Goal: Communication & Community: Participate in discussion

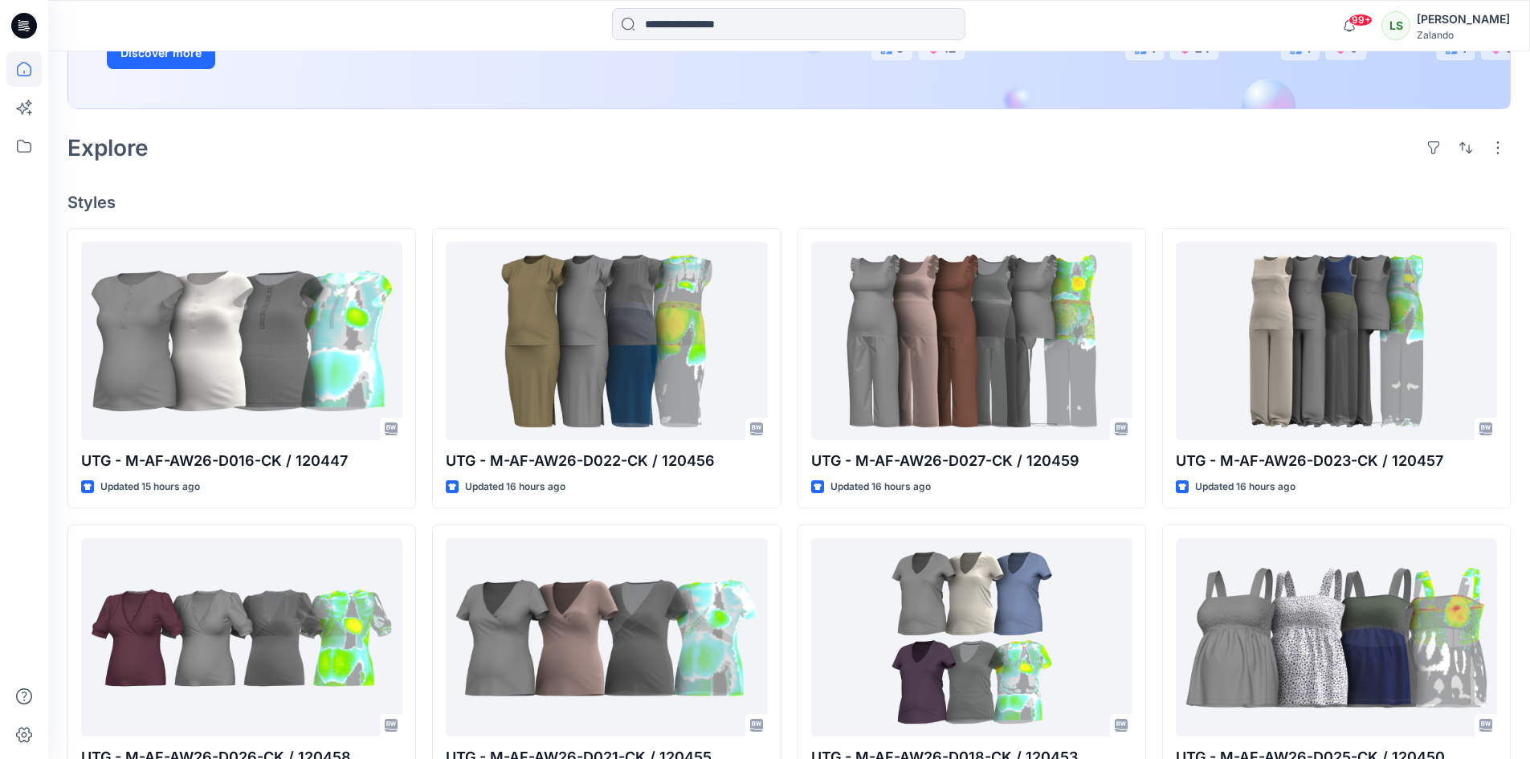
scroll to position [321, 0]
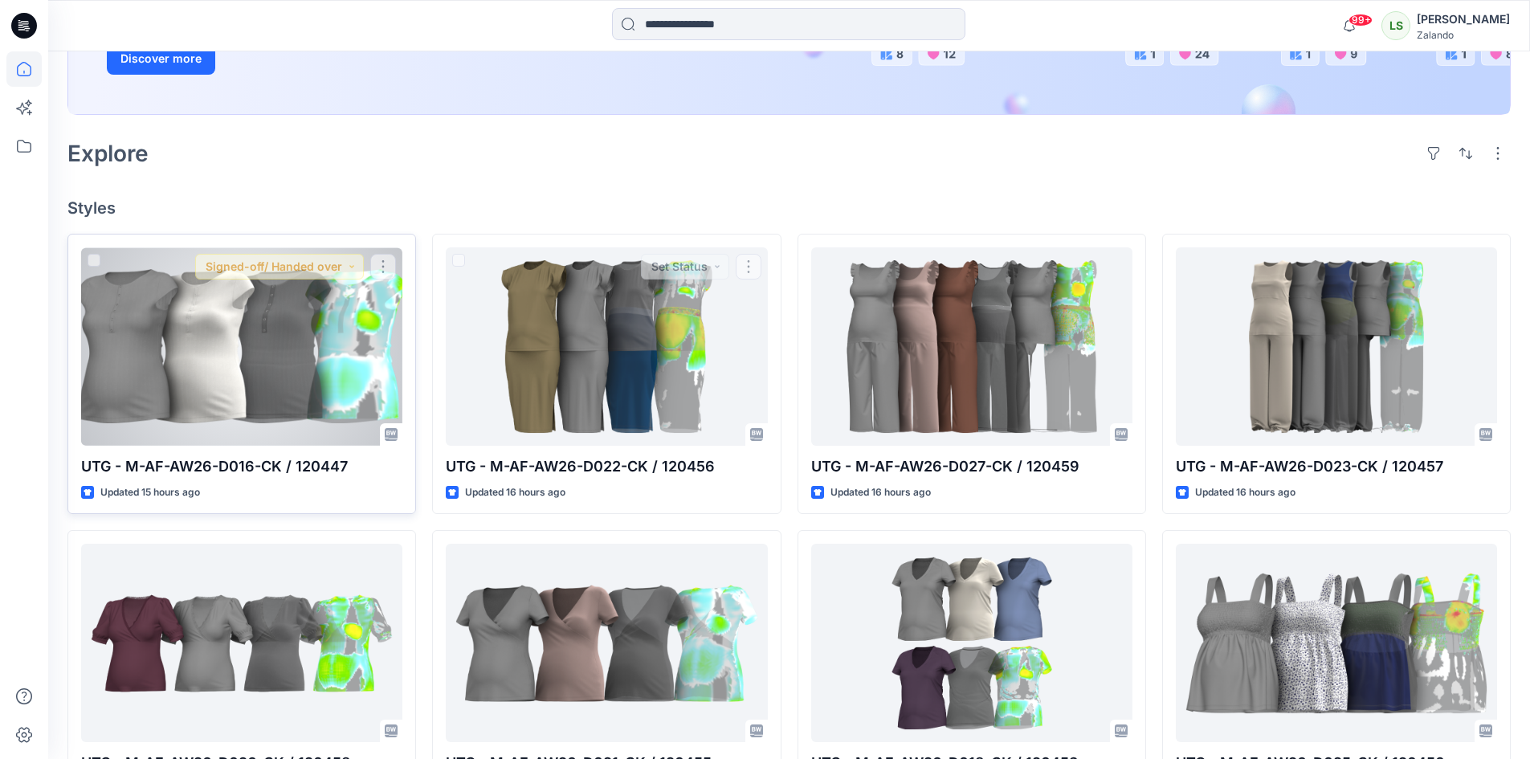
click at [285, 353] on div at bounding box center [241, 346] width 321 height 198
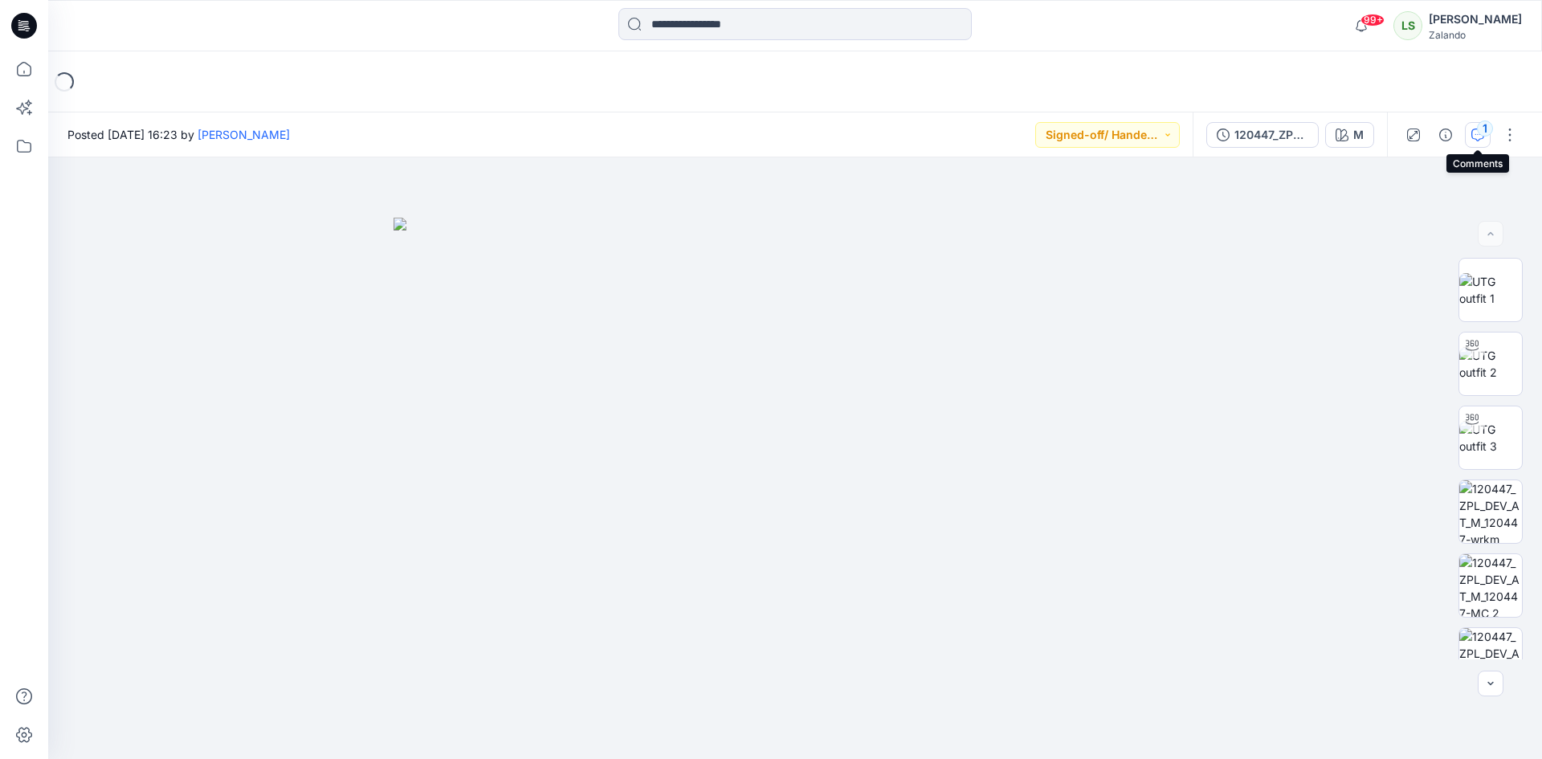
click at [1478, 132] on div "1" at bounding box center [1485, 128] width 16 height 16
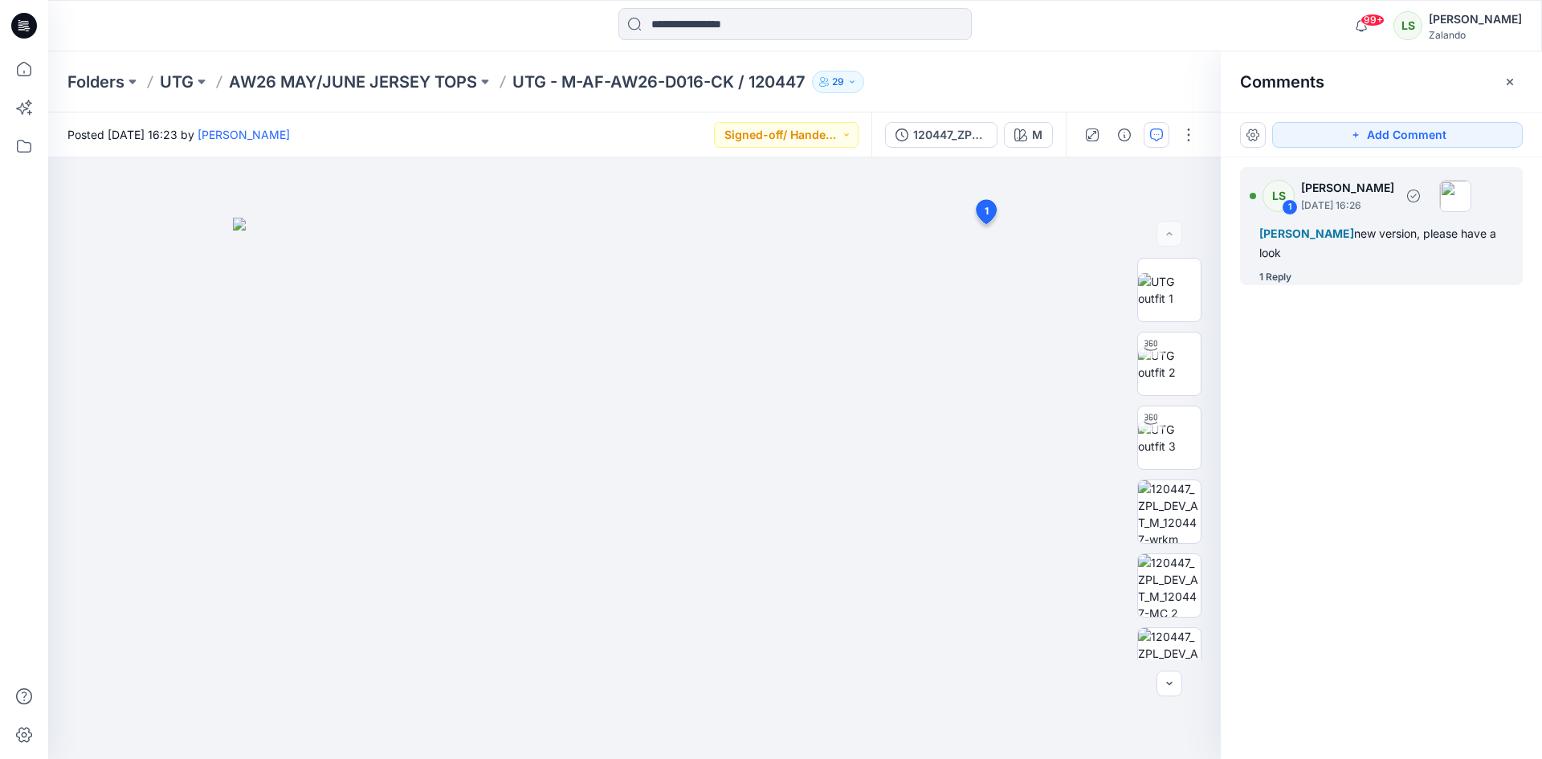
click at [1272, 272] on div "1 Reply" at bounding box center [1275, 277] width 32 height 16
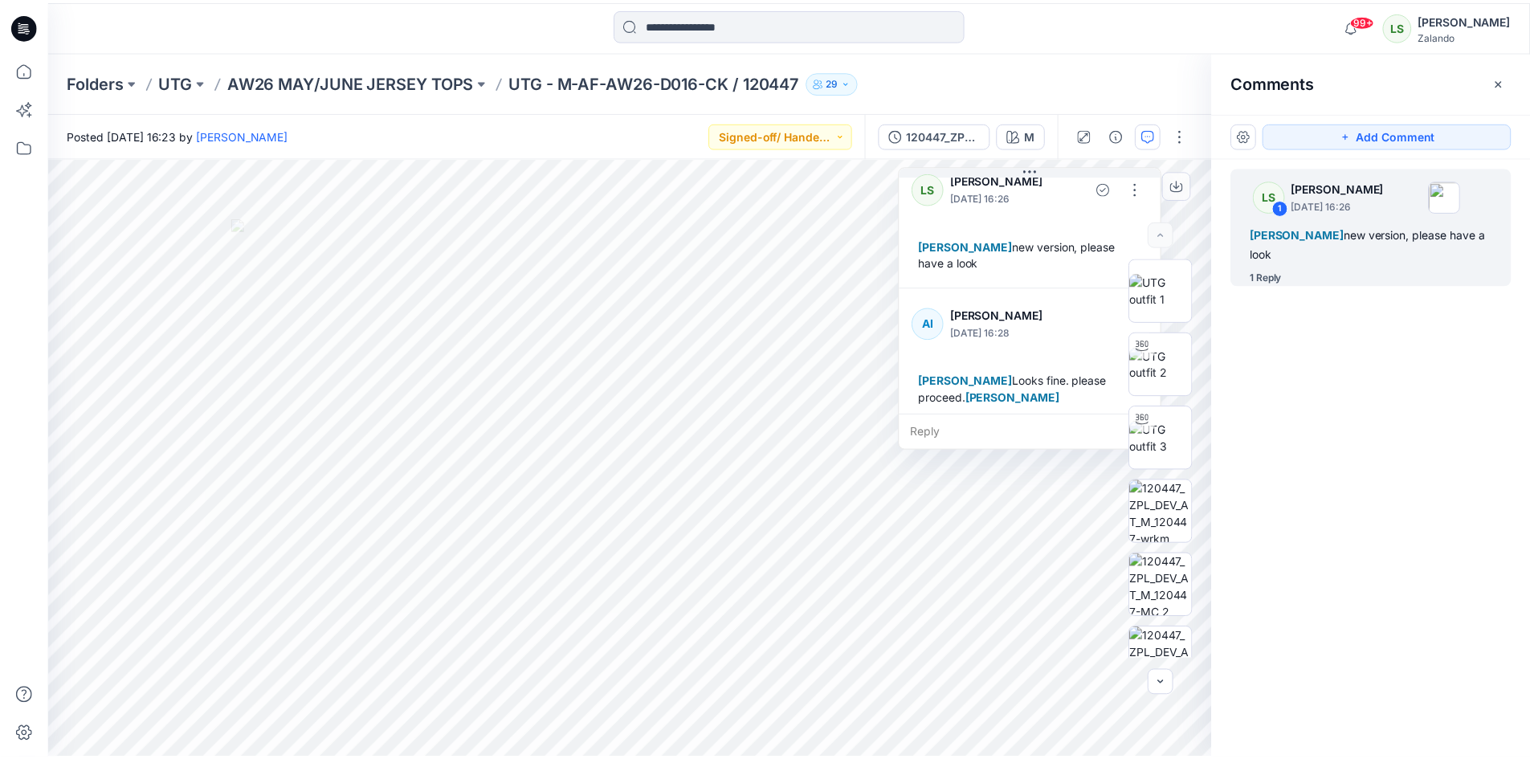
scroll to position [28, 0]
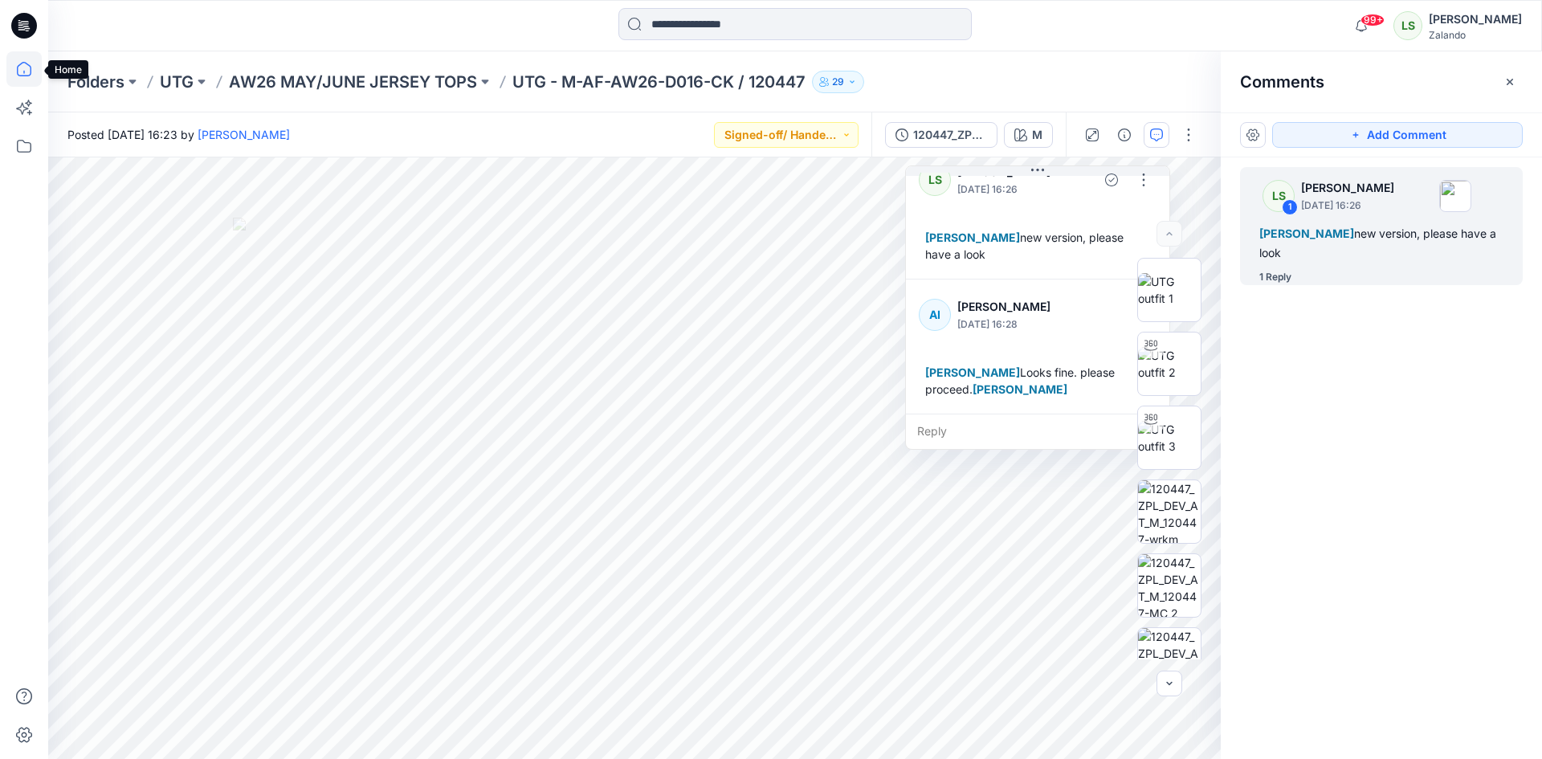
click at [13, 64] on icon at bounding box center [23, 68] width 35 height 35
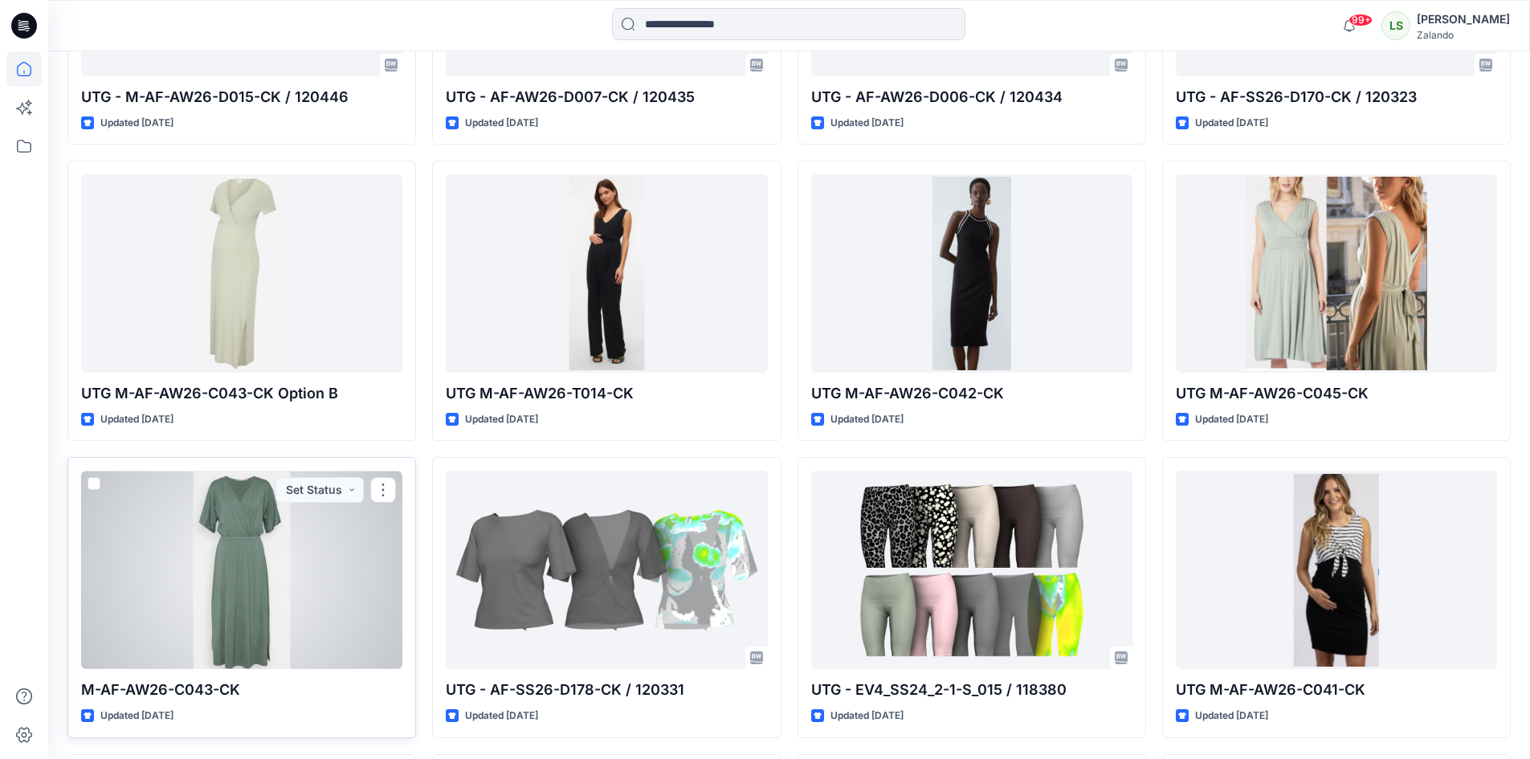
scroll to position [1957, 0]
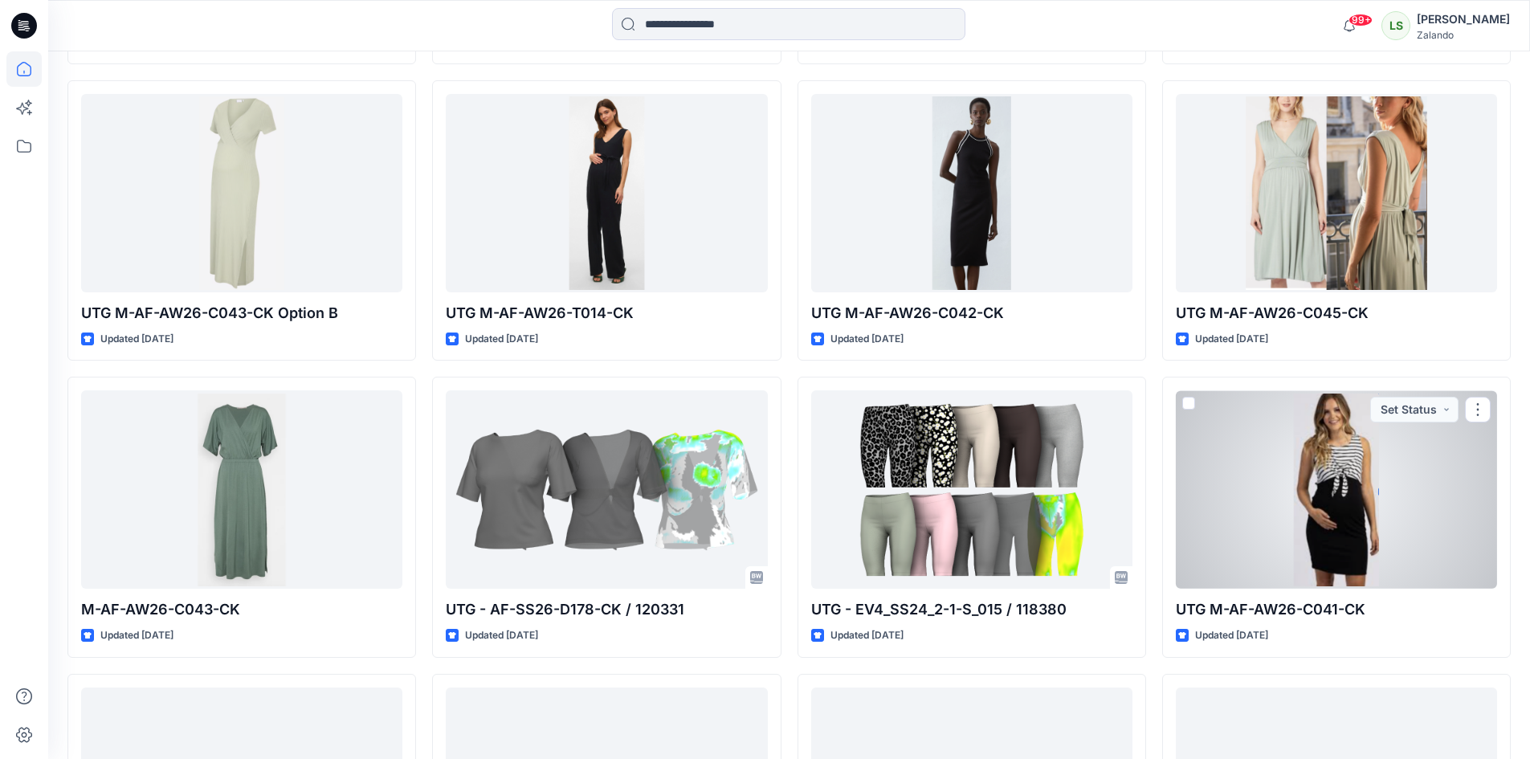
click at [1256, 483] on div at bounding box center [1336, 489] width 321 height 198
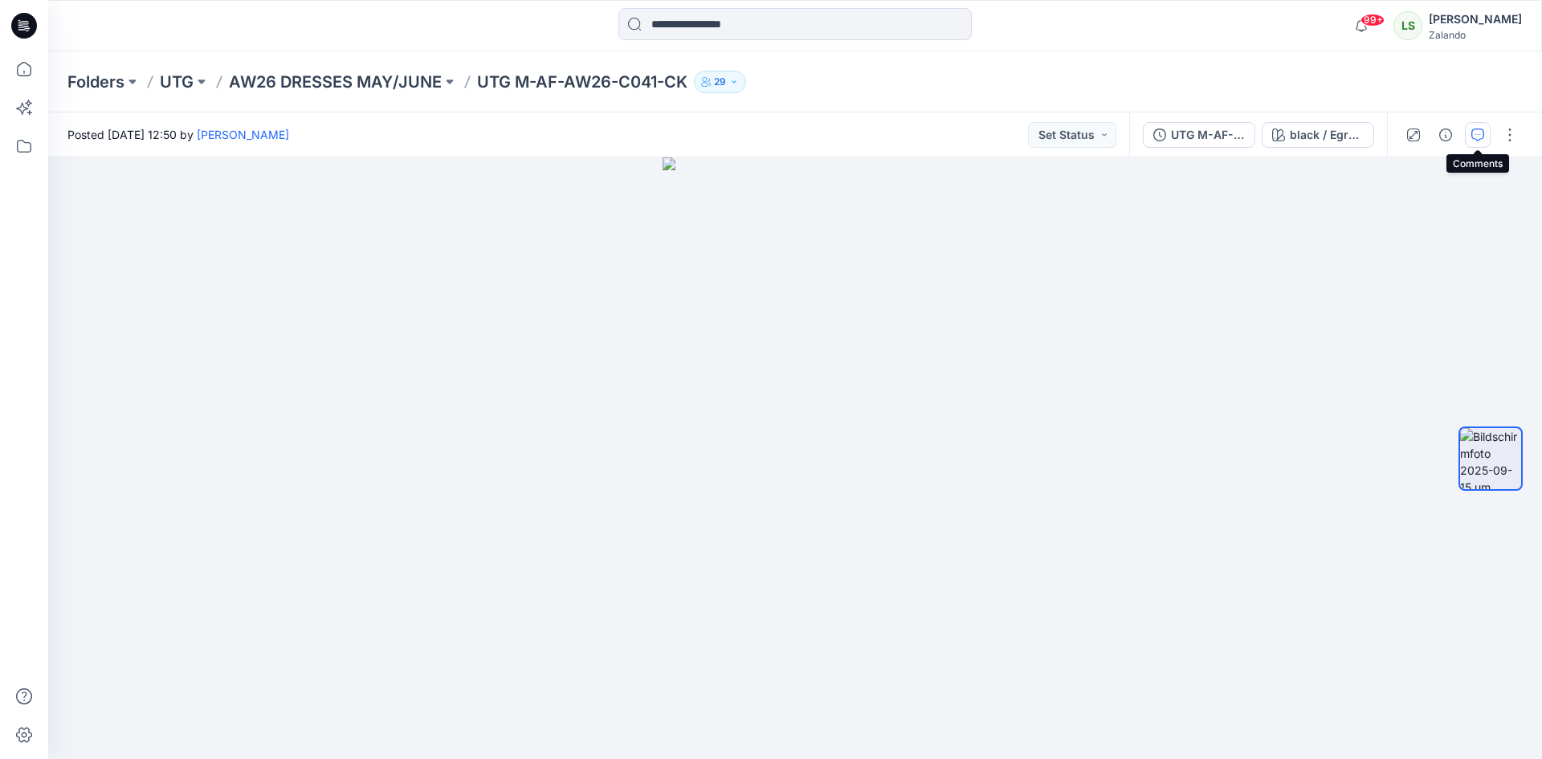
click at [1475, 133] on icon "button" at bounding box center [1477, 134] width 13 height 13
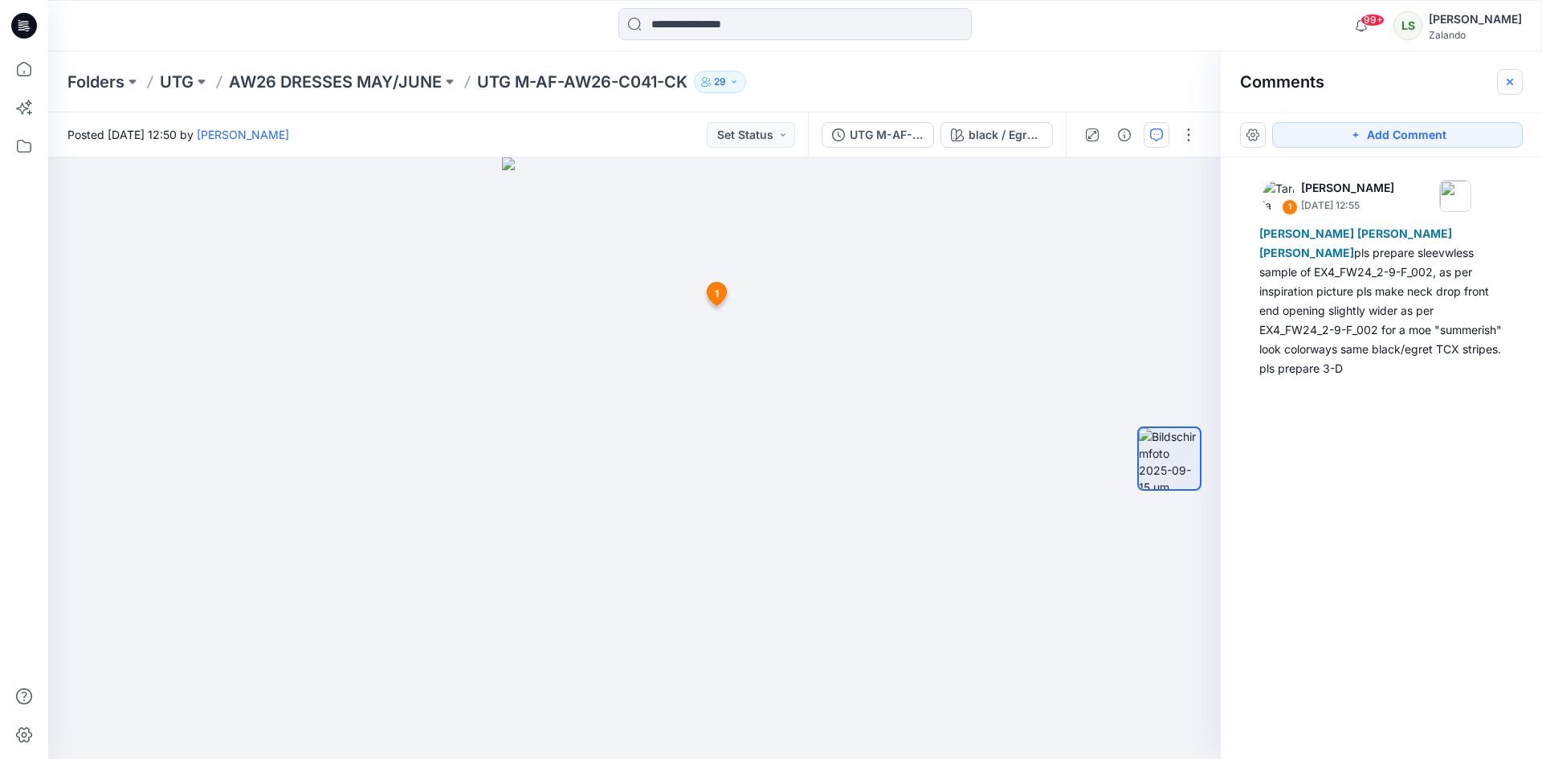
click at [1508, 79] on icon "button" at bounding box center [1509, 81] width 13 height 13
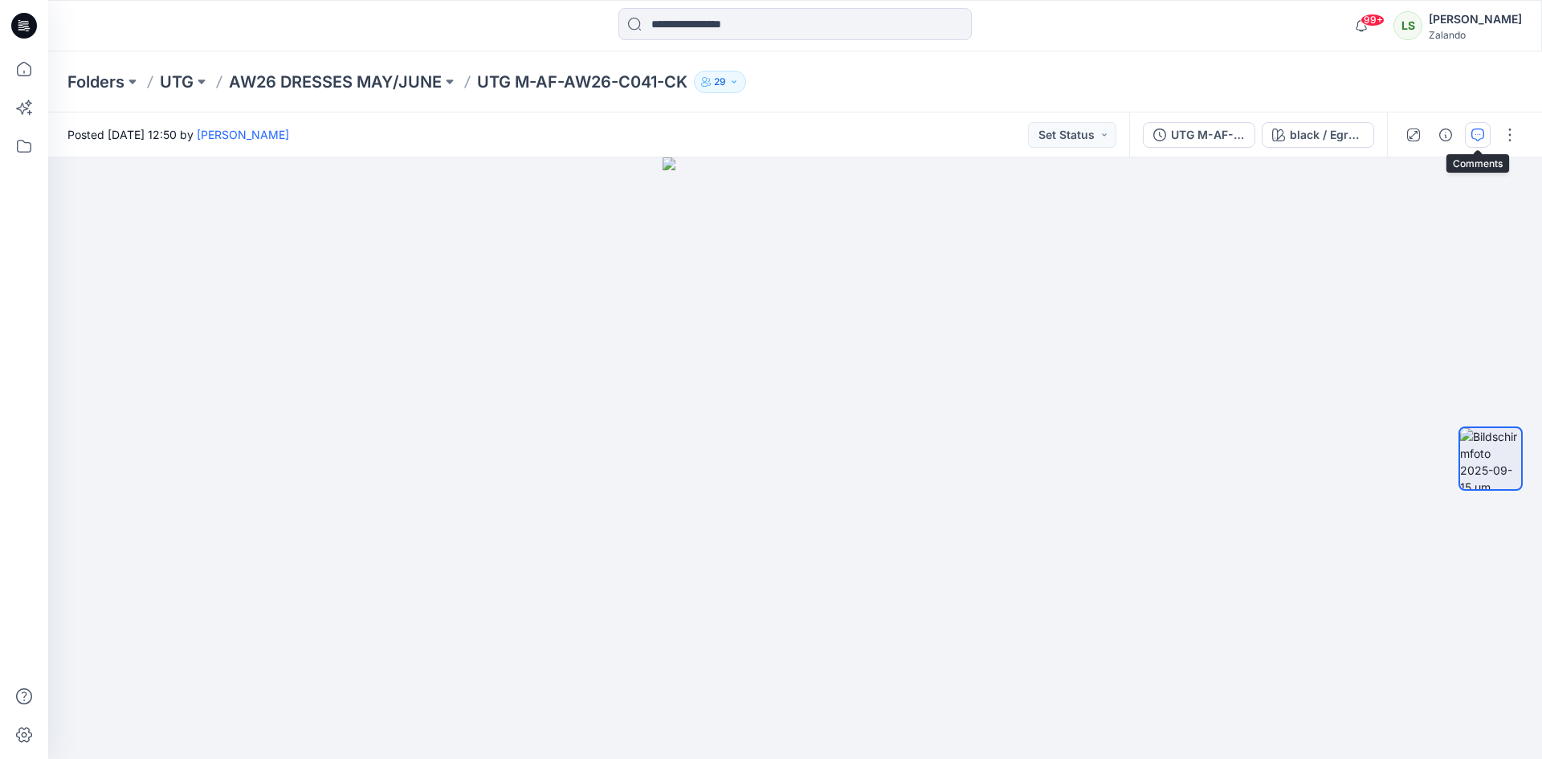
click at [1482, 143] on button "button" at bounding box center [1478, 135] width 26 height 26
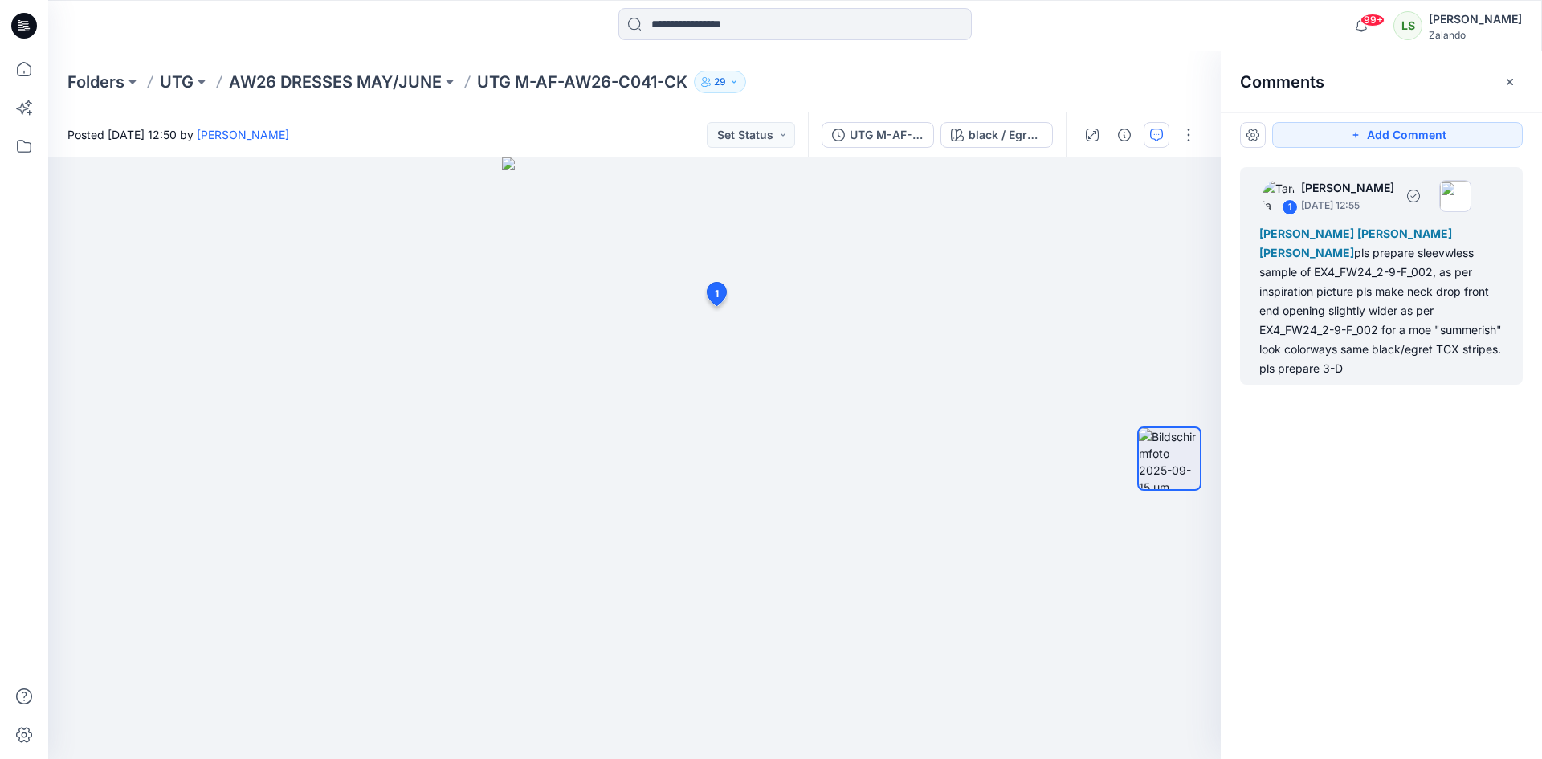
click at [1497, 350] on div "[PERSON_NAME] [PERSON_NAME] [PERSON_NAME] pls prepare sleevwless sample of EX4_…" at bounding box center [1381, 301] width 244 height 154
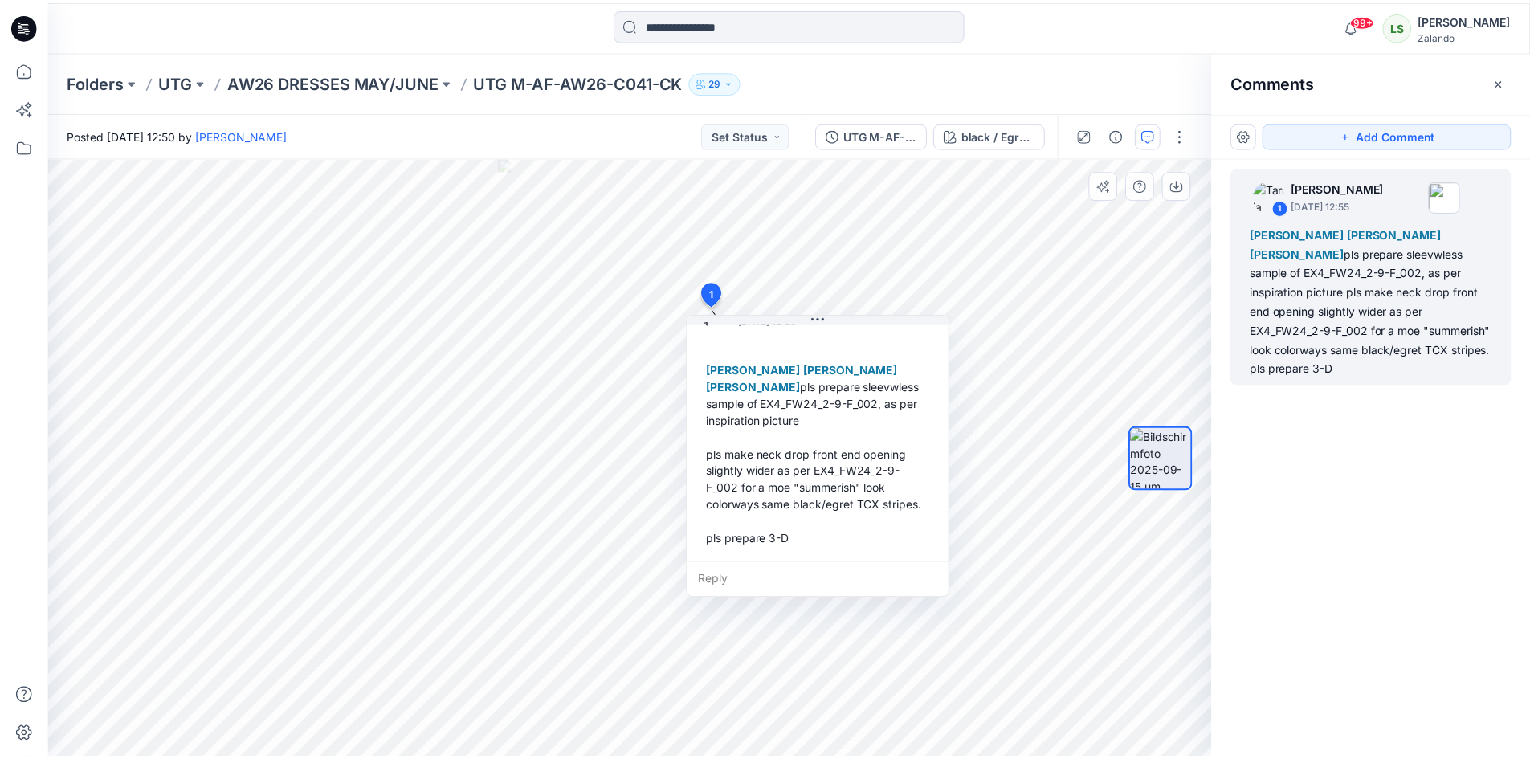
scroll to position [79, 0]
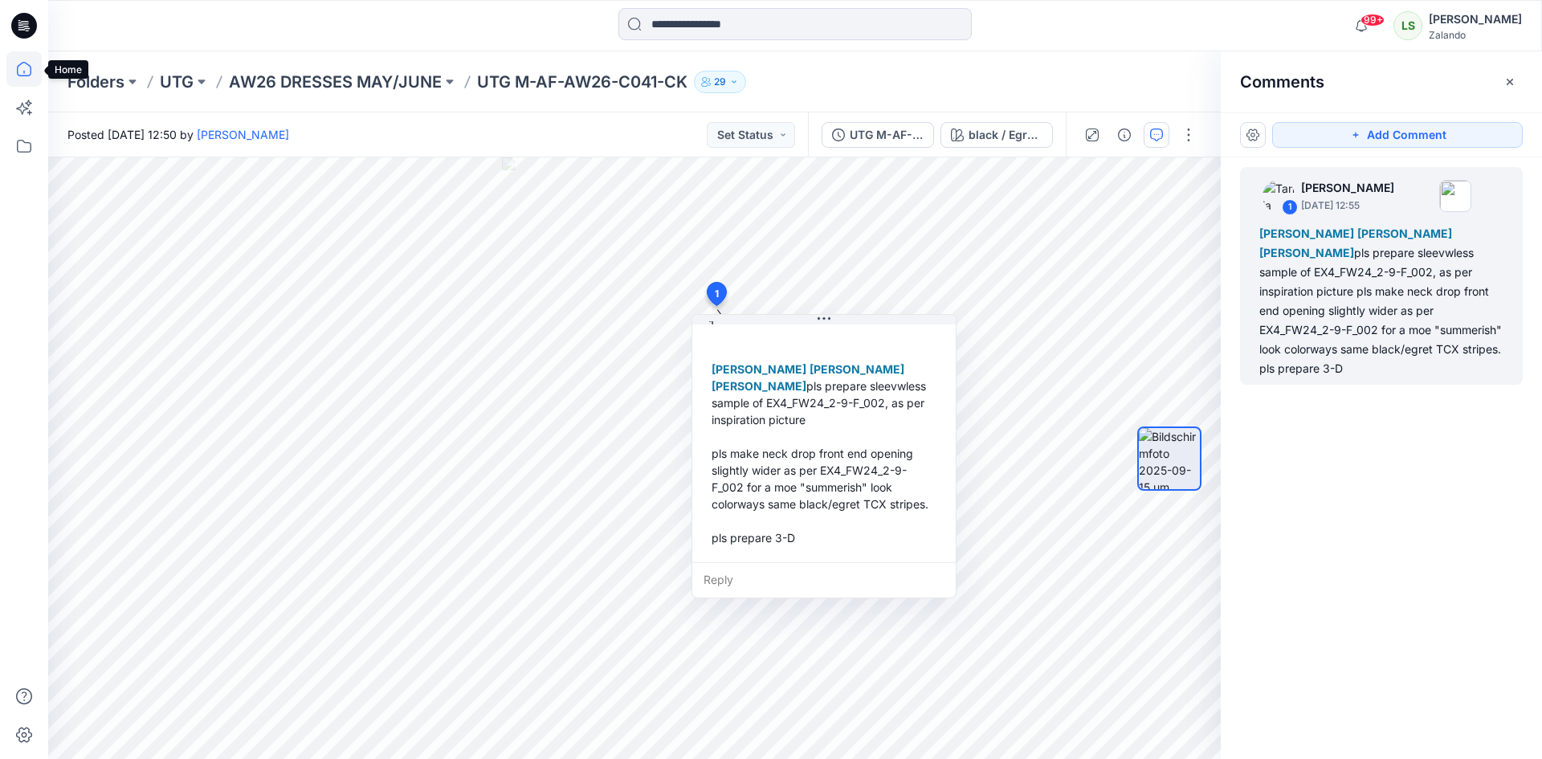
click at [29, 57] on icon at bounding box center [23, 68] width 35 height 35
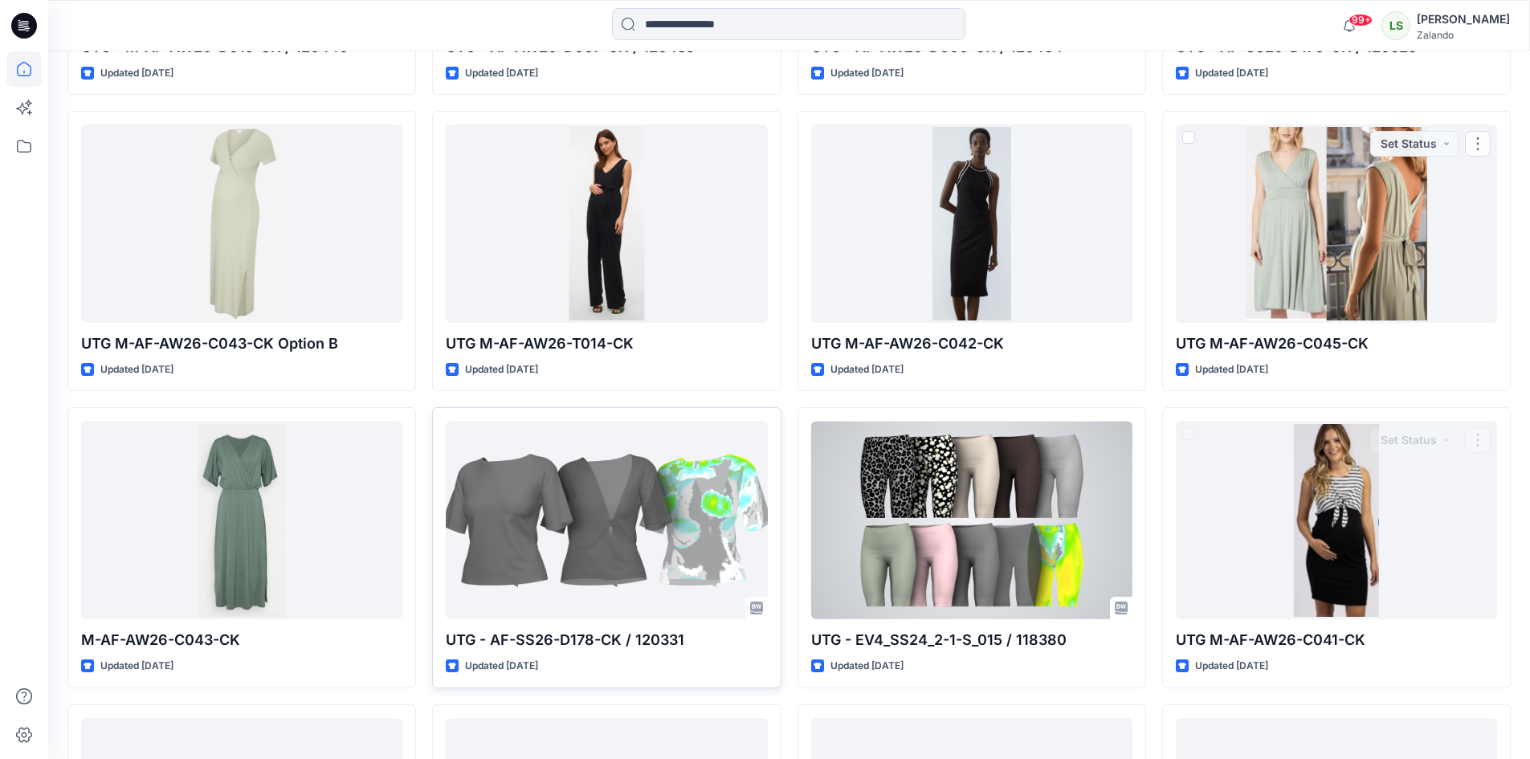
scroll to position [1927, 0]
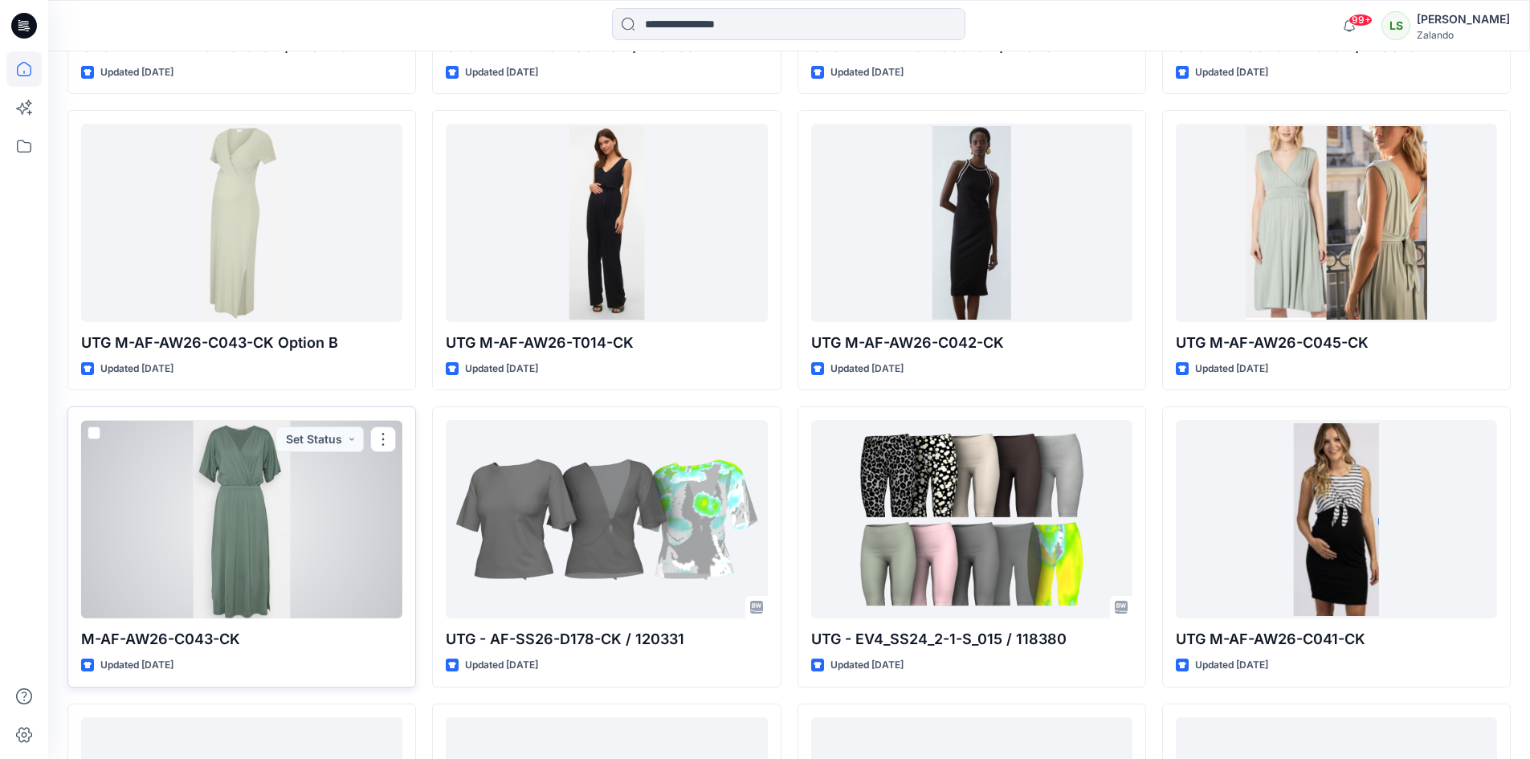
click at [247, 519] on div at bounding box center [241, 519] width 321 height 198
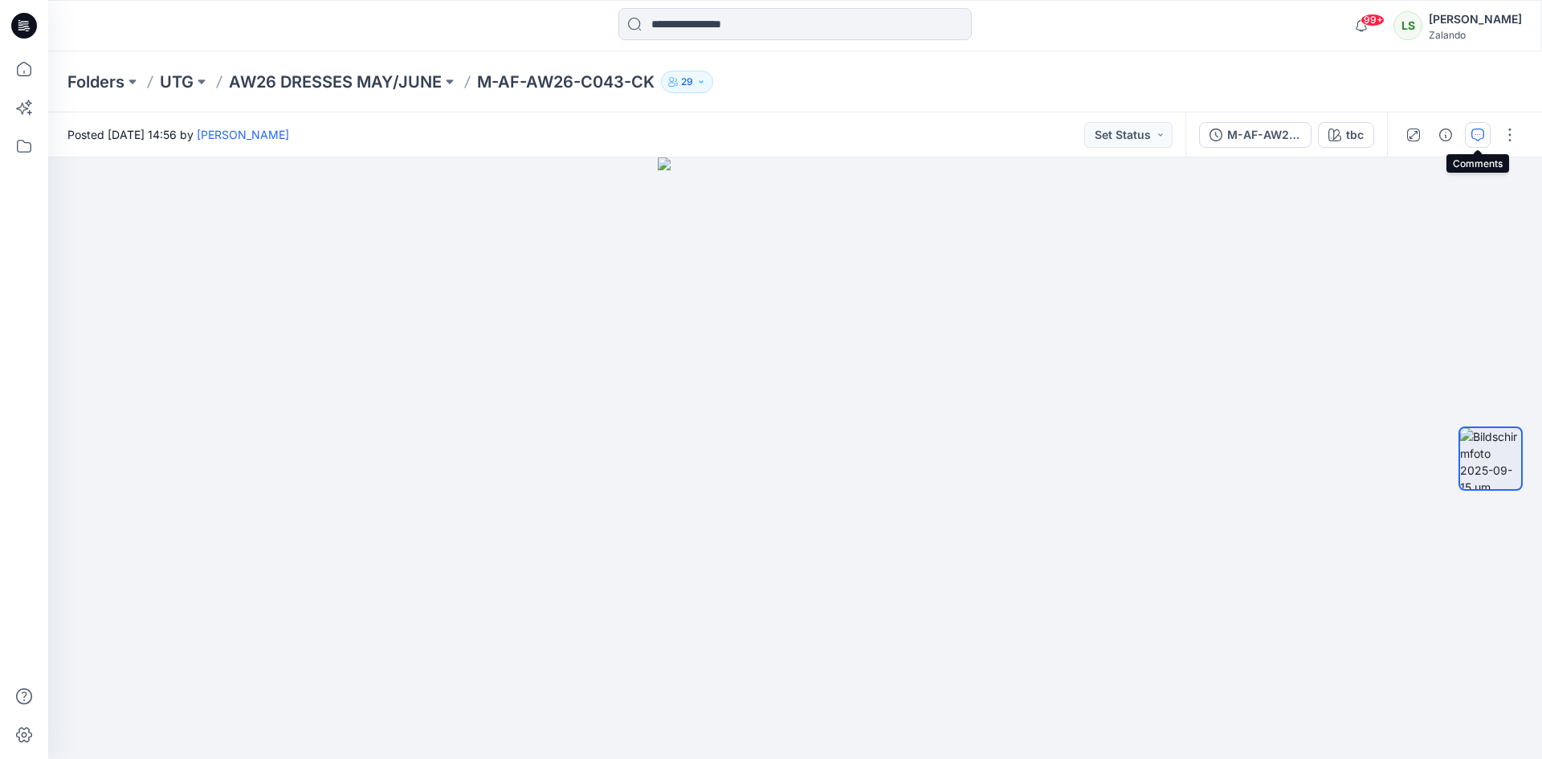
click at [1472, 130] on icon "button" at bounding box center [1477, 134] width 13 height 13
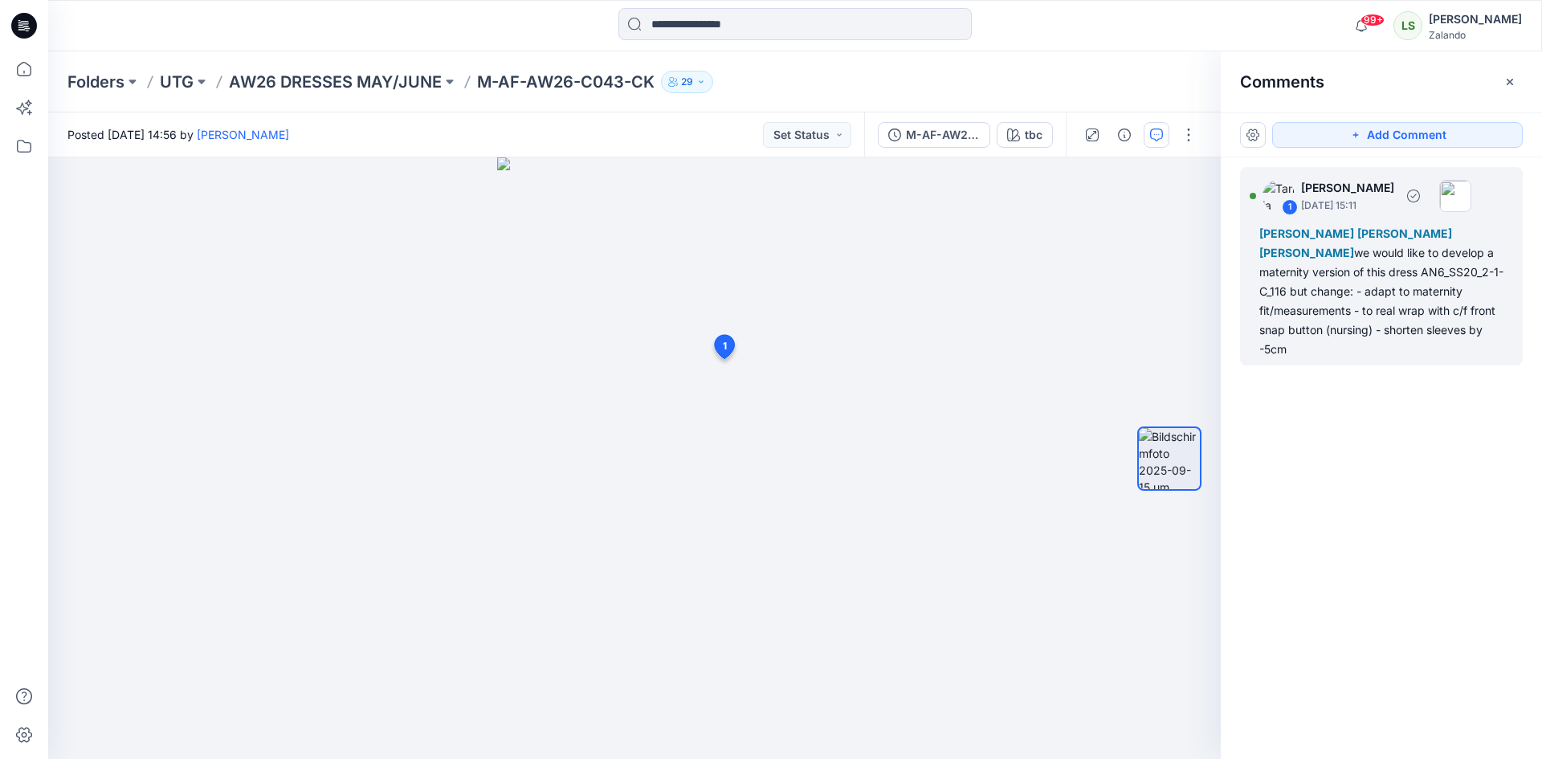
click at [1327, 349] on div "[PERSON_NAME] [PERSON_NAME] [PERSON_NAME] we would like to develop a maternity …" at bounding box center [1381, 291] width 244 height 135
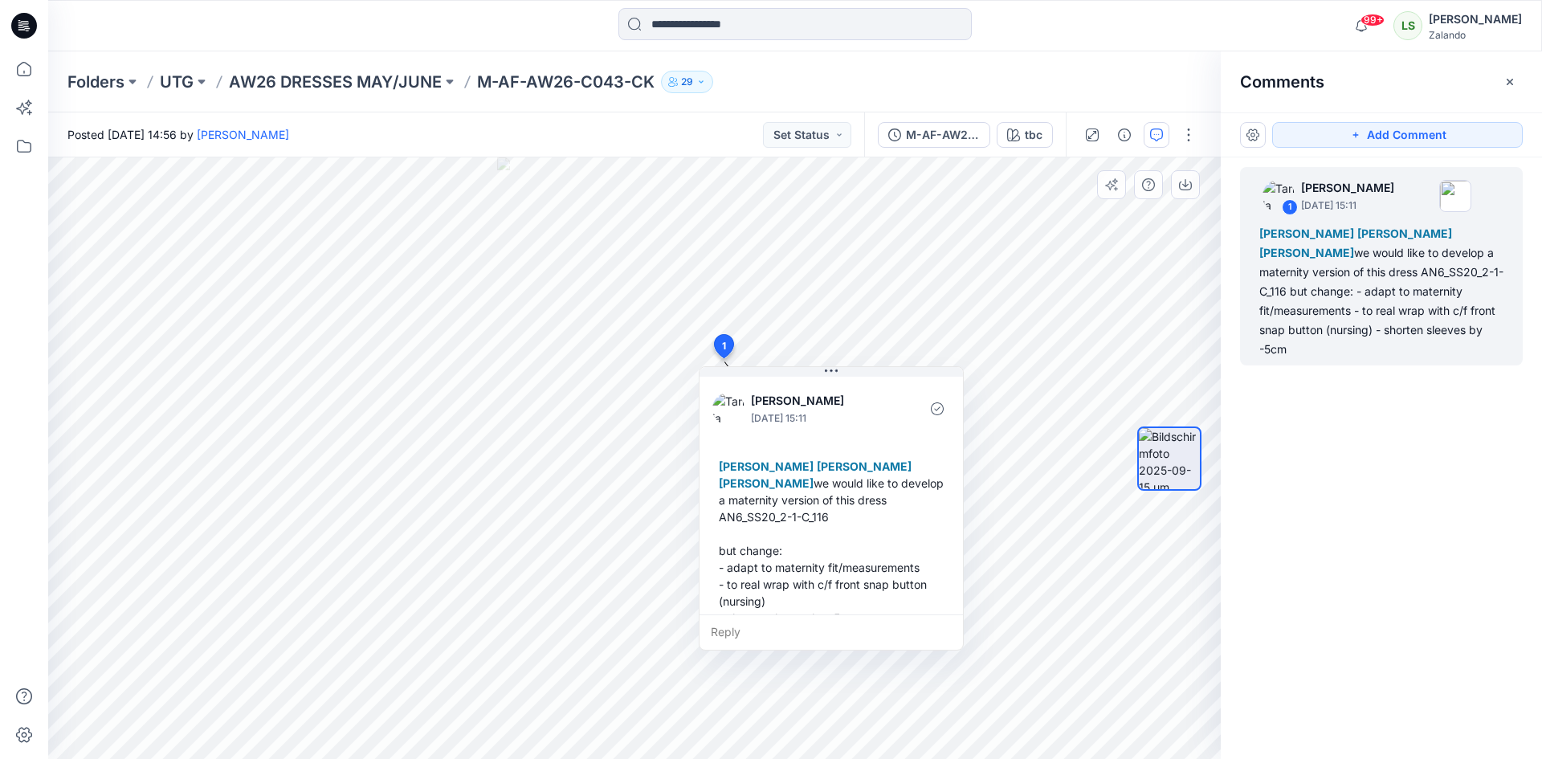
click at [758, 634] on div "Reply" at bounding box center [830, 631] width 263 height 35
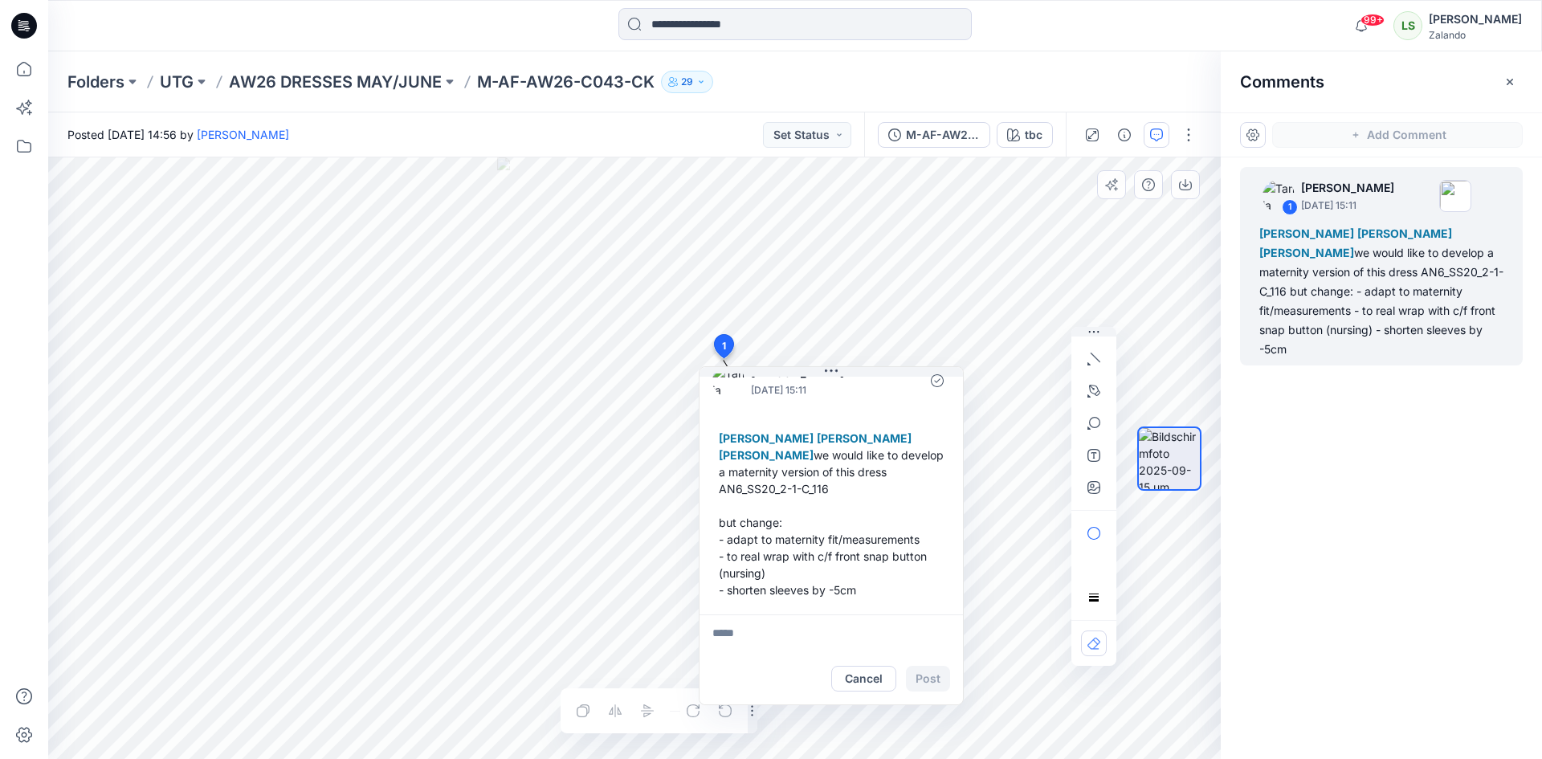
scroll to position [45, 0]
click at [808, 741] on p "[PERSON_NAME][EMAIL_ADDRESS][PERSON_NAME][DOMAIN_NAME]" at bounding box center [817, 746] width 120 height 16
type textarea "**********"
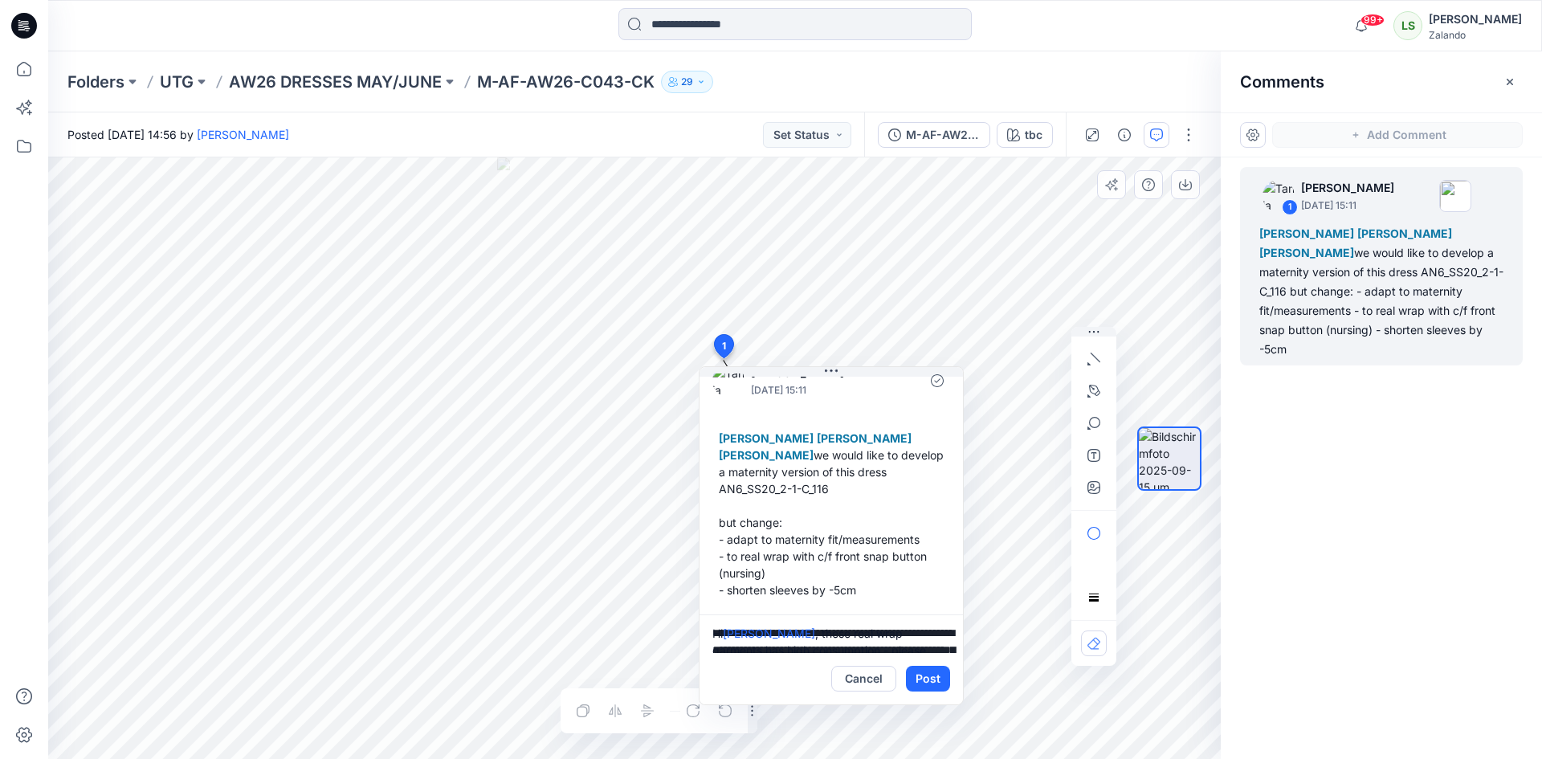
drag, startPoint x: 795, startPoint y: 641, endPoint x: 704, endPoint y: 622, distance: 92.6
click at [704, 622] on textarea "**********" at bounding box center [830, 633] width 263 height 39
click at [877, 634] on textarea "**********" at bounding box center [830, 633] width 263 height 39
click at [898, 632] on textarea "**********" at bounding box center [830, 633] width 263 height 39
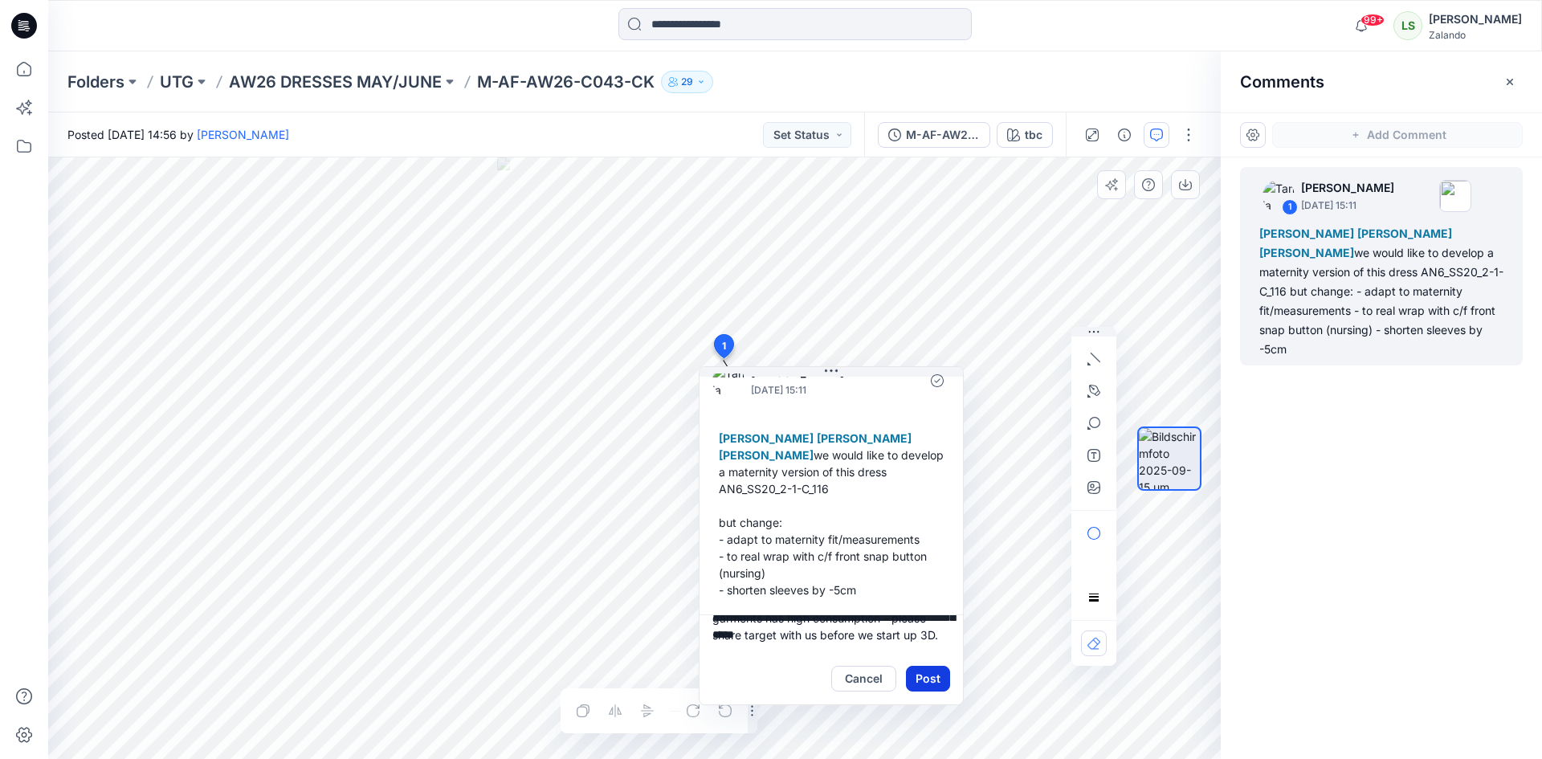
click at [934, 679] on button "Post" at bounding box center [928, 679] width 44 height 26
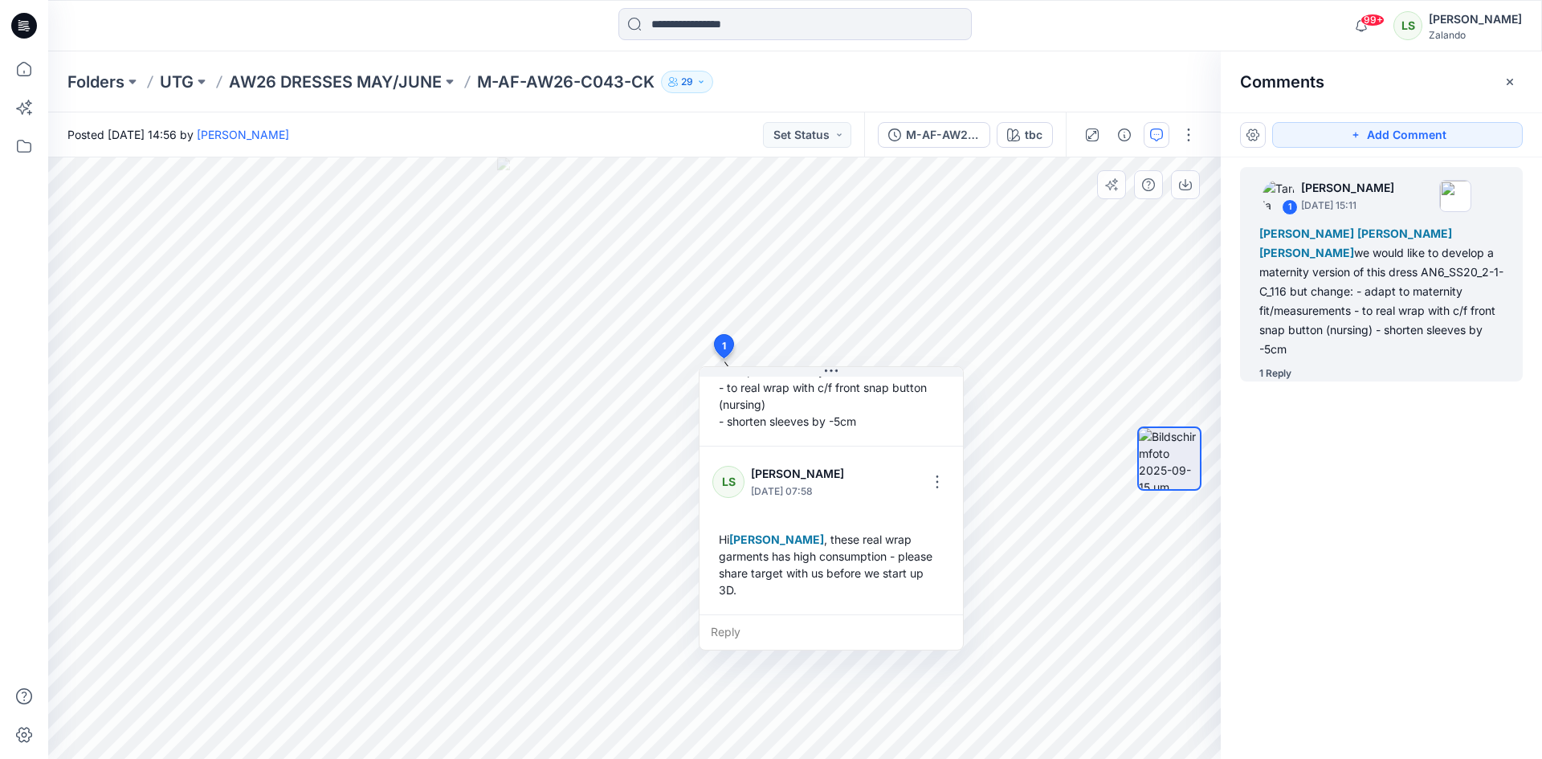
scroll to position [214, 0]
click at [312, 84] on p "AW26 DRESSES MAY/JUNE" at bounding box center [335, 82] width 213 height 22
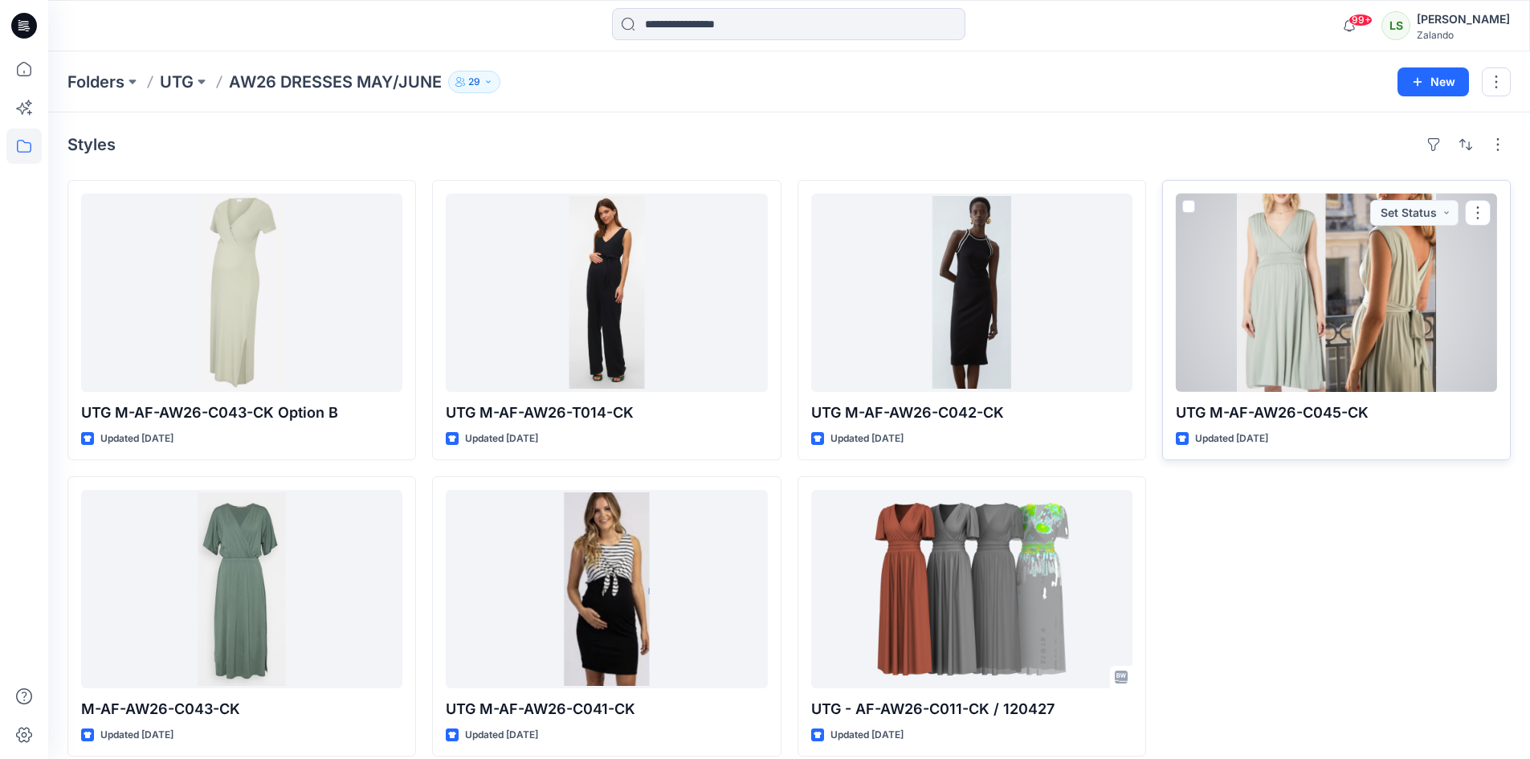
click at [1295, 300] on div at bounding box center [1336, 293] width 321 height 198
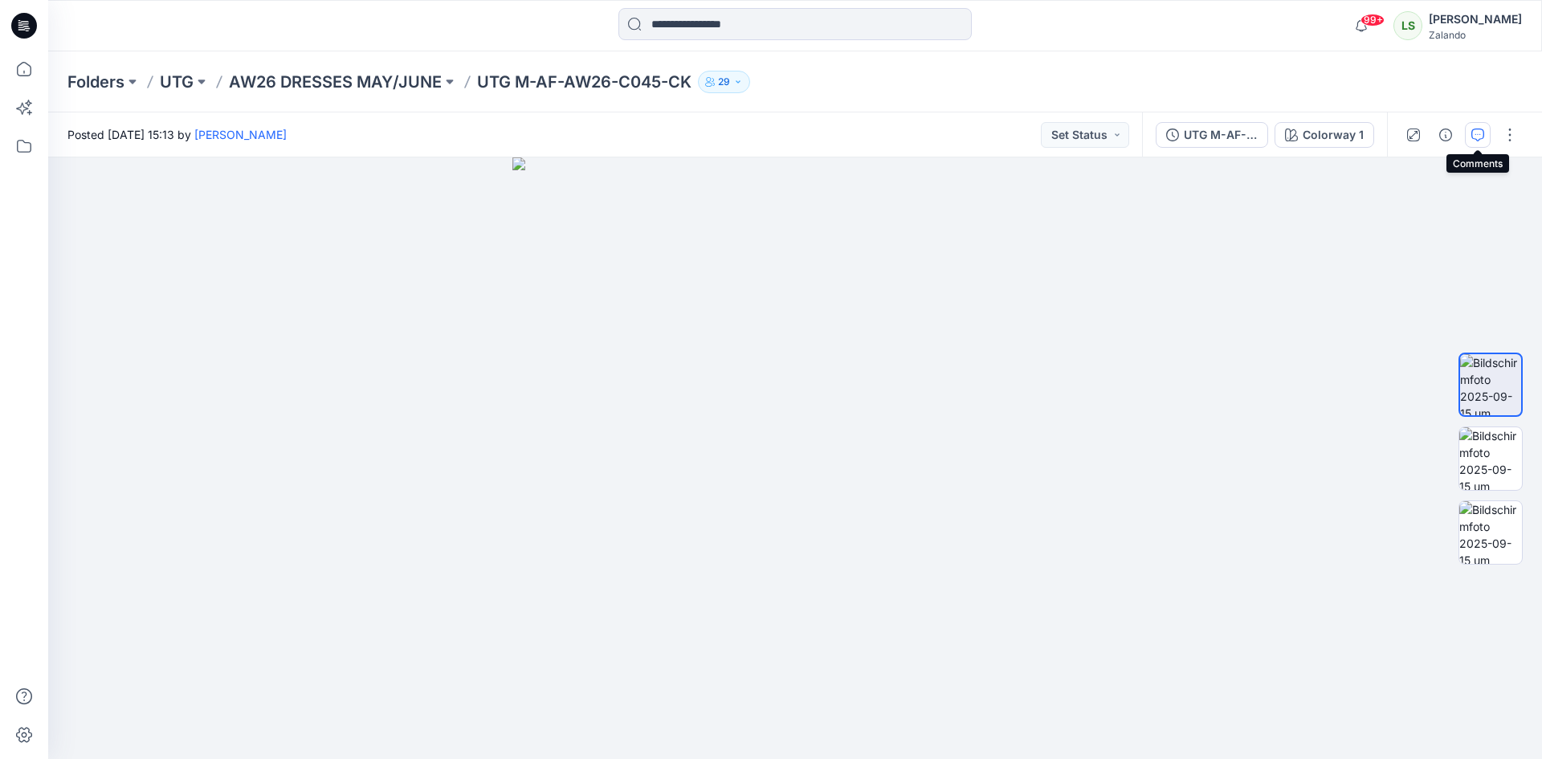
click at [1479, 140] on icon "button" at bounding box center [1477, 134] width 13 height 13
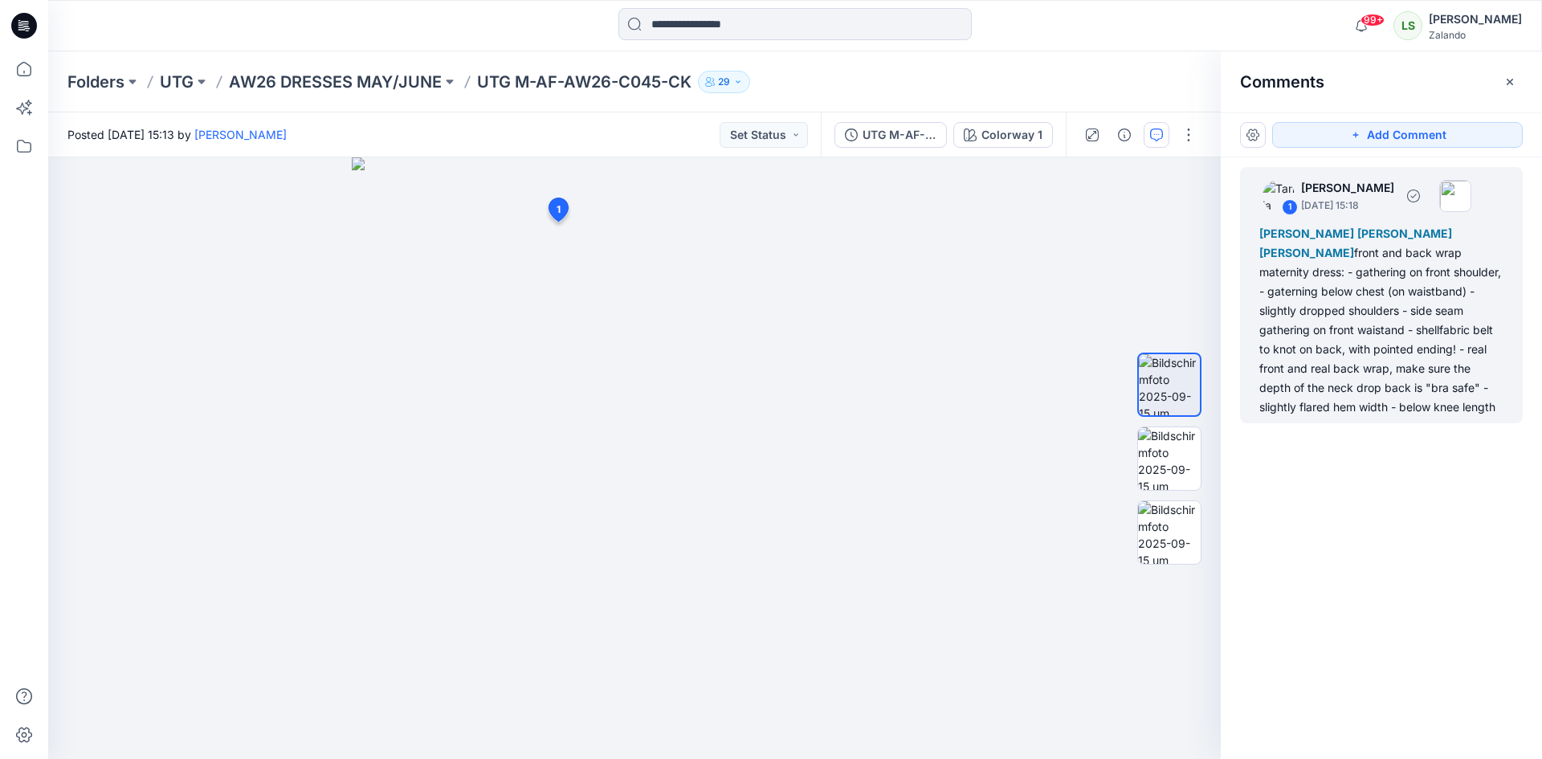
click at [1286, 413] on div "[PERSON_NAME] [PERSON_NAME] [PERSON_NAME] front and back wrap maternity dress: …" at bounding box center [1381, 320] width 244 height 193
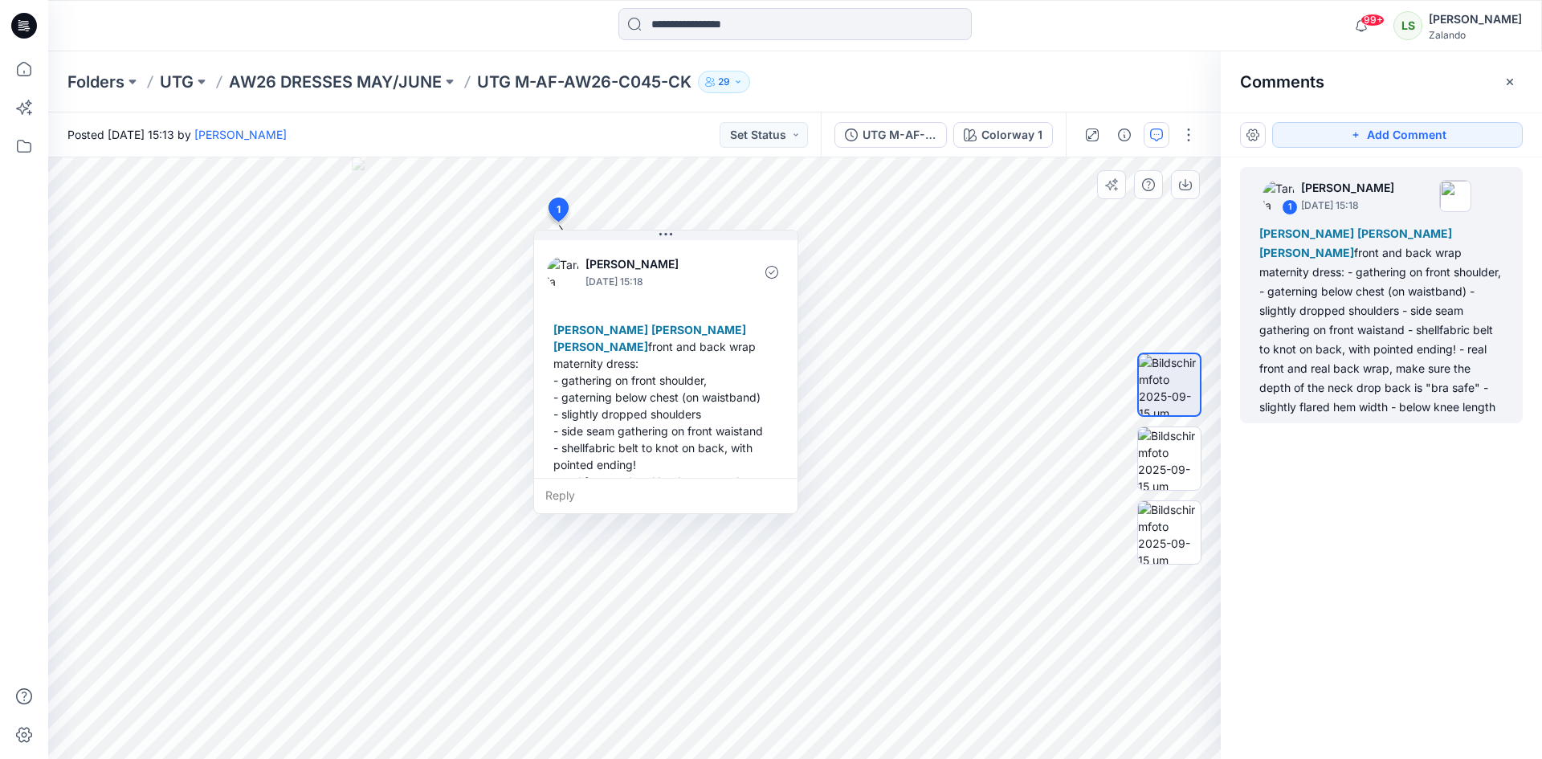
click at [597, 492] on div "Reply" at bounding box center [665, 495] width 263 height 35
type textarea "**********"
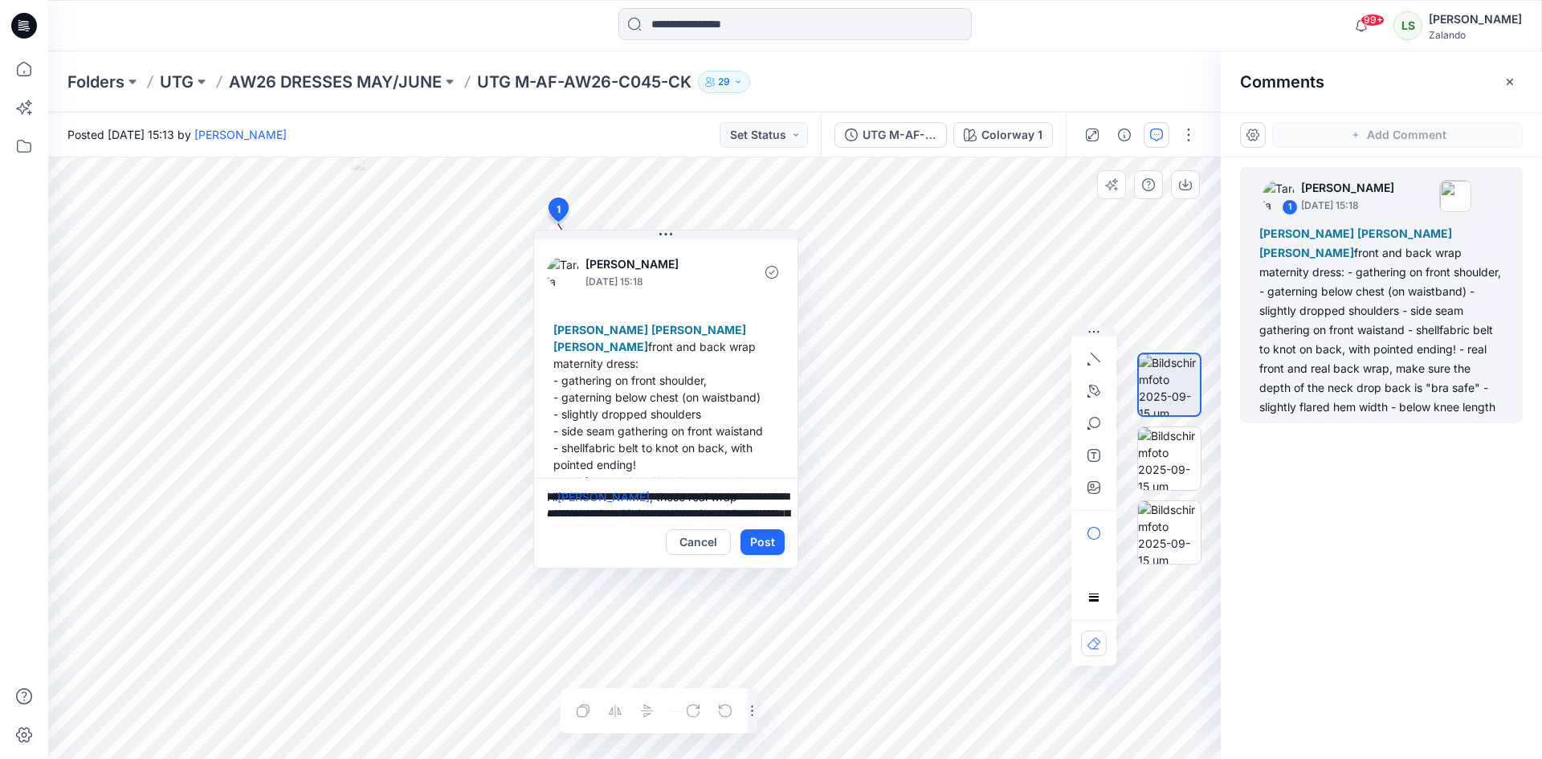
scroll to position [49, 0]
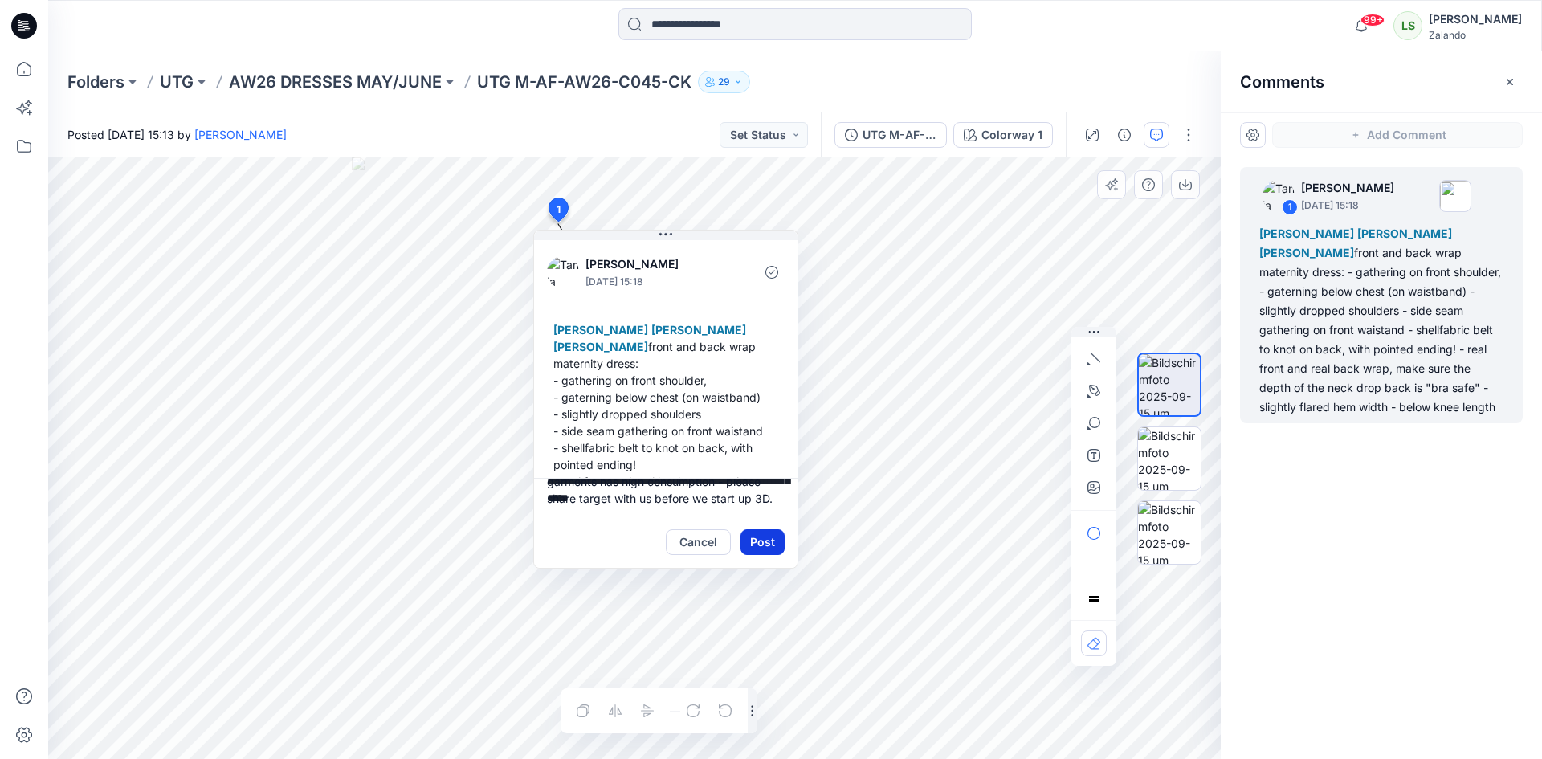
click at [777, 541] on button "Post" at bounding box center [762, 542] width 44 height 26
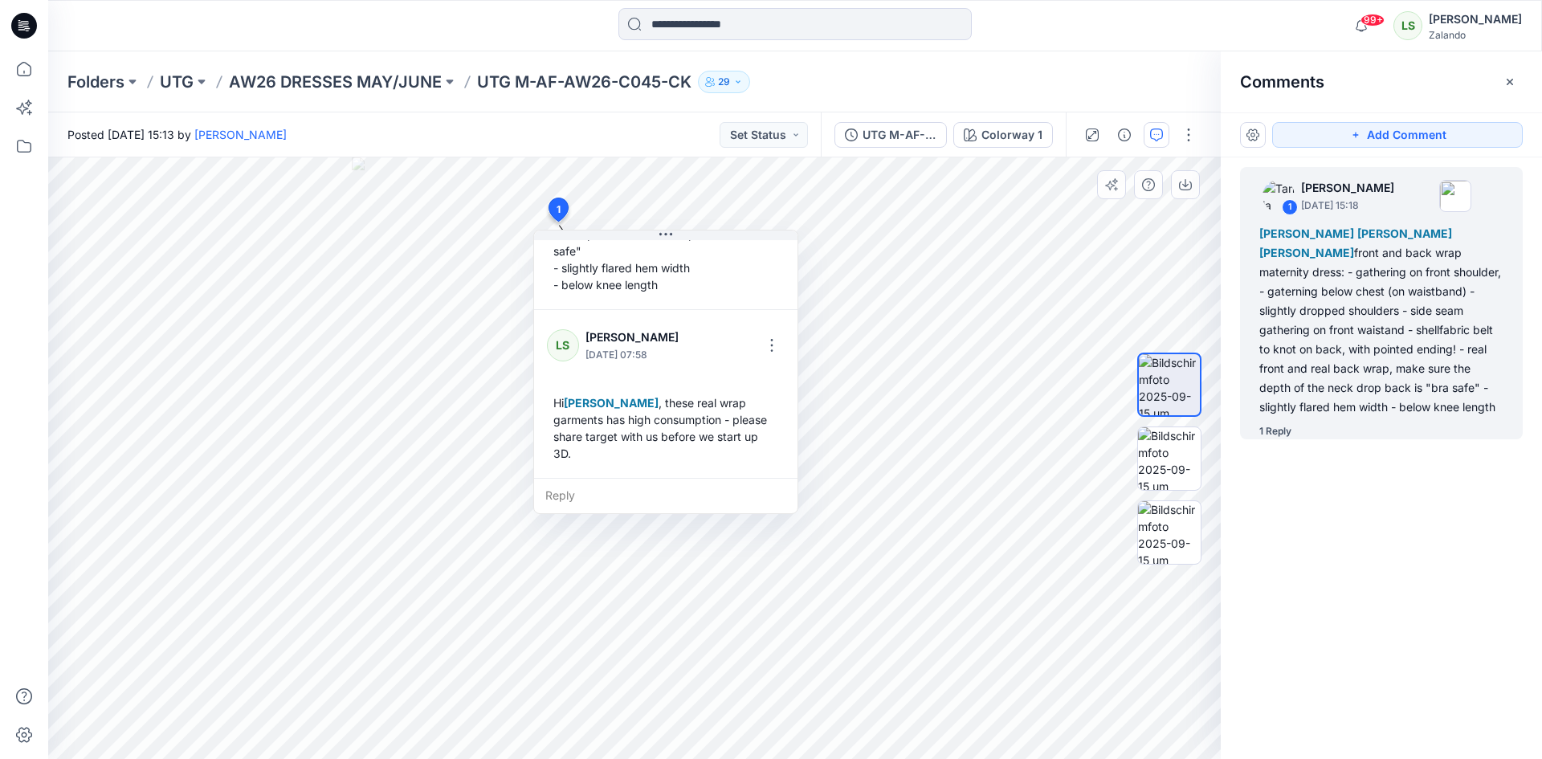
scroll to position [281, 0]
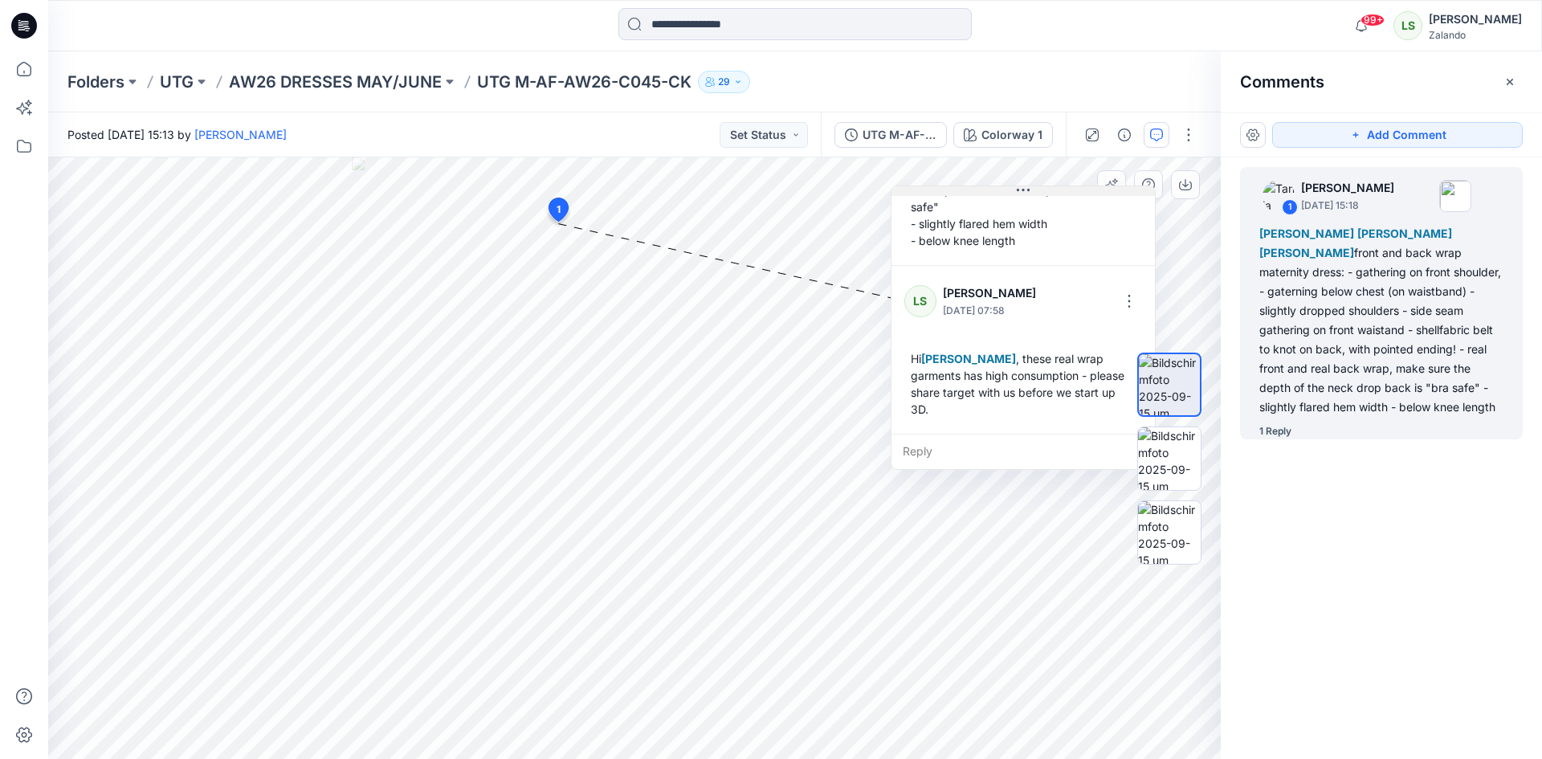
drag, startPoint x: 697, startPoint y: 237, endPoint x: 1050, endPoint y: 192, distance: 356.2
click at [1050, 192] on button at bounding box center [1022, 191] width 263 height 10
click at [345, 80] on p "AW26 DRESSES MAY/JUNE" at bounding box center [335, 82] width 213 height 22
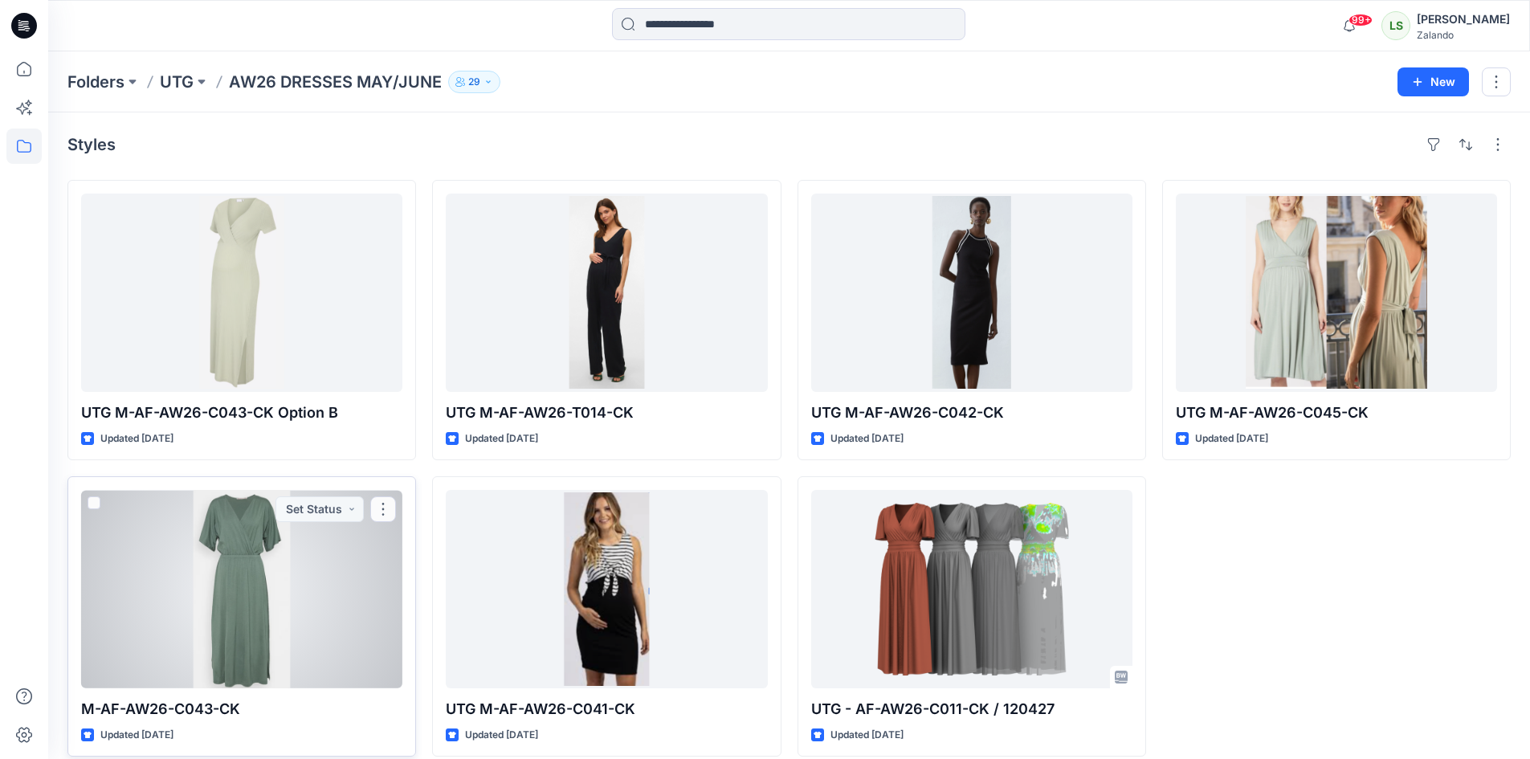
click at [377, 593] on div at bounding box center [241, 589] width 321 height 198
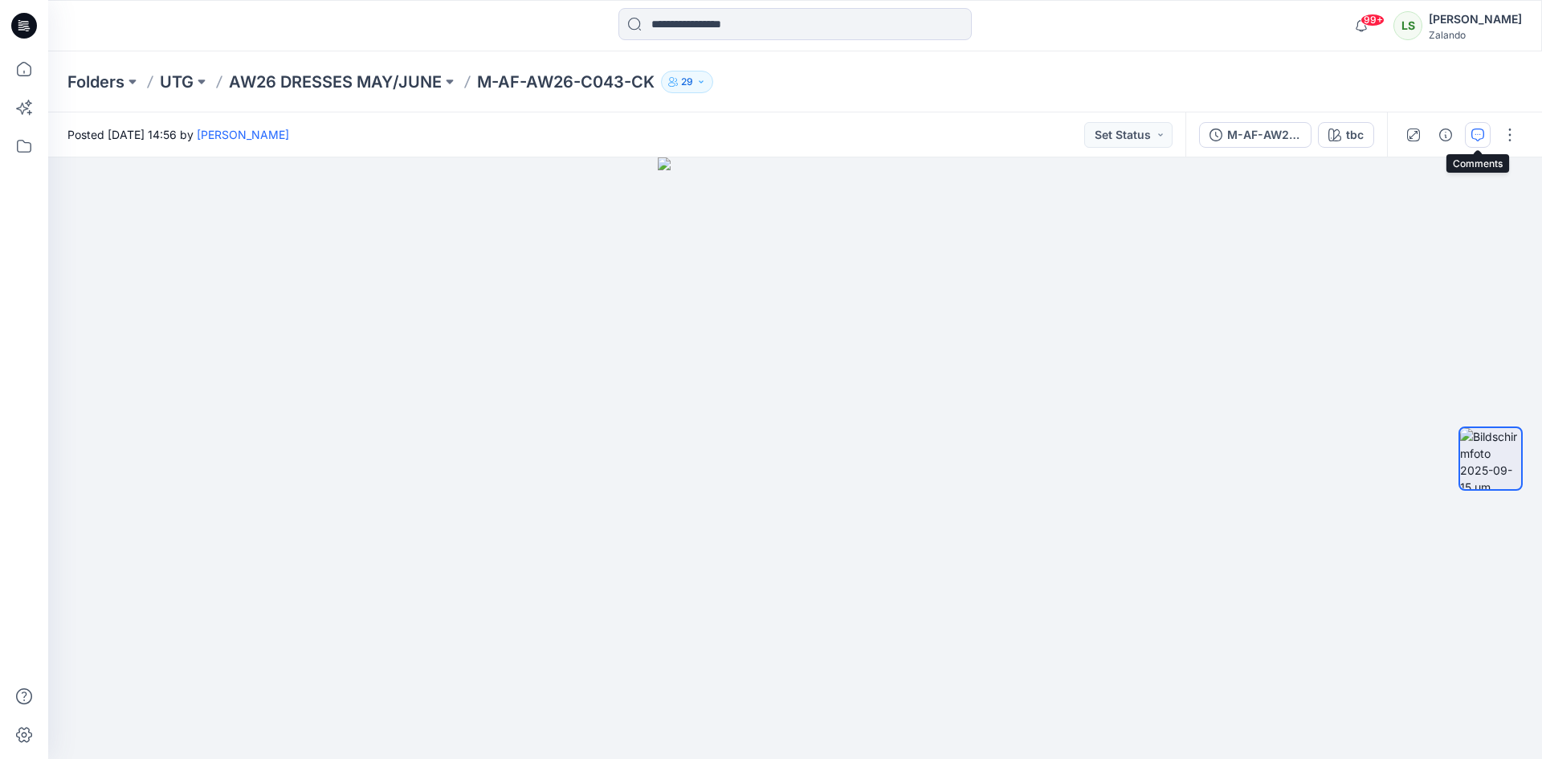
click at [1473, 131] on icon "button" at bounding box center [1477, 134] width 13 height 13
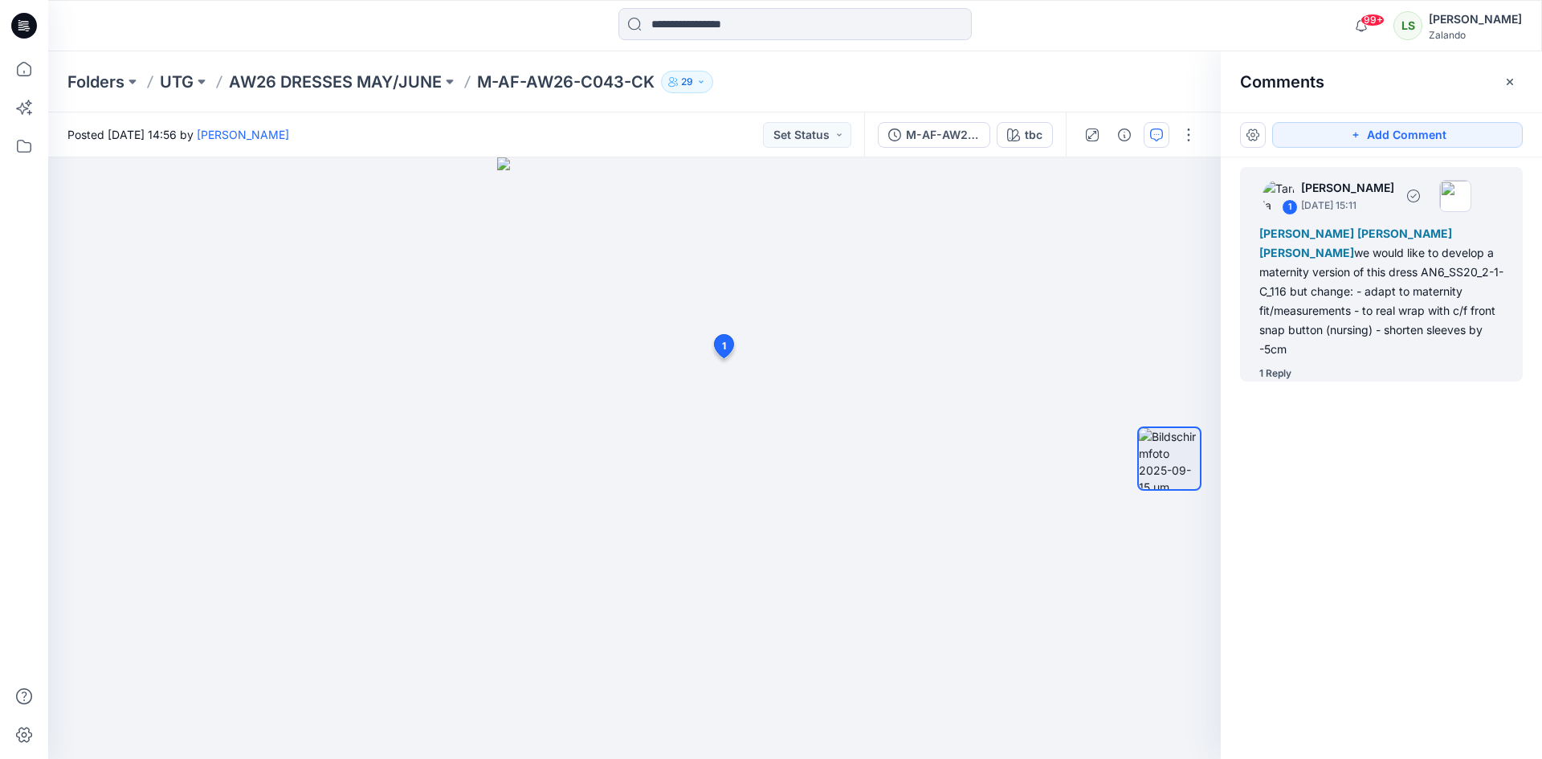
click at [1282, 374] on div "1 Reply" at bounding box center [1275, 373] width 32 height 16
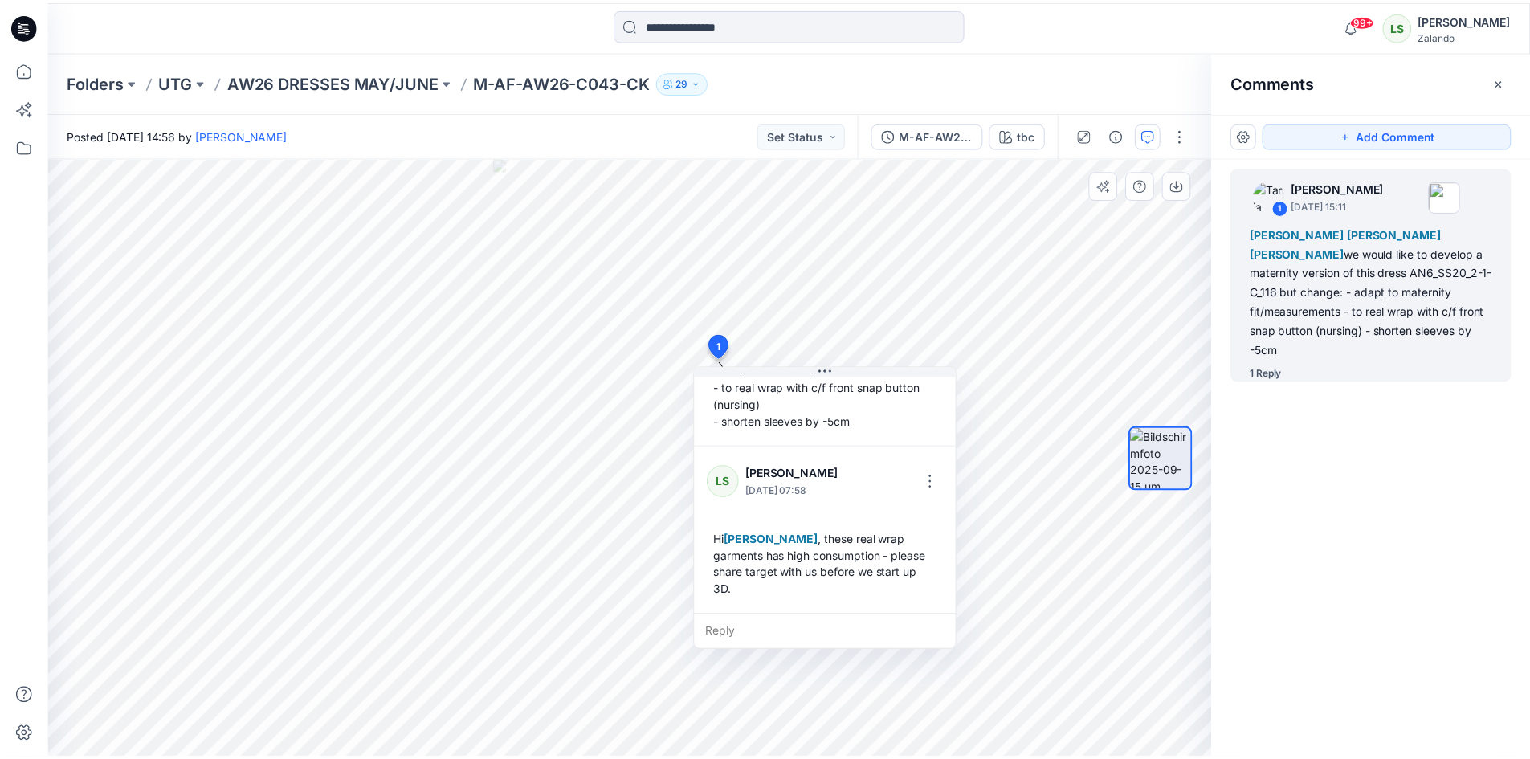
scroll to position [214, 0]
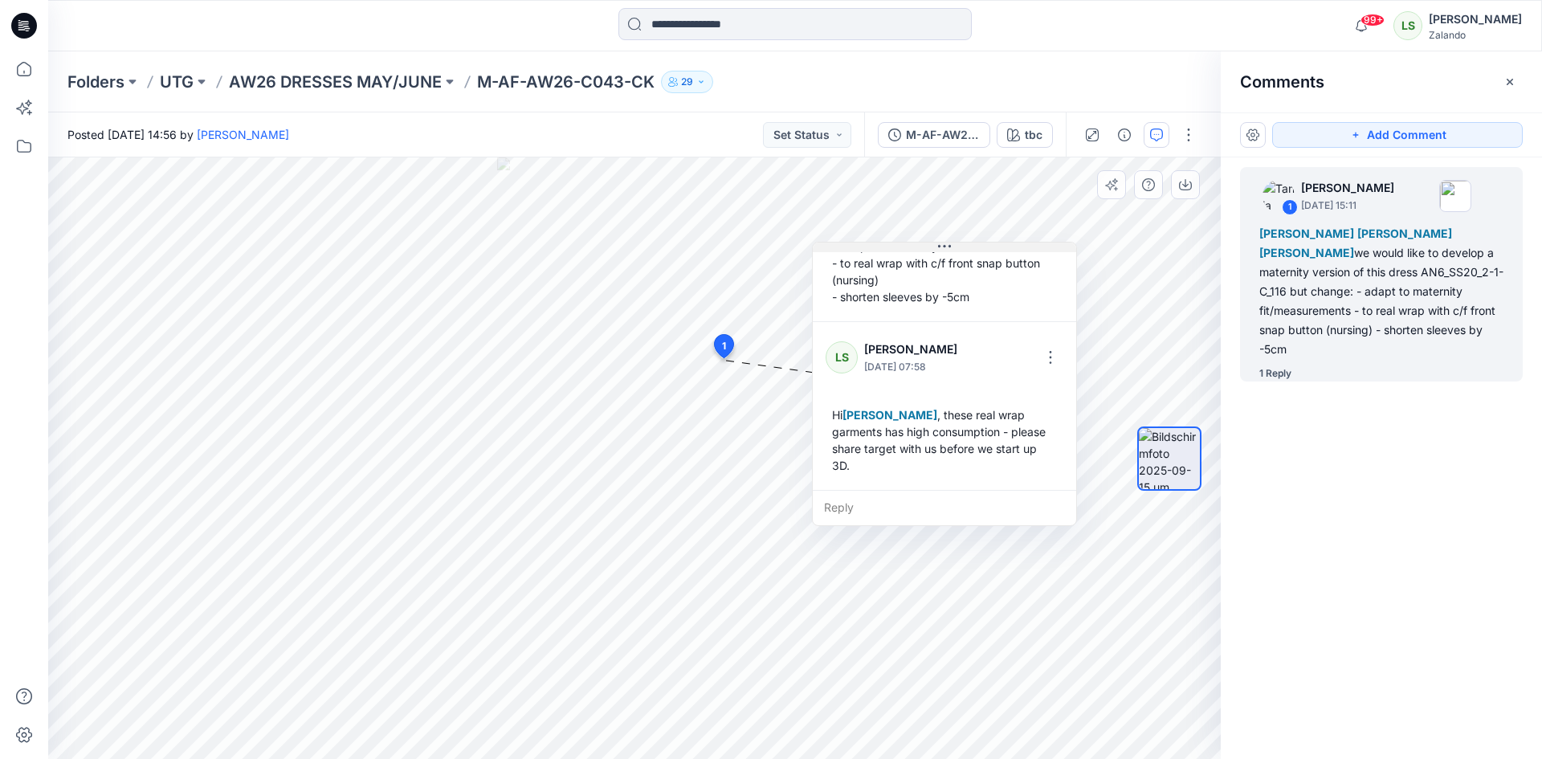
click at [949, 240] on icon at bounding box center [944, 246] width 13 height 13
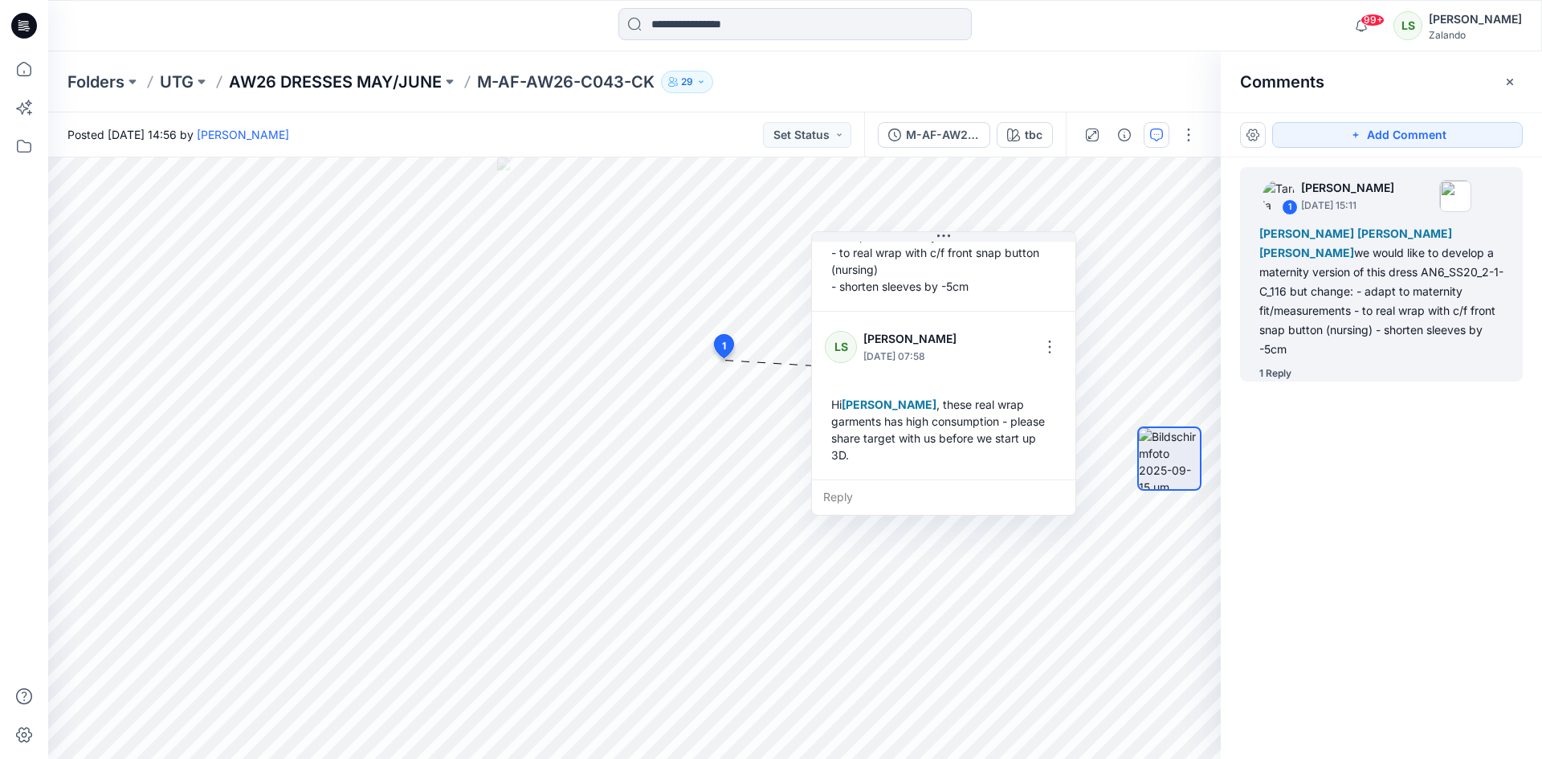
click at [328, 84] on p "AW26 DRESSES MAY/JUNE" at bounding box center [335, 82] width 213 height 22
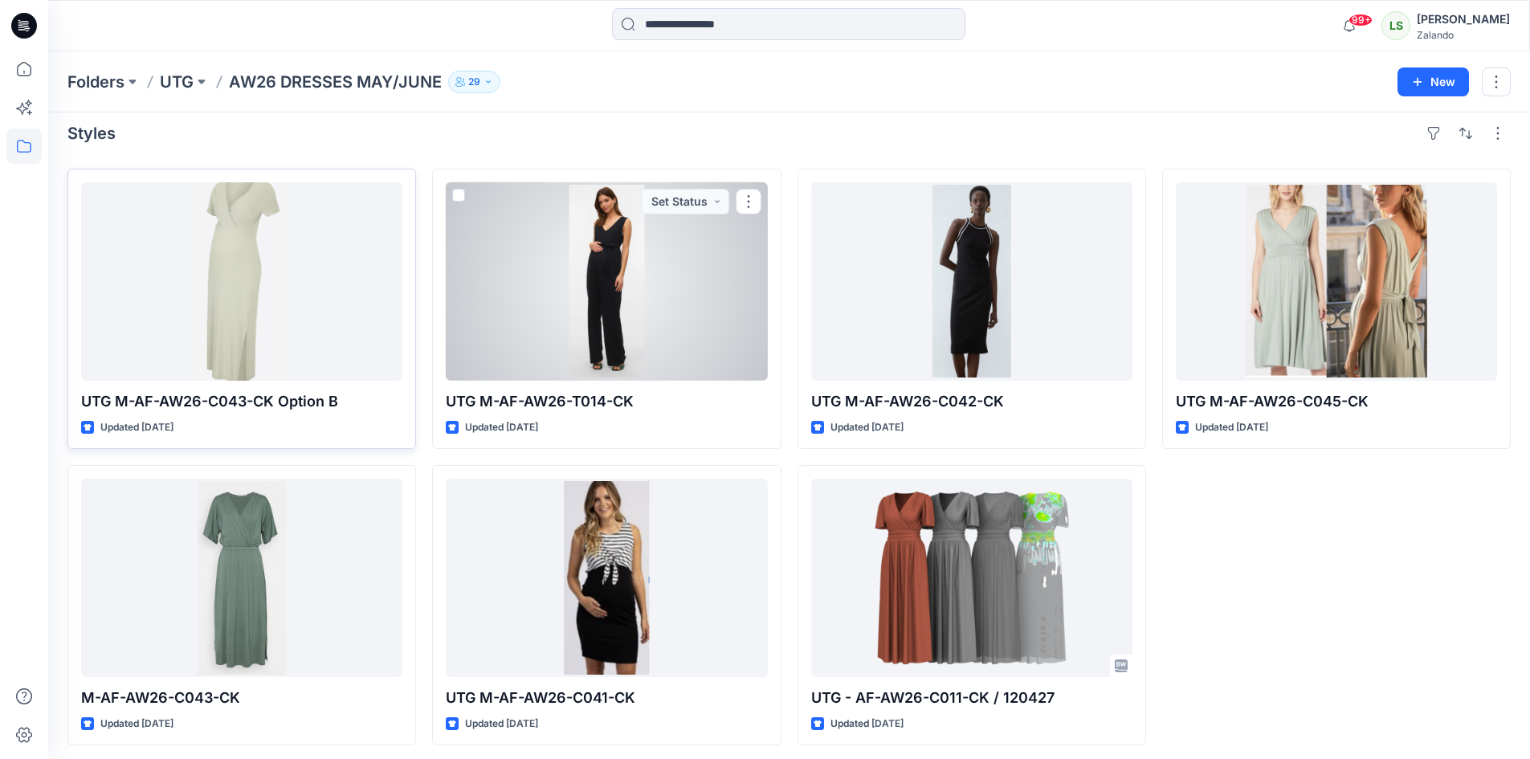
scroll to position [17, 0]
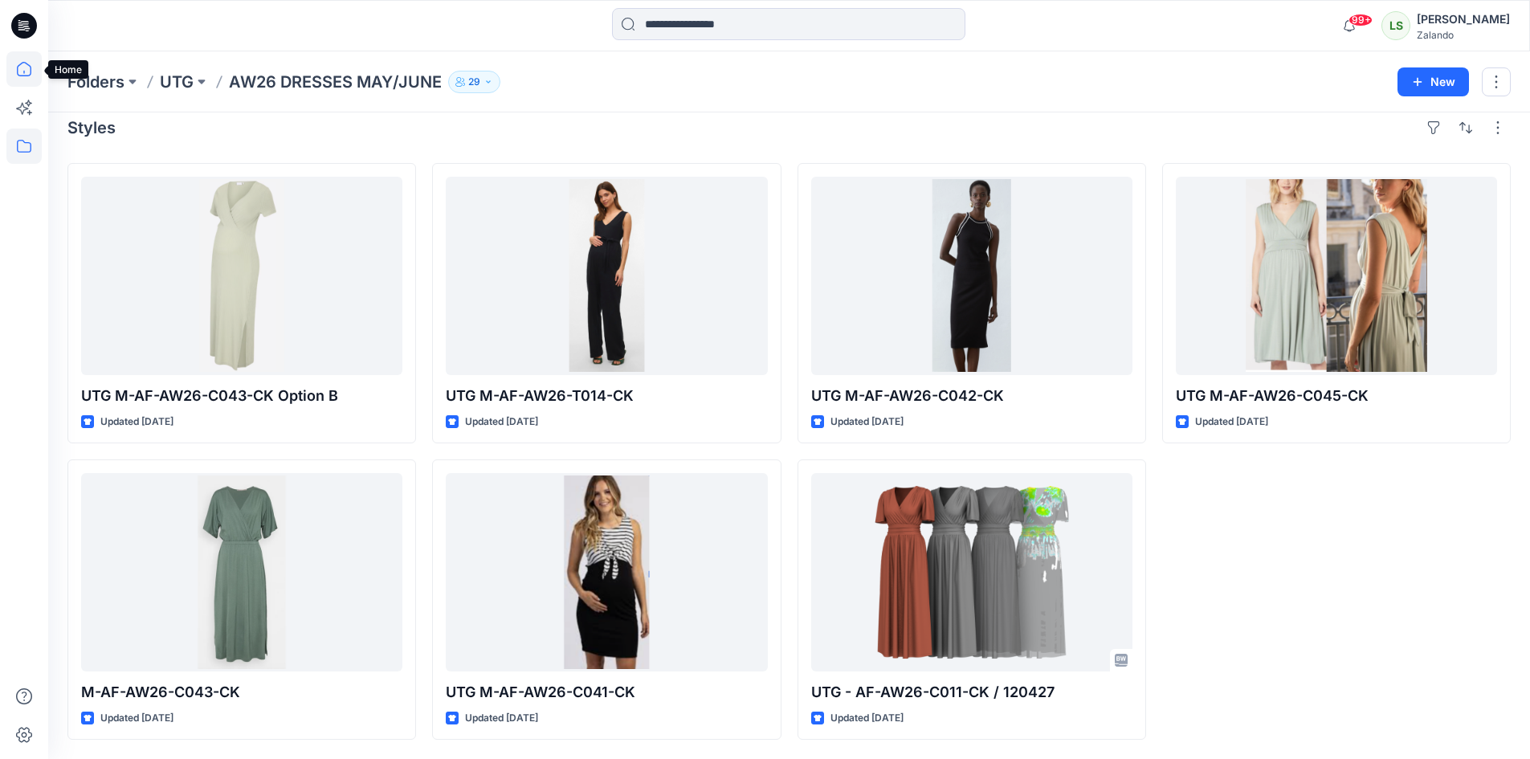
click at [26, 71] on icon at bounding box center [23, 68] width 35 height 35
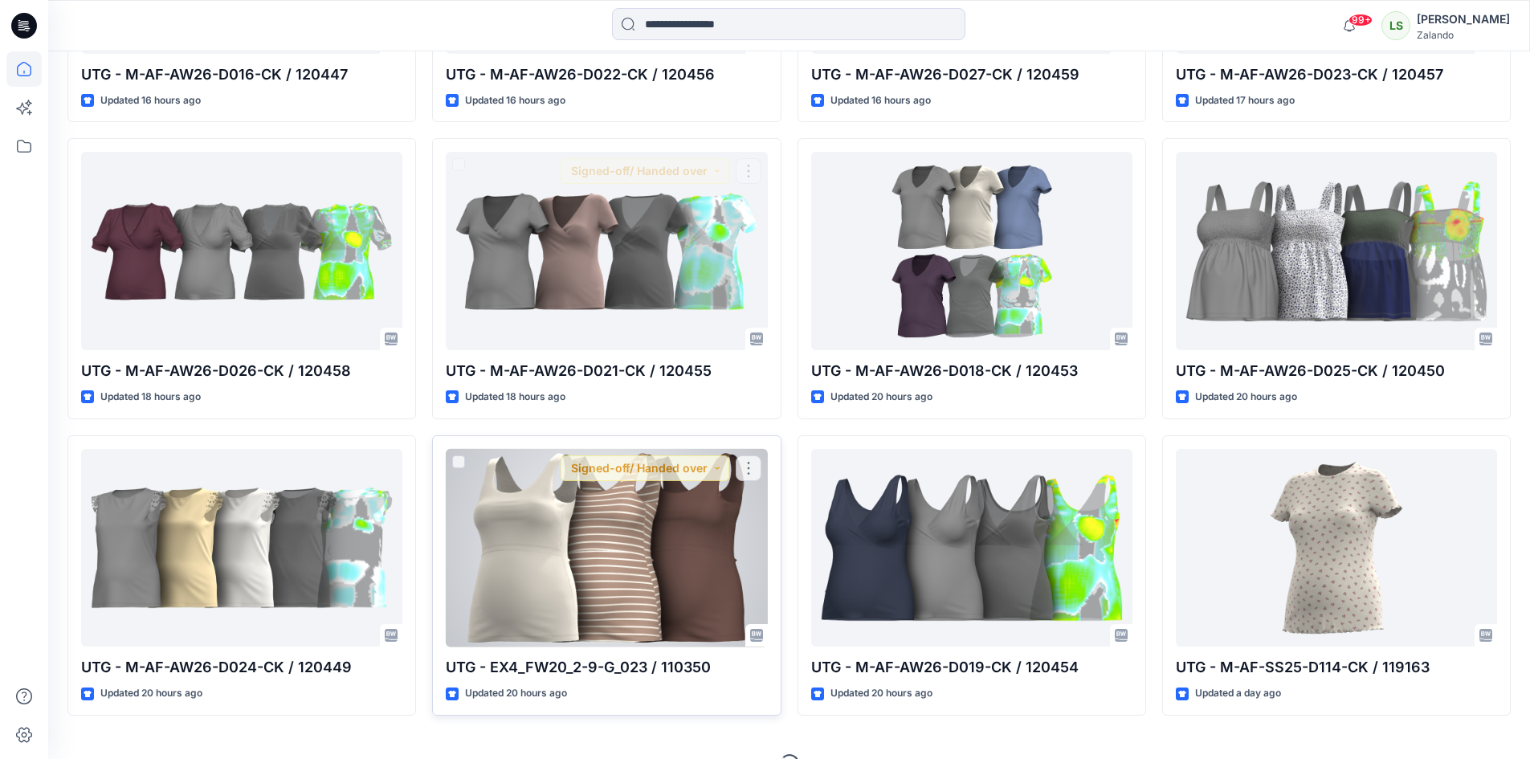
scroll to position [747, 0]
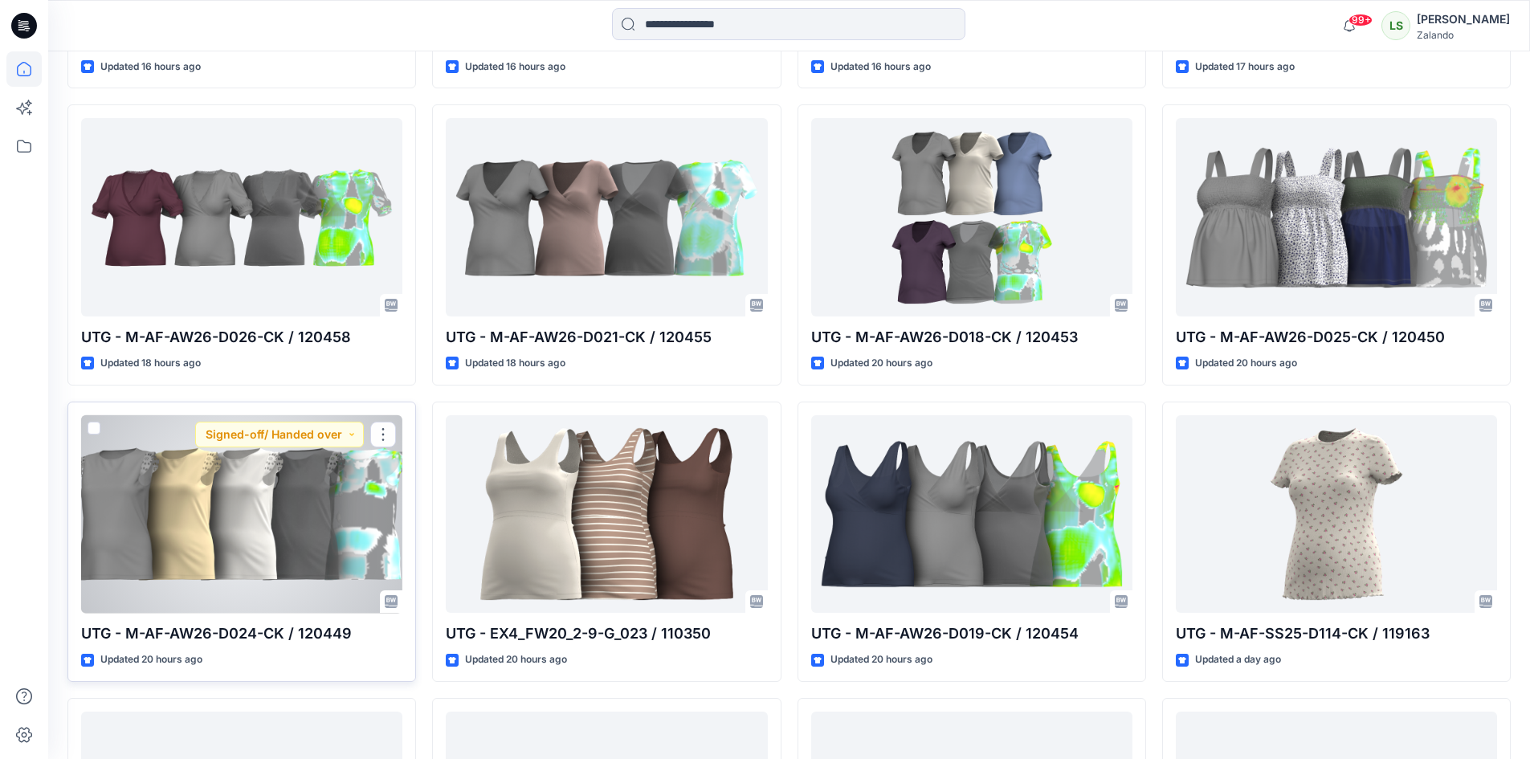
click at [280, 548] on div at bounding box center [241, 514] width 321 height 198
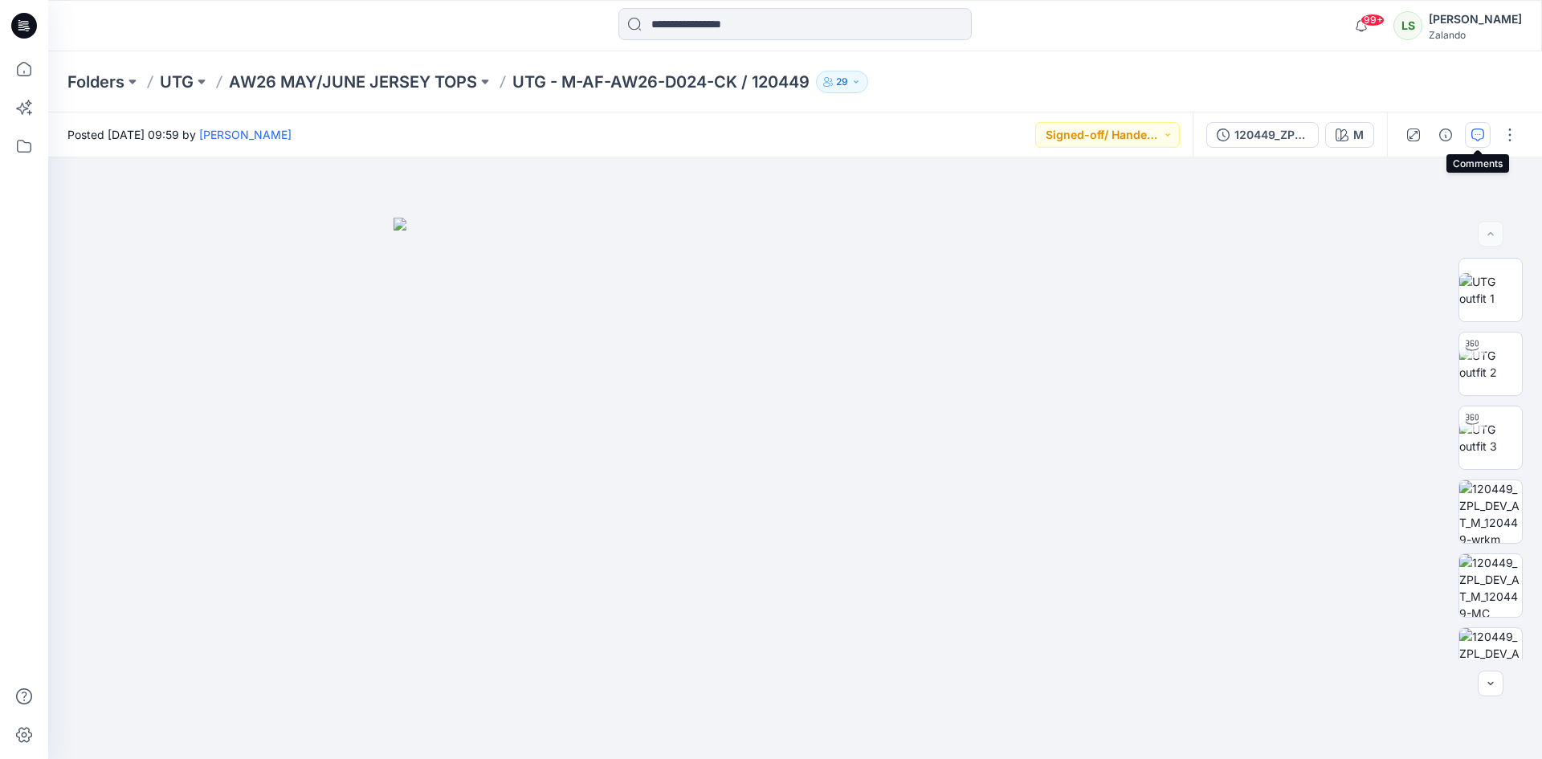
click at [1475, 136] on icon "button" at bounding box center [1477, 134] width 13 height 13
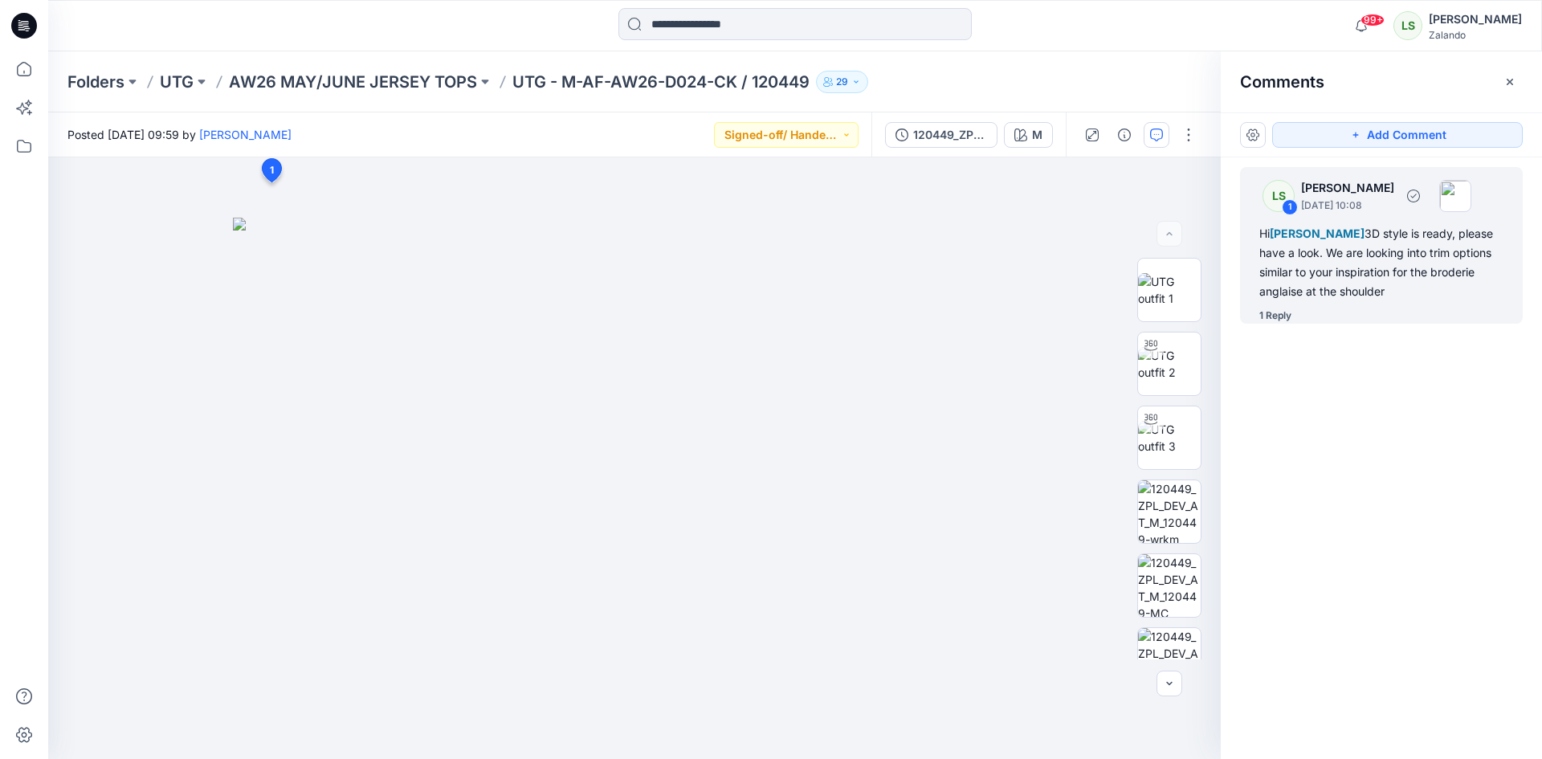
click at [1274, 316] on div "1 Reply" at bounding box center [1275, 316] width 32 height 16
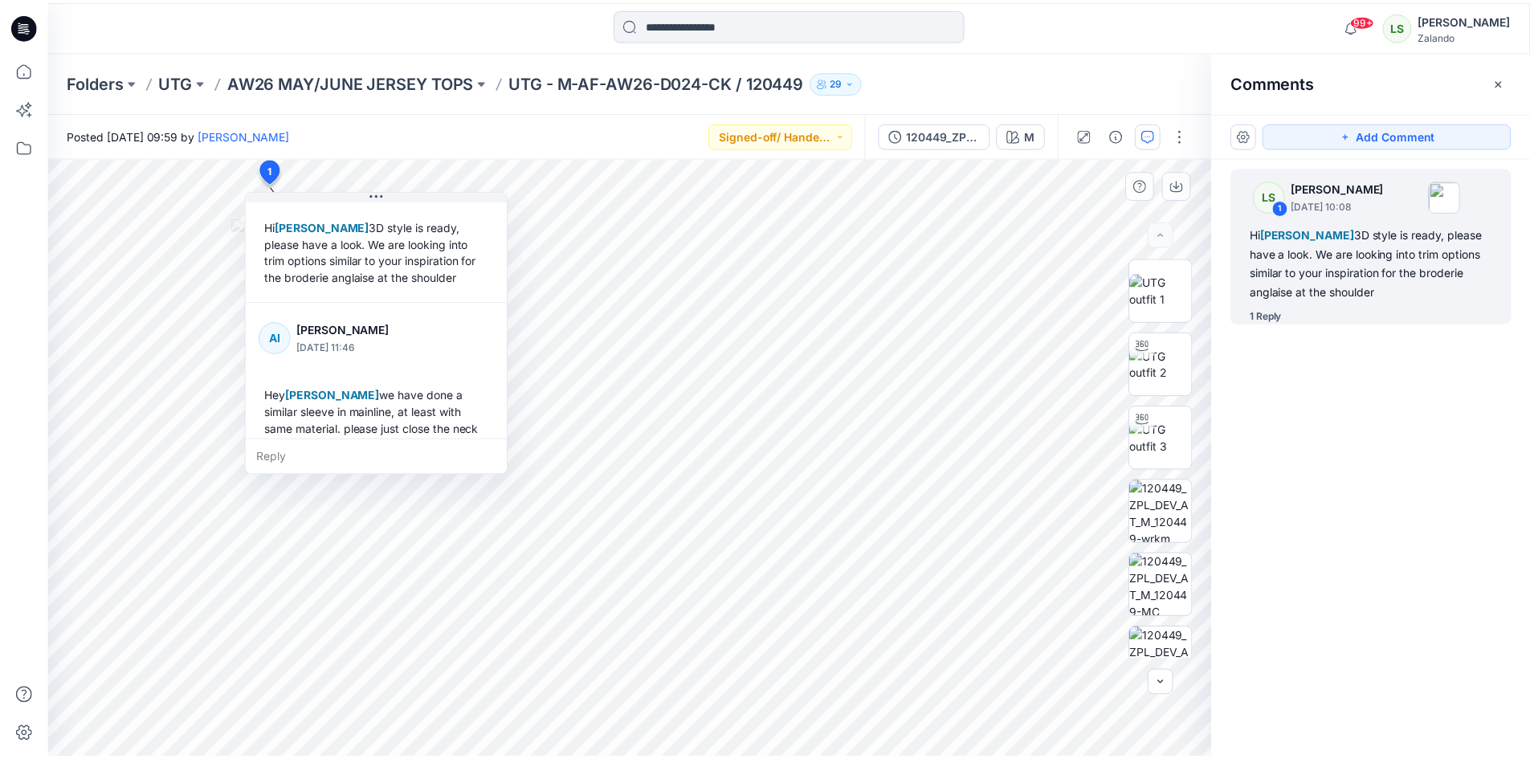
scroll to position [112, 0]
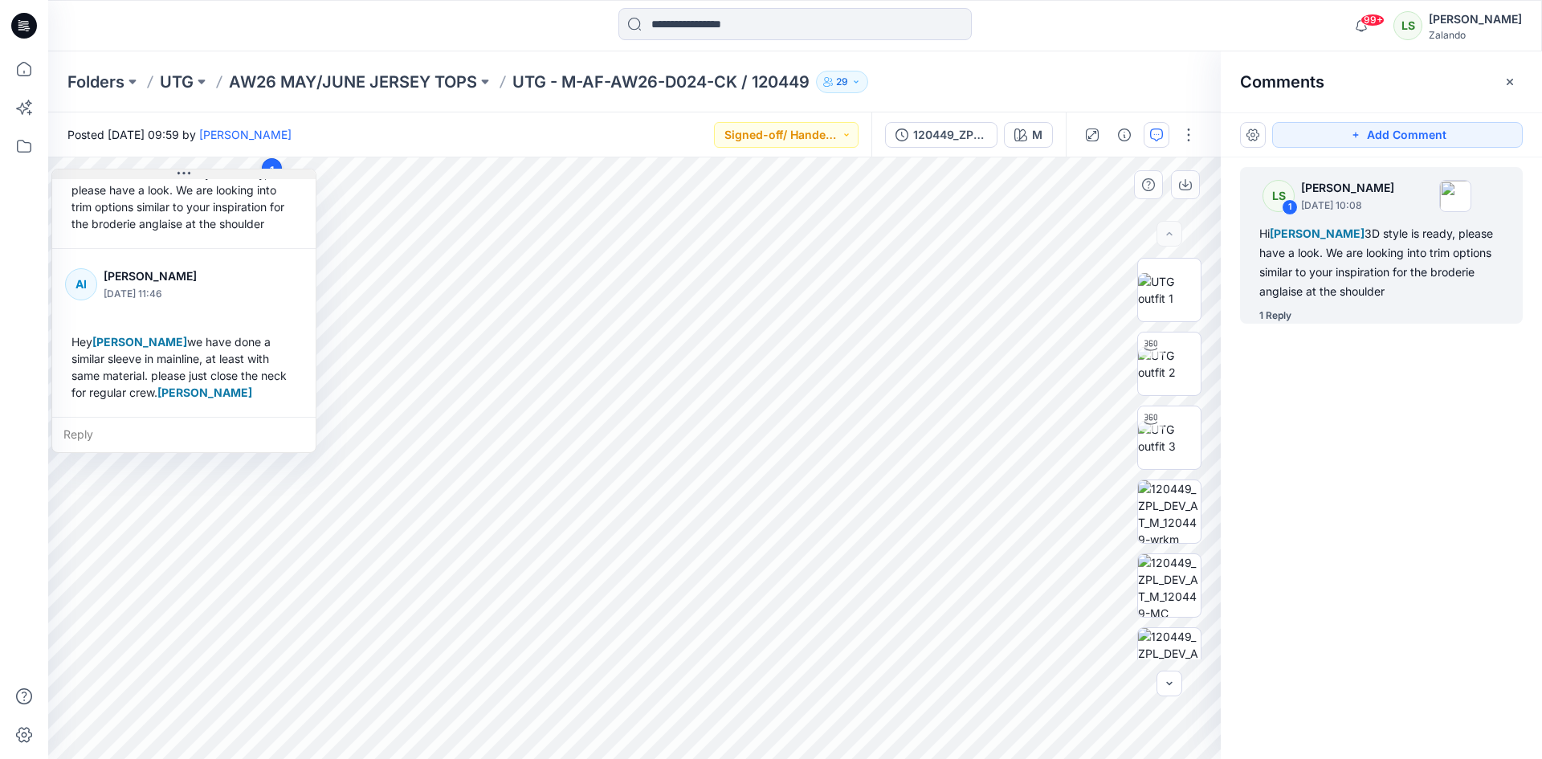
drag, startPoint x: 395, startPoint y: 194, endPoint x: 177, endPoint y: 173, distance: 219.5
click at [177, 173] on button at bounding box center [183, 174] width 263 height 10
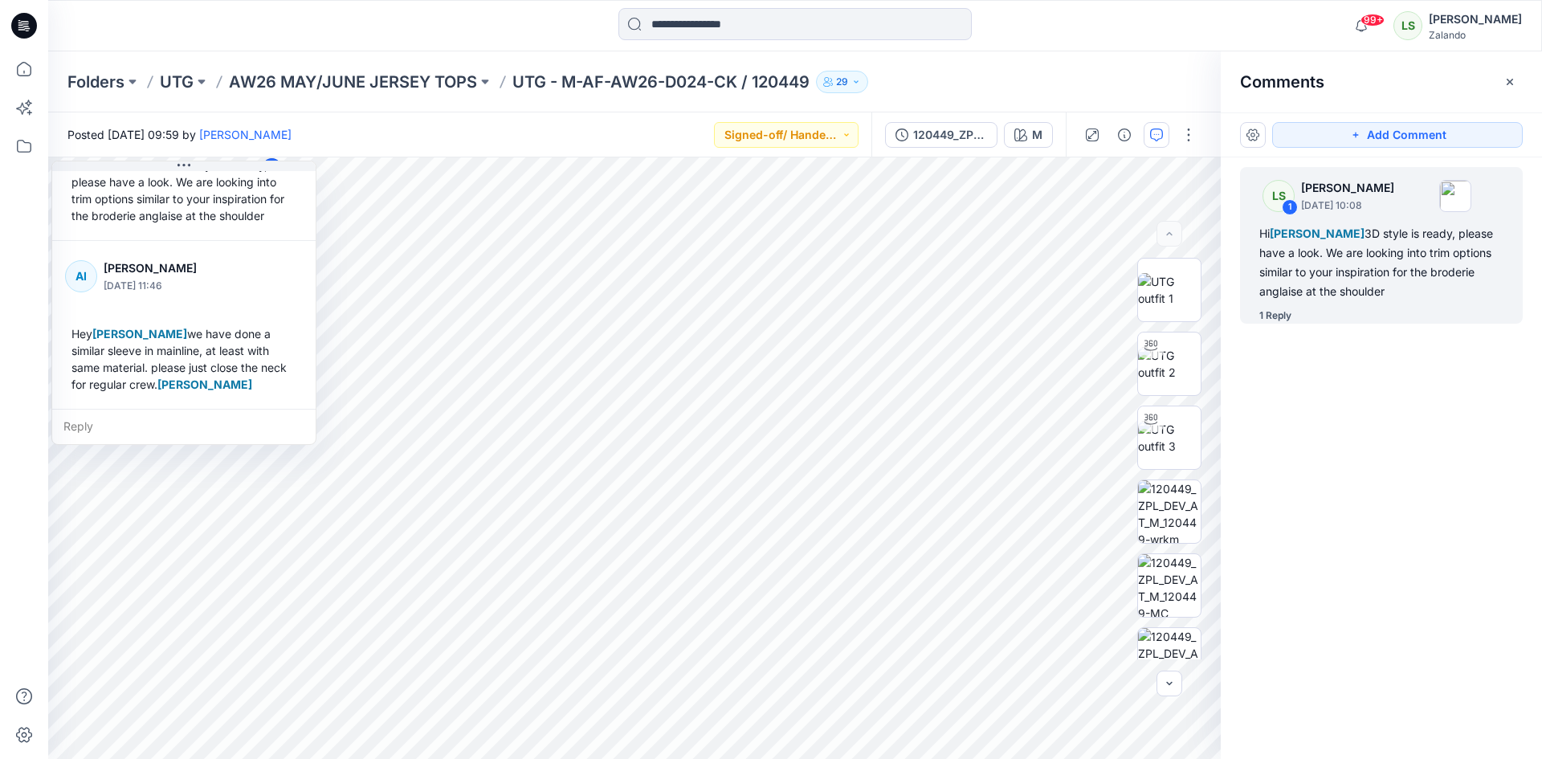
drag, startPoint x: 199, startPoint y: 171, endPoint x: 173, endPoint y: 153, distance: 31.2
click at [173, 153] on div "Posted [DATE] 09:59 by [PERSON_NAME] Signed-off/ Handed over 120449_ZPL_DEV M M…" at bounding box center [795, 435] width 1494 height 646
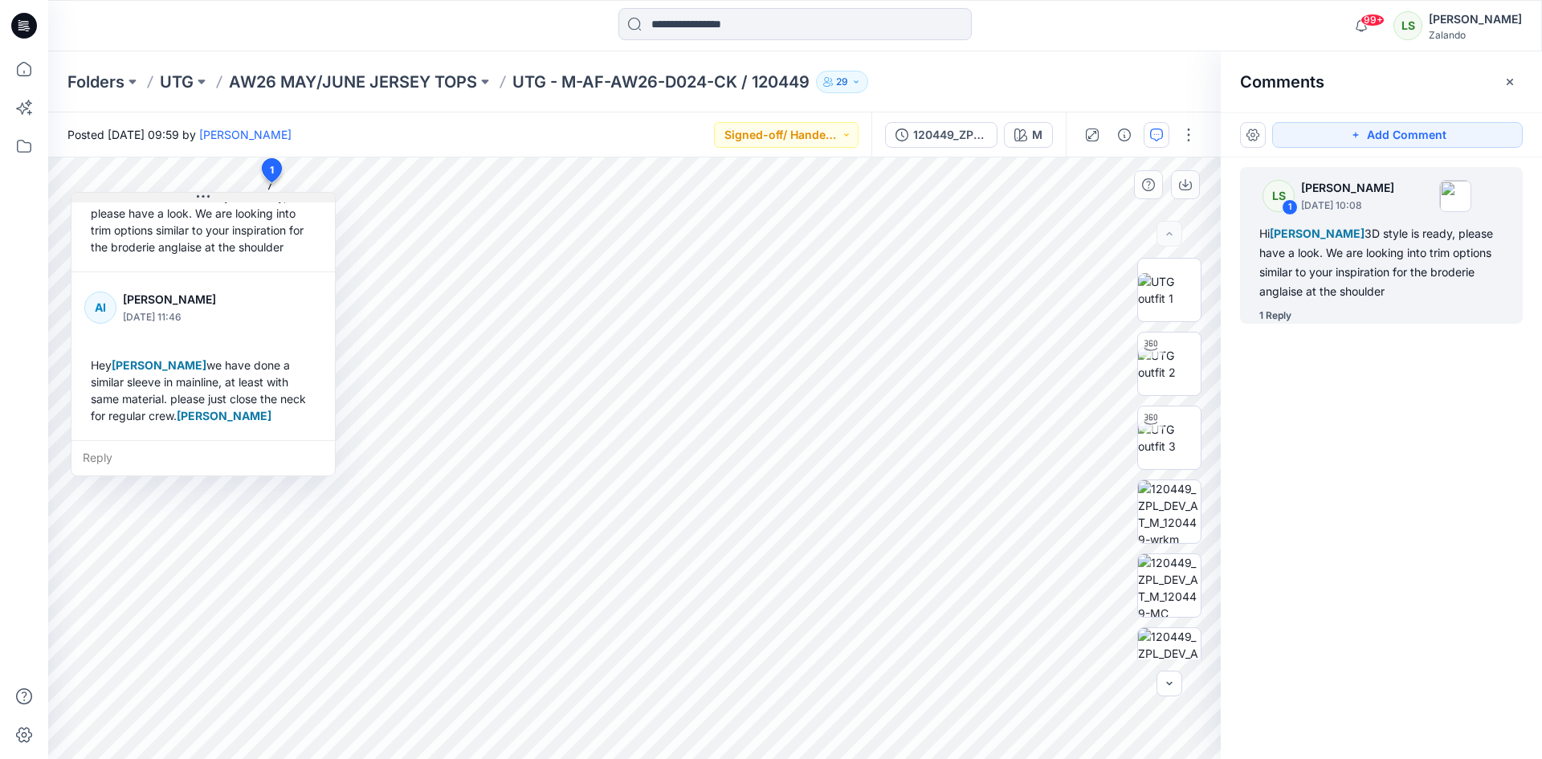
drag, startPoint x: 206, startPoint y: 165, endPoint x: 225, endPoint y: 197, distance: 36.8
click at [225, 197] on button at bounding box center [202, 198] width 263 height 10
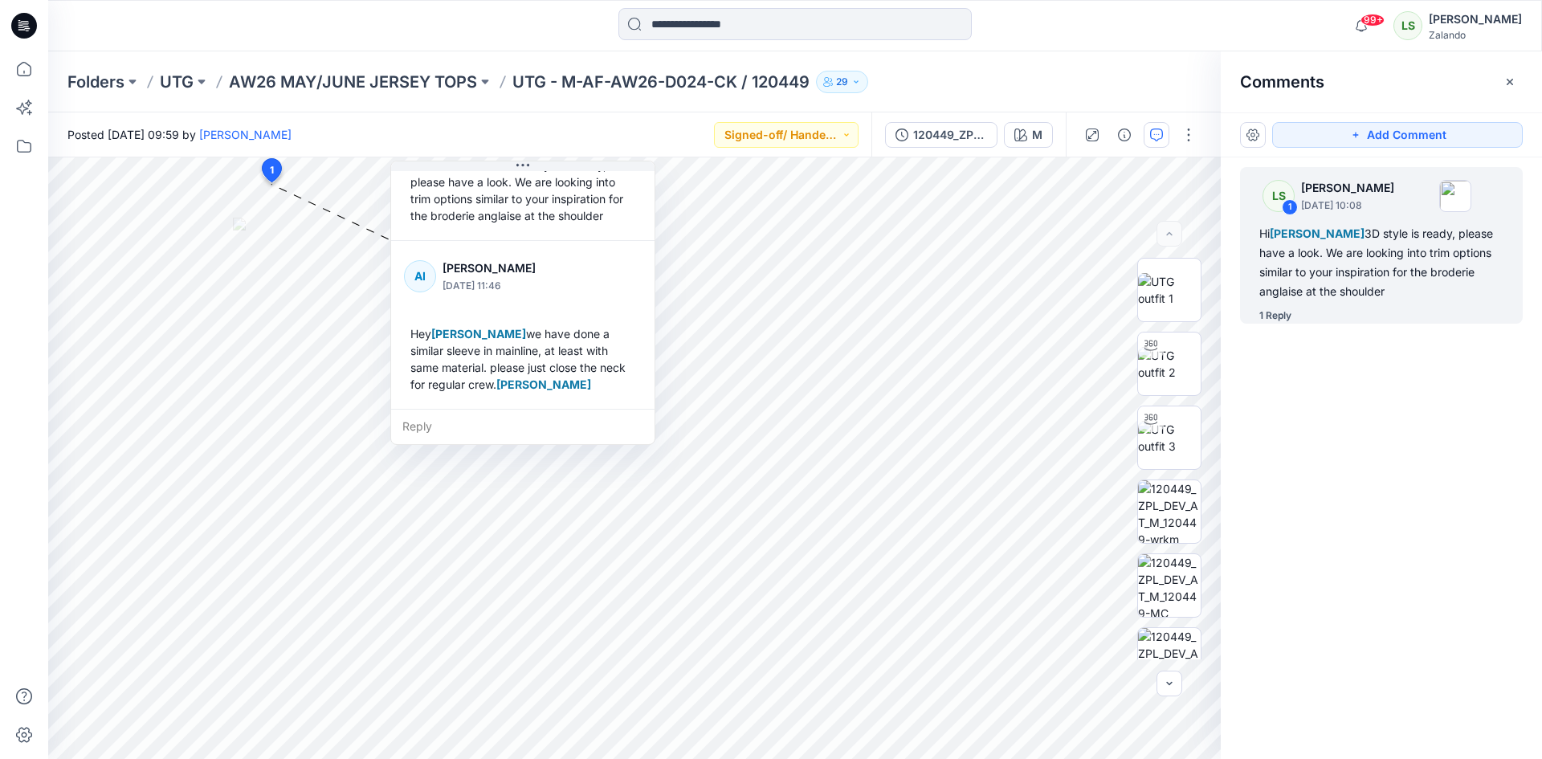
drag, startPoint x: 212, startPoint y: 196, endPoint x: 522, endPoint y: 157, distance: 312.5
click at [522, 157] on div "Posted [DATE] 09:59 by [PERSON_NAME] Signed-off/ Handed over 120449_ZPL_DEV M M…" at bounding box center [795, 435] width 1494 height 646
click at [36, 71] on icon at bounding box center [23, 68] width 35 height 35
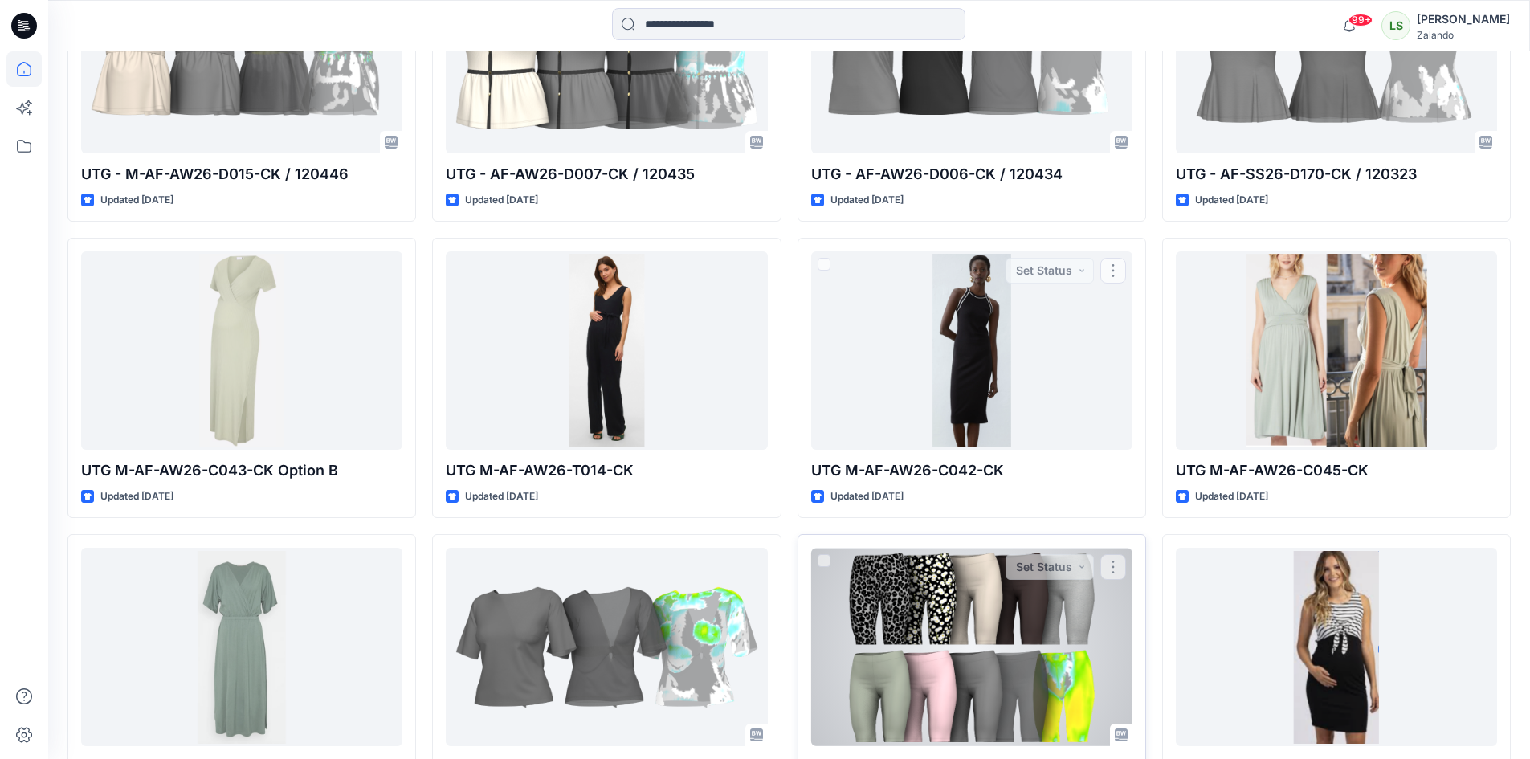
scroll to position [2037, 0]
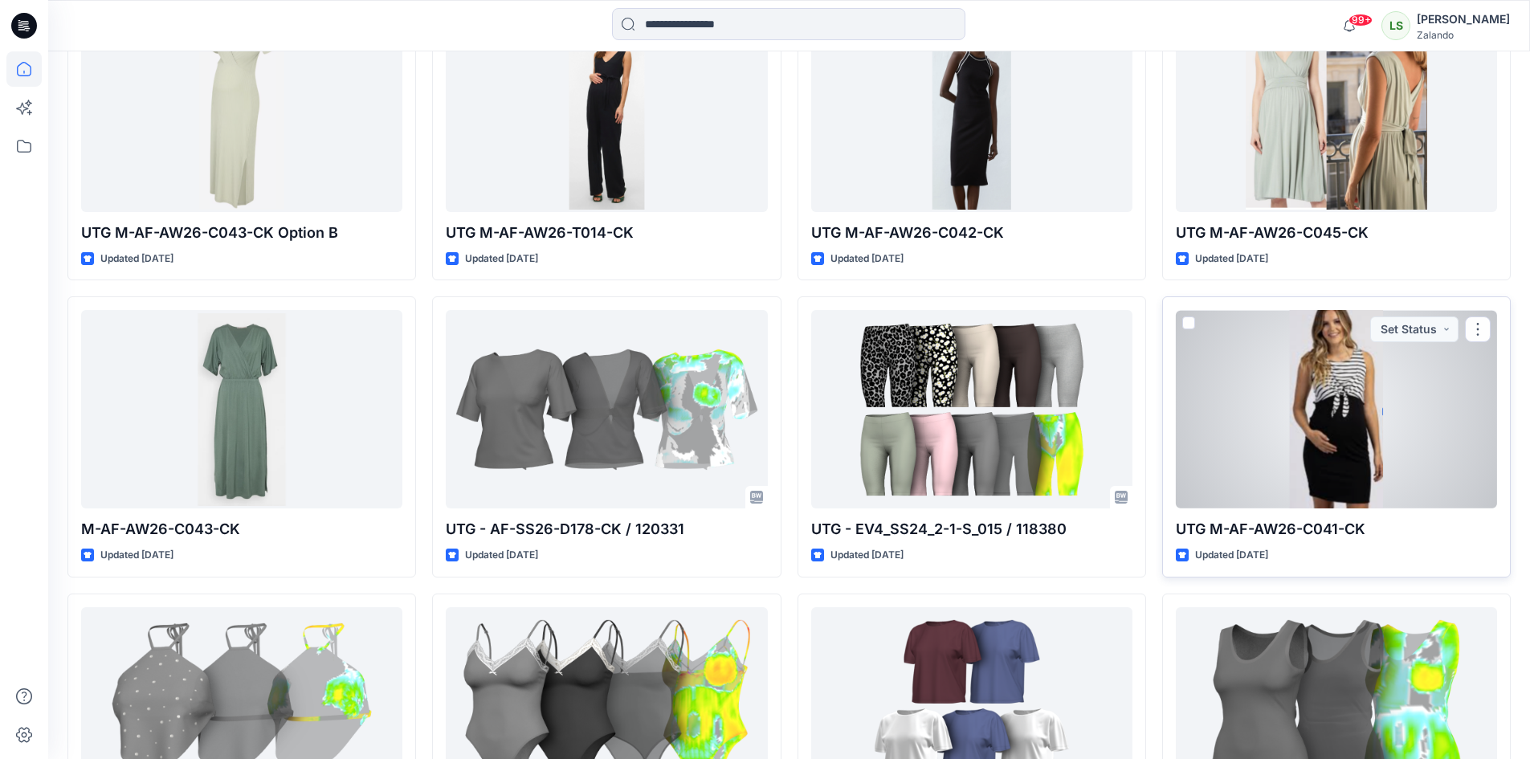
click at [1287, 421] on div at bounding box center [1336, 409] width 321 height 198
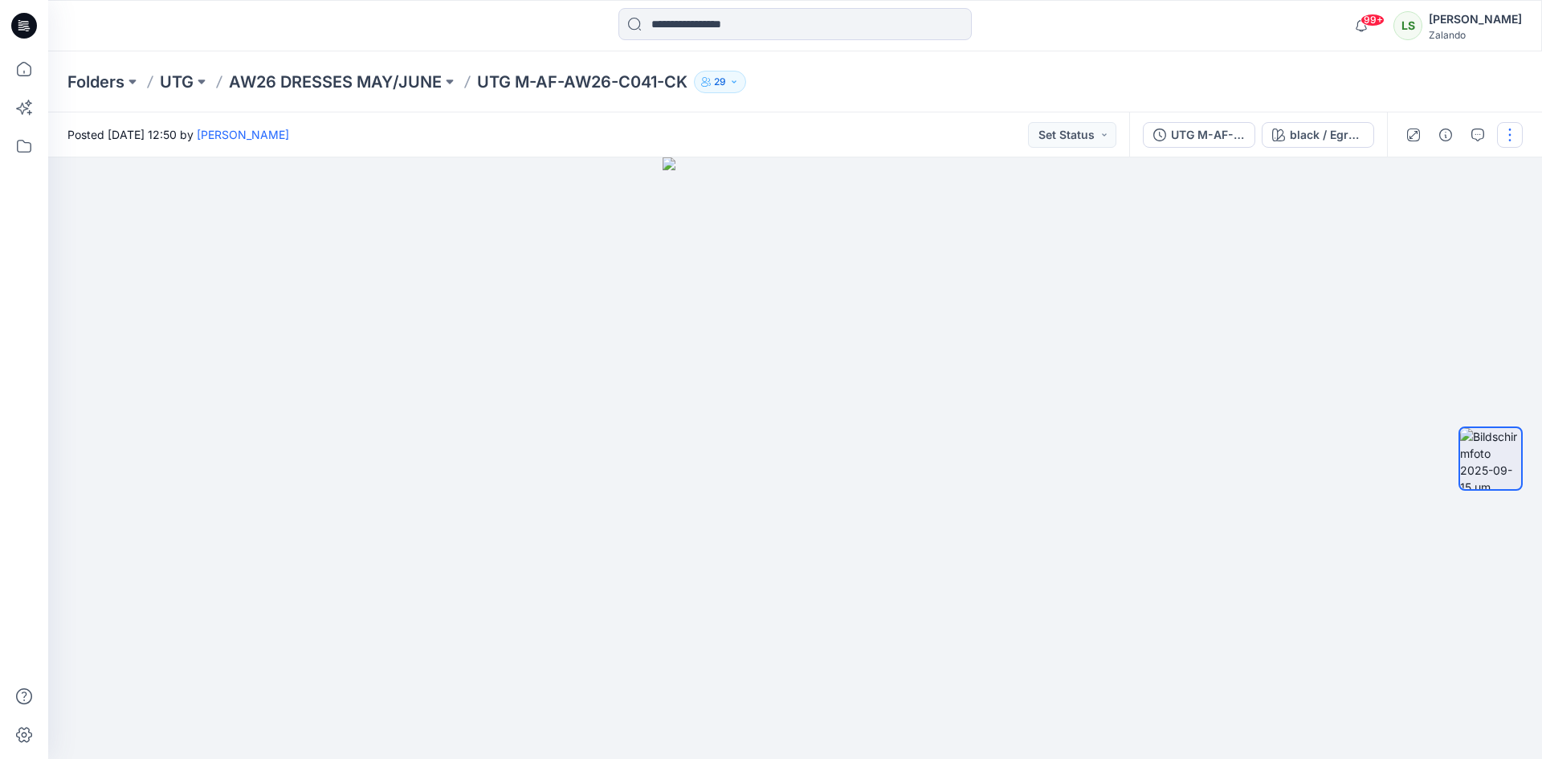
click at [1508, 134] on button "button" at bounding box center [1510, 135] width 26 height 26
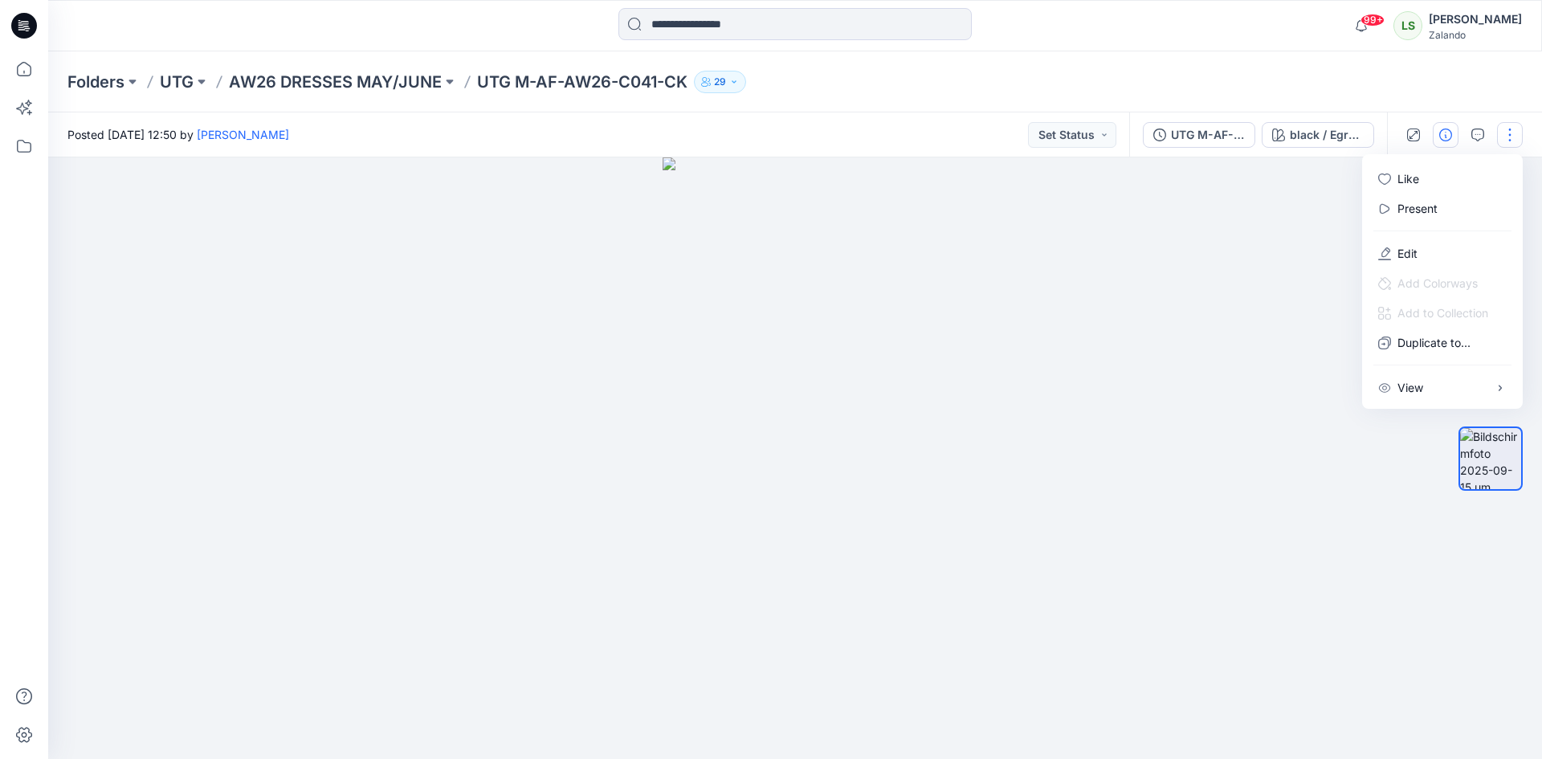
click at [1452, 132] on button "button" at bounding box center [1446, 135] width 26 height 26
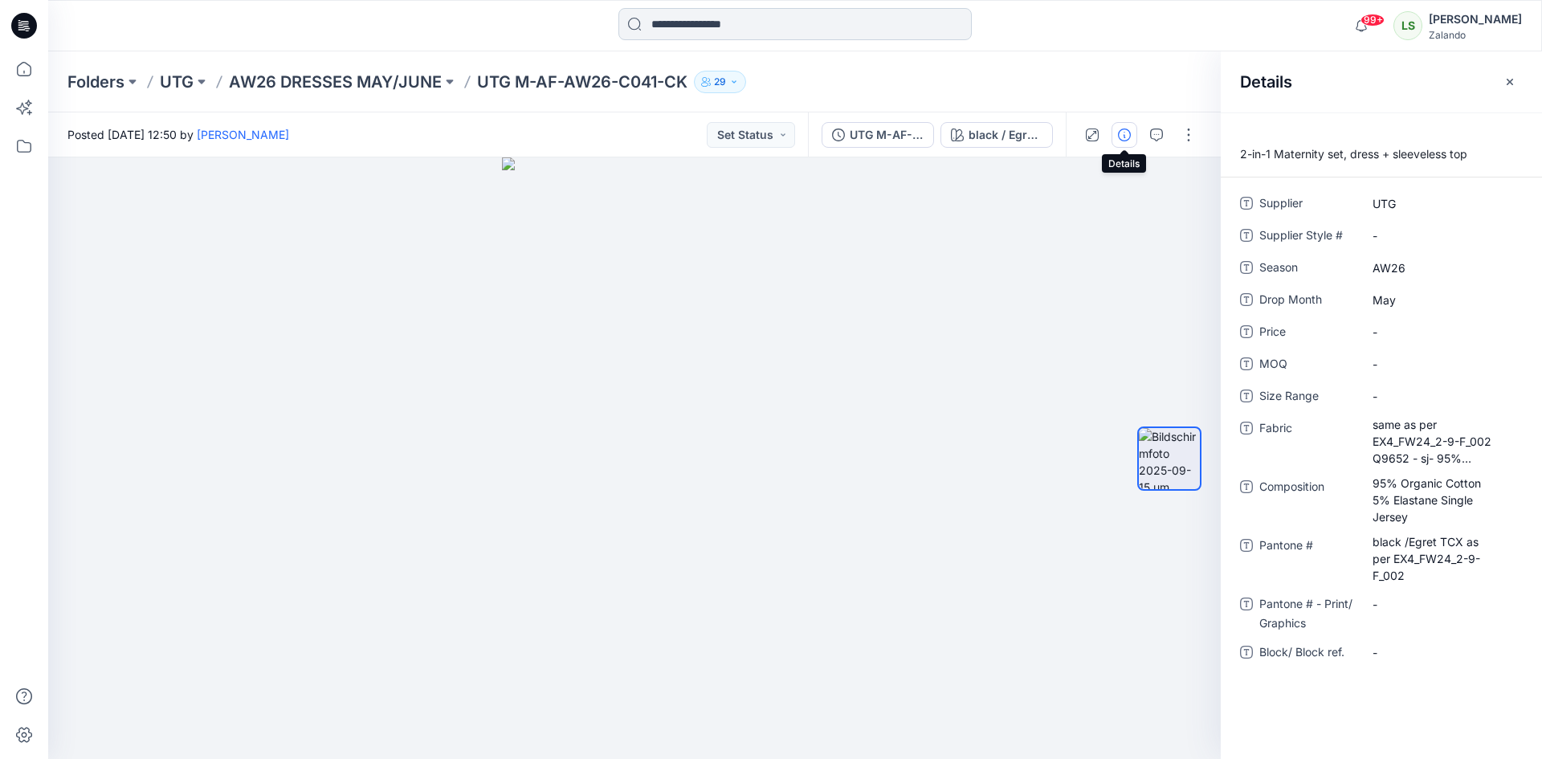
click at [701, 23] on input at bounding box center [794, 24] width 353 height 32
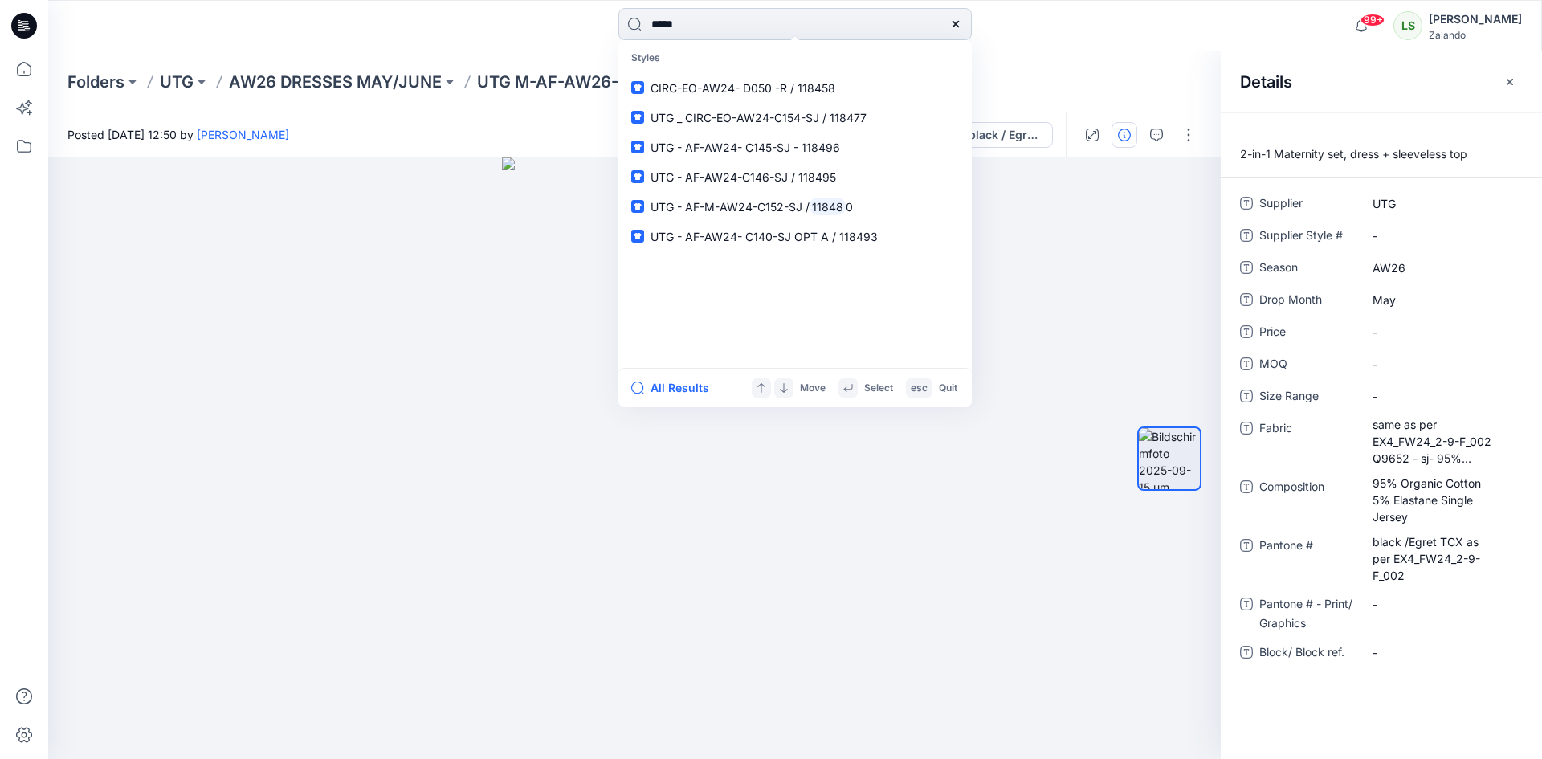
type input "******"
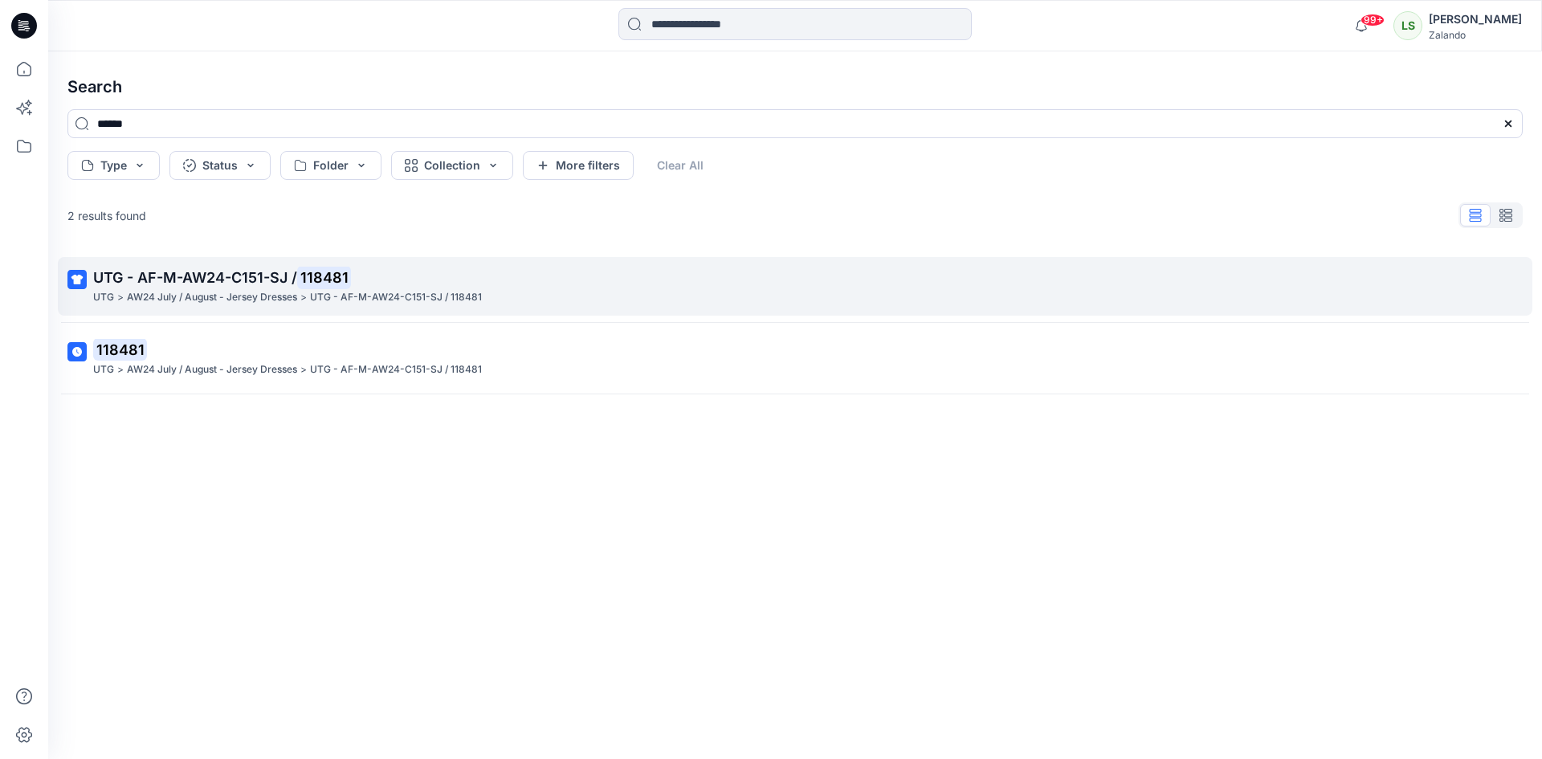
click at [629, 273] on p "UTG - AF-M-AW24-C151-SJ / 118481" at bounding box center [793, 278] width 1400 height 22
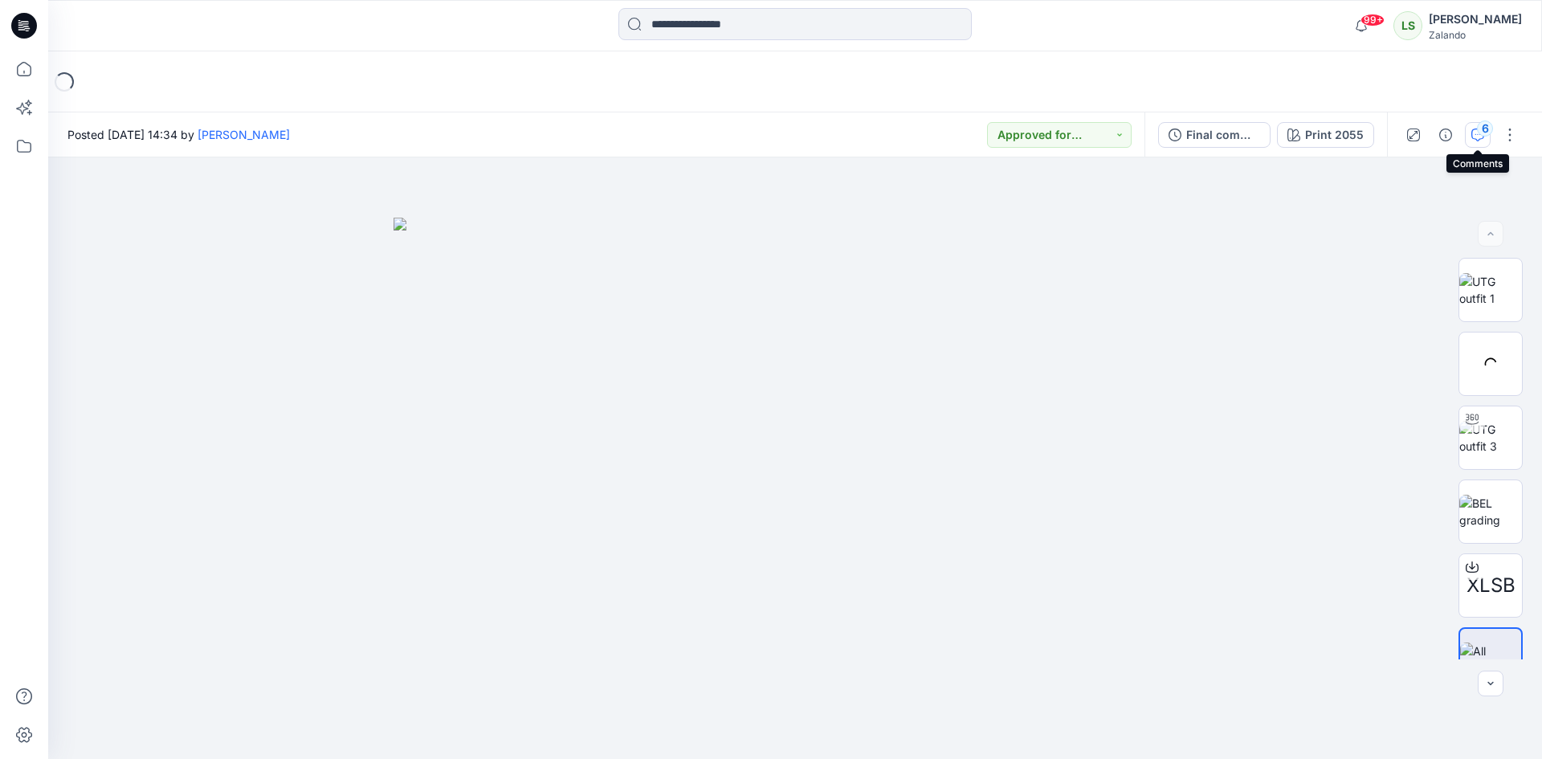
click at [1488, 137] on div "6" at bounding box center [1485, 128] width 16 height 16
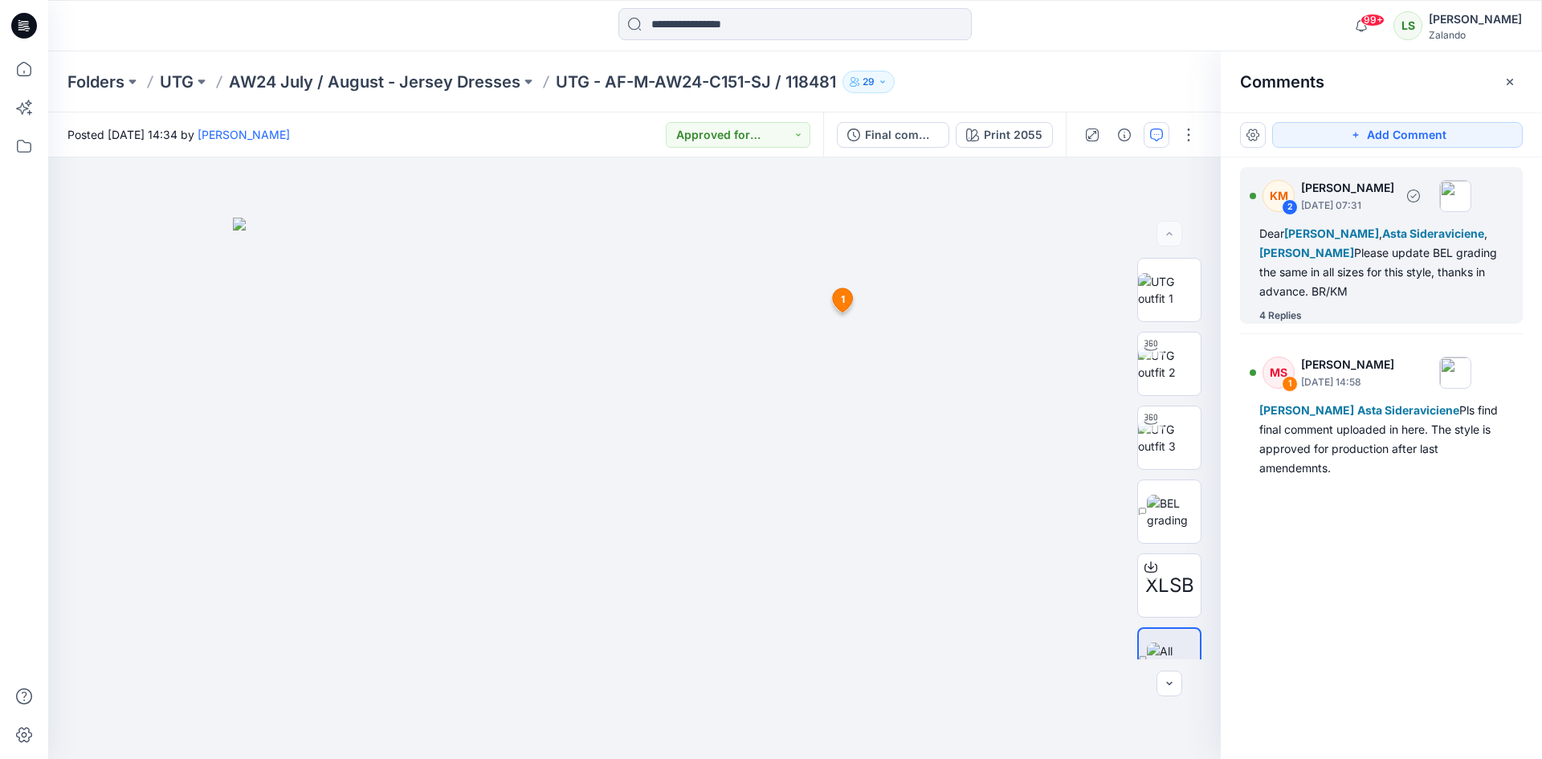
click at [1294, 317] on div "4 Replies" at bounding box center [1280, 316] width 43 height 16
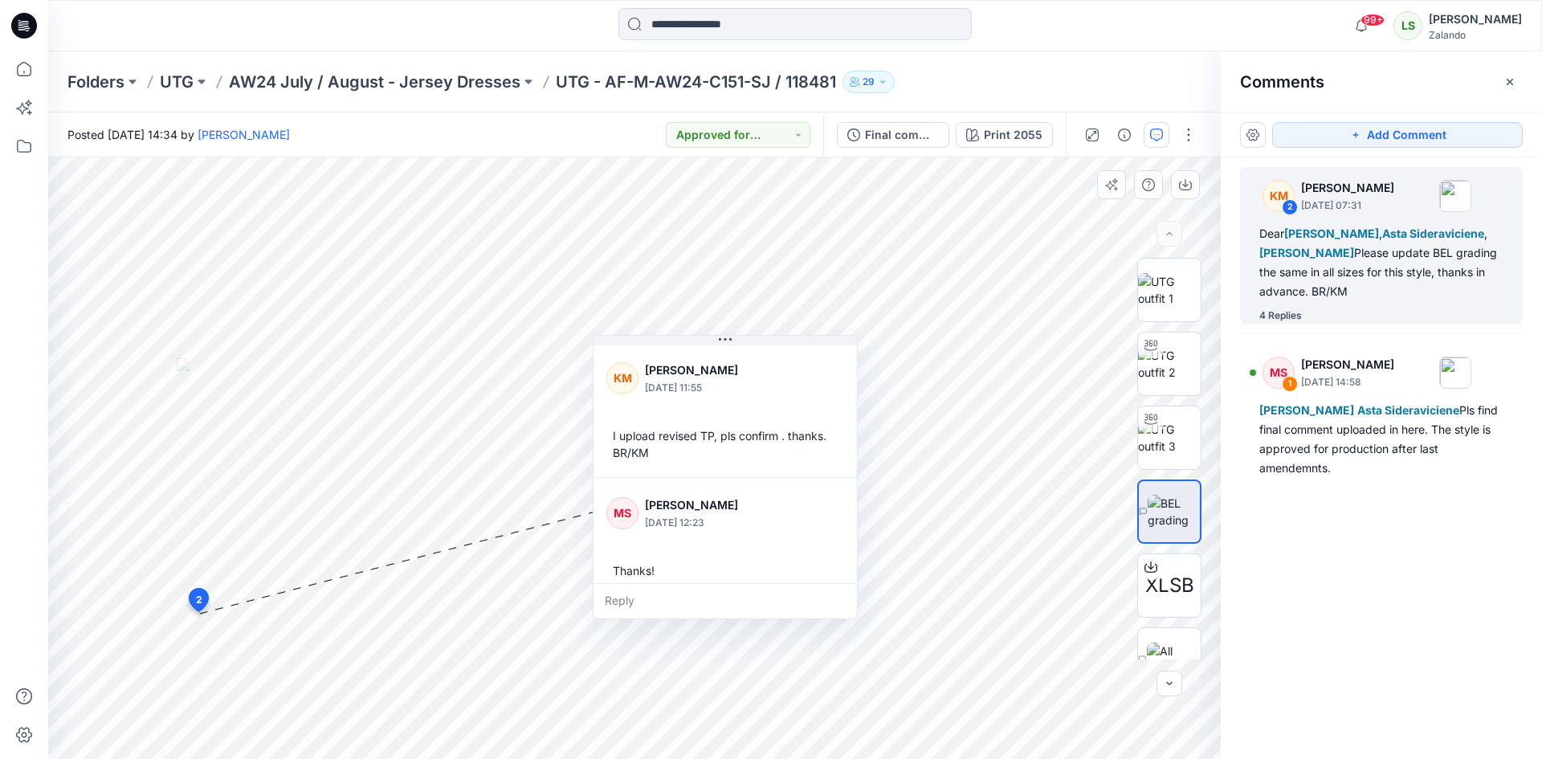
scroll to position [467, 0]
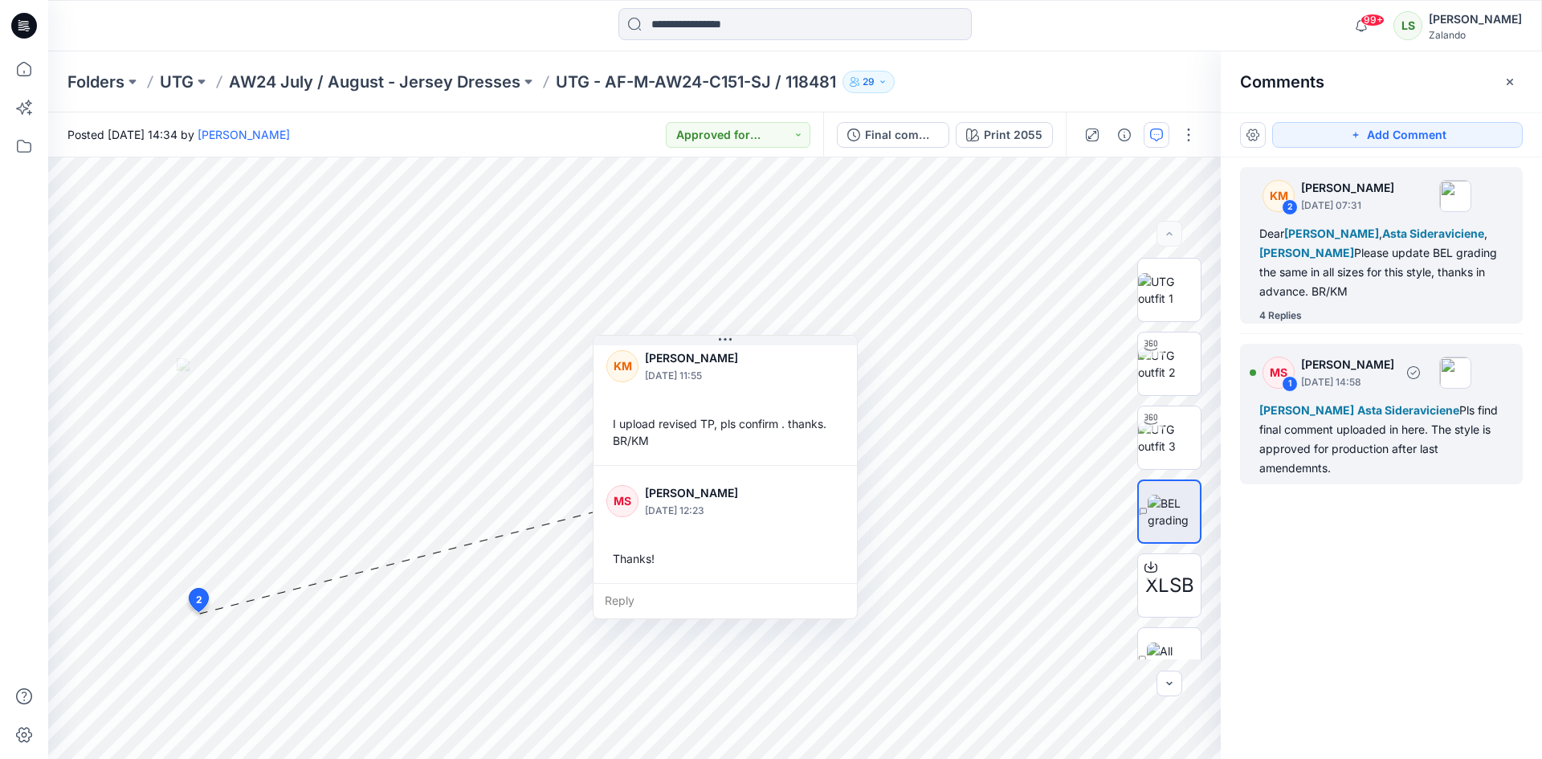
click at [1405, 468] on div "[PERSON_NAME] Asta Sideraviciene Pls find final comment uploaded in here. The s…" at bounding box center [1381, 439] width 244 height 77
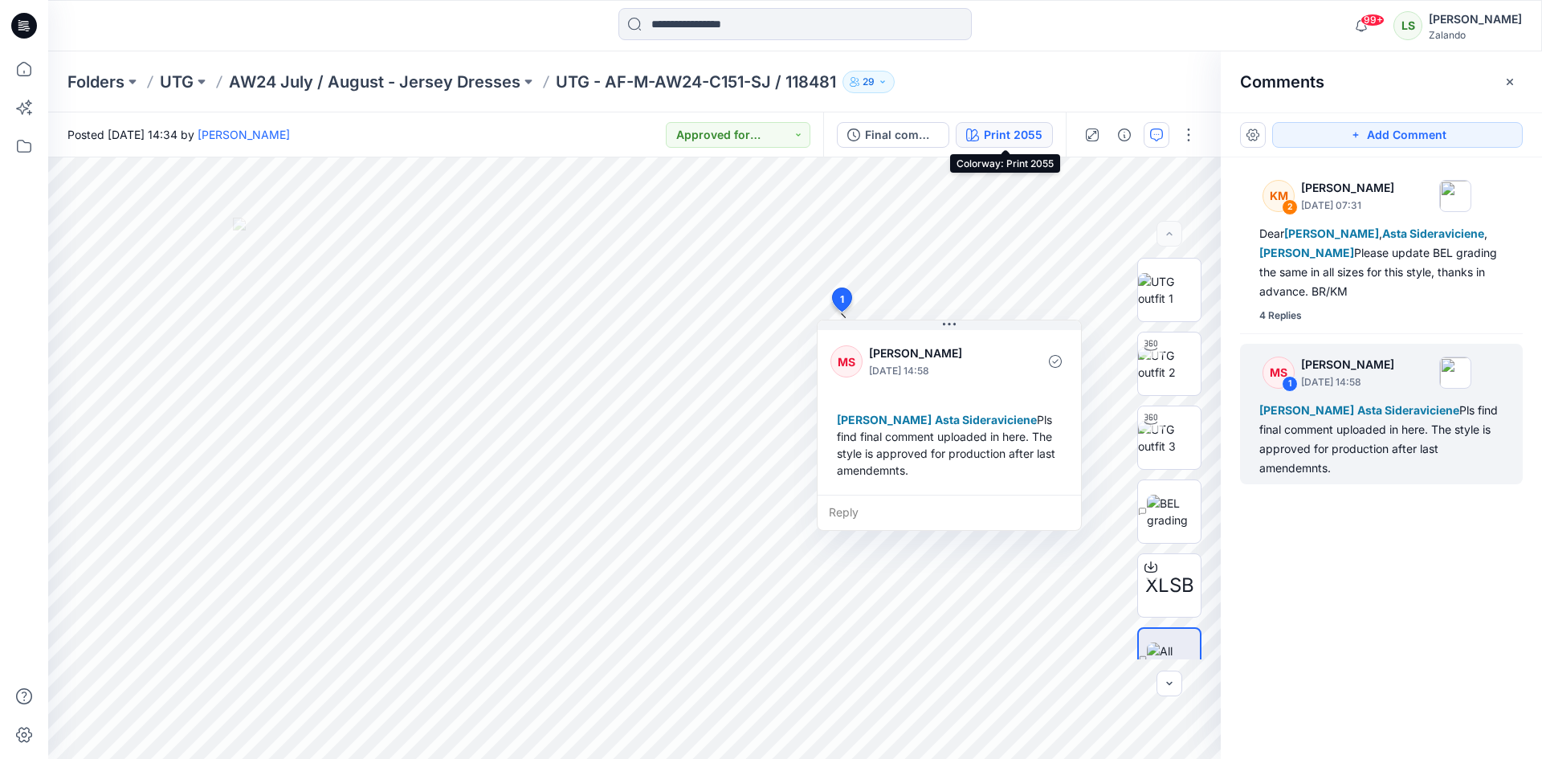
click at [1017, 131] on div "Print 2055" at bounding box center [1013, 135] width 59 height 18
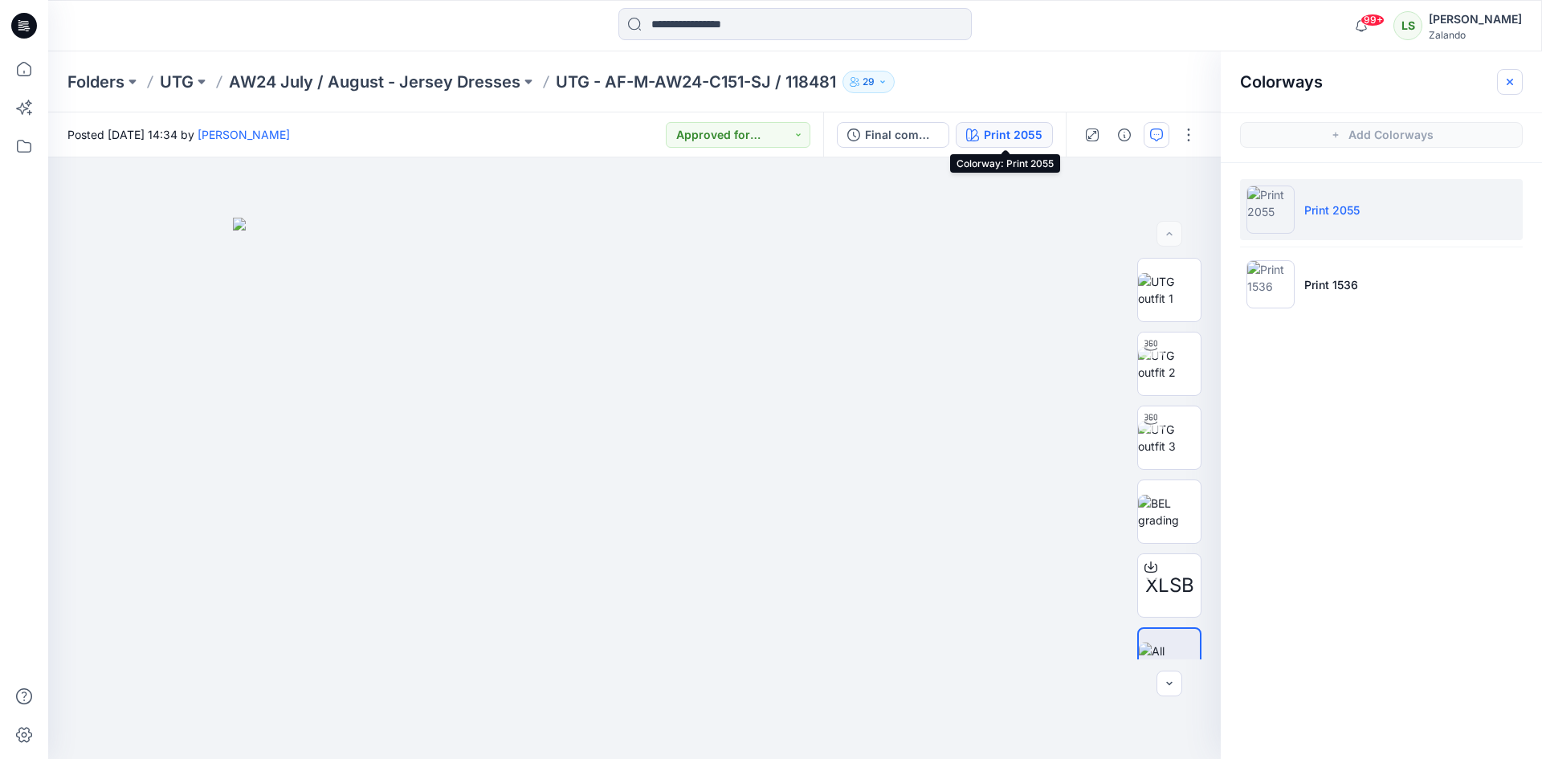
click at [1517, 74] on button "button" at bounding box center [1510, 82] width 26 height 26
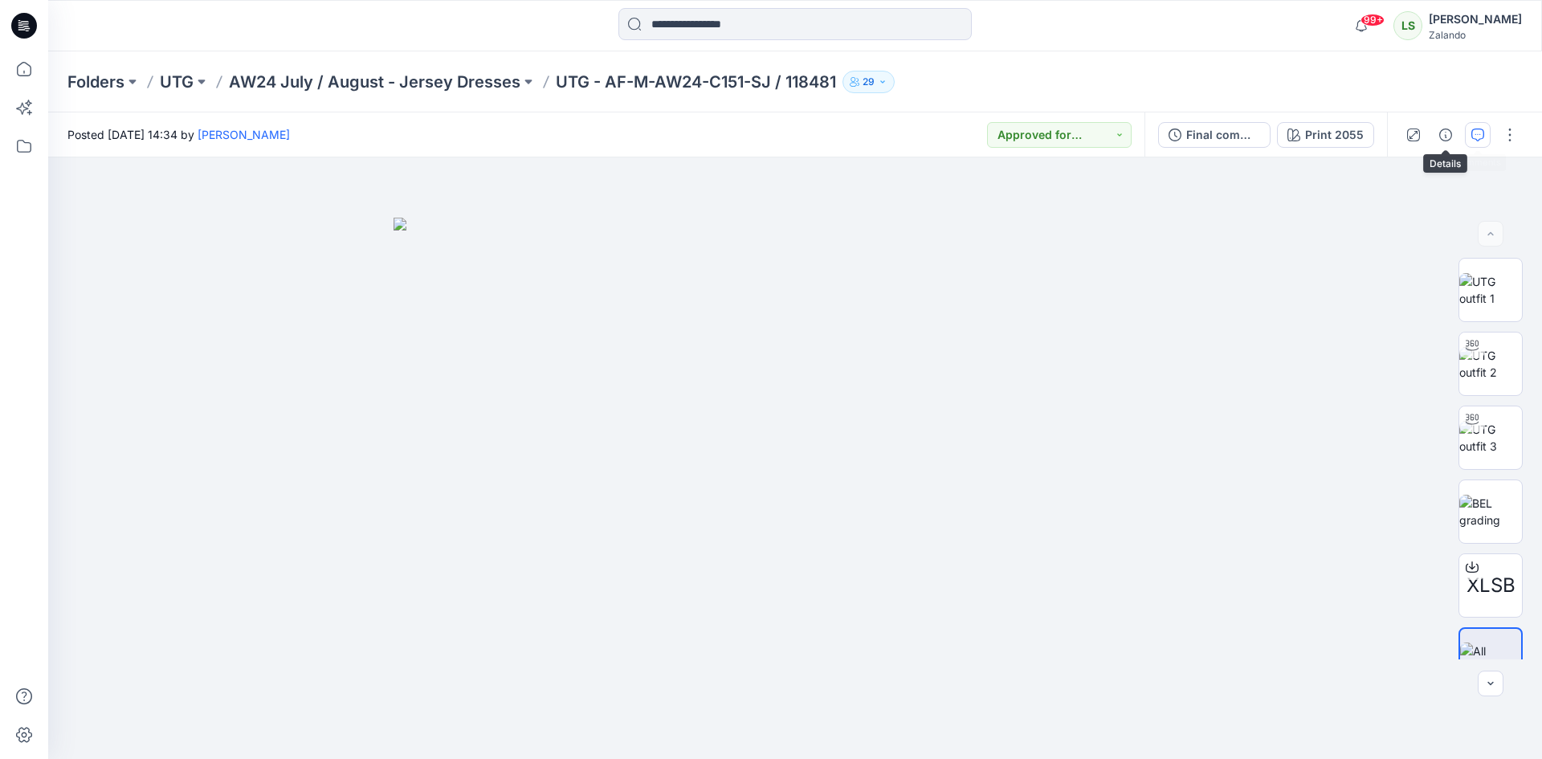
click at [1478, 131] on icon "button" at bounding box center [1477, 134] width 13 height 13
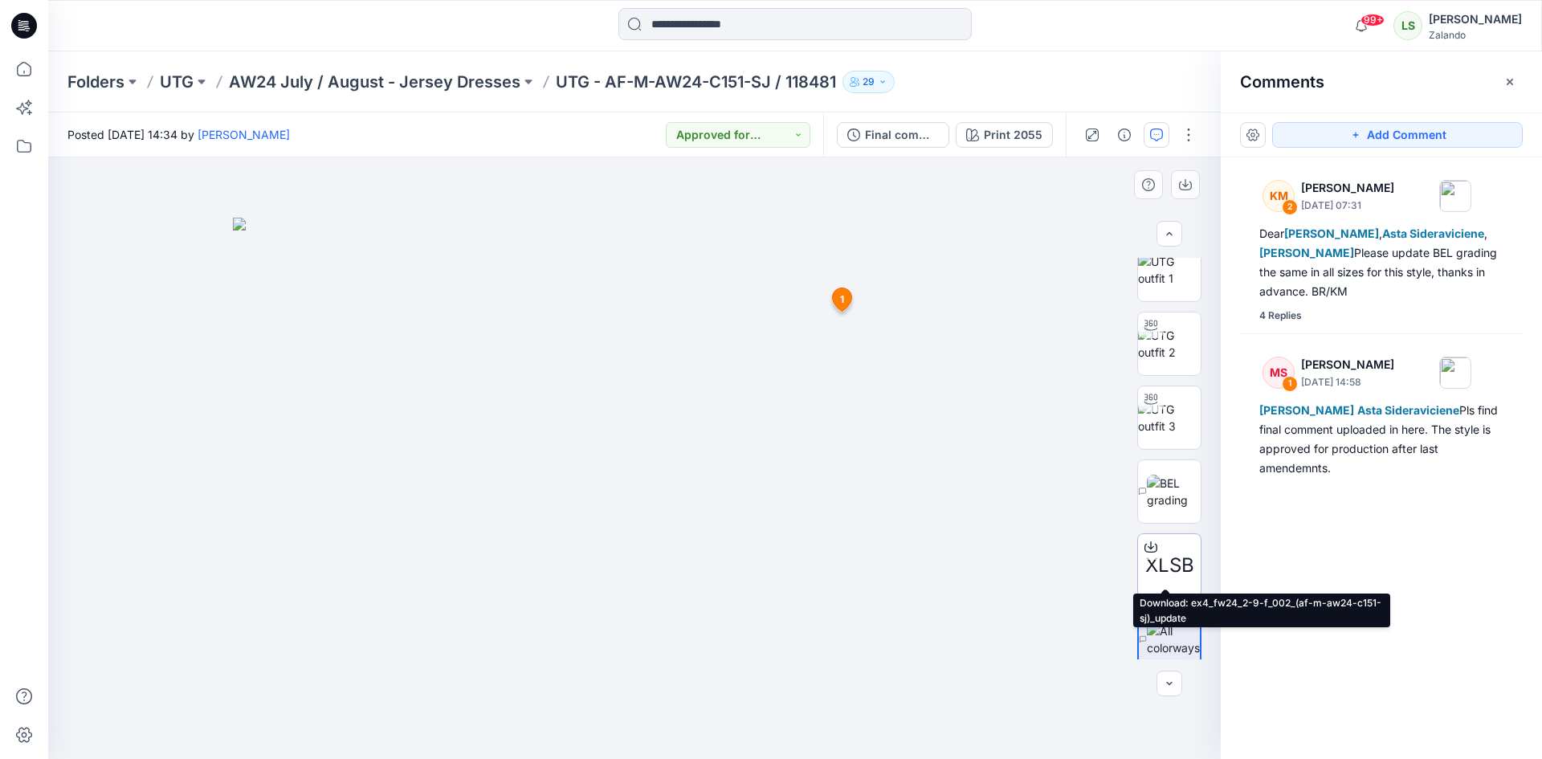
scroll to position [0, 0]
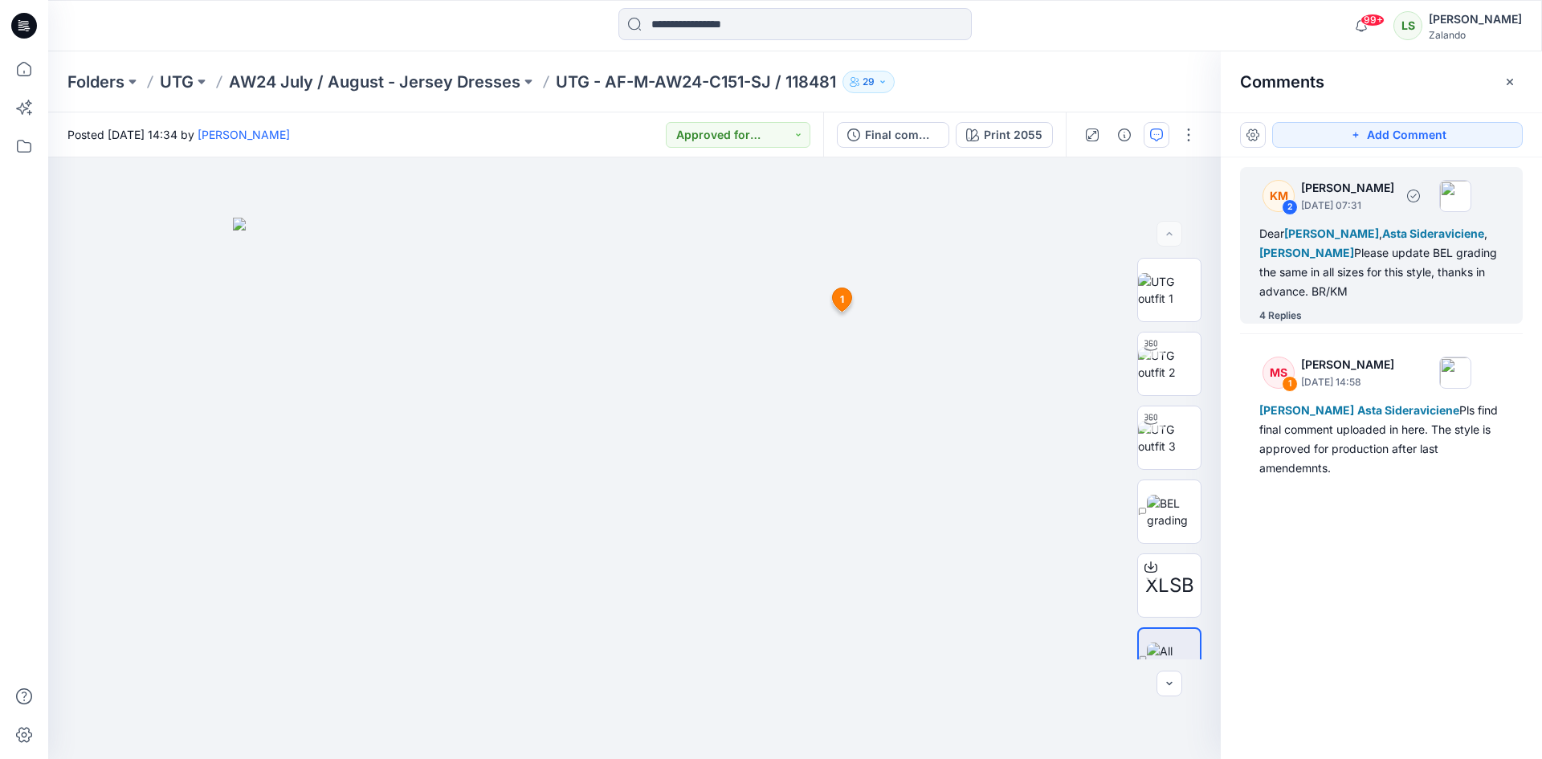
click at [1283, 311] on div "4 Replies" at bounding box center [1280, 316] width 43 height 16
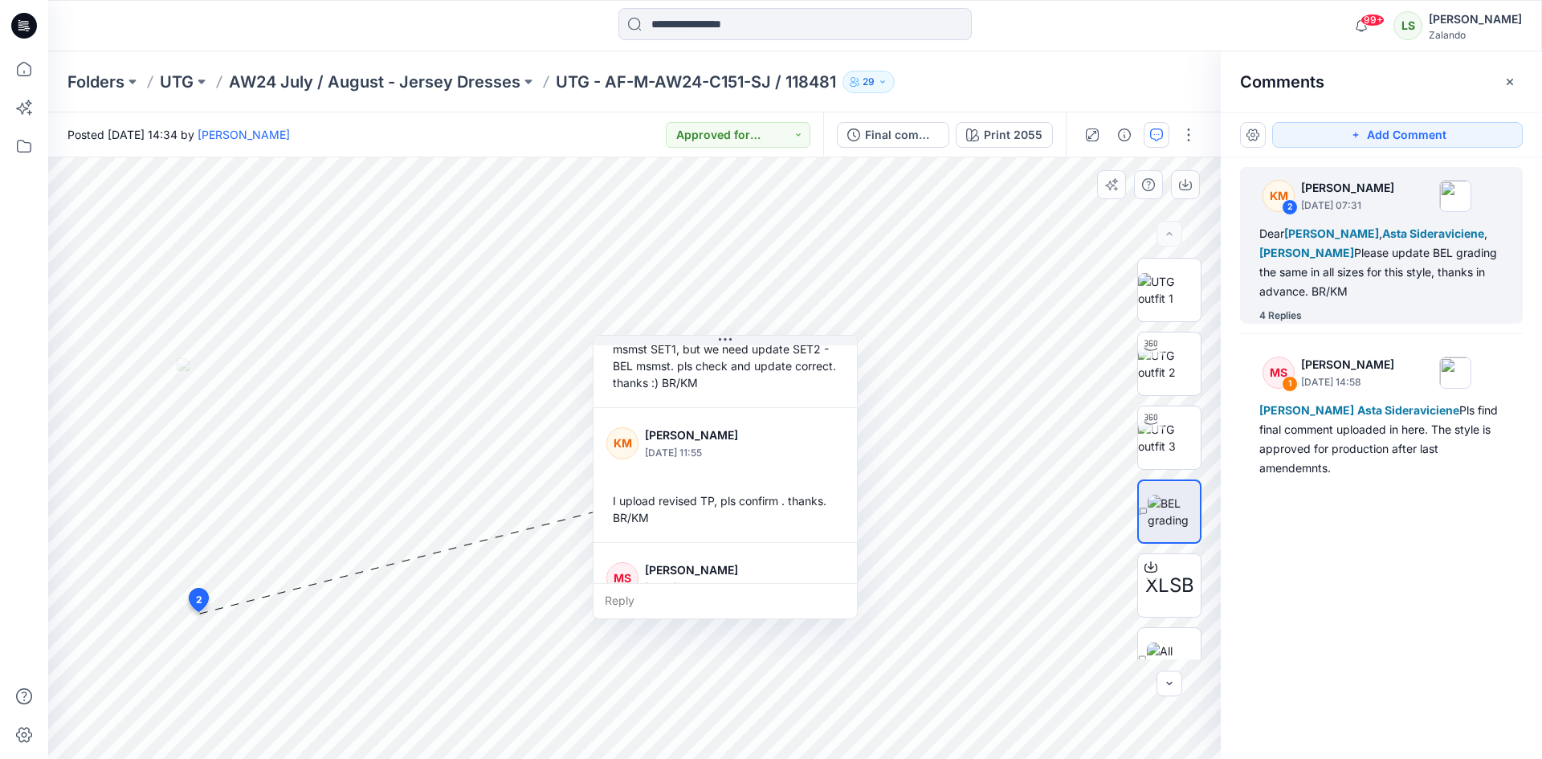
scroll to position [467, 0]
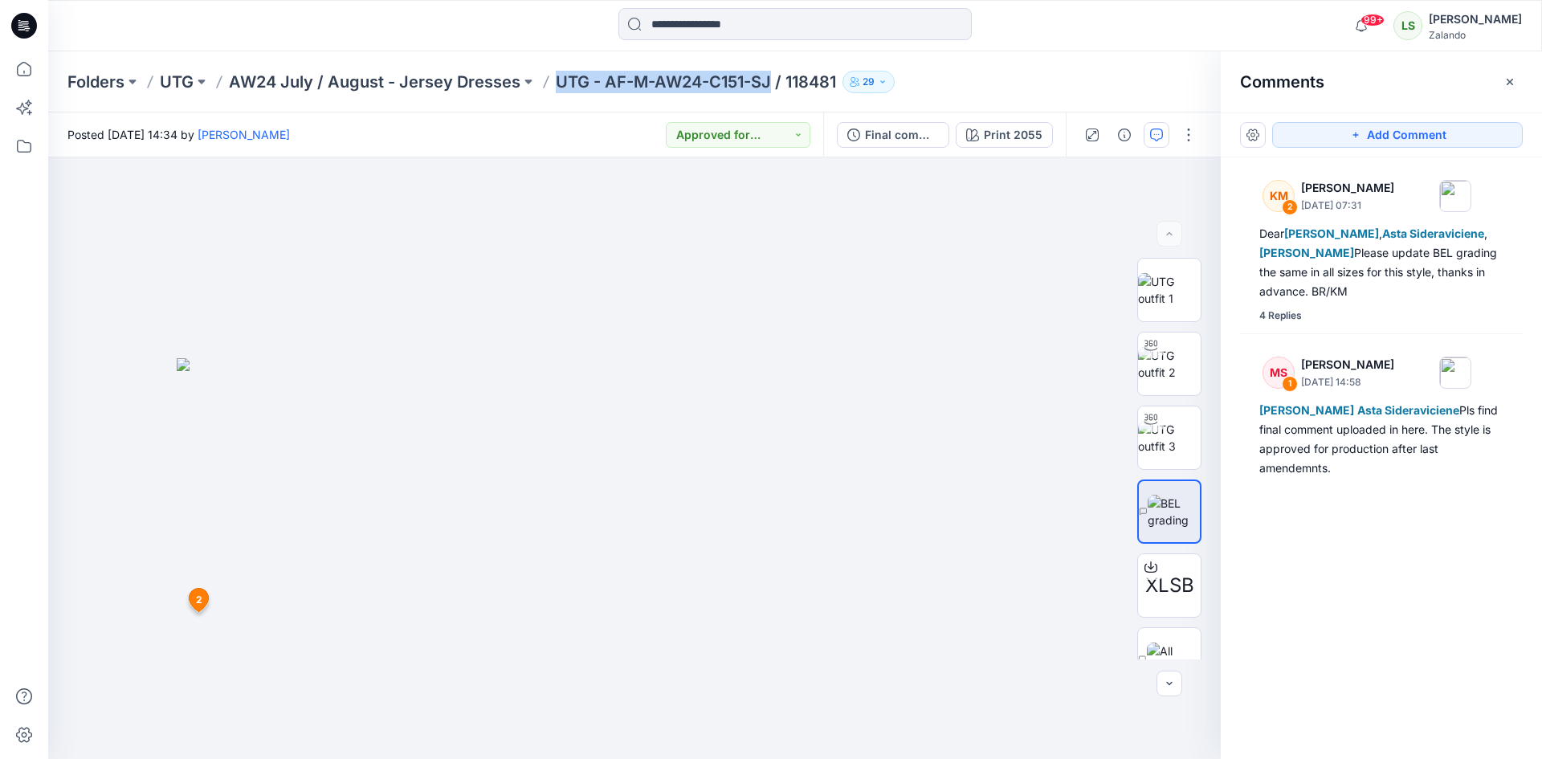
drag, startPoint x: 760, startPoint y: 77, endPoint x: 552, endPoint y: 84, distance: 208.1
click at [552, 84] on div "Folders UTG AW24 July / August - Jersey Dresses UTG - AF-M-AW24-C151-SJ / 11848…" at bounding box center [732, 82] width 1330 height 22
copy p "UTG - AF-M-AW24-C151-SJ"
click at [626, 99] on div "Folders UTG AW24 July / August - Jersey Dresses UTG - AF-M-AW24-C151-SJ / 11848…" at bounding box center [795, 81] width 1494 height 61
drag, startPoint x: 603, startPoint y: 84, endPoint x: 768, endPoint y: 83, distance: 165.4
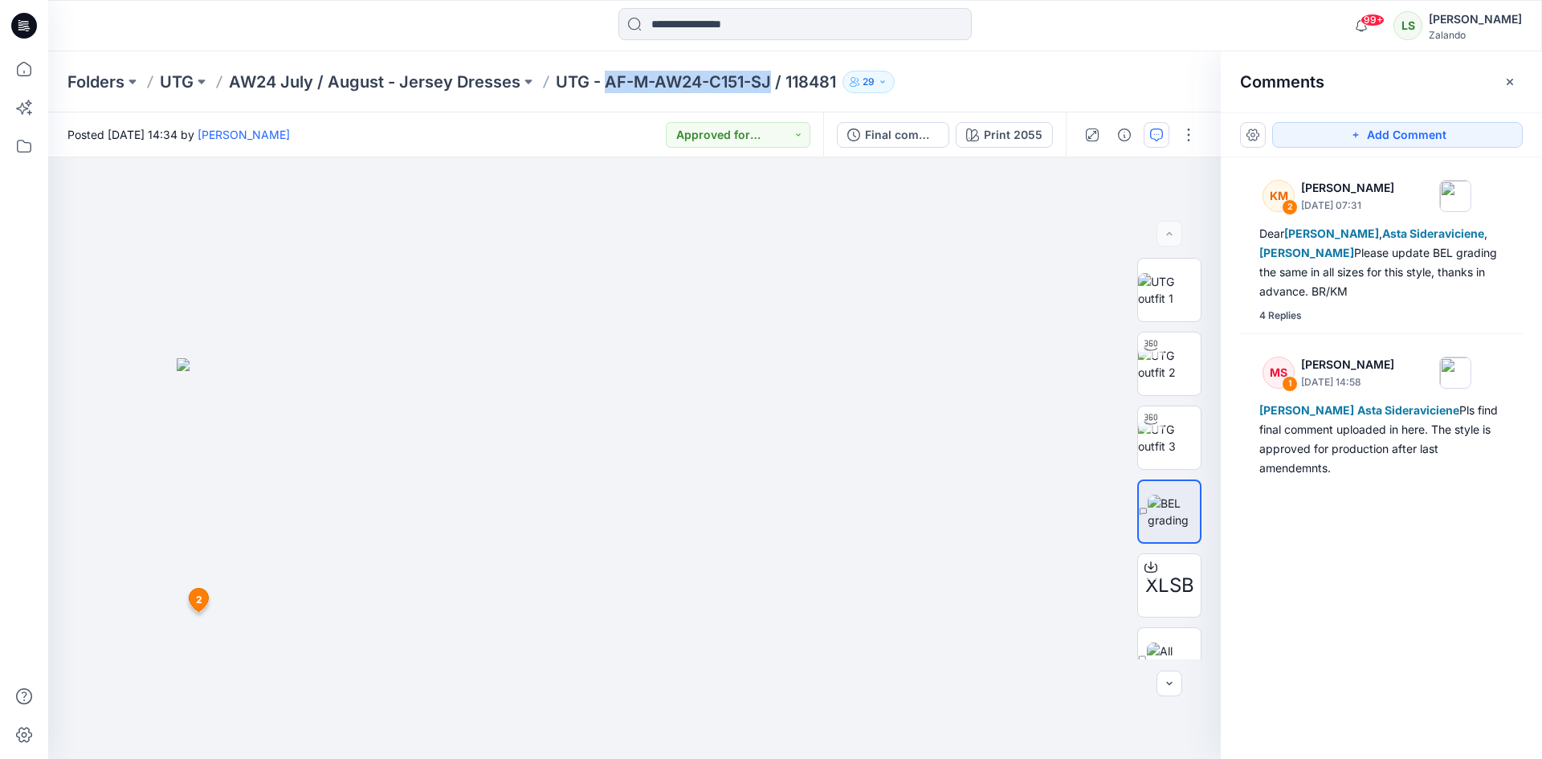
click at [768, 83] on p "UTG - AF-M-AW24-C151-SJ / 118481" at bounding box center [696, 82] width 280 height 22
copy p "AF-M-AW24-C151-SJ"
click at [1510, 76] on icon "button" at bounding box center [1509, 81] width 13 height 13
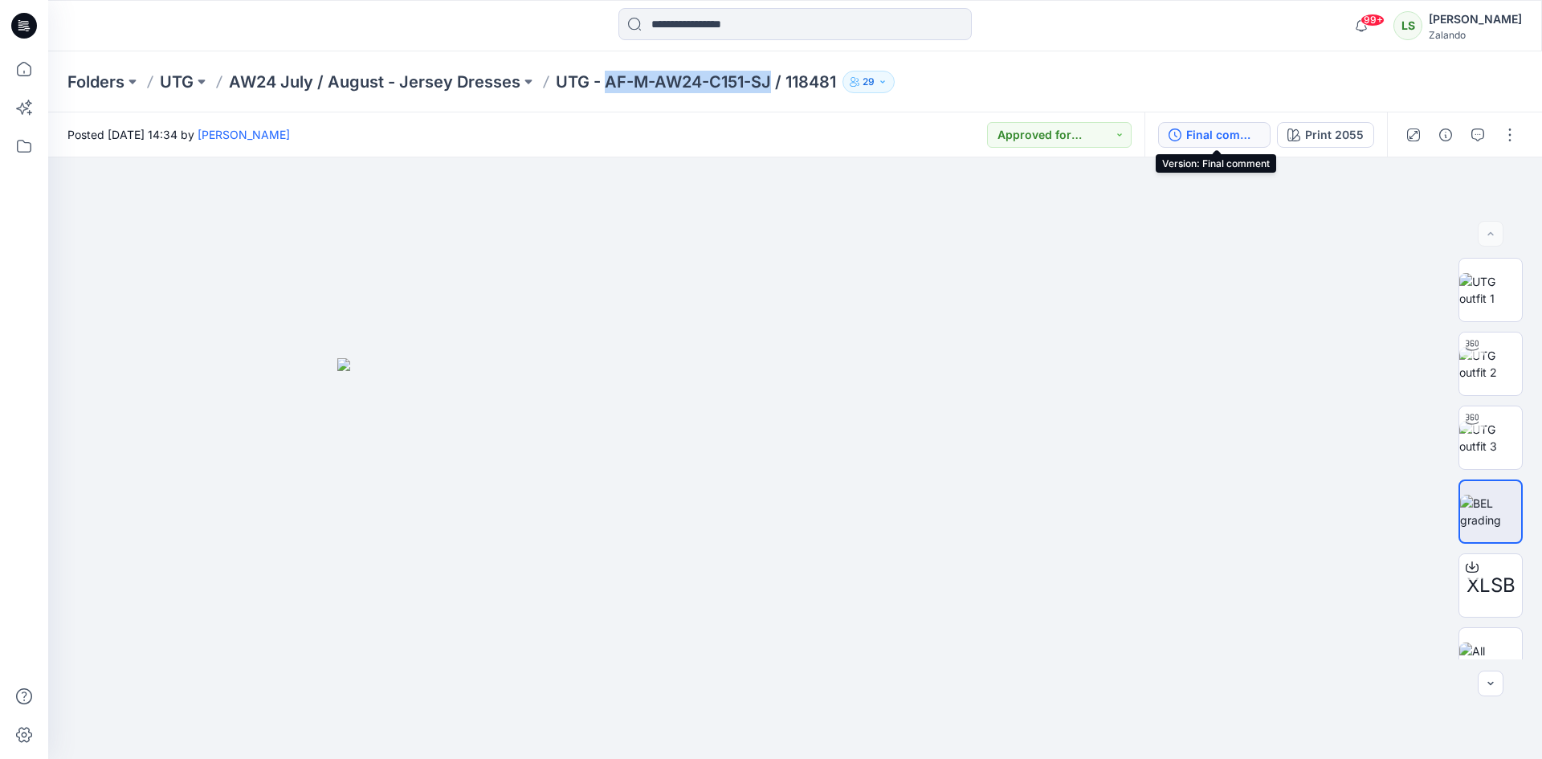
click at [1219, 139] on div "Final comment" at bounding box center [1223, 135] width 74 height 18
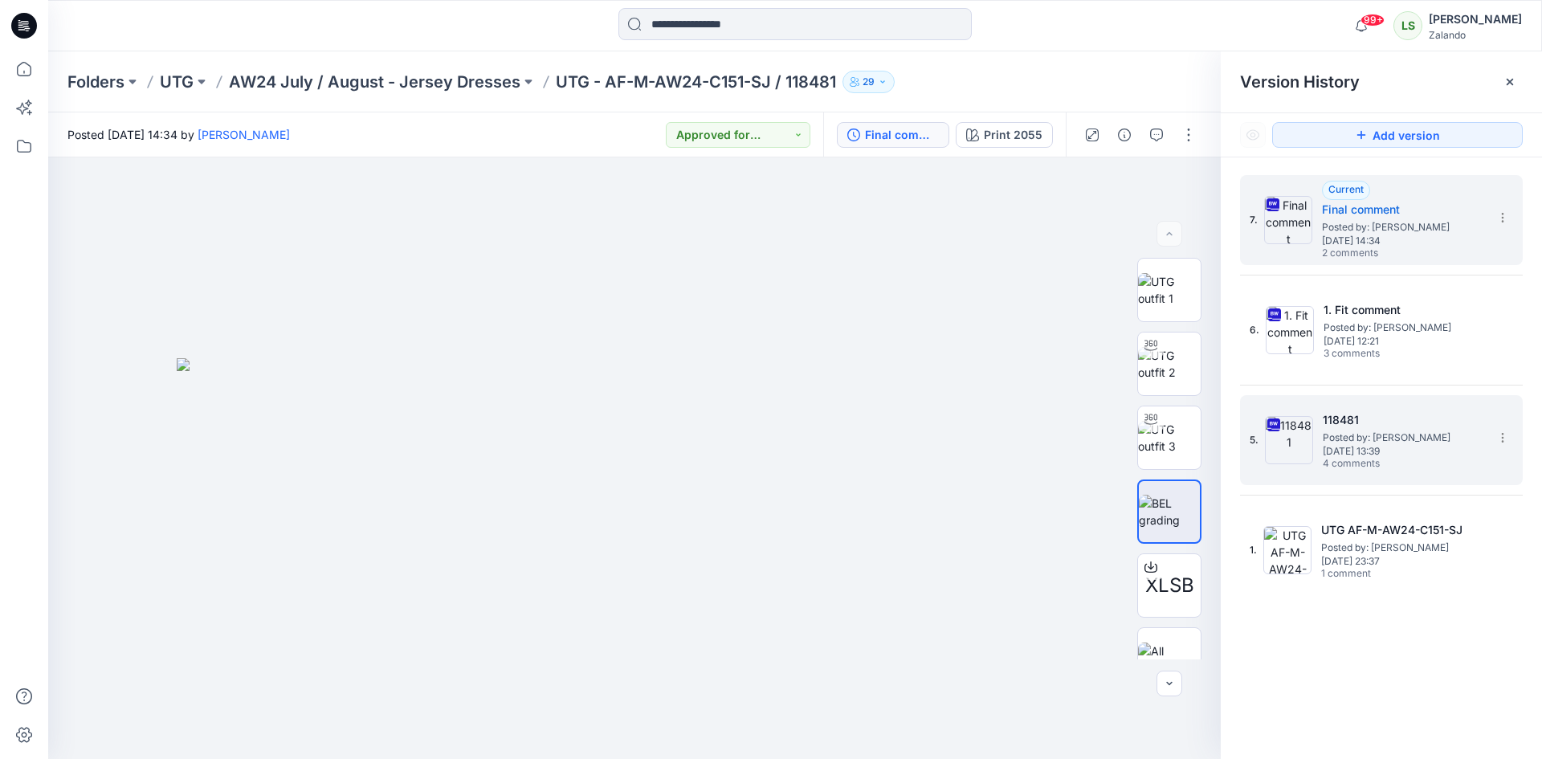
click at [1387, 460] on span "4 comments" at bounding box center [1379, 464] width 112 height 13
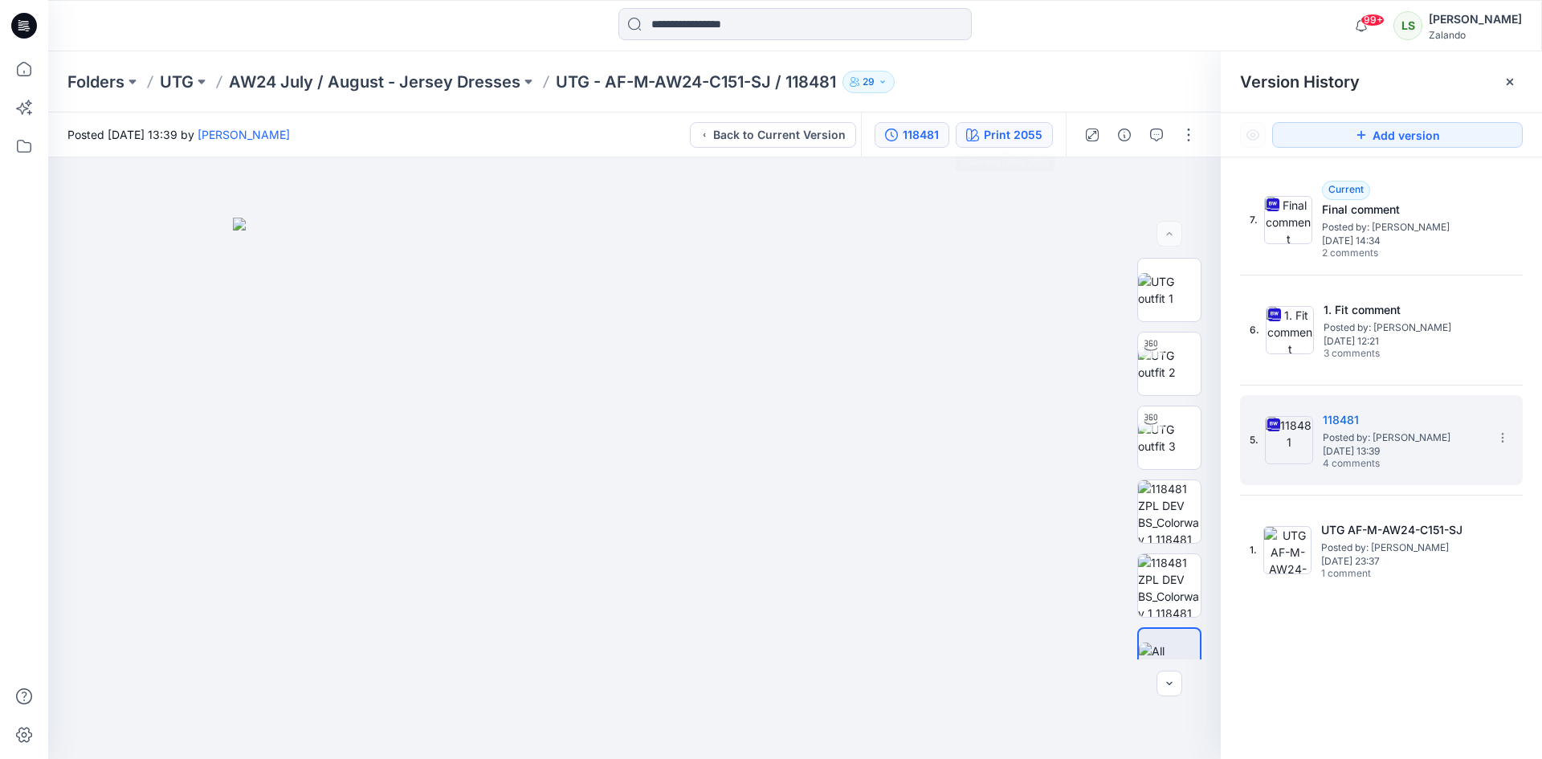
click at [1006, 141] on div "Print 2055" at bounding box center [1013, 135] width 59 height 18
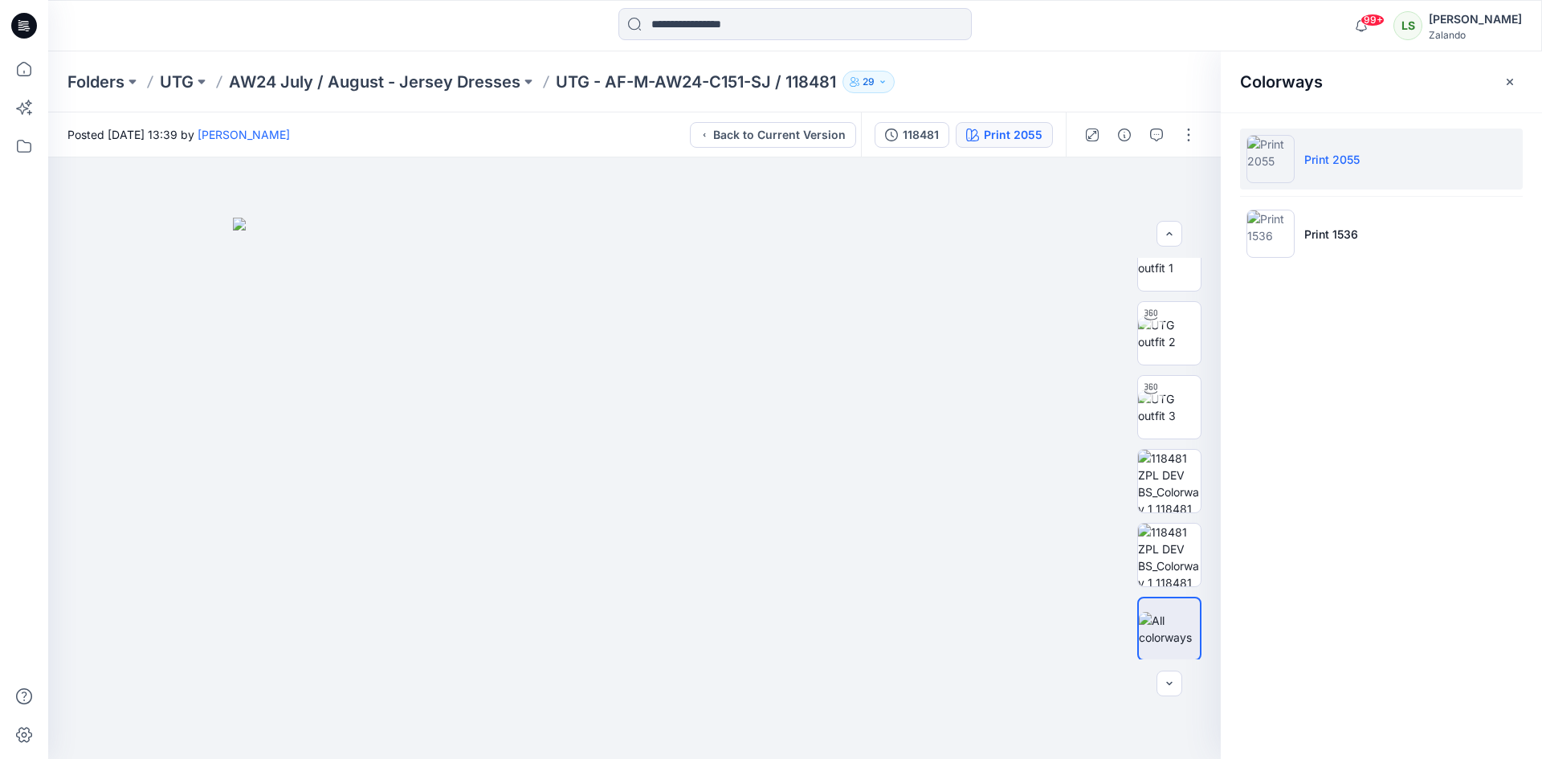
scroll to position [32, 0]
click at [1505, 79] on icon "button" at bounding box center [1509, 81] width 13 height 13
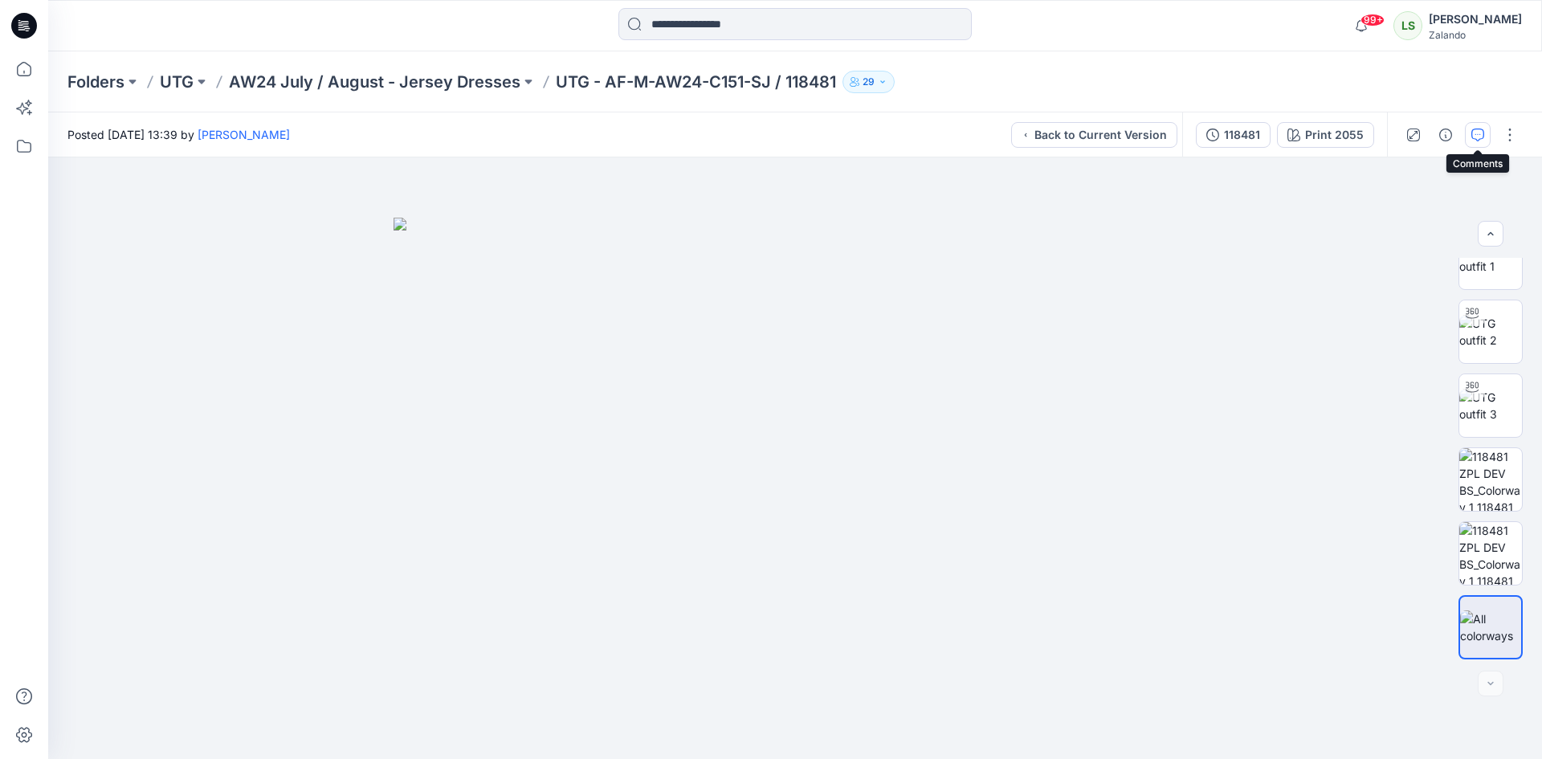
click at [1477, 137] on icon "button" at bounding box center [1477, 134] width 13 height 13
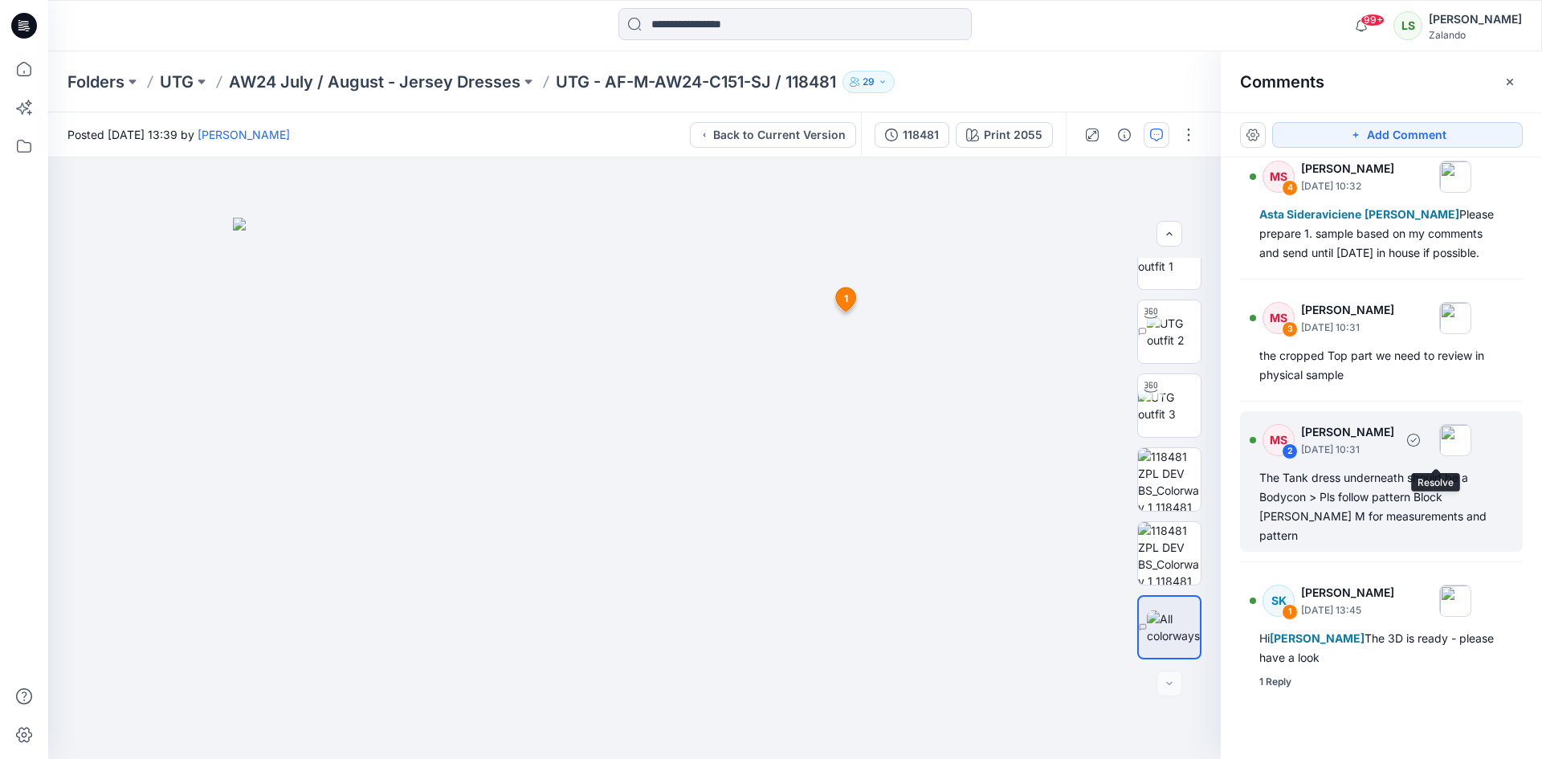
scroll to position [39, 0]
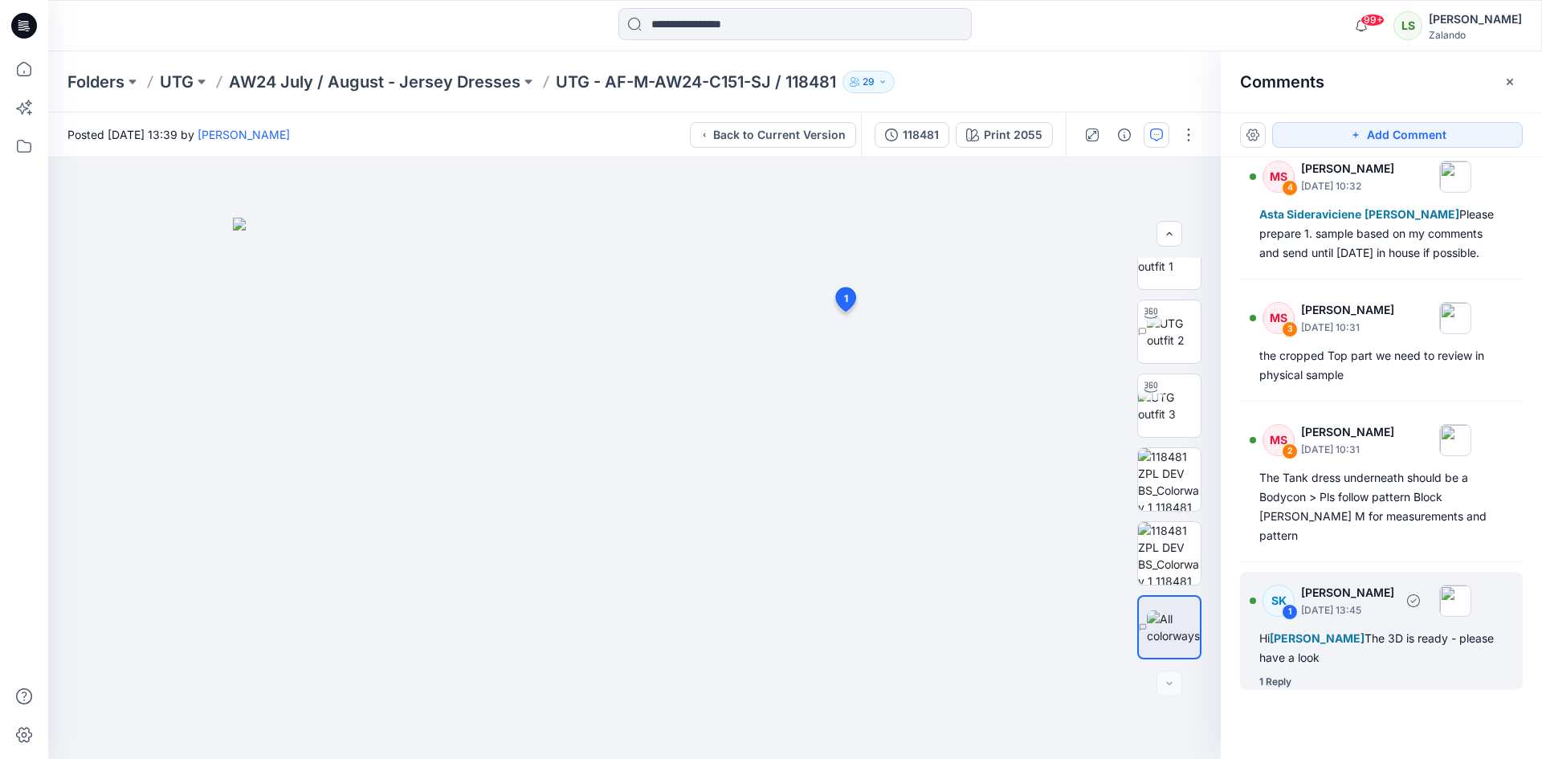
click at [1282, 685] on div "1 Reply" at bounding box center [1275, 682] width 32 height 16
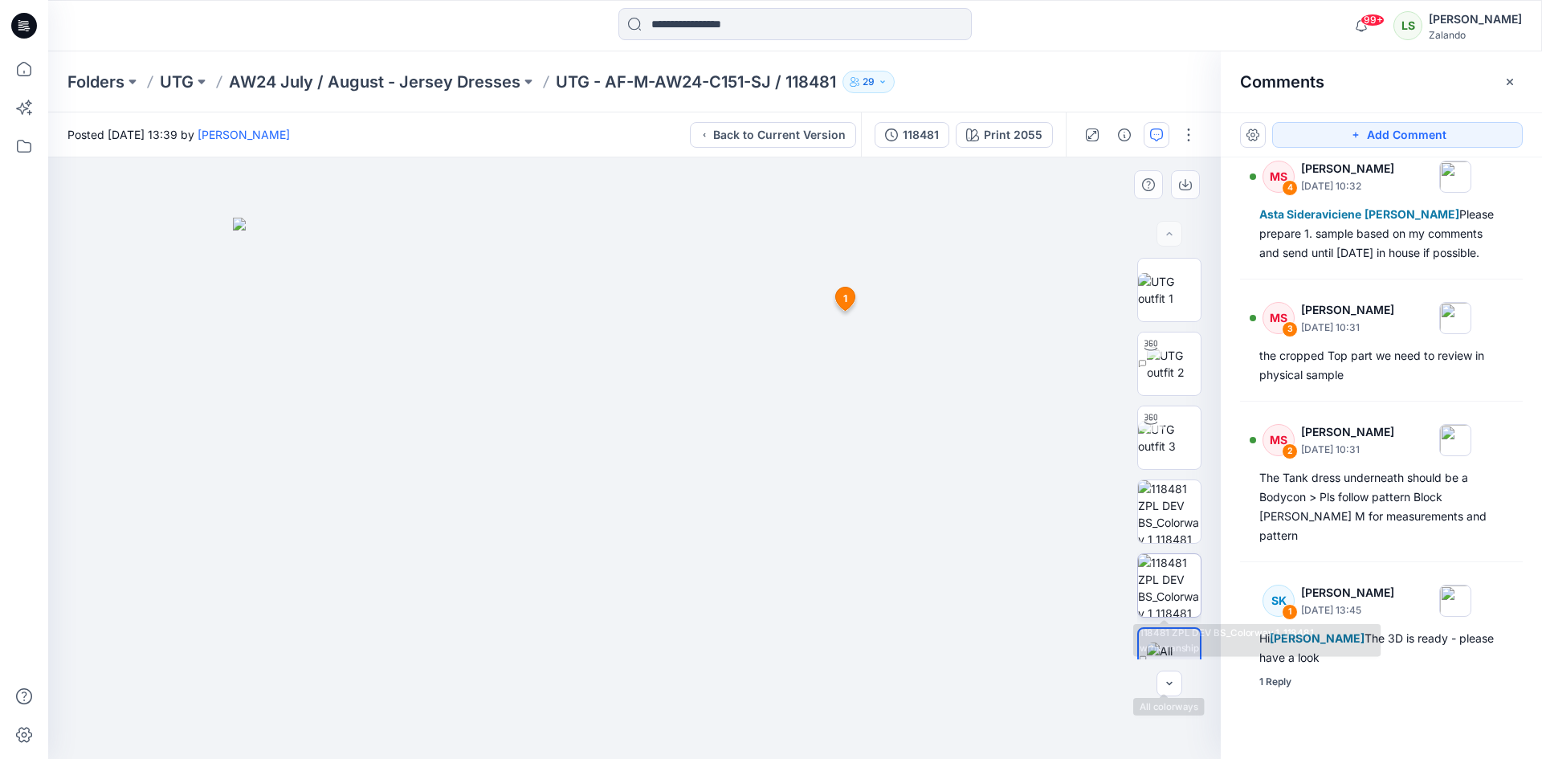
scroll to position [32, 0]
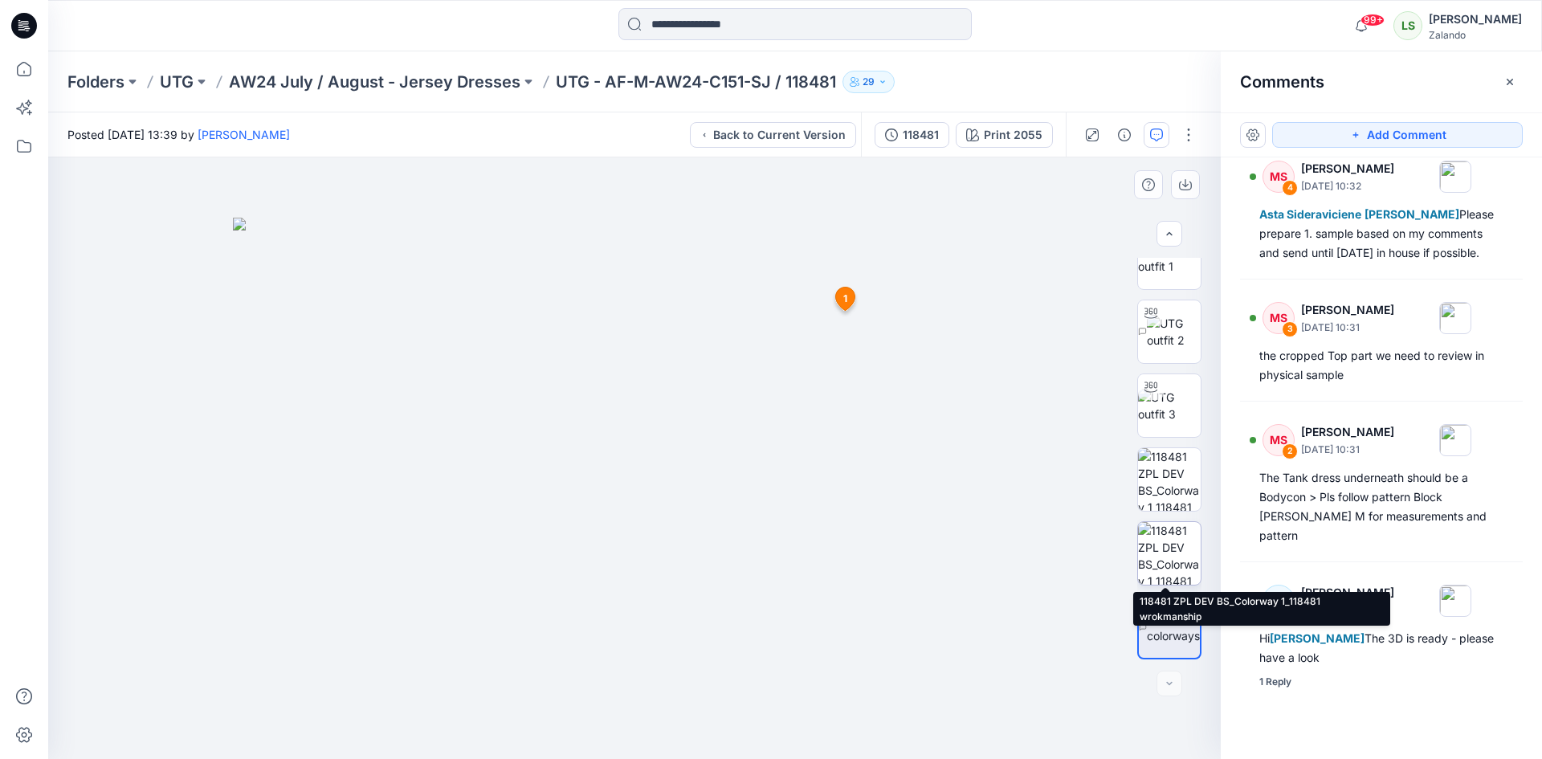
click at [1171, 528] on img at bounding box center [1169, 553] width 63 height 63
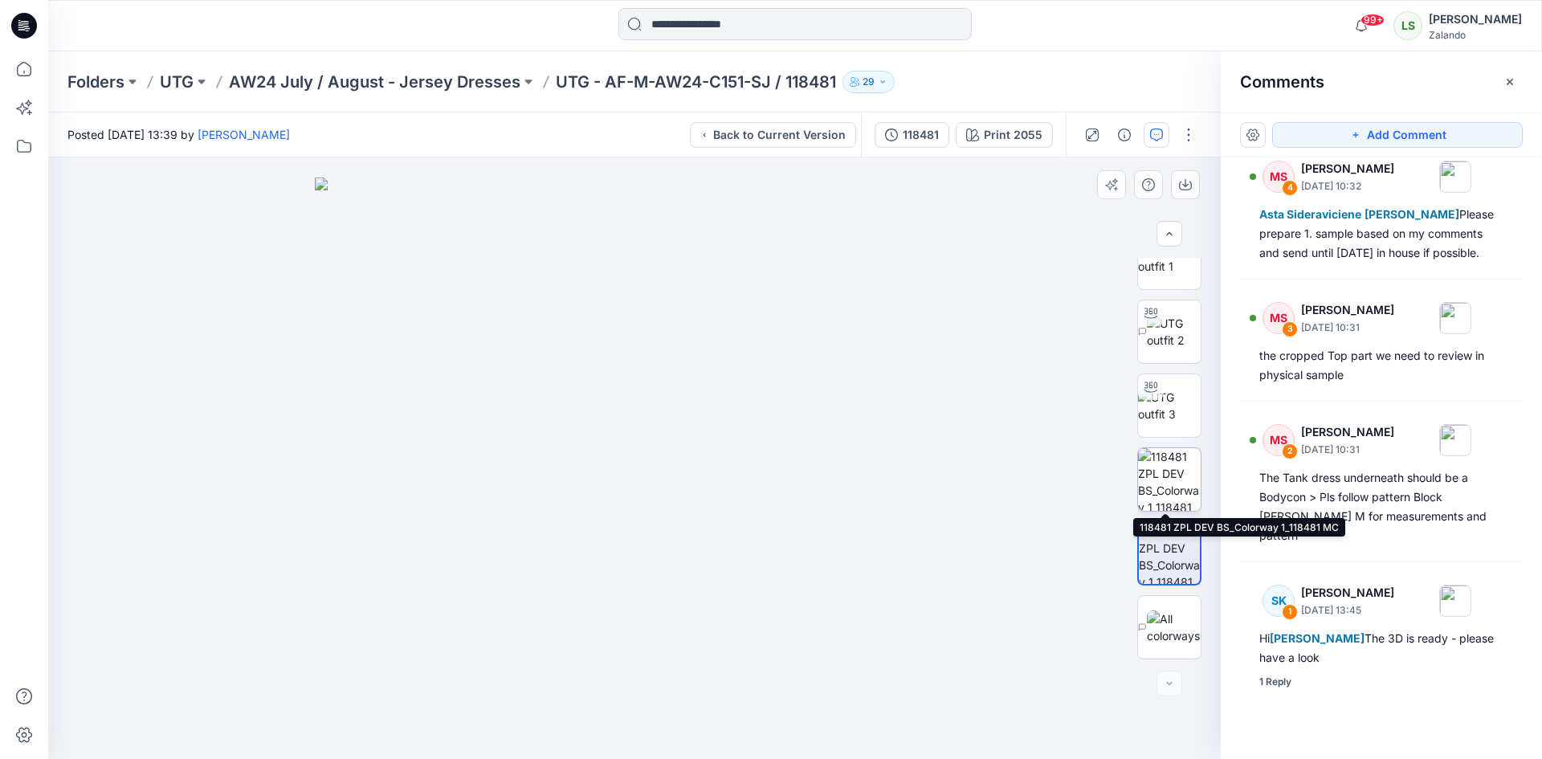
click at [1173, 497] on img at bounding box center [1169, 479] width 63 height 63
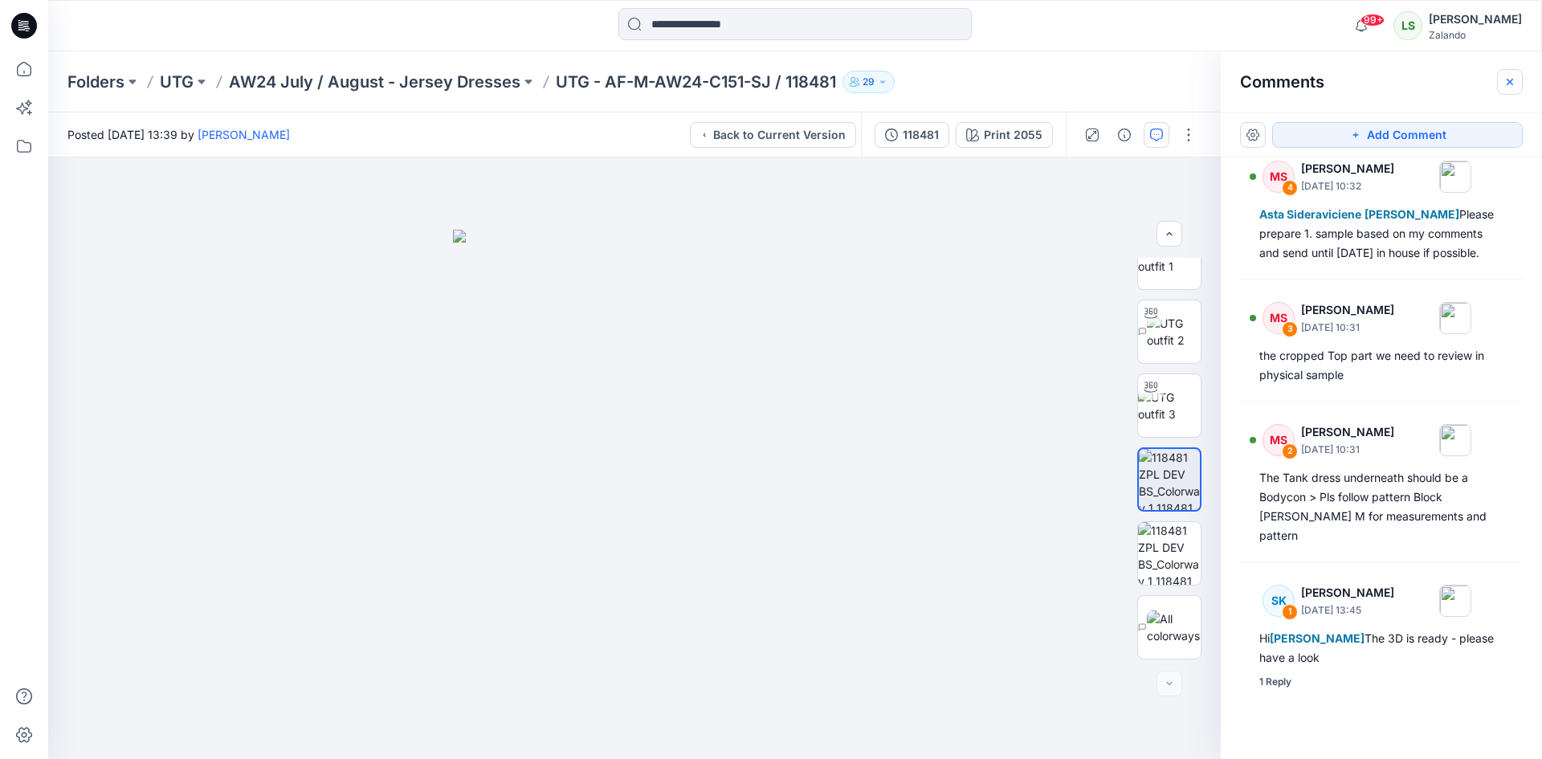
click at [1506, 84] on icon "button" at bounding box center [1509, 81] width 13 height 13
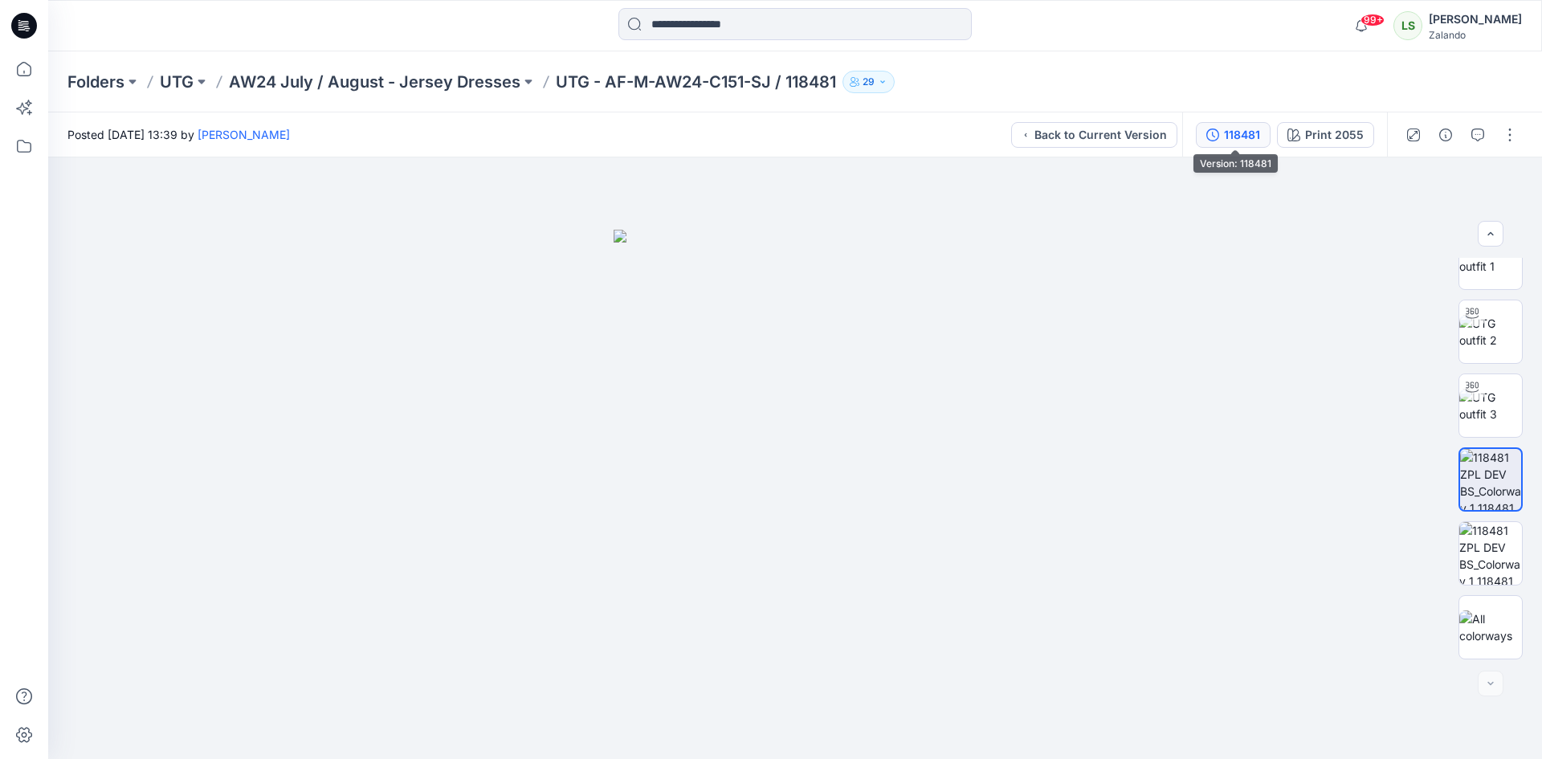
click at [1254, 132] on div "118481" at bounding box center [1242, 135] width 36 height 18
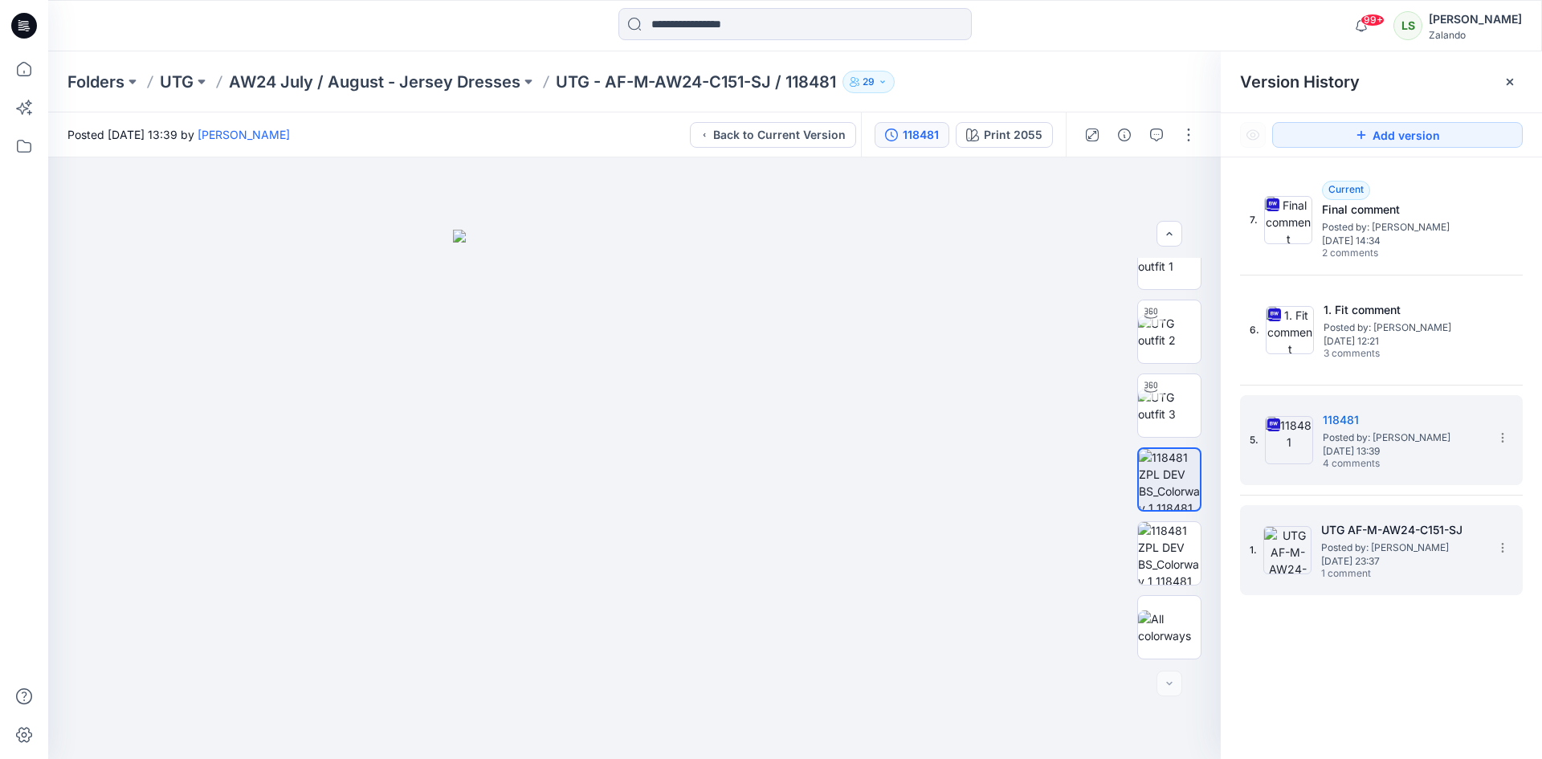
click at [1413, 576] on span "1 comment" at bounding box center [1377, 574] width 112 height 13
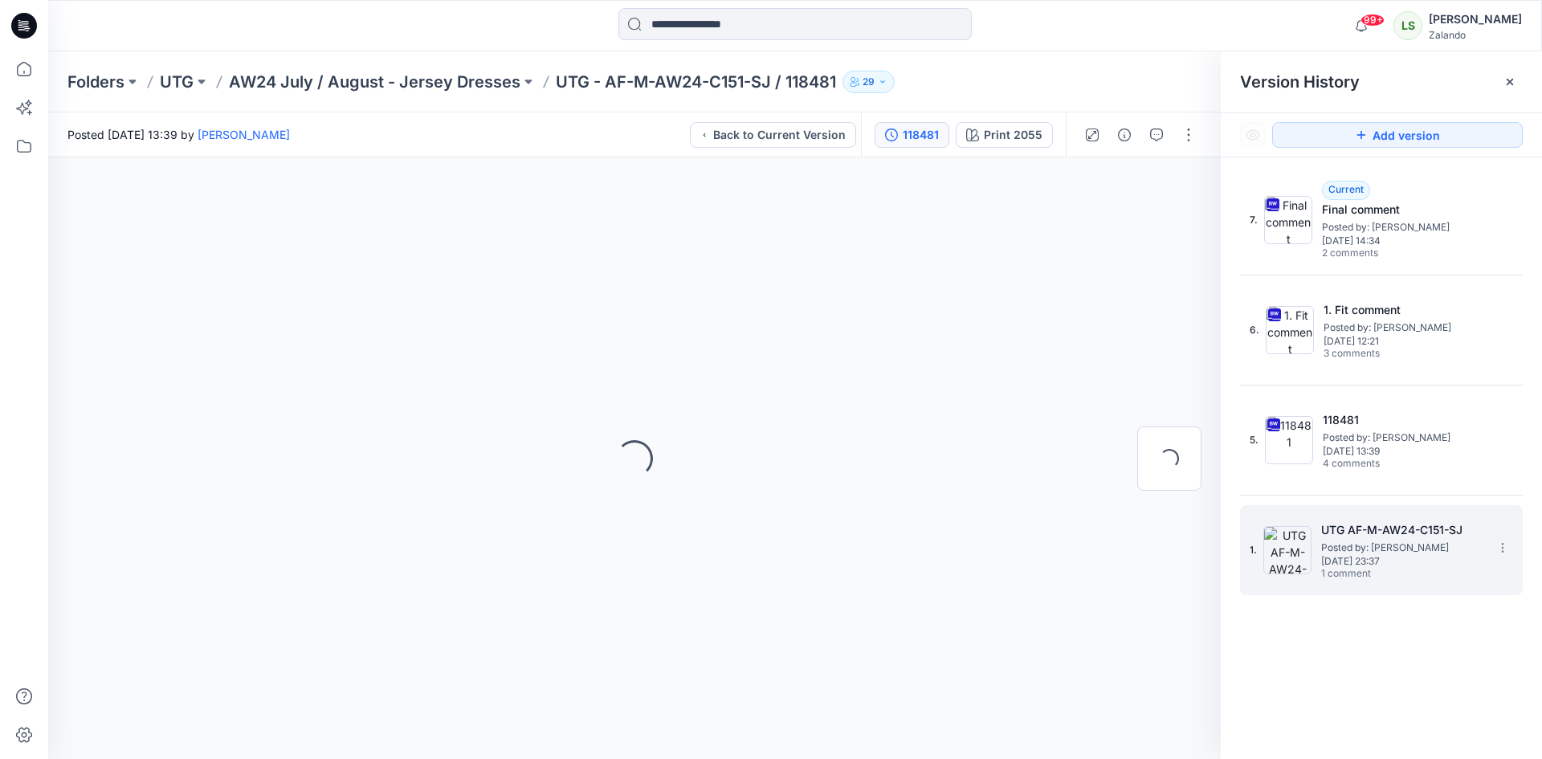
scroll to position [0, 0]
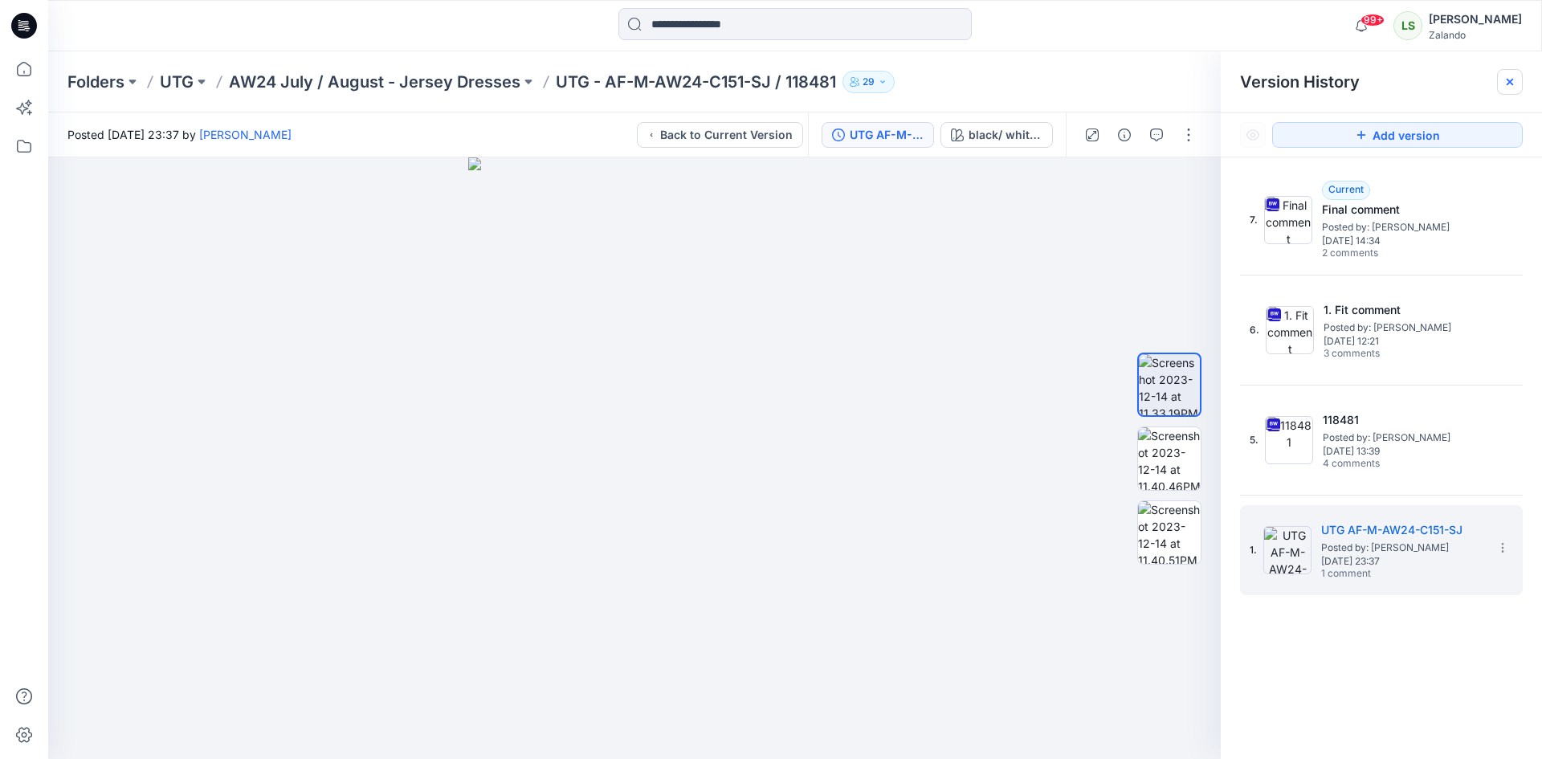
click at [1513, 84] on icon at bounding box center [1509, 82] width 6 height 6
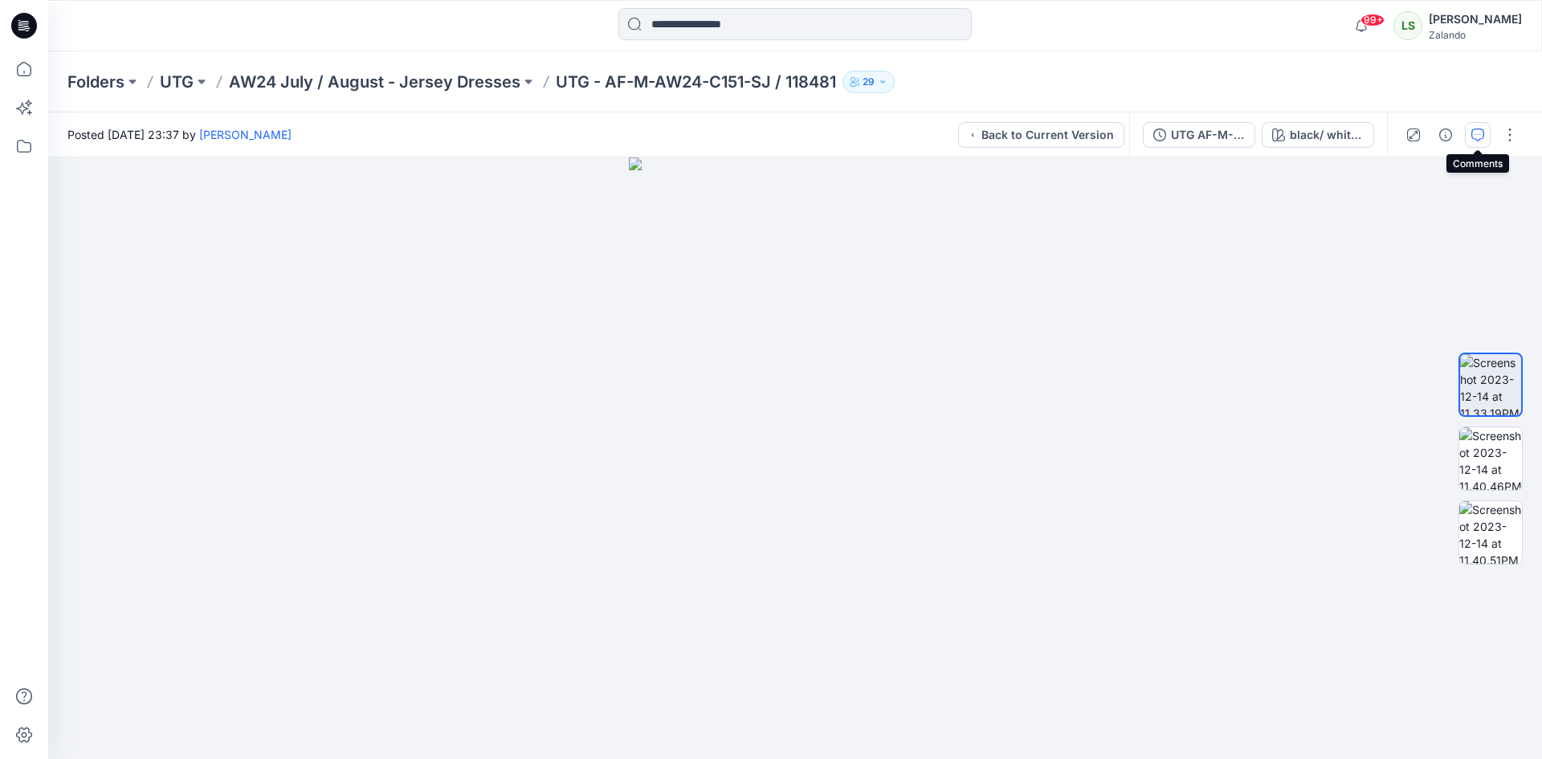
click at [1467, 138] on button "button" at bounding box center [1478, 135] width 26 height 26
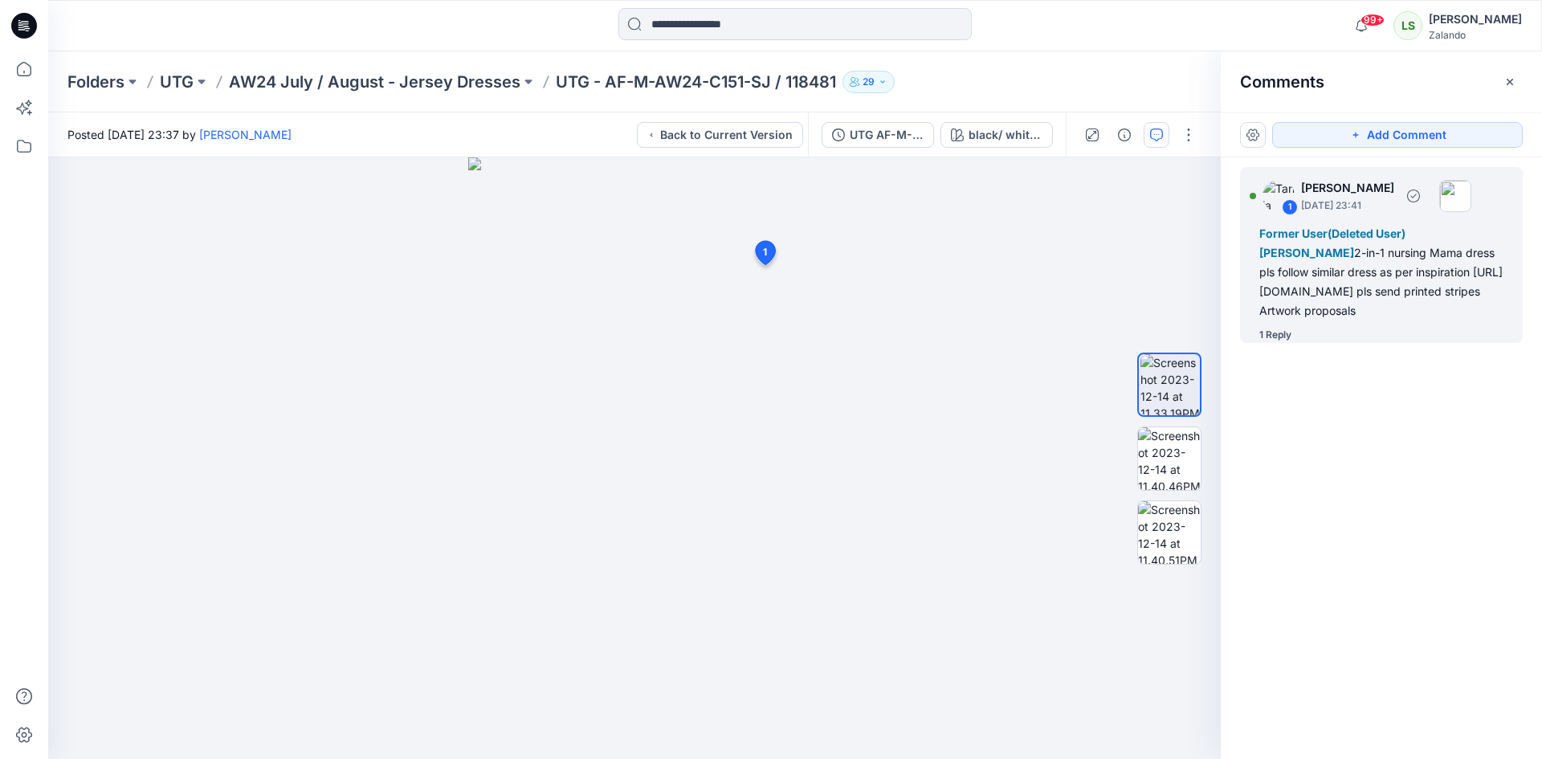
click at [1283, 343] on div "1 Reply" at bounding box center [1275, 335] width 32 height 16
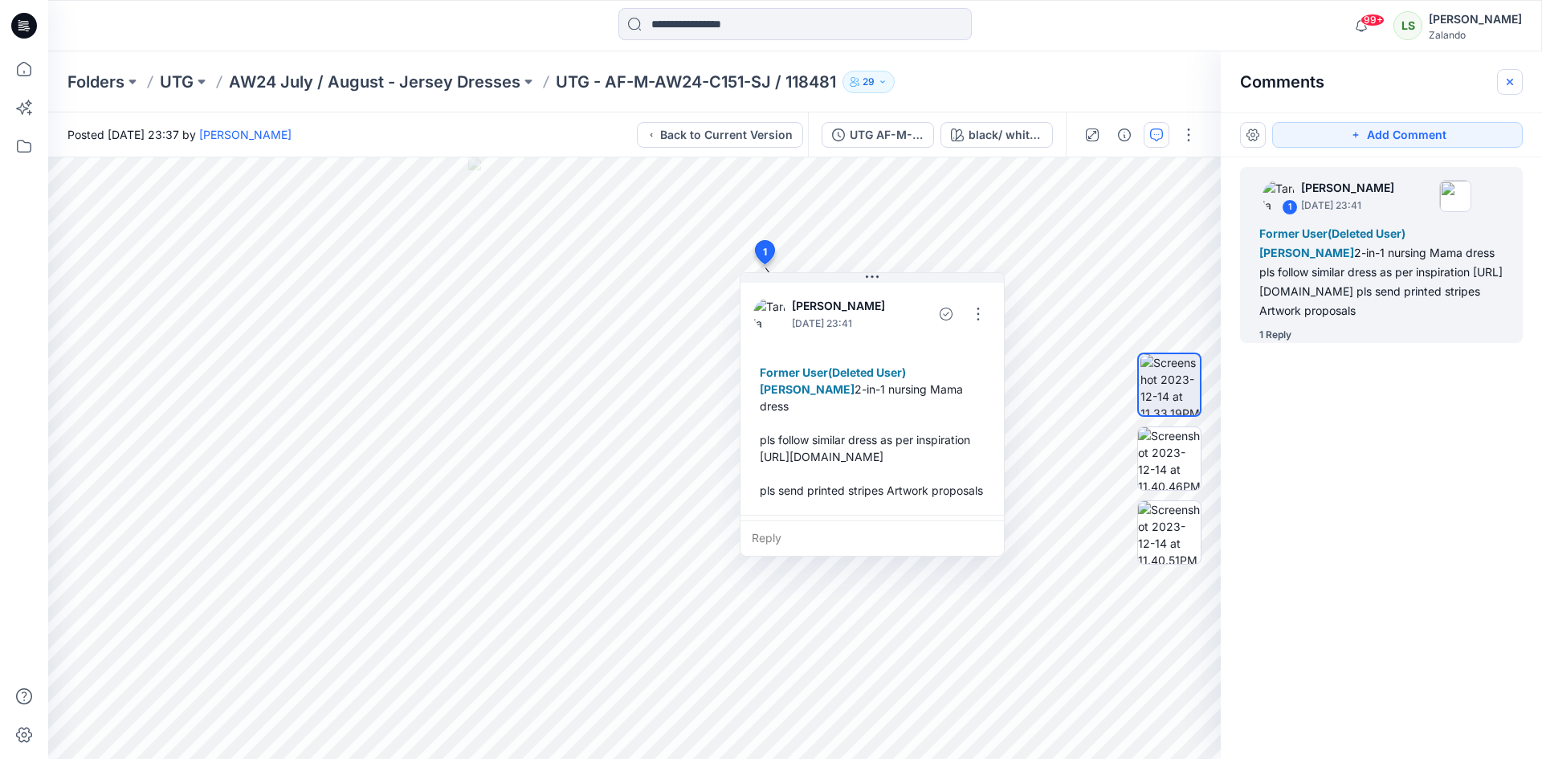
click at [1506, 84] on icon "button" at bounding box center [1509, 81] width 13 height 13
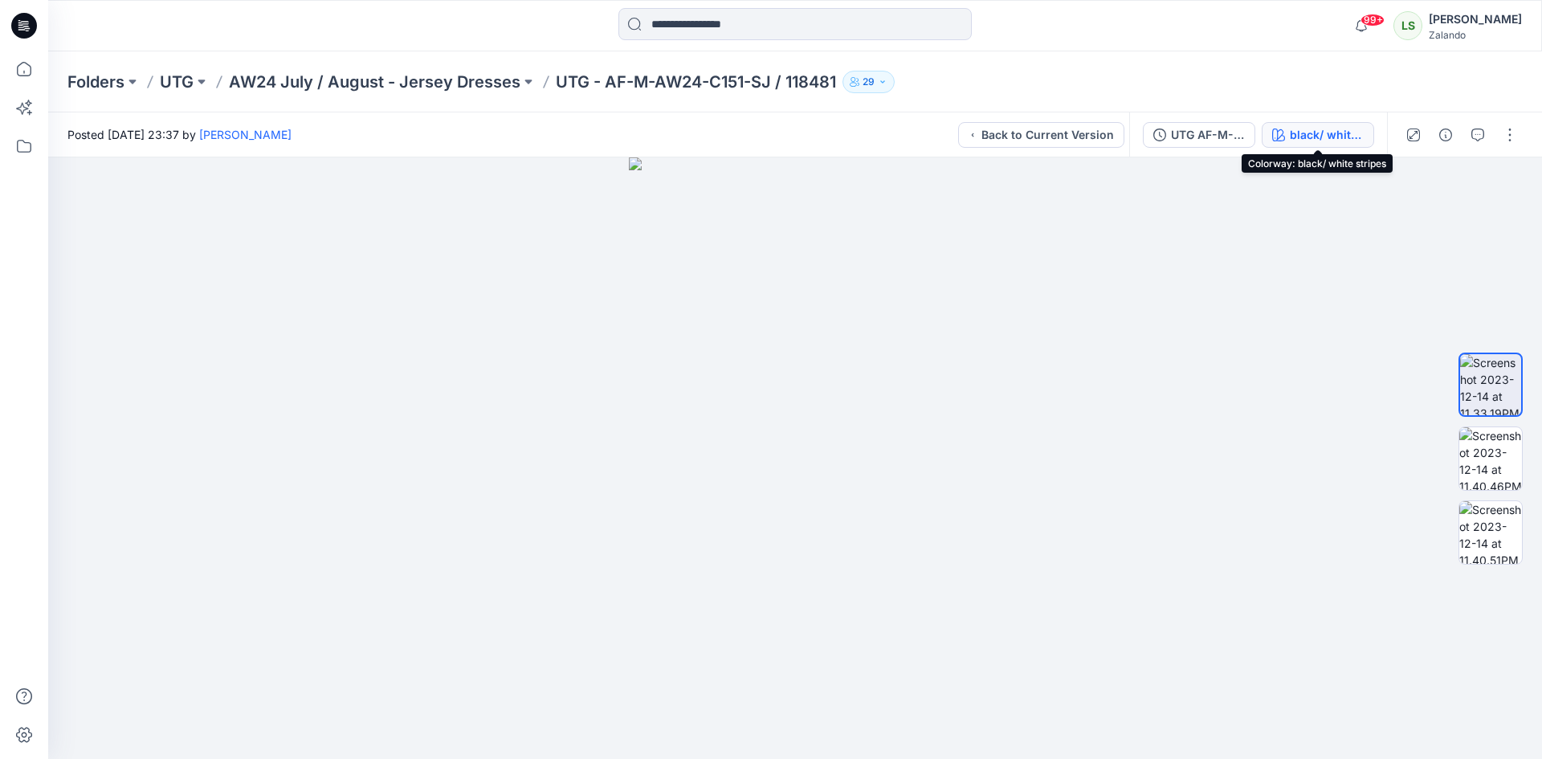
click at [1325, 131] on div "black/ white stripes" at bounding box center [1327, 135] width 74 height 18
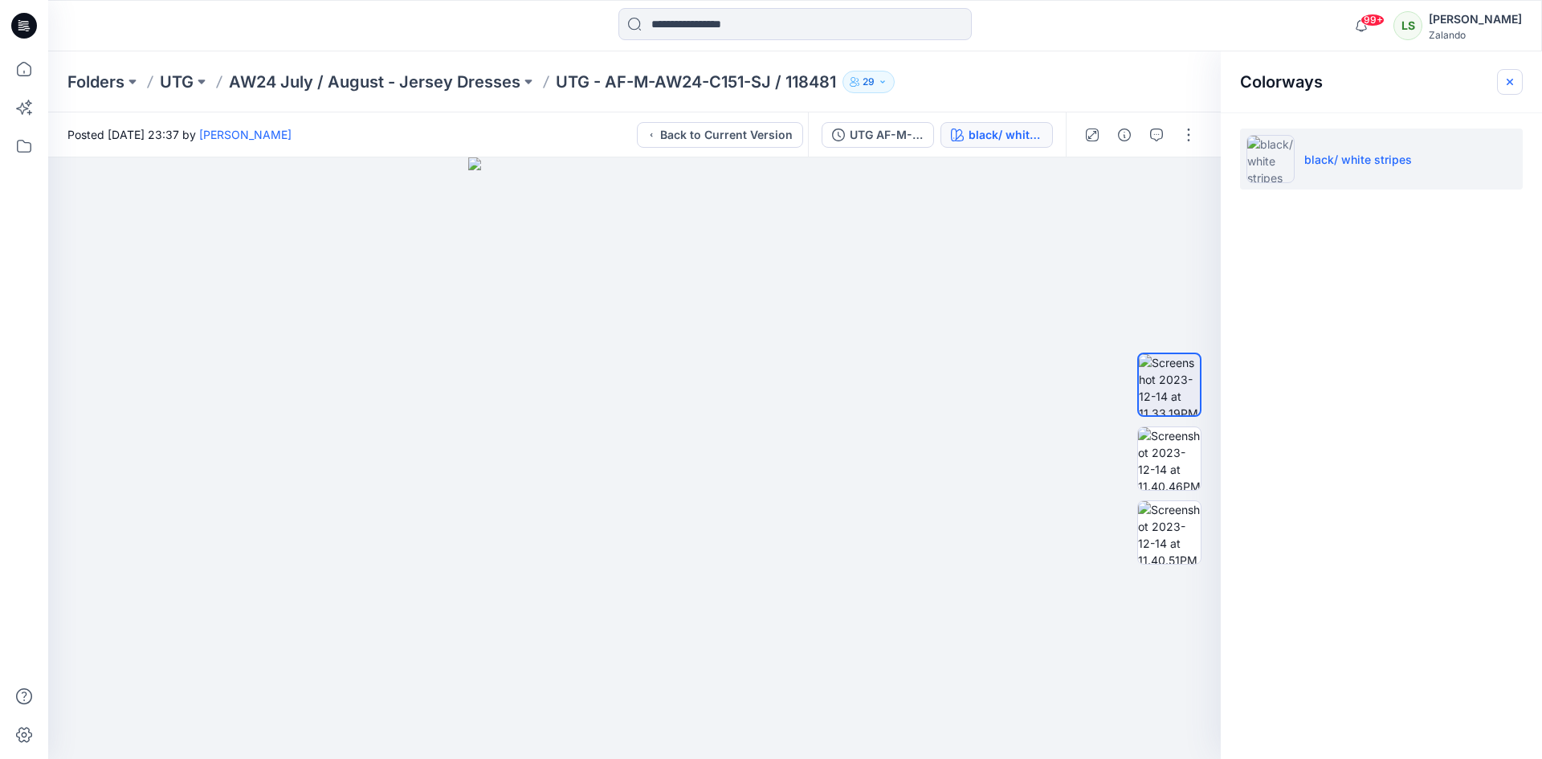
click at [1511, 87] on icon "button" at bounding box center [1509, 81] width 13 height 13
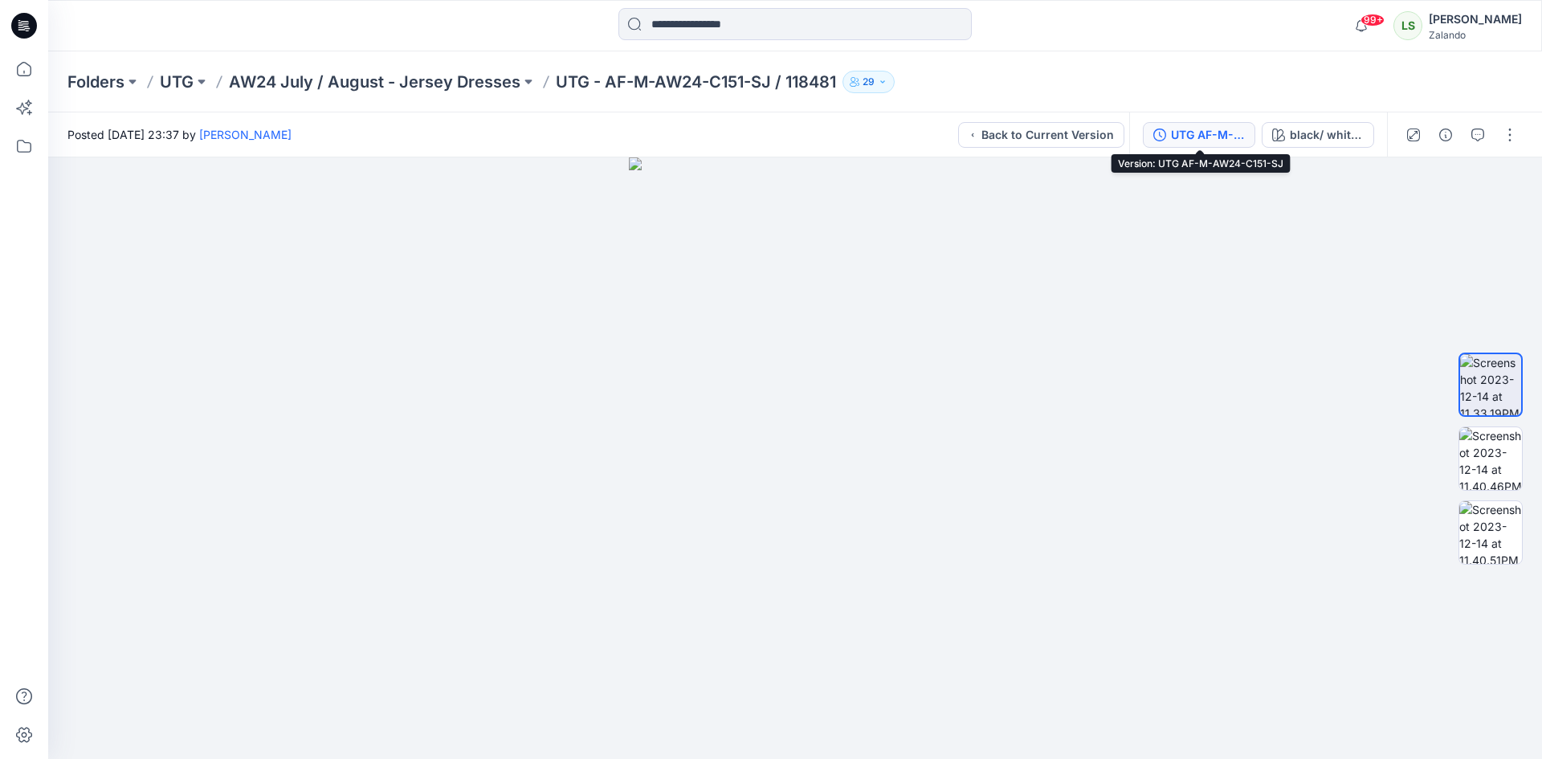
click at [1218, 128] on div "UTG AF-M-AW24-C151-SJ" at bounding box center [1208, 135] width 74 height 18
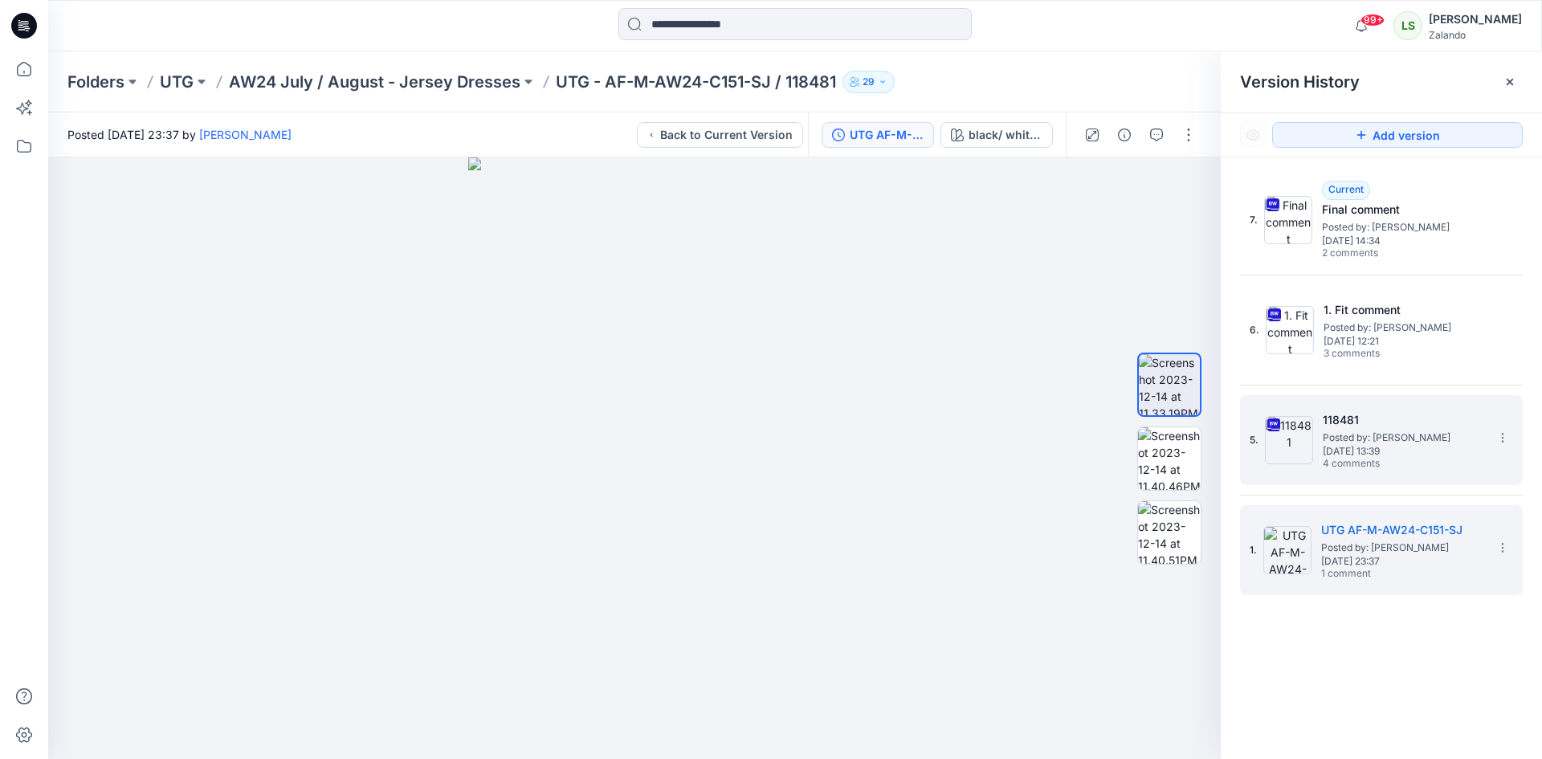
click at [1444, 458] on div "118481 Posted by: [PERSON_NAME] [DATE] 13:39 4 comments" at bounding box center [1403, 440] width 161 height 60
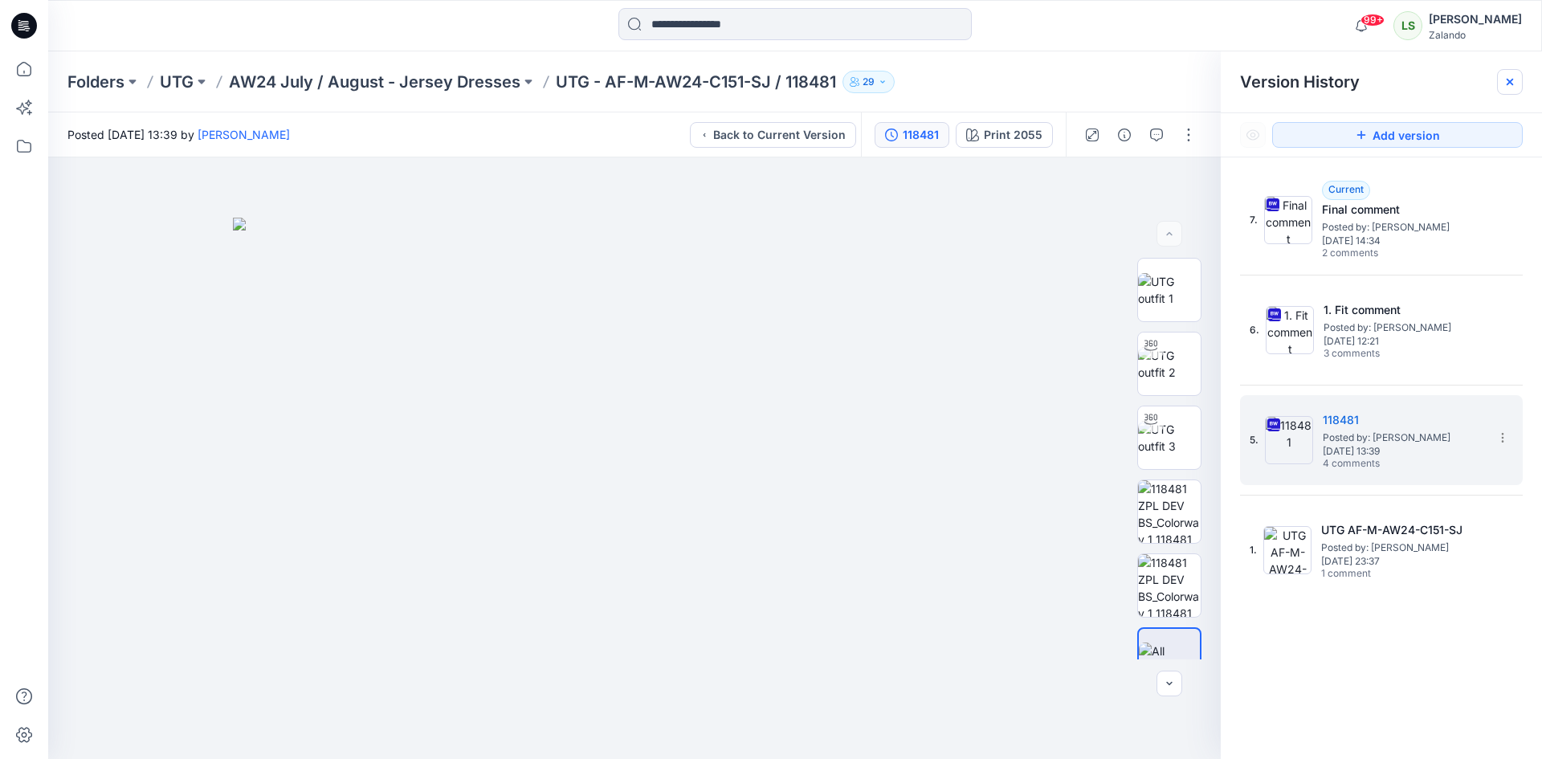
click at [1509, 84] on icon at bounding box center [1509, 82] width 6 height 6
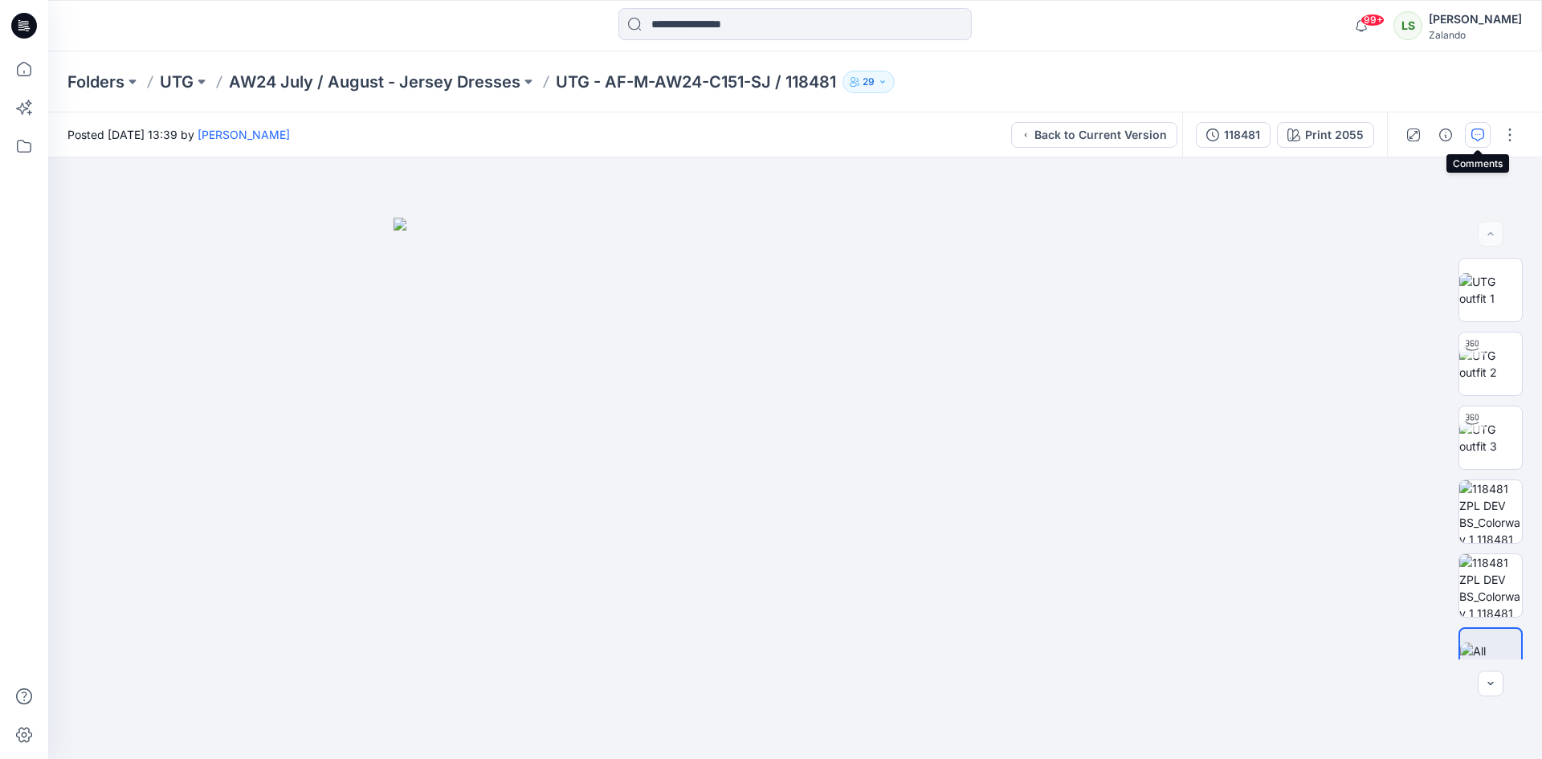
click at [1478, 130] on icon "button" at bounding box center [1477, 134] width 13 height 13
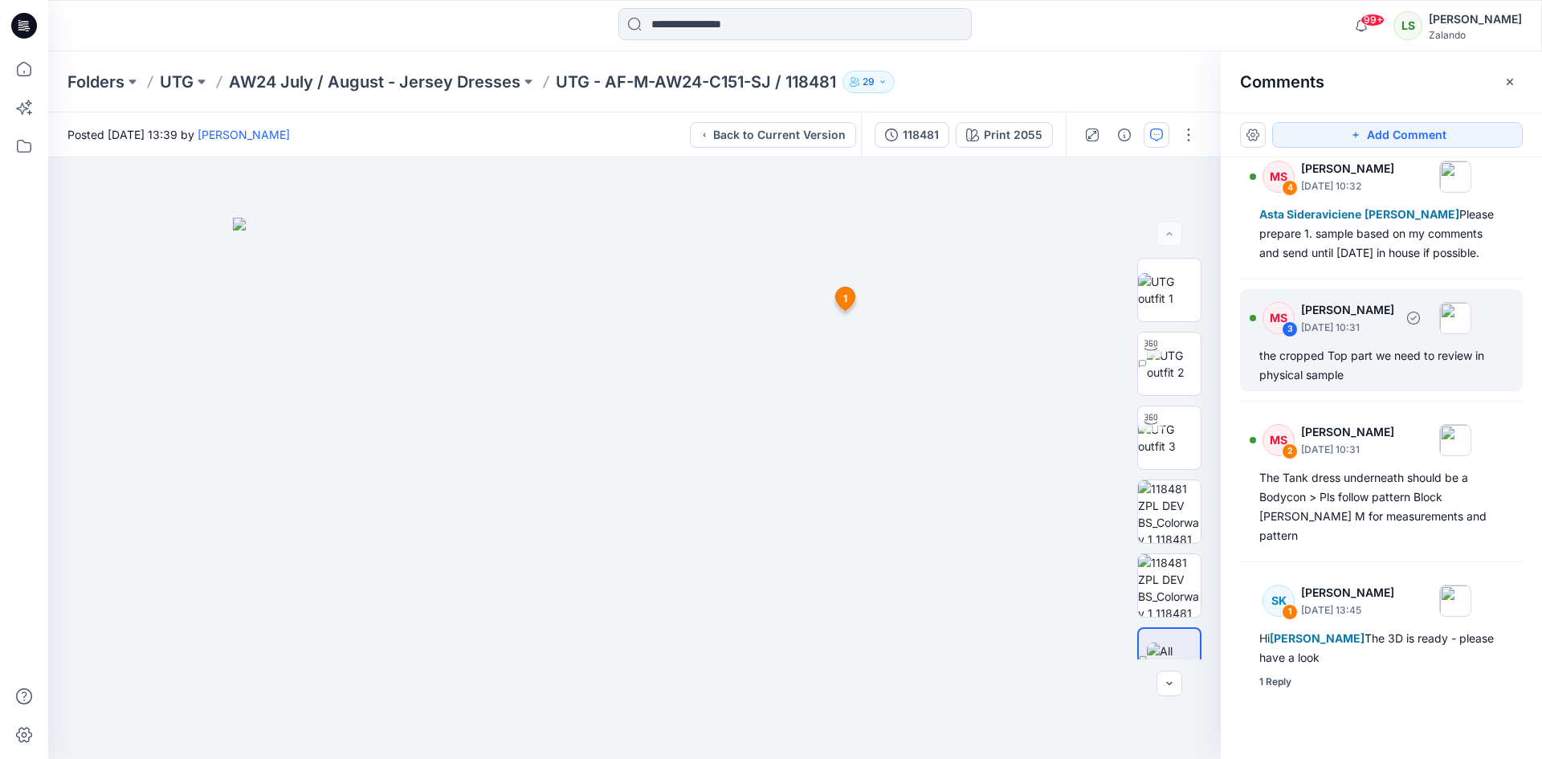
scroll to position [39, 0]
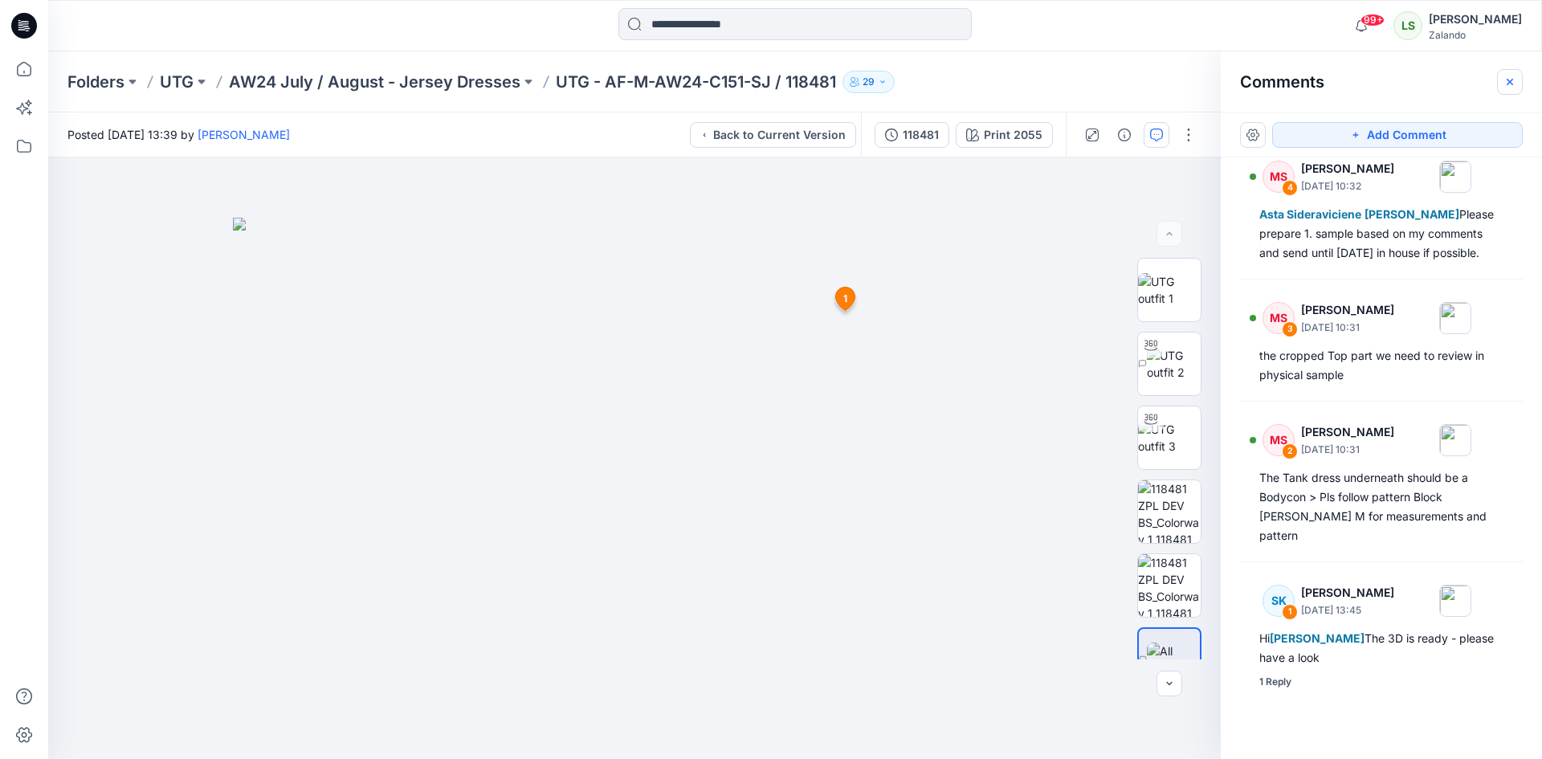
click at [1500, 84] on button "button" at bounding box center [1510, 82] width 26 height 26
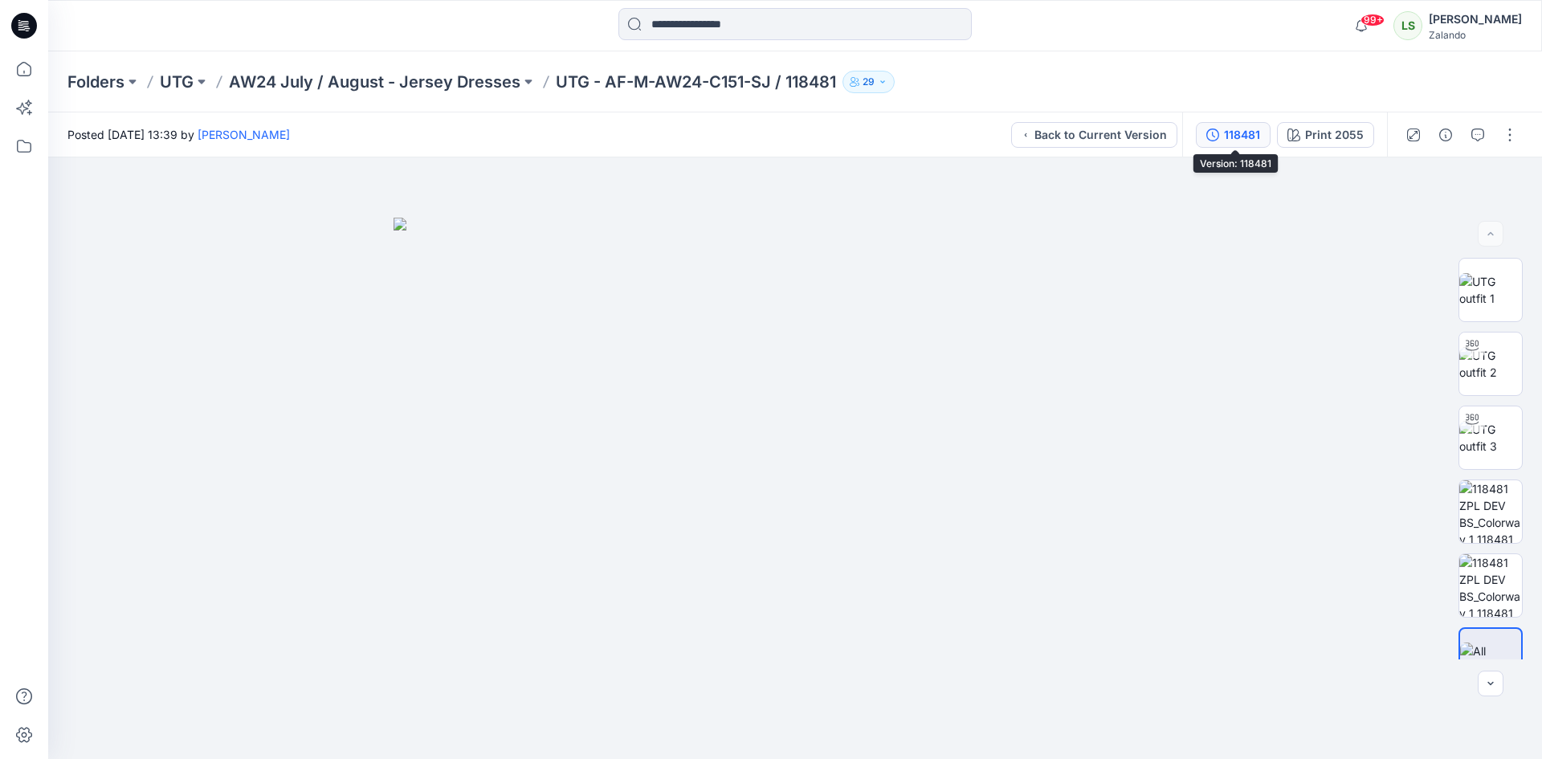
click at [1241, 140] on div "118481" at bounding box center [1242, 135] width 36 height 18
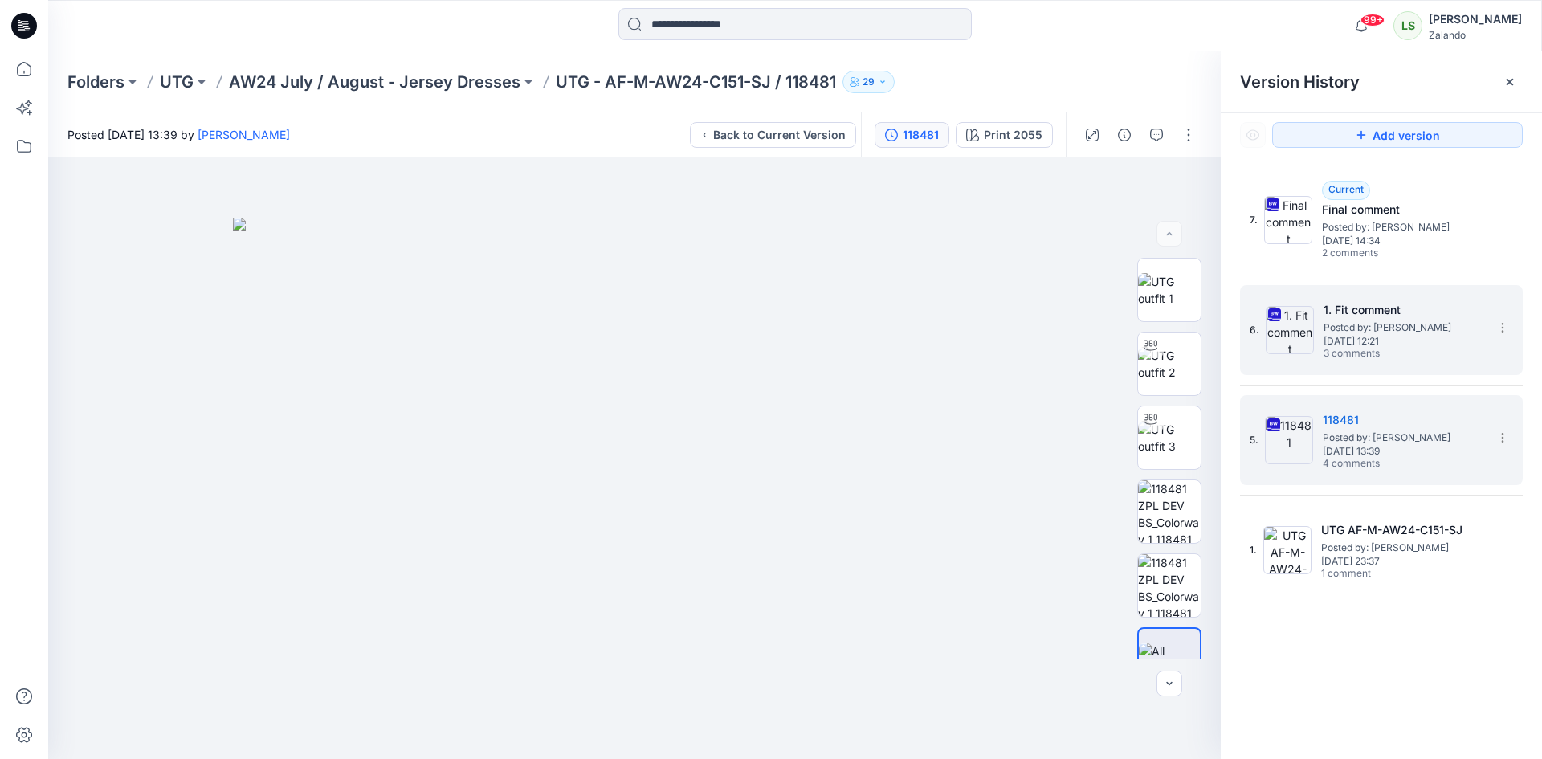
click at [1432, 357] on span "3 comments" at bounding box center [1379, 354] width 112 height 13
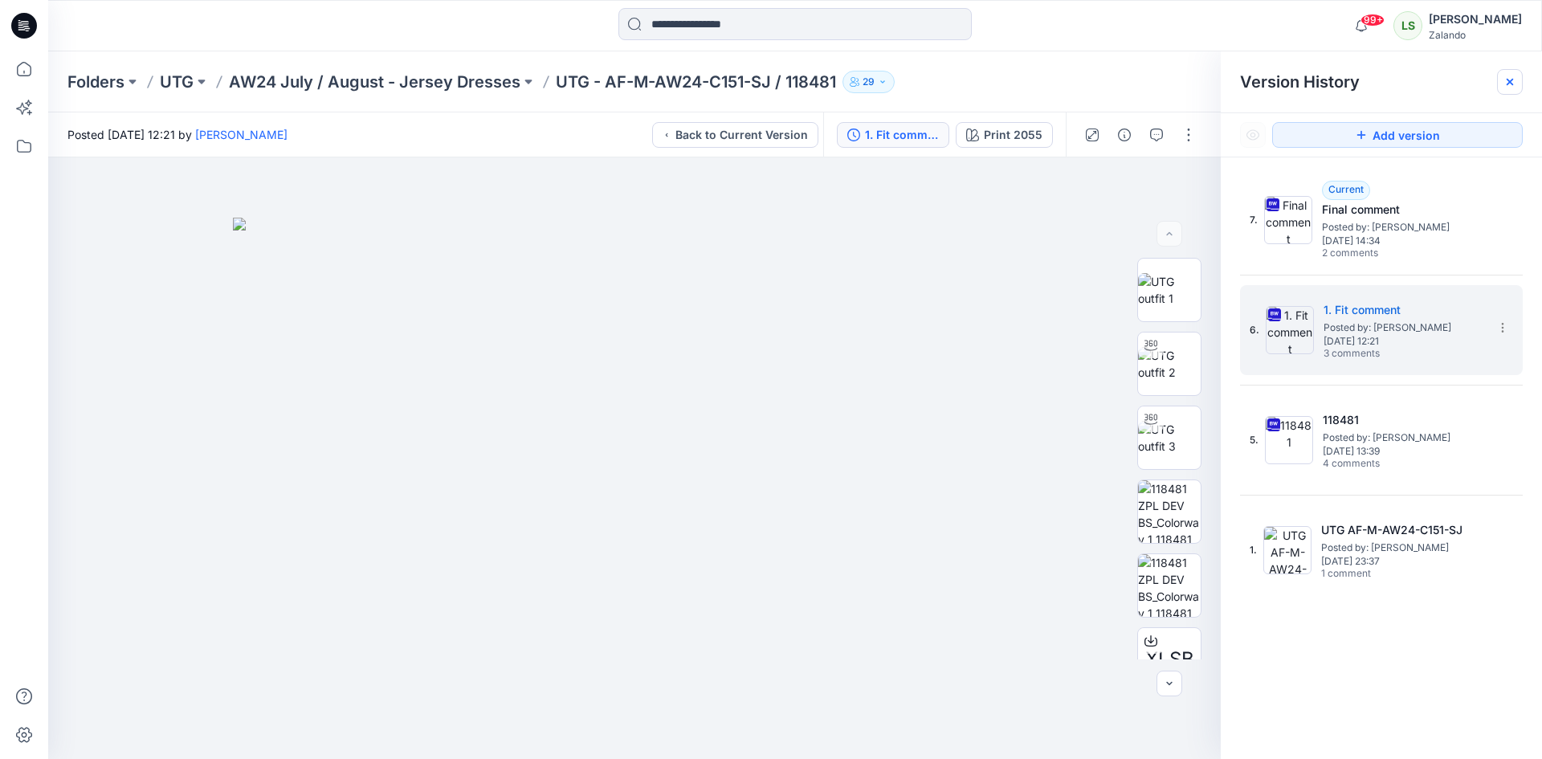
click at [1508, 83] on icon at bounding box center [1509, 82] width 6 height 6
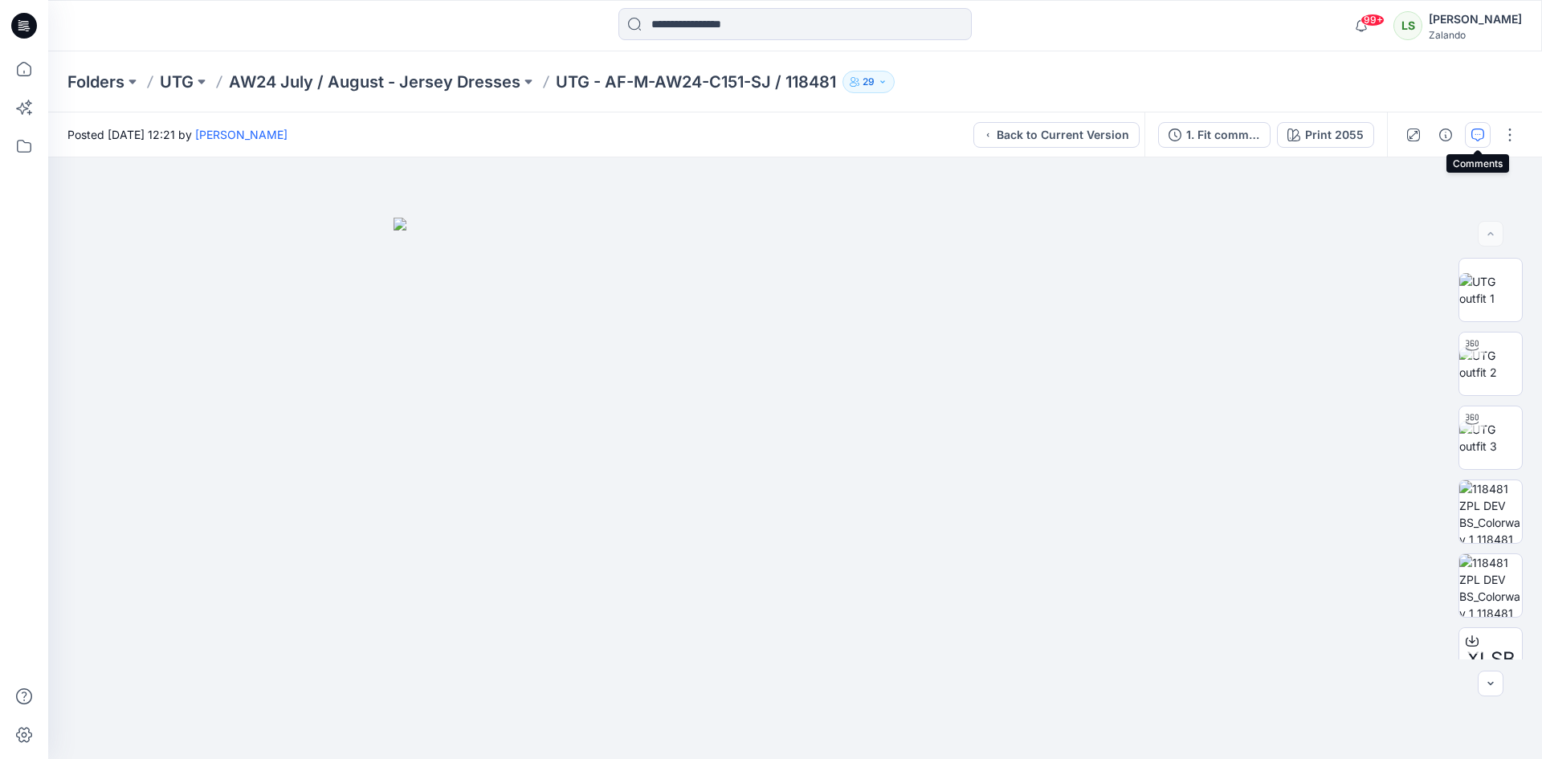
click at [1473, 132] on icon "button" at bounding box center [1477, 134] width 13 height 13
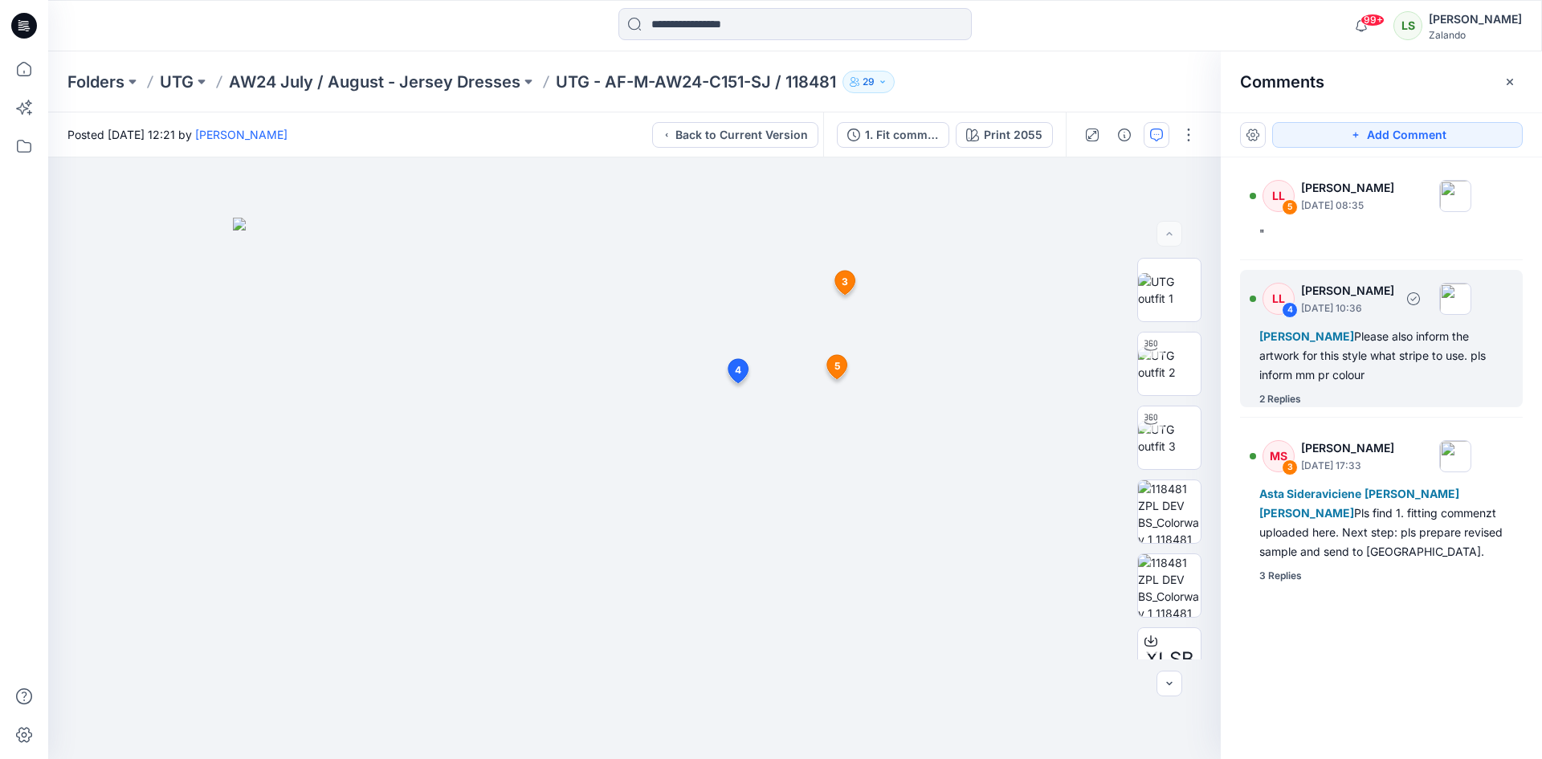
click at [1292, 397] on div "2 Replies" at bounding box center [1280, 399] width 42 height 16
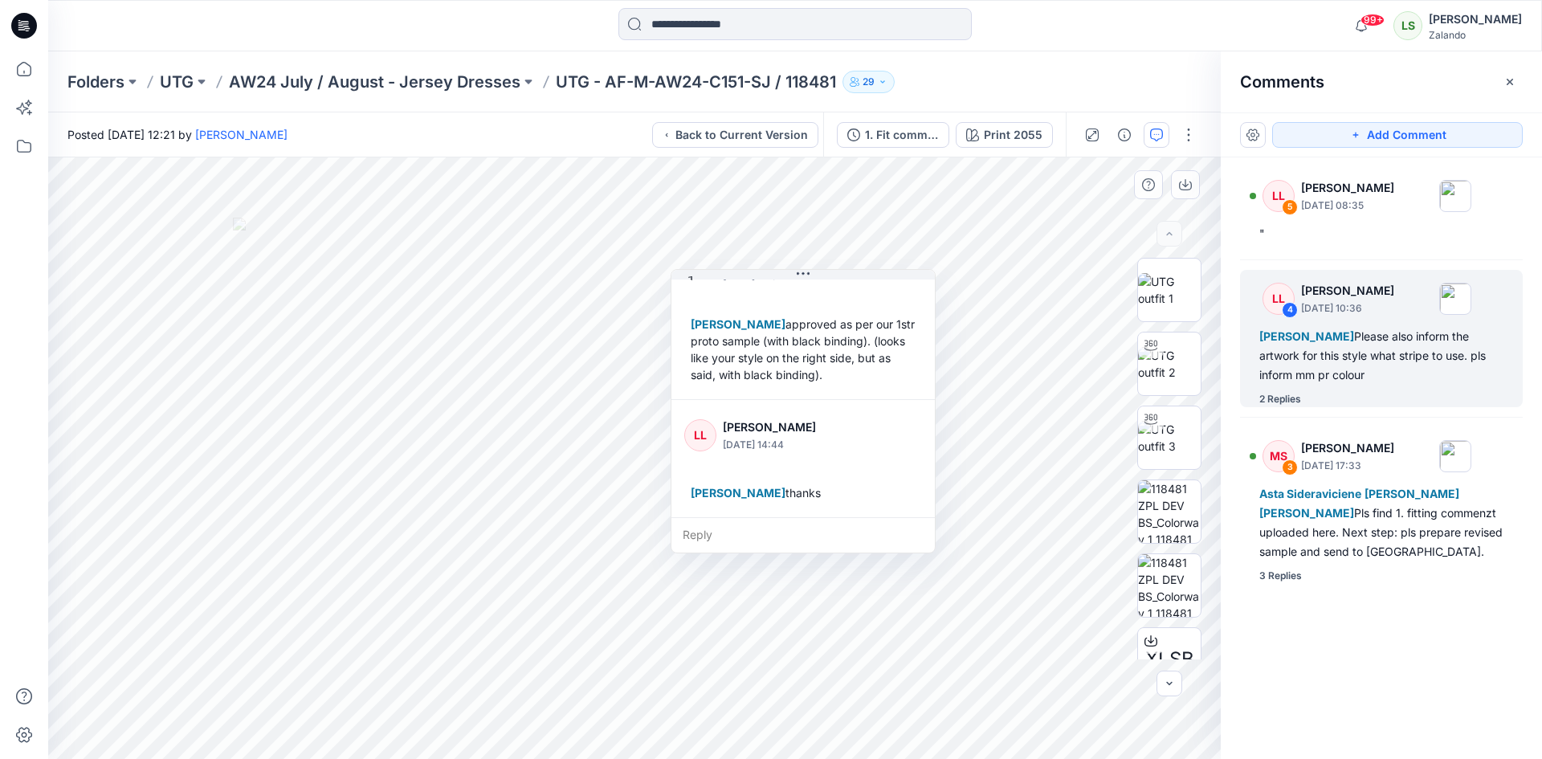
scroll to position [214, 0]
click at [1351, 234] on div """ at bounding box center [1381, 233] width 244 height 19
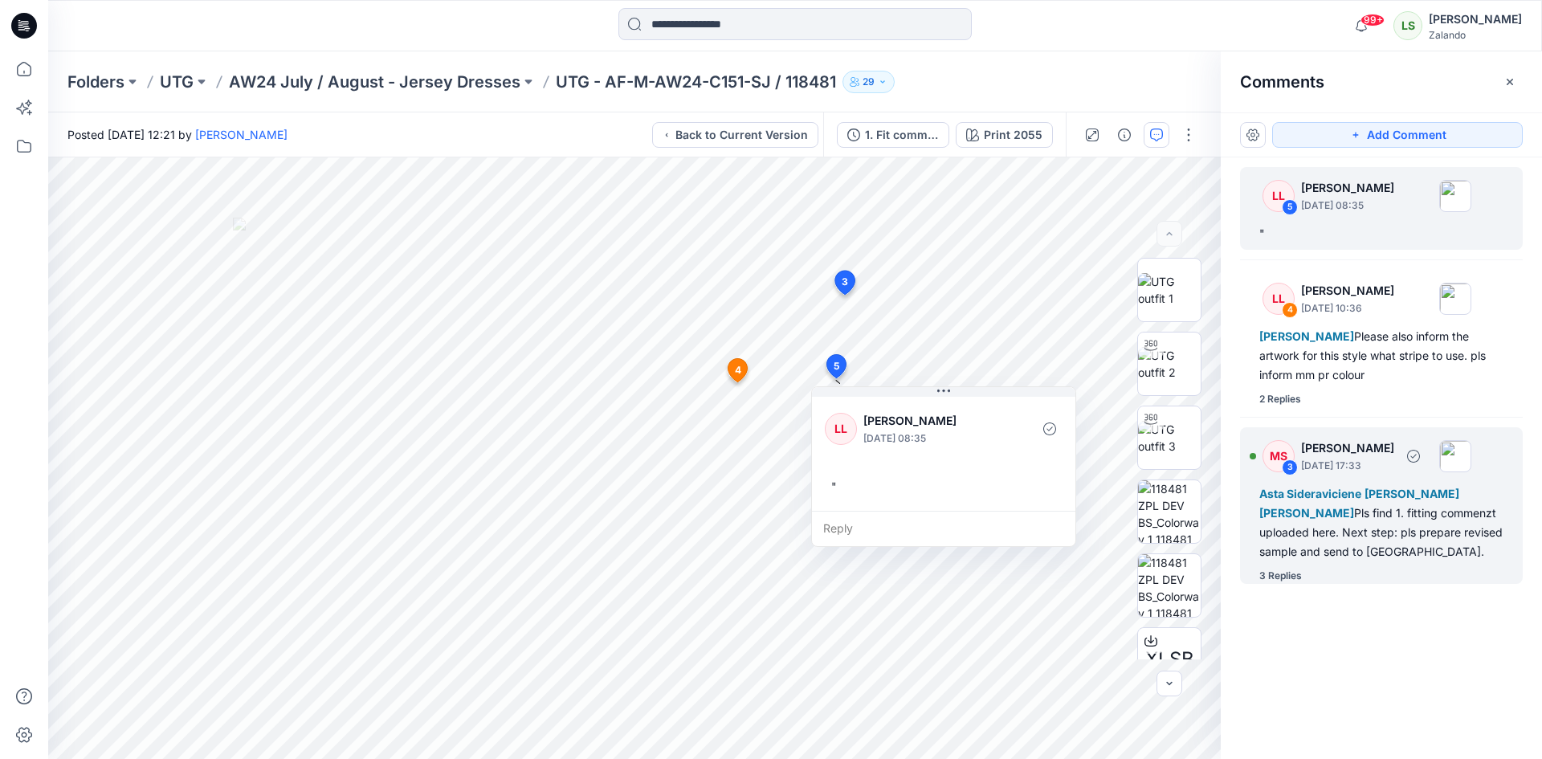
click at [1286, 580] on div "3 Replies" at bounding box center [1280, 576] width 43 height 16
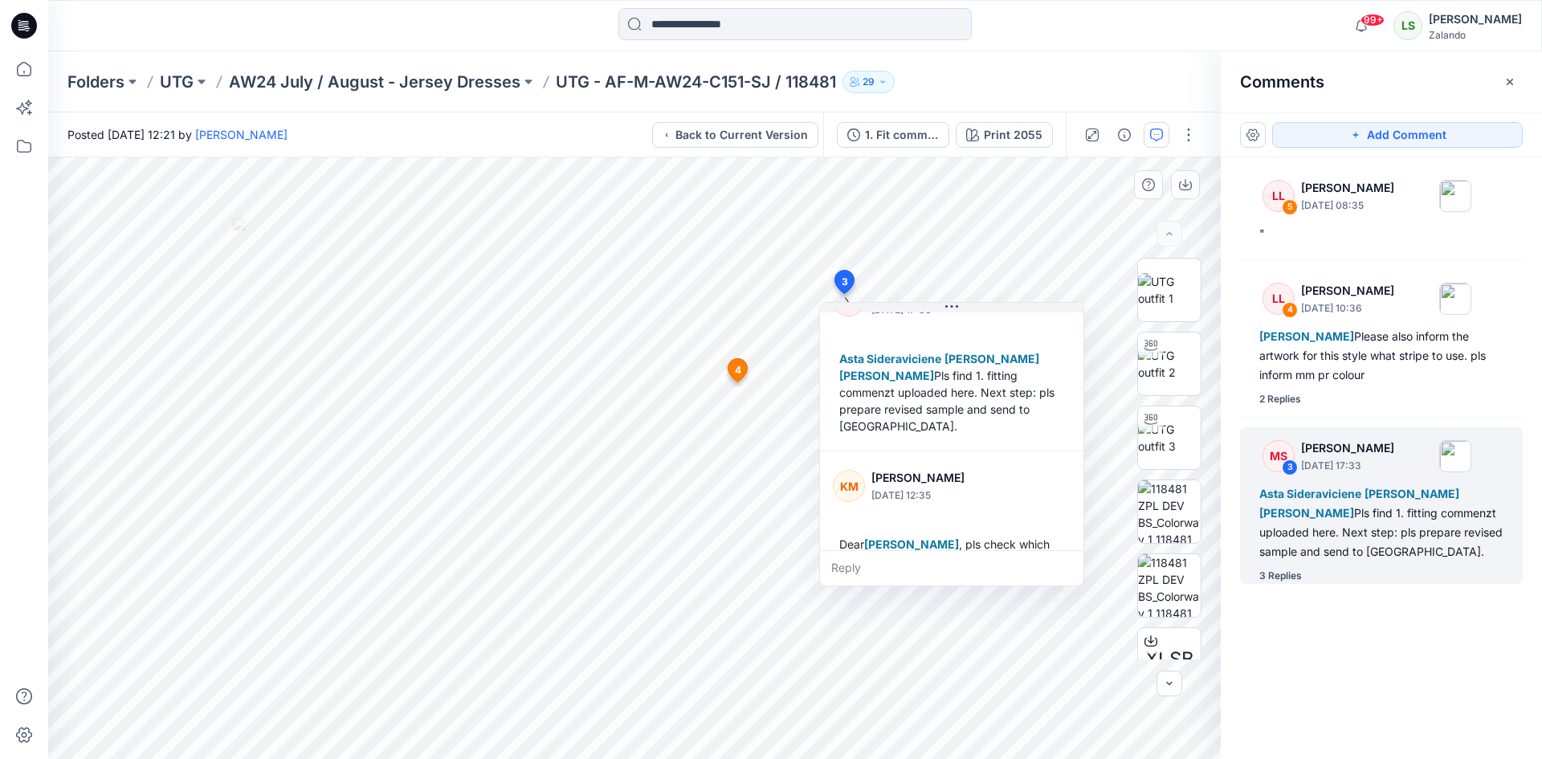
scroll to position [39, 0]
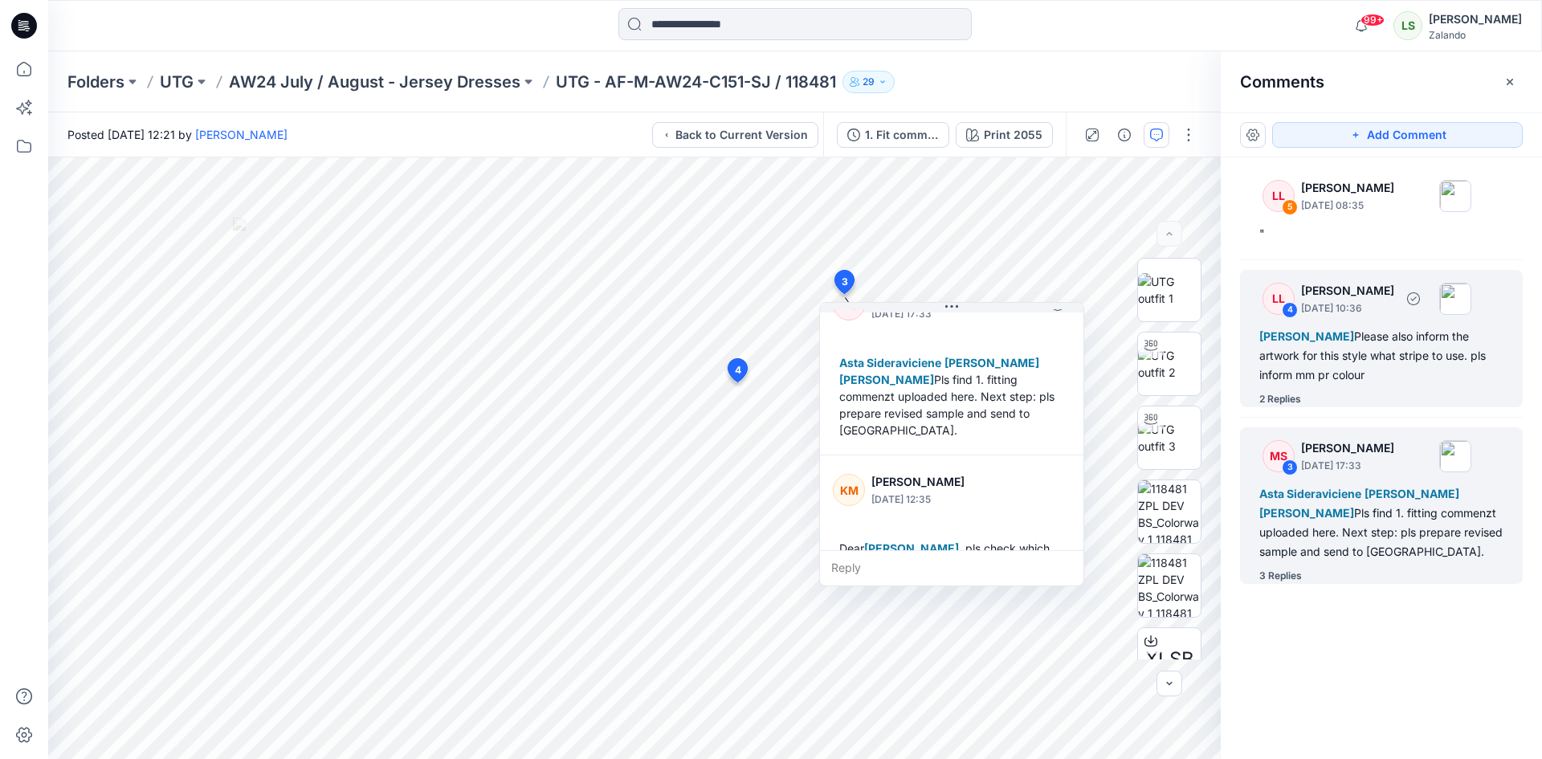
click at [1302, 392] on div "2 Replies" at bounding box center [1390, 399] width 263 height 16
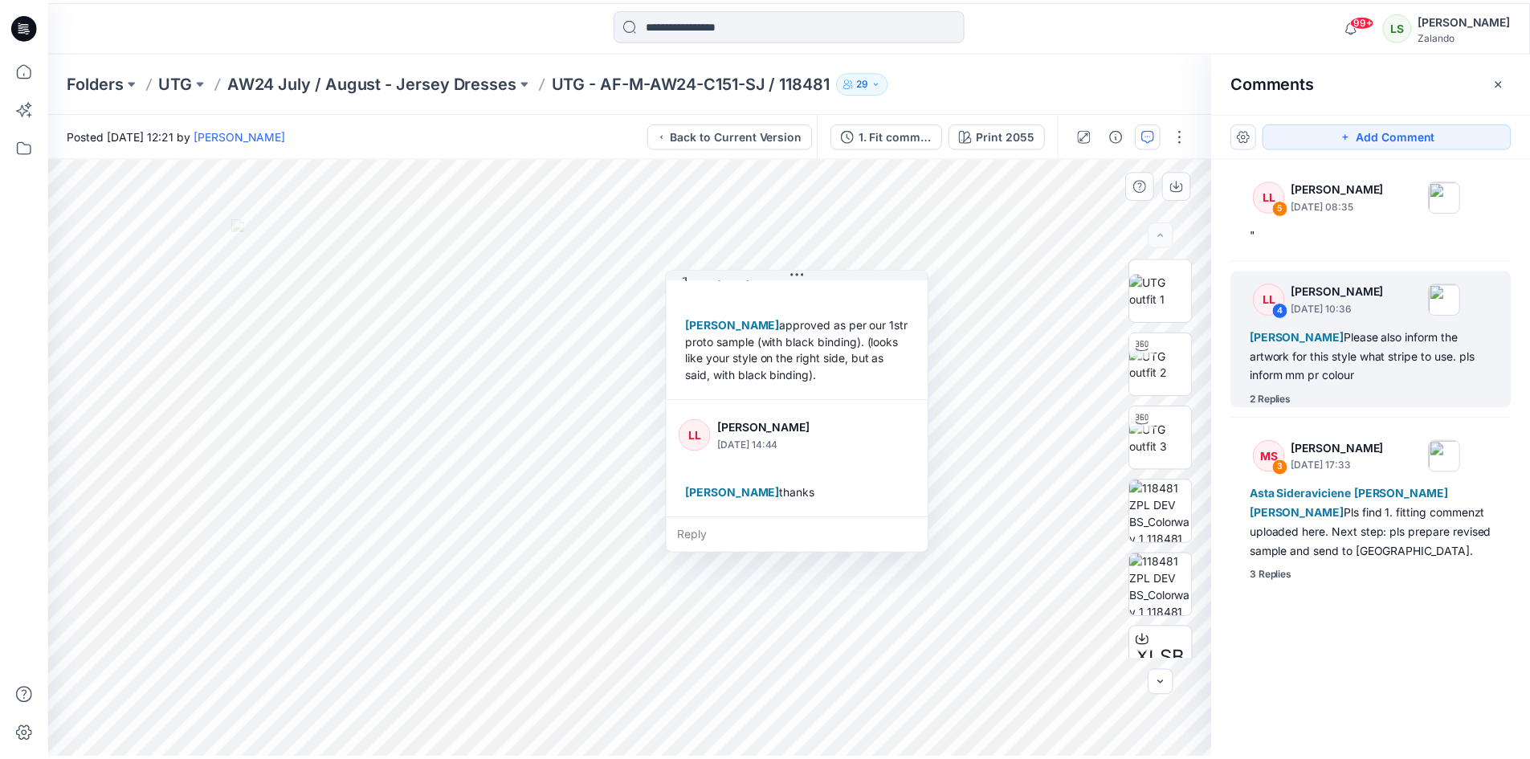
scroll to position [214, 0]
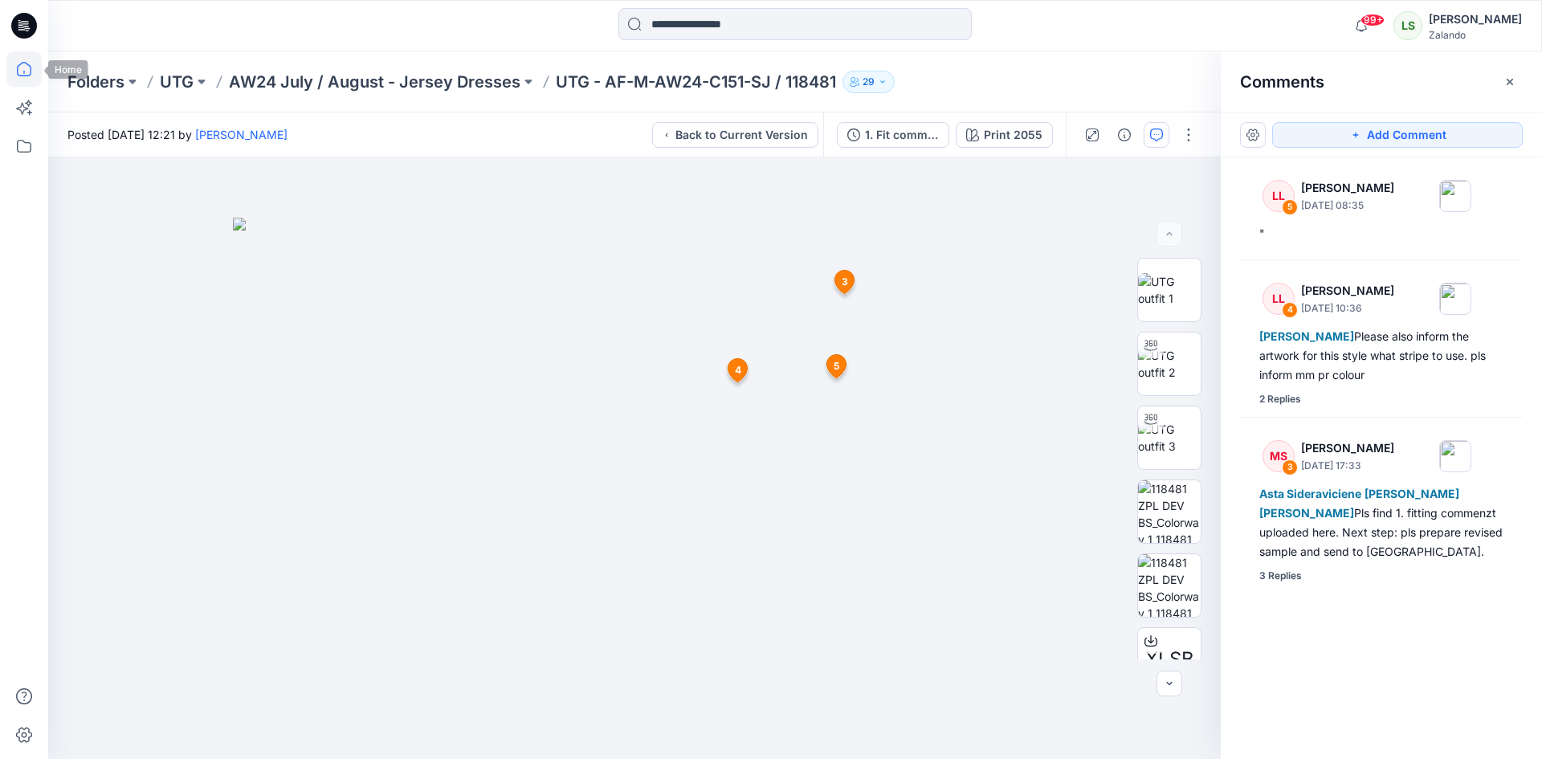
click at [32, 75] on icon at bounding box center [23, 68] width 35 height 35
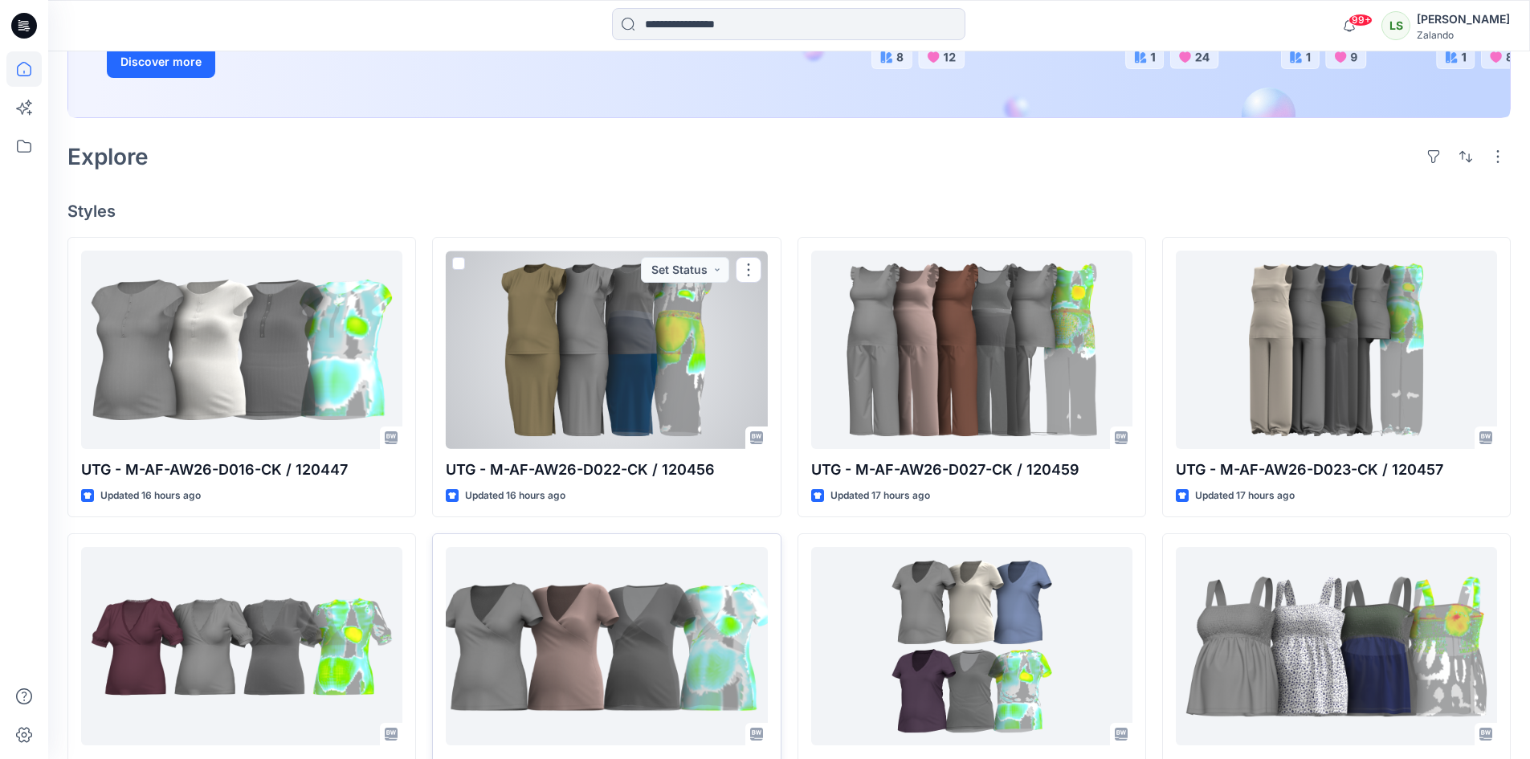
scroll to position [482, 0]
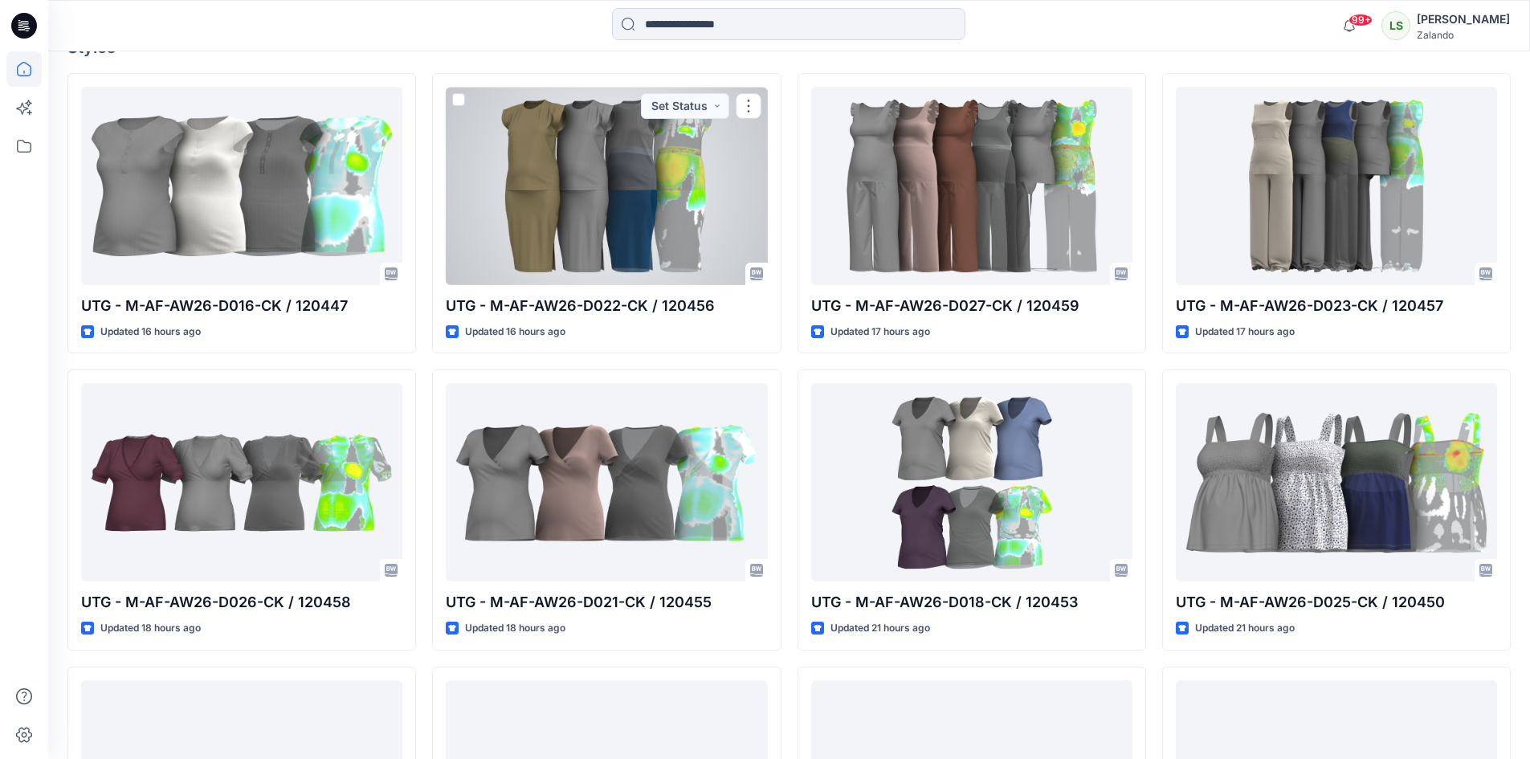
click at [577, 199] on div at bounding box center [606, 186] width 321 height 198
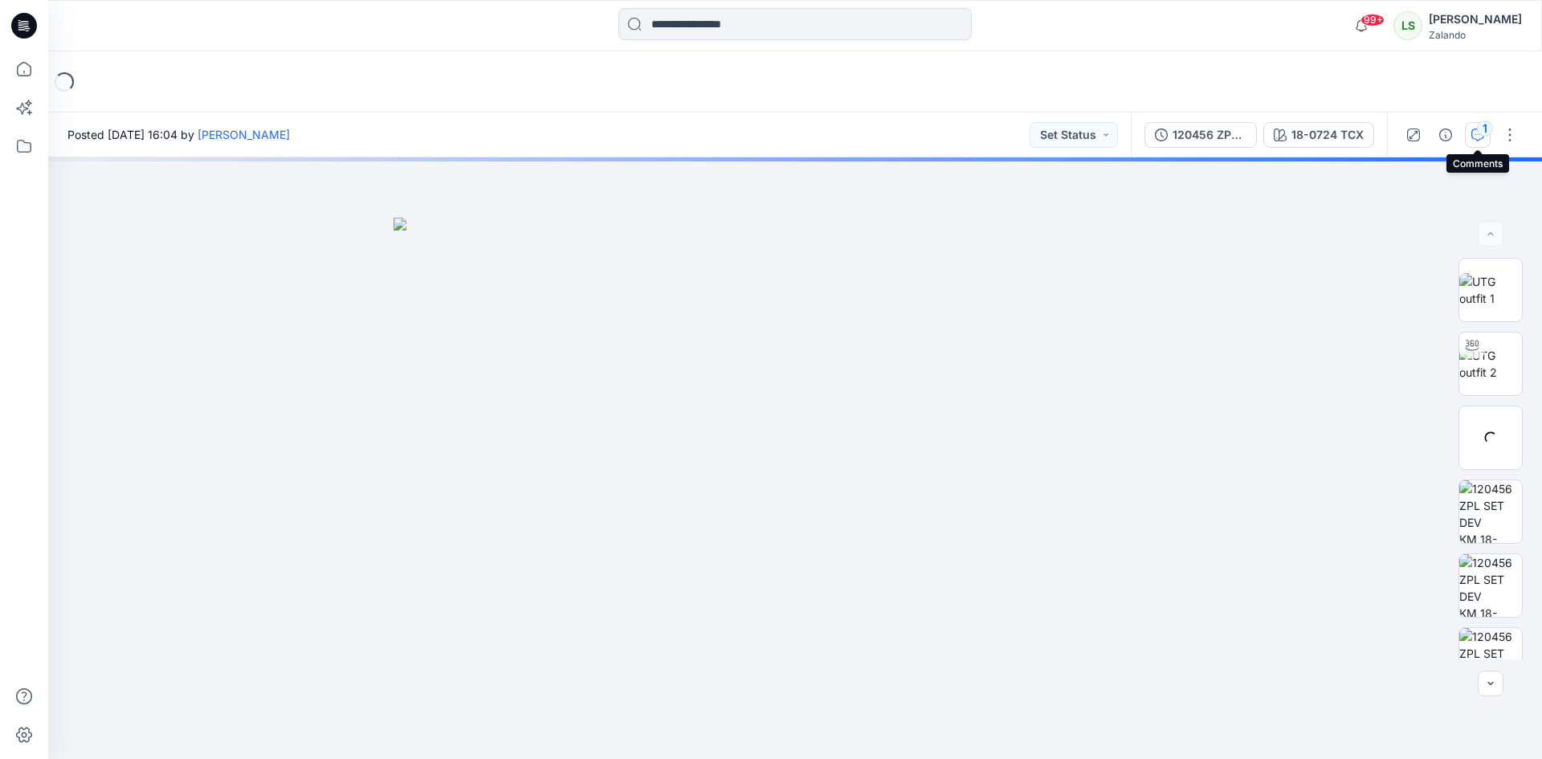
click at [1477, 137] on icon "button" at bounding box center [1477, 134] width 13 height 13
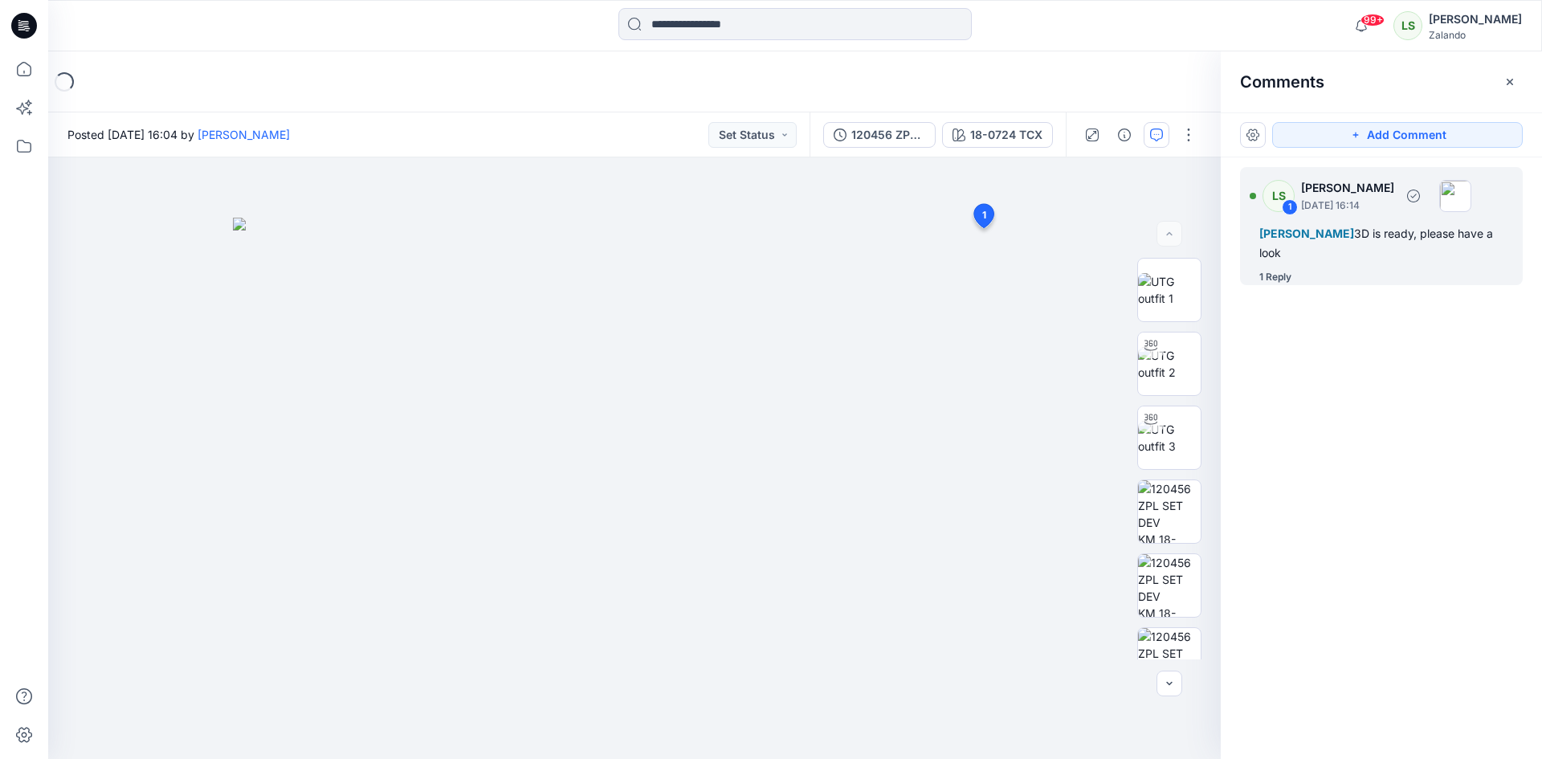
click at [1288, 279] on div "1 Reply" at bounding box center [1275, 277] width 32 height 16
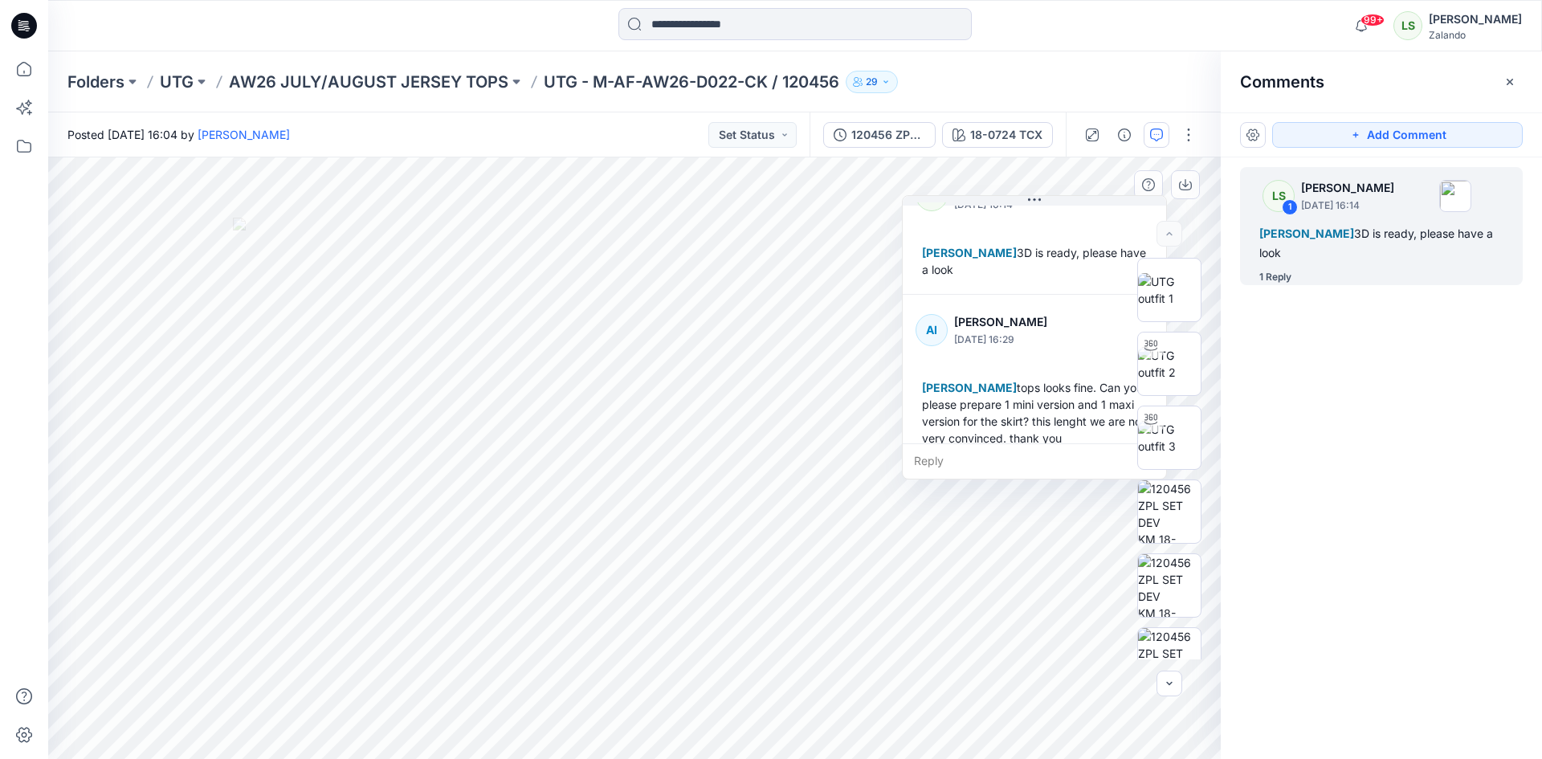
scroll to position [62, 0]
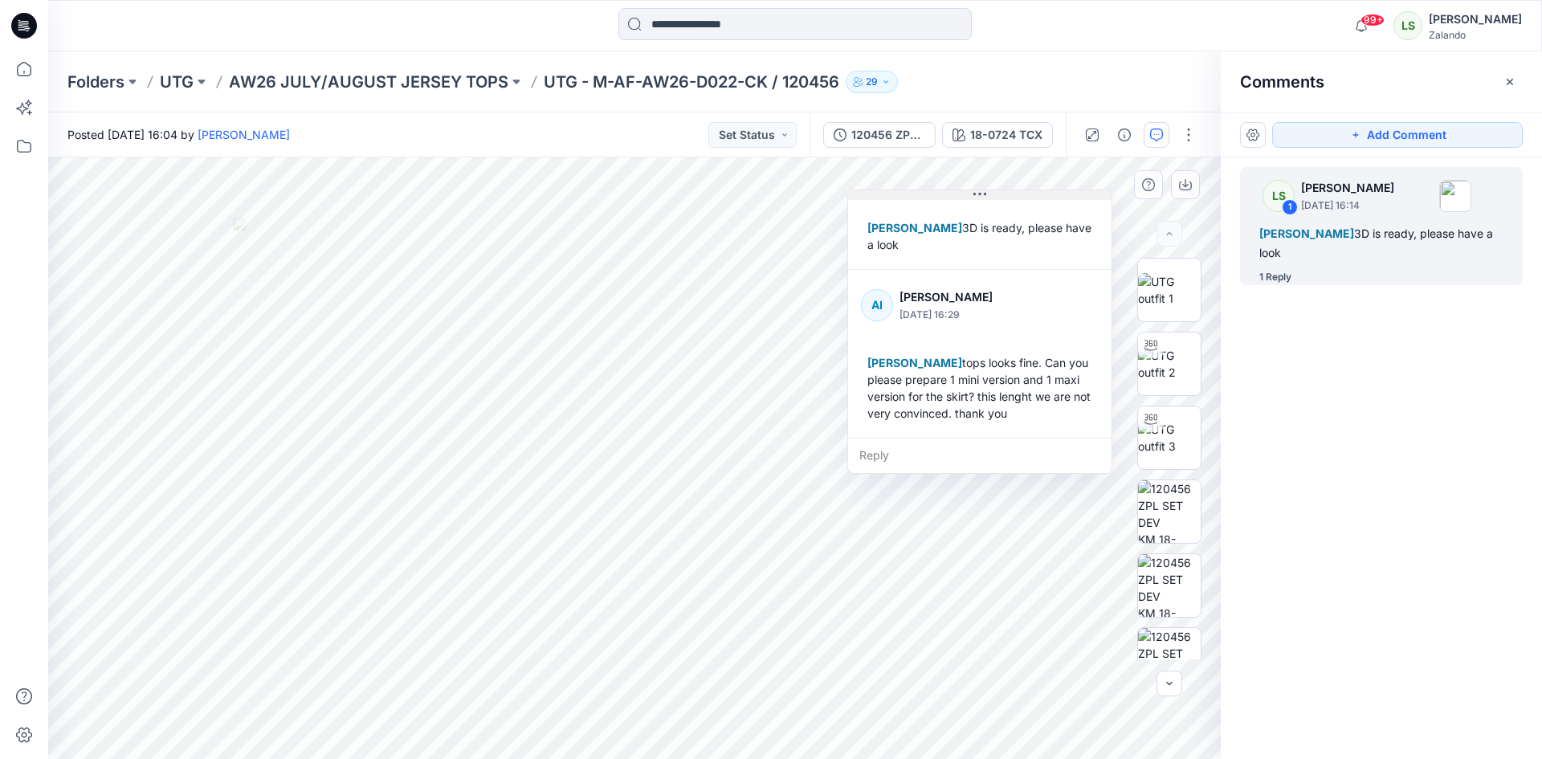
drag, startPoint x: 1058, startPoint y: 202, endPoint x: 1003, endPoint y: 196, distance: 54.9
click at [1003, 196] on button at bounding box center [979, 195] width 263 height 10
drag, startPoint x: 974, startPoint y: 193, endPoint x: 988, endPoint y: 193, distance: 13.7
click at [988, 193] on button at bounding box center [993, 195] width 263 height 10
click at [417, 79] on p "AW26 JULY/AUGUST JERSEY TOPS" at bounding box center [368, 82] width 279 height 22
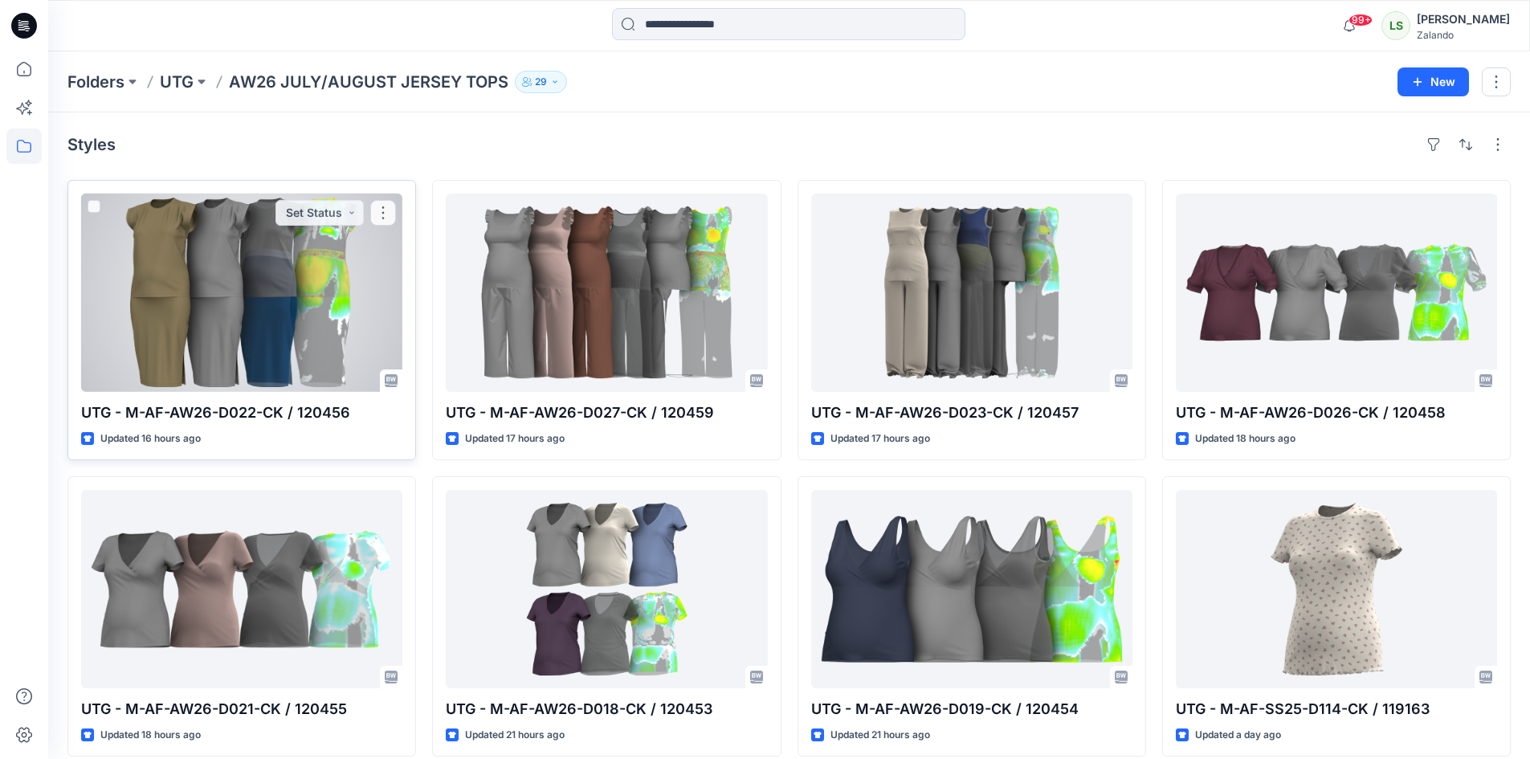
click at [292, 264] on div at bounding box center [241, 293] width 321 height 198
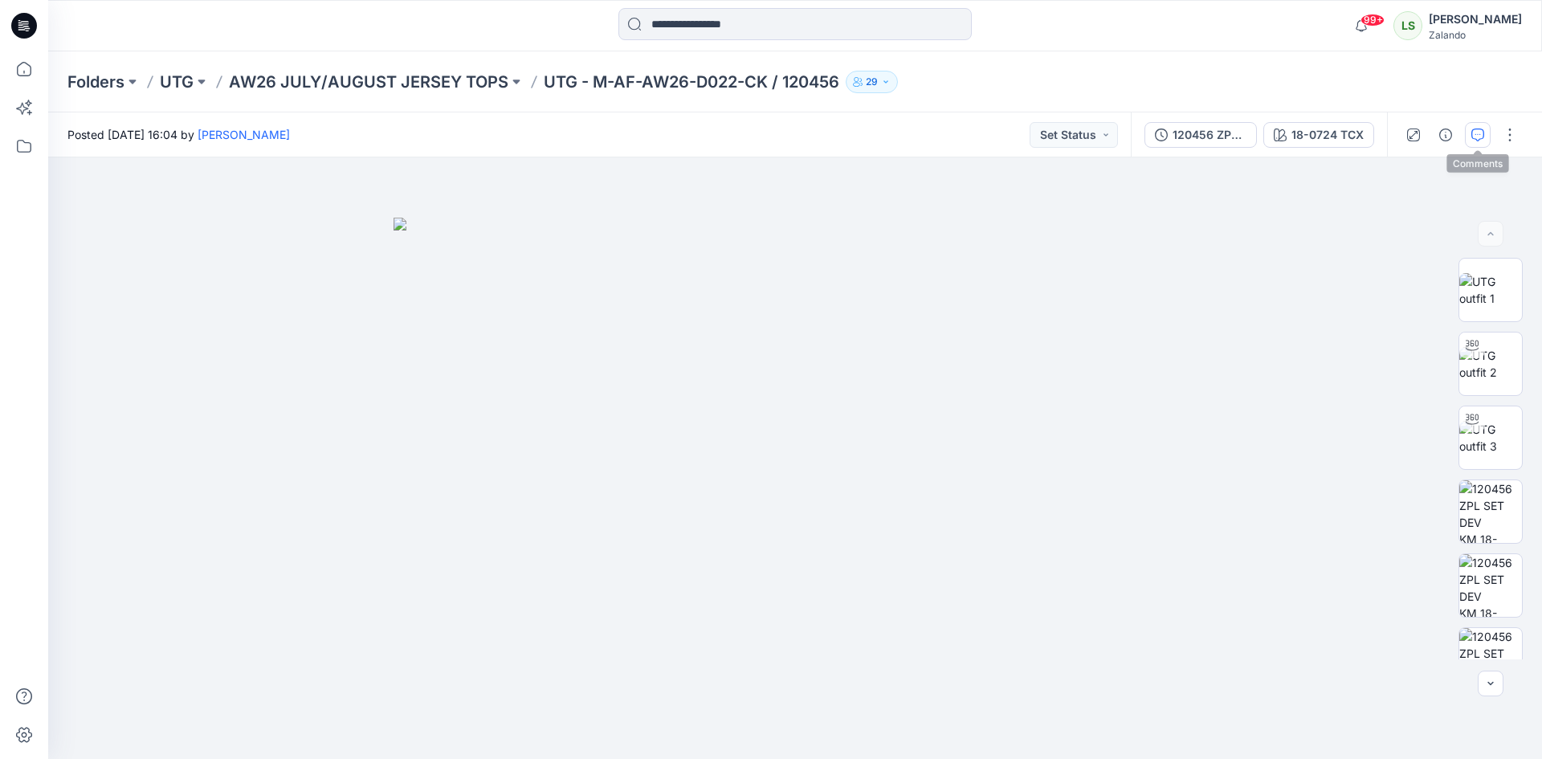
click at [1483, 137] on icon "button" at bounding box center [1477, 134] width 13 height 13
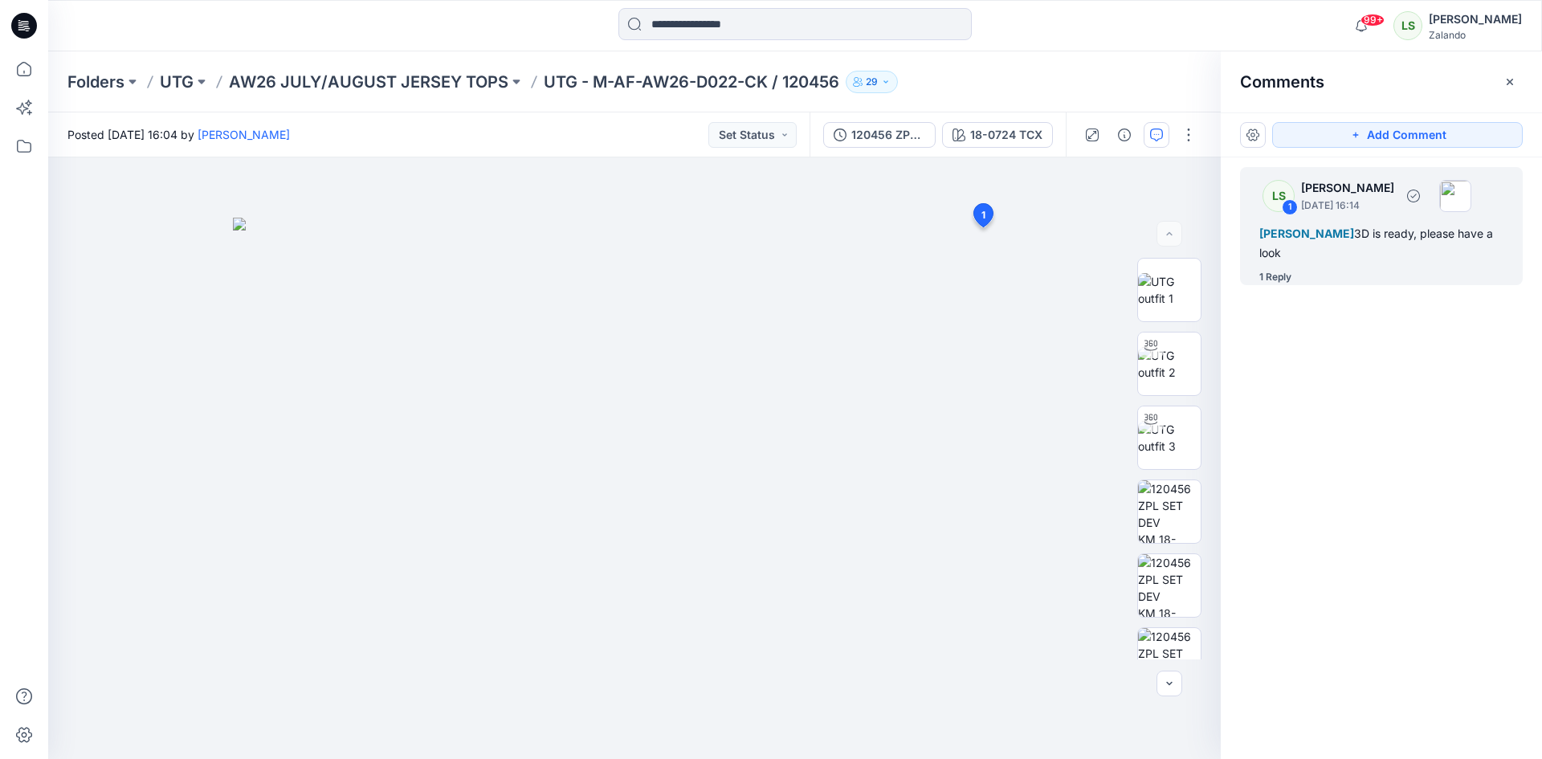
click at [1286, 283] on div "1 Reply" at bounding box center [1275, 277] width 32 height 16
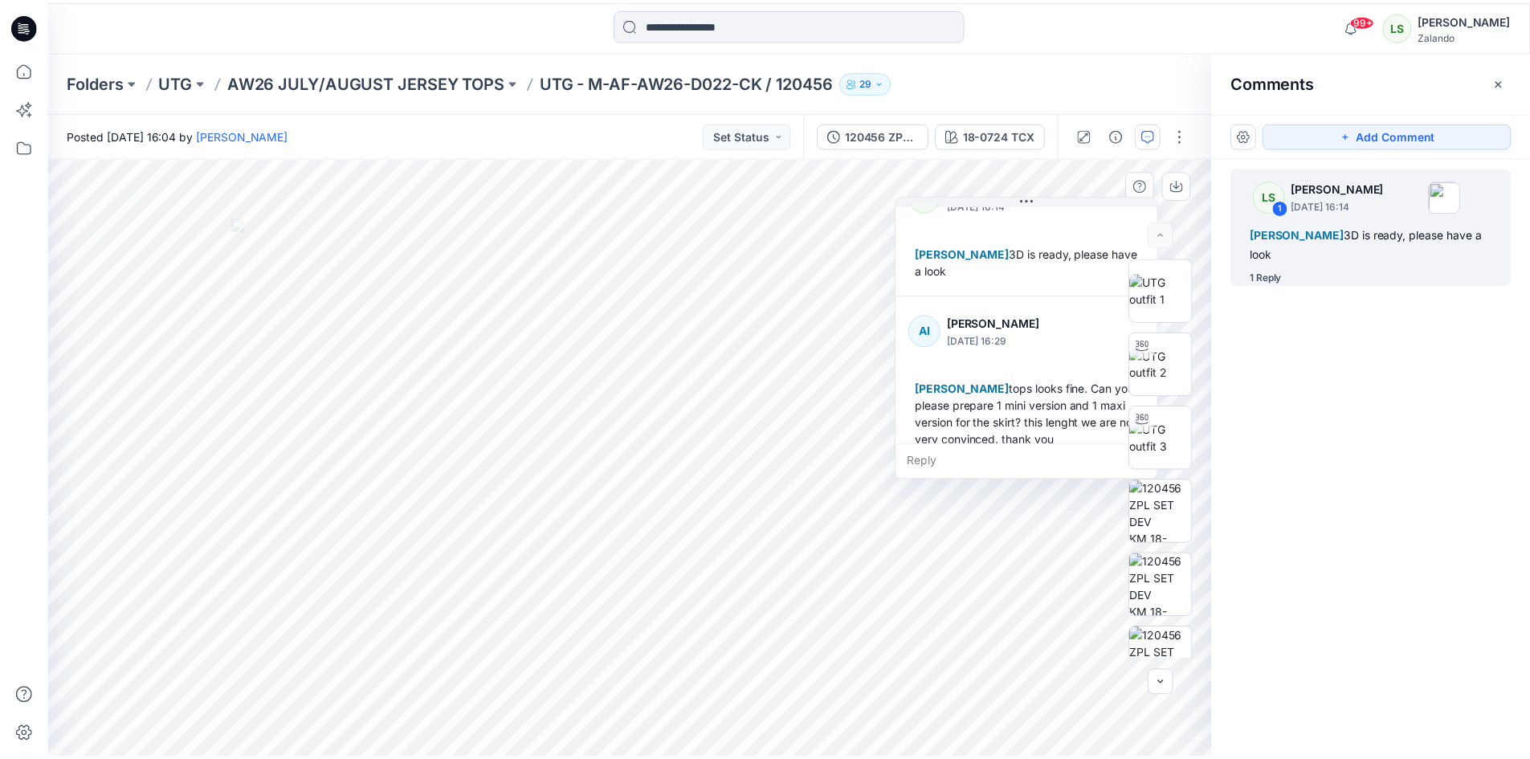
scroll to position [62, 0]
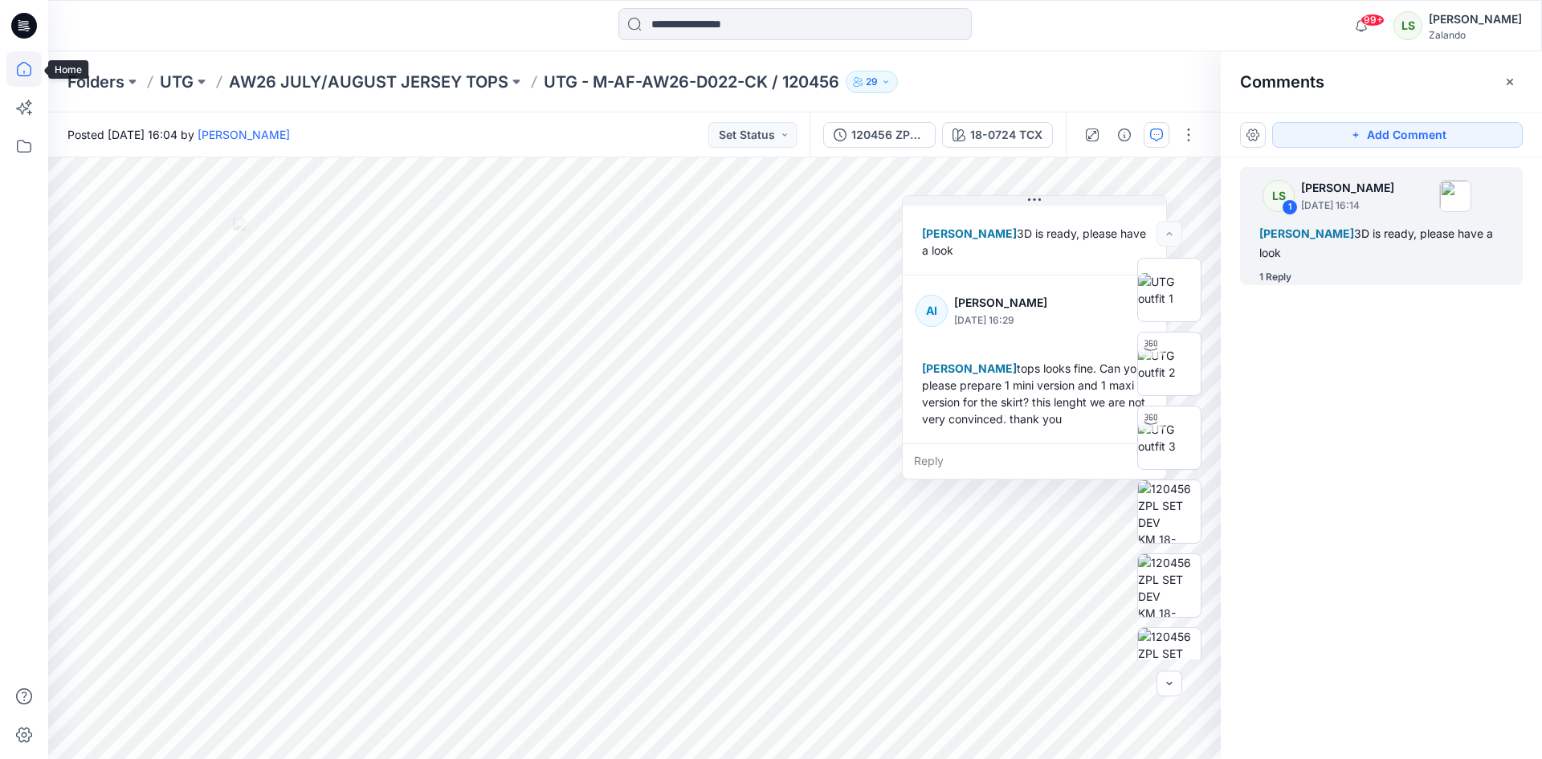
click at [29, 68] on icon at bounding box center [23, 68] width 35 height 35
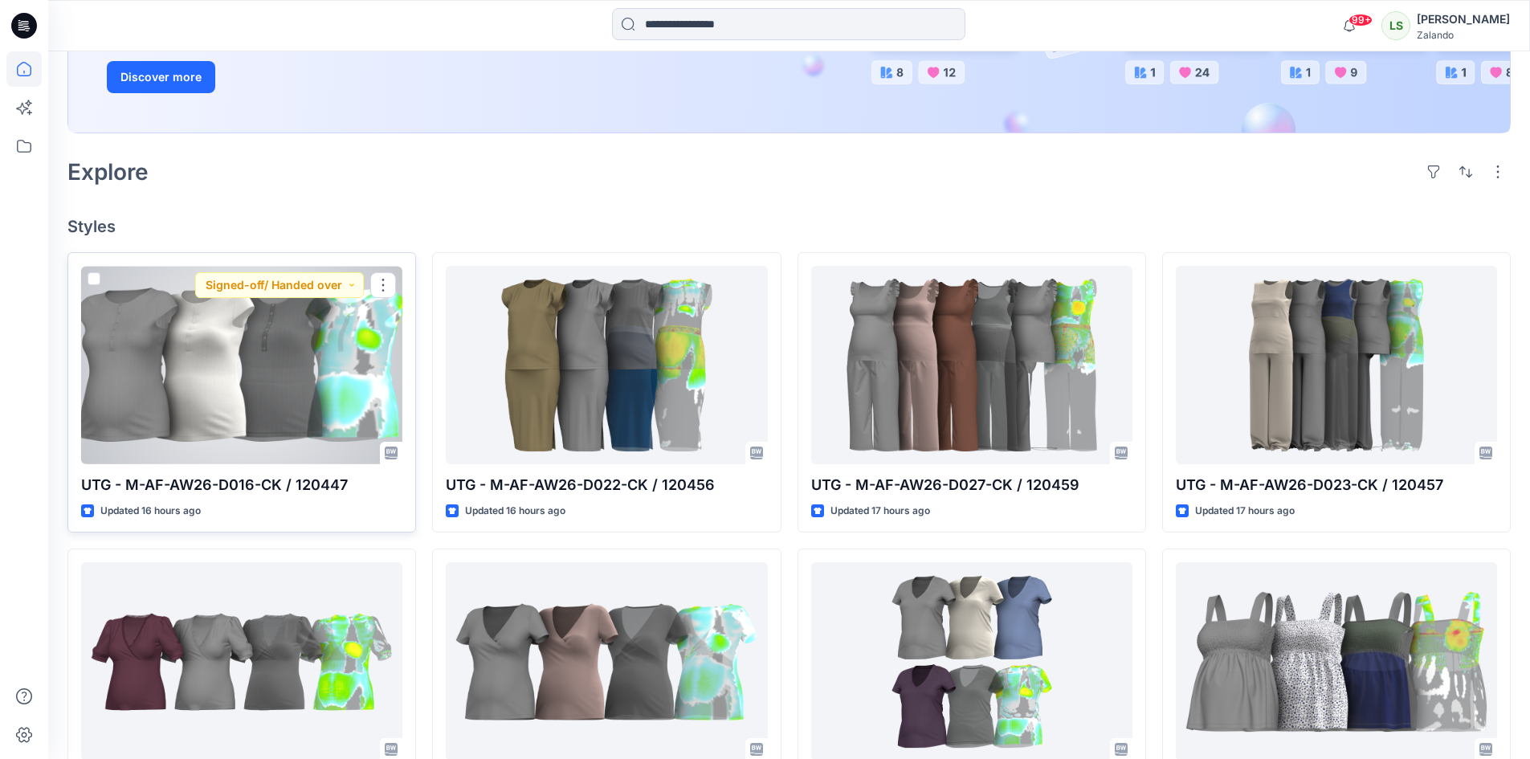
scroll to position [402, 0]
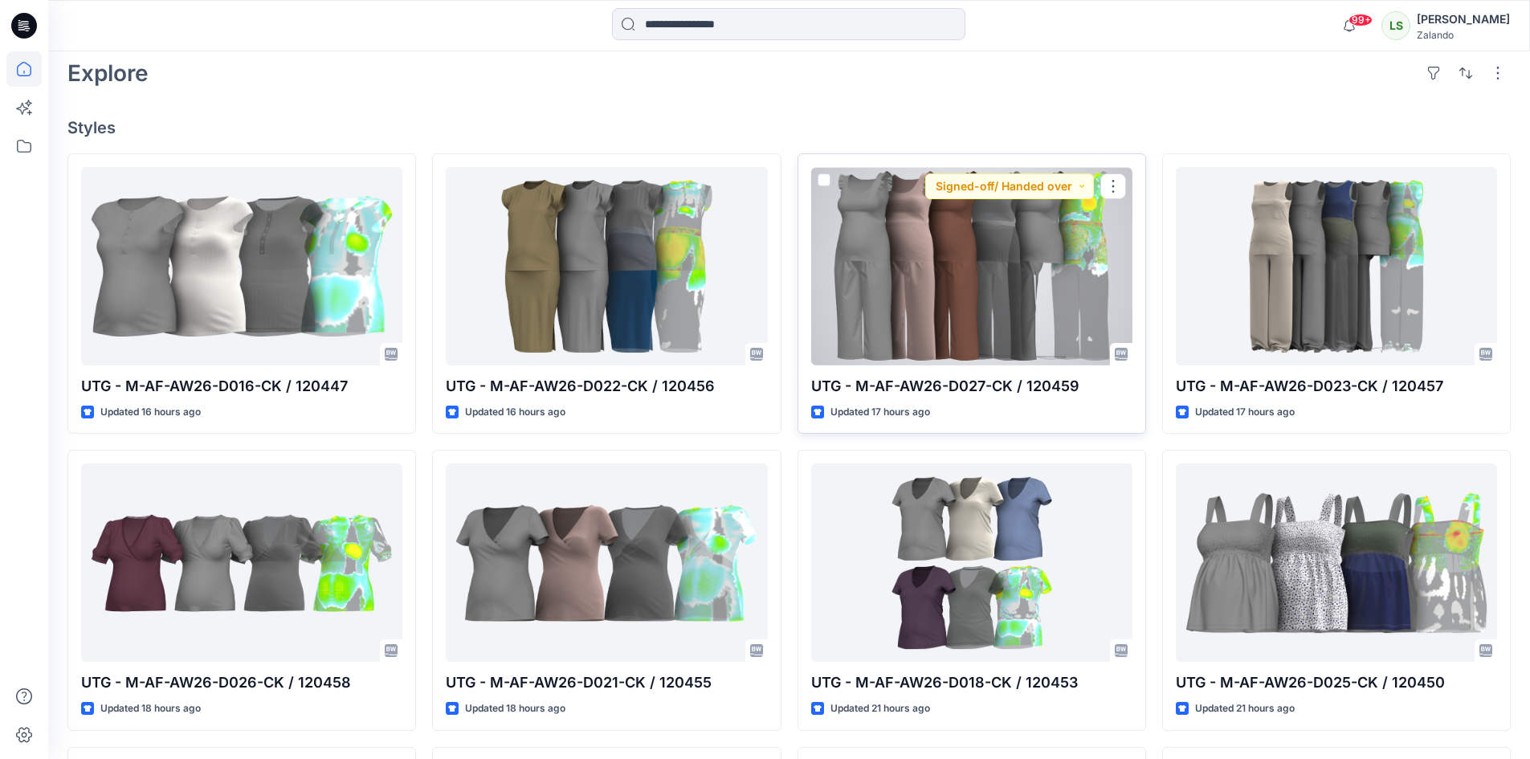
click at [952, 312] on div at bounding box center [971, 266] width 321 height 198
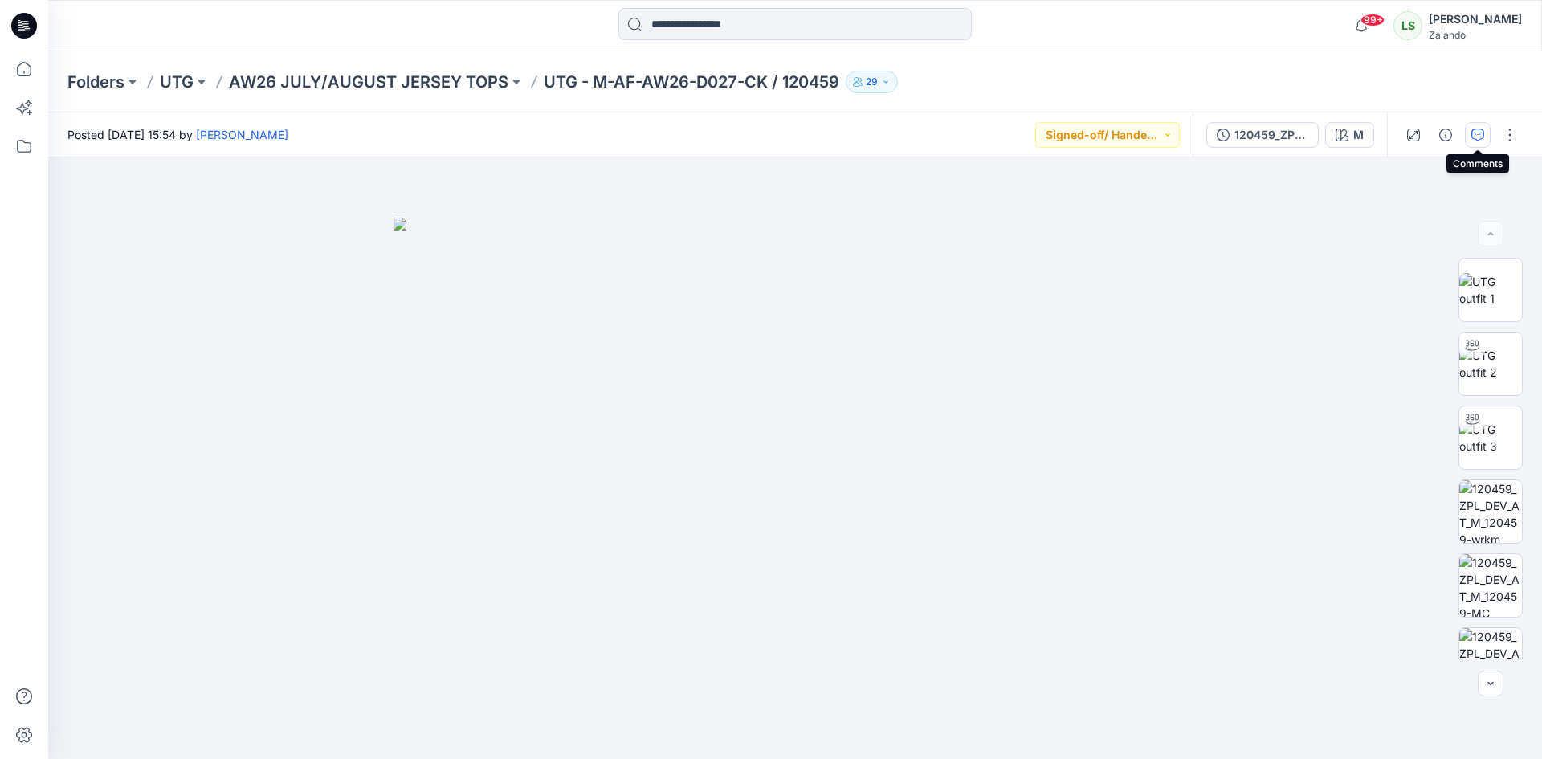
click at [1480, 131] on icon "button" at bounding box center [1477, 134] width 13 height 13
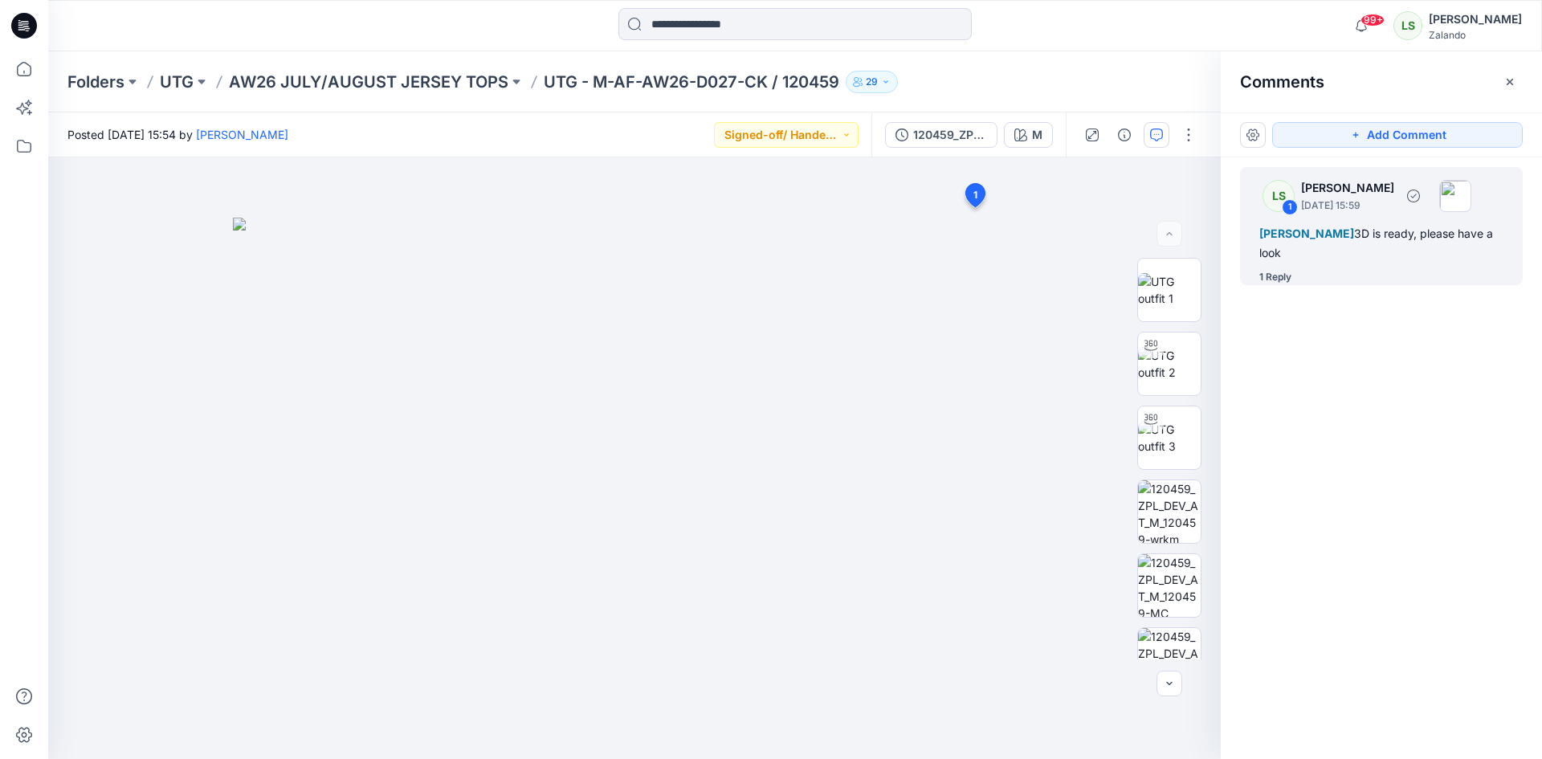
click at [1287, 275] on div "1 Reply" at bounding box center [1275, 277] width 32 height 16
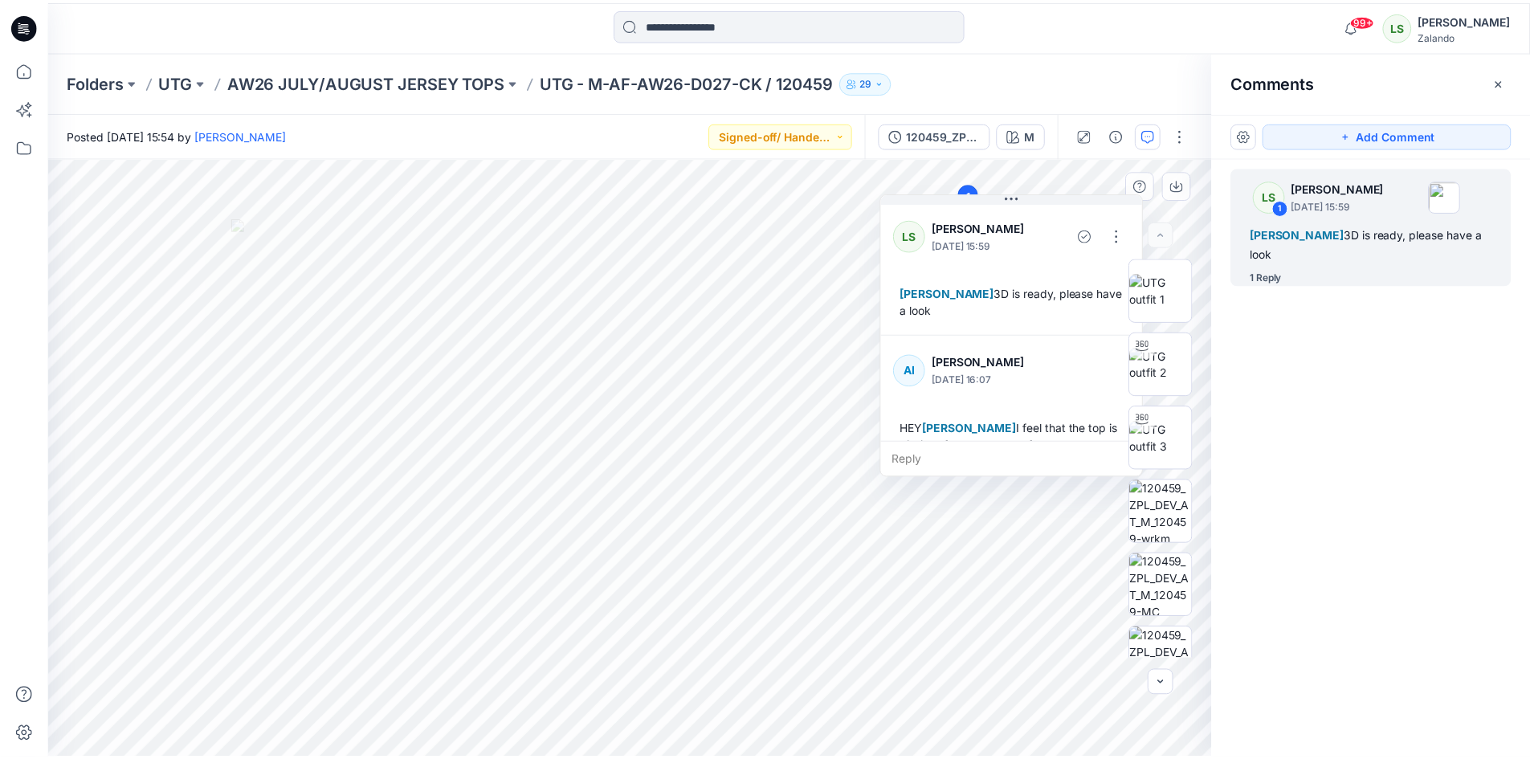
scroll to position [62, 0]
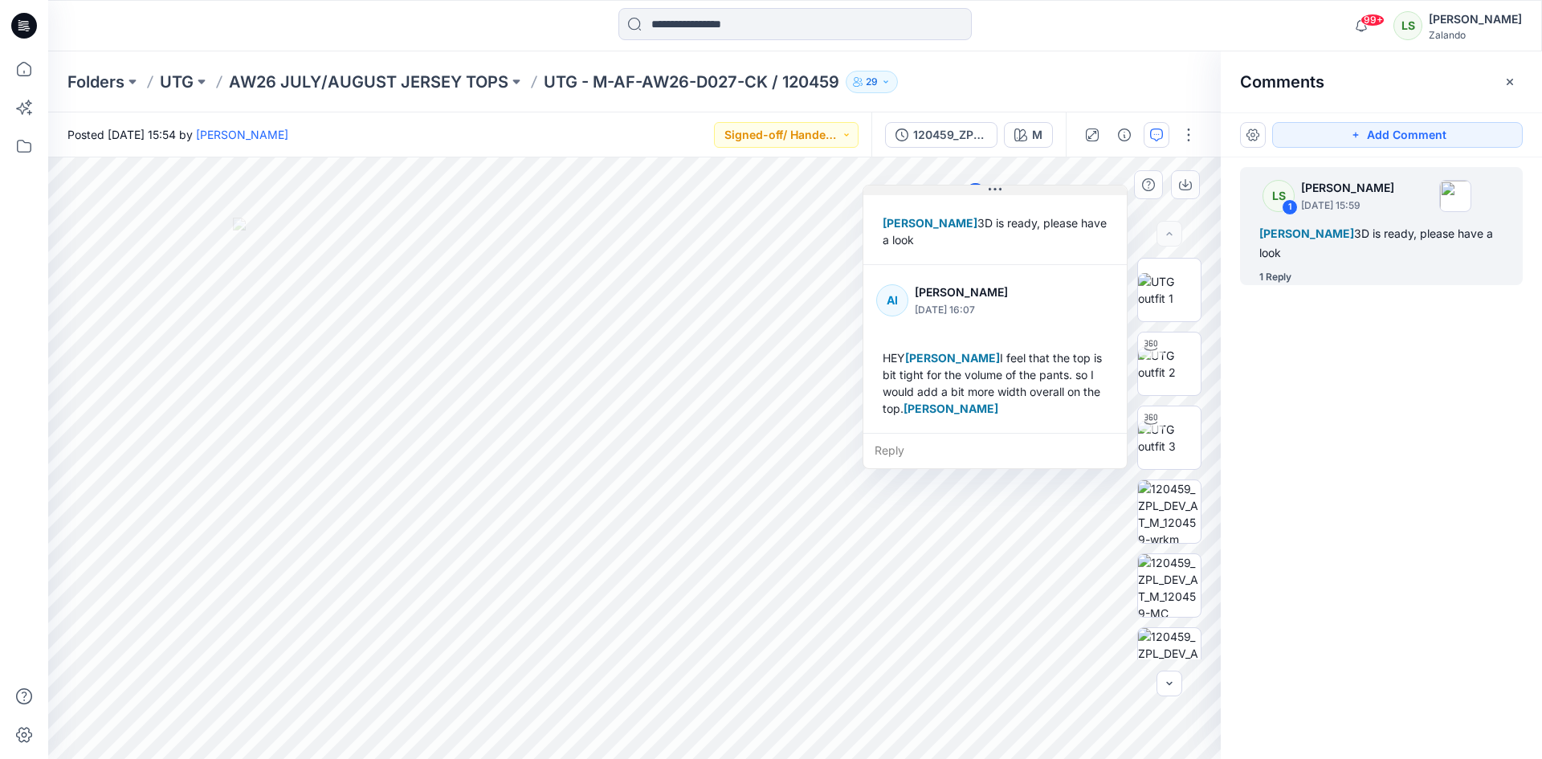
drag, startPoint x: 1035, startPoint y: 198, endPoint x: 1010, endPoint y: 190, distance: 26.2
click at [1010, 190] on button at bounding box center [994, 190] width 263 height 10
click at [32, 70] on icon at bounding box center [23, 68] width 35 height 35
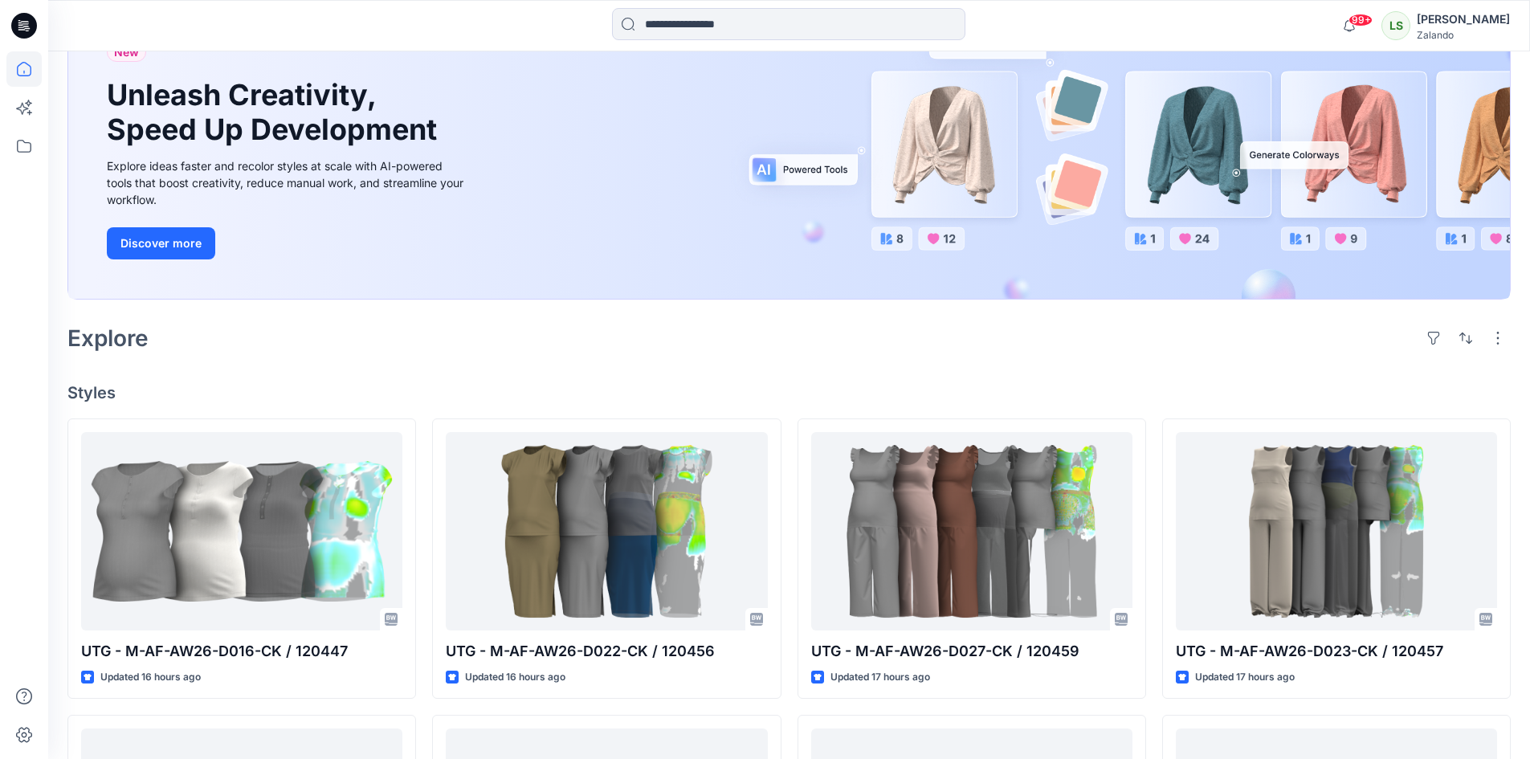
scroll to position [321, 0]
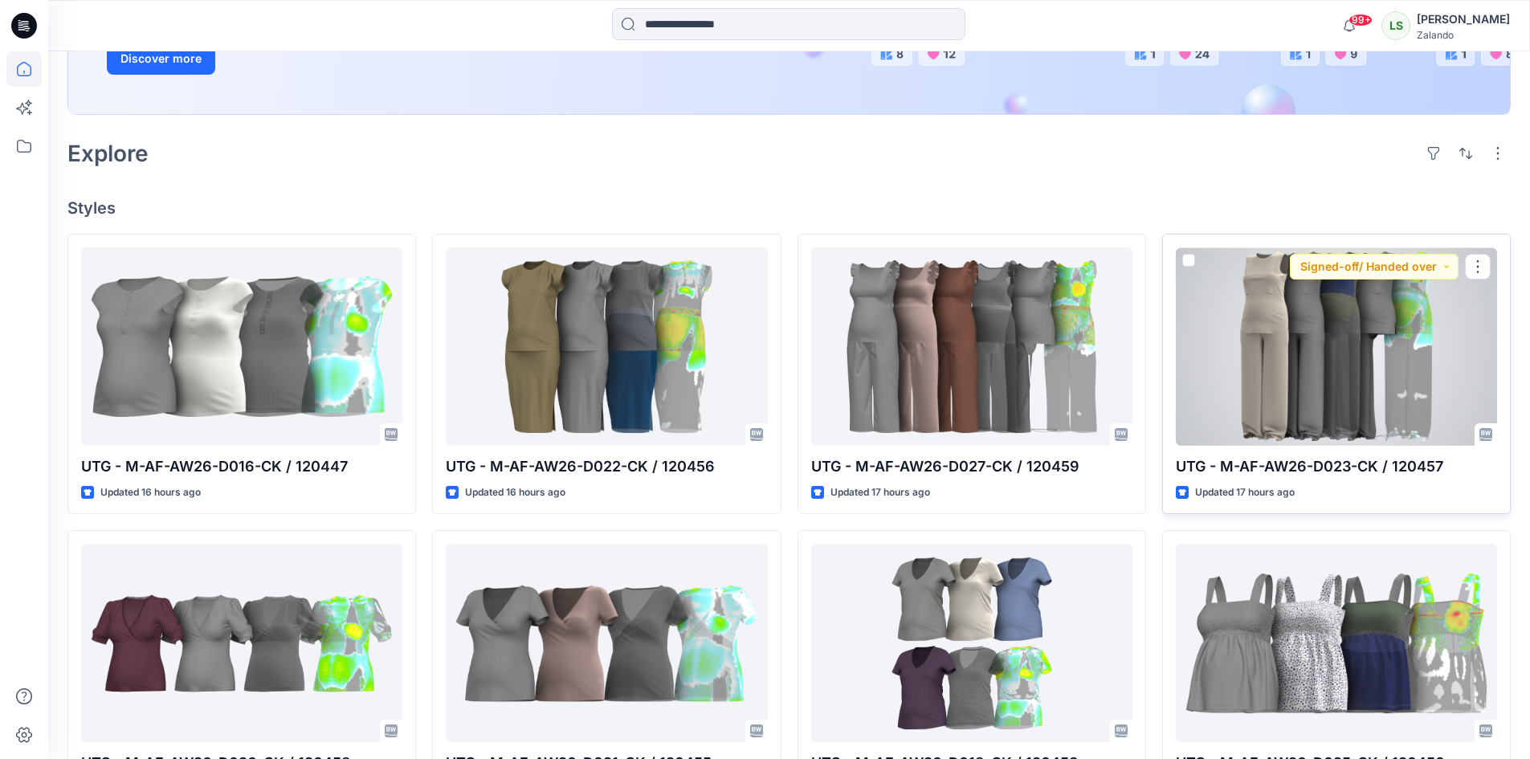
click at [1309, 369] on div at bounding box center [1336, 346] width 321 height 198
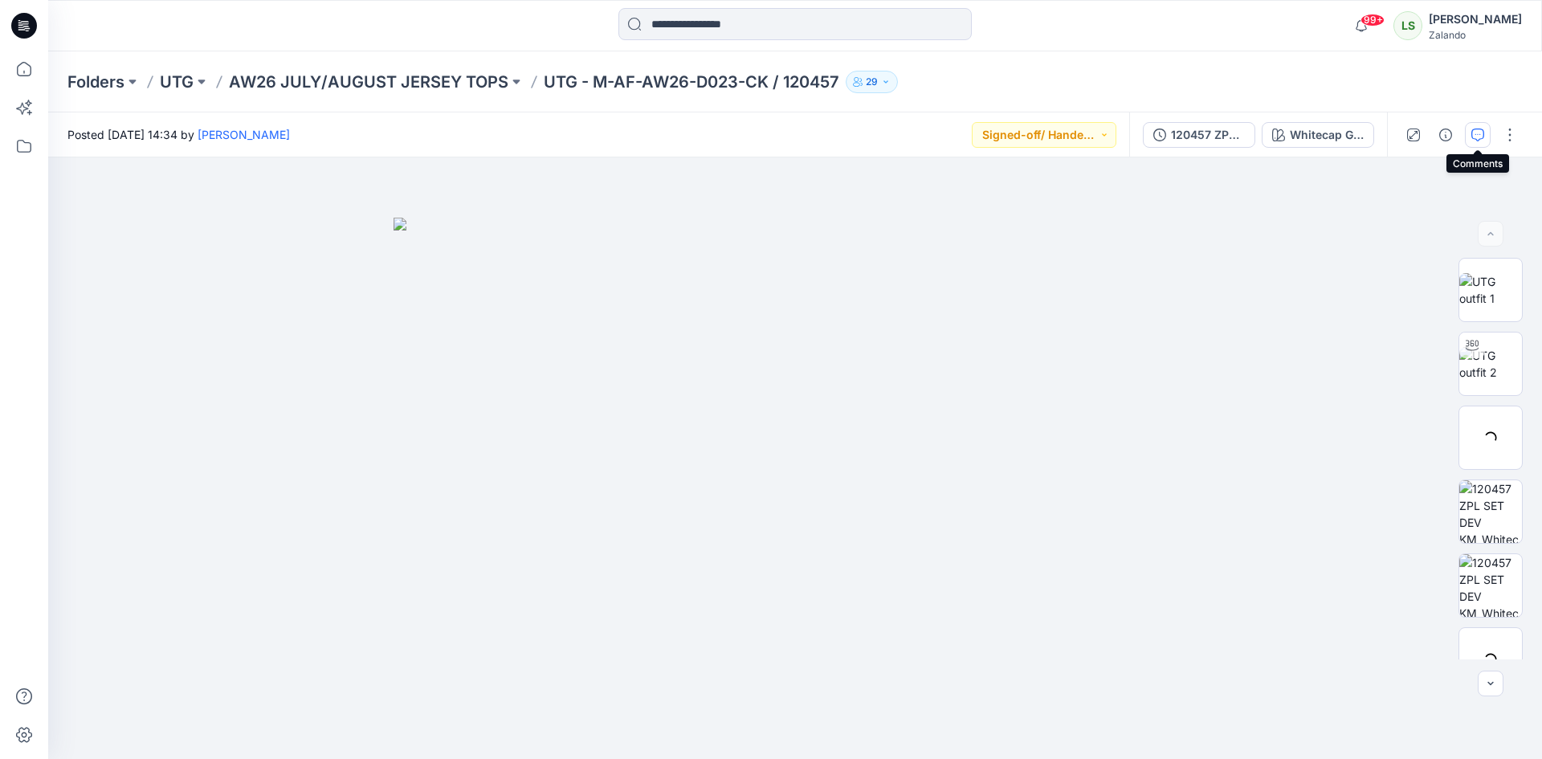
click at [1469, 138] on button "button" at bounding box center [1478, 135] width 26 height 26
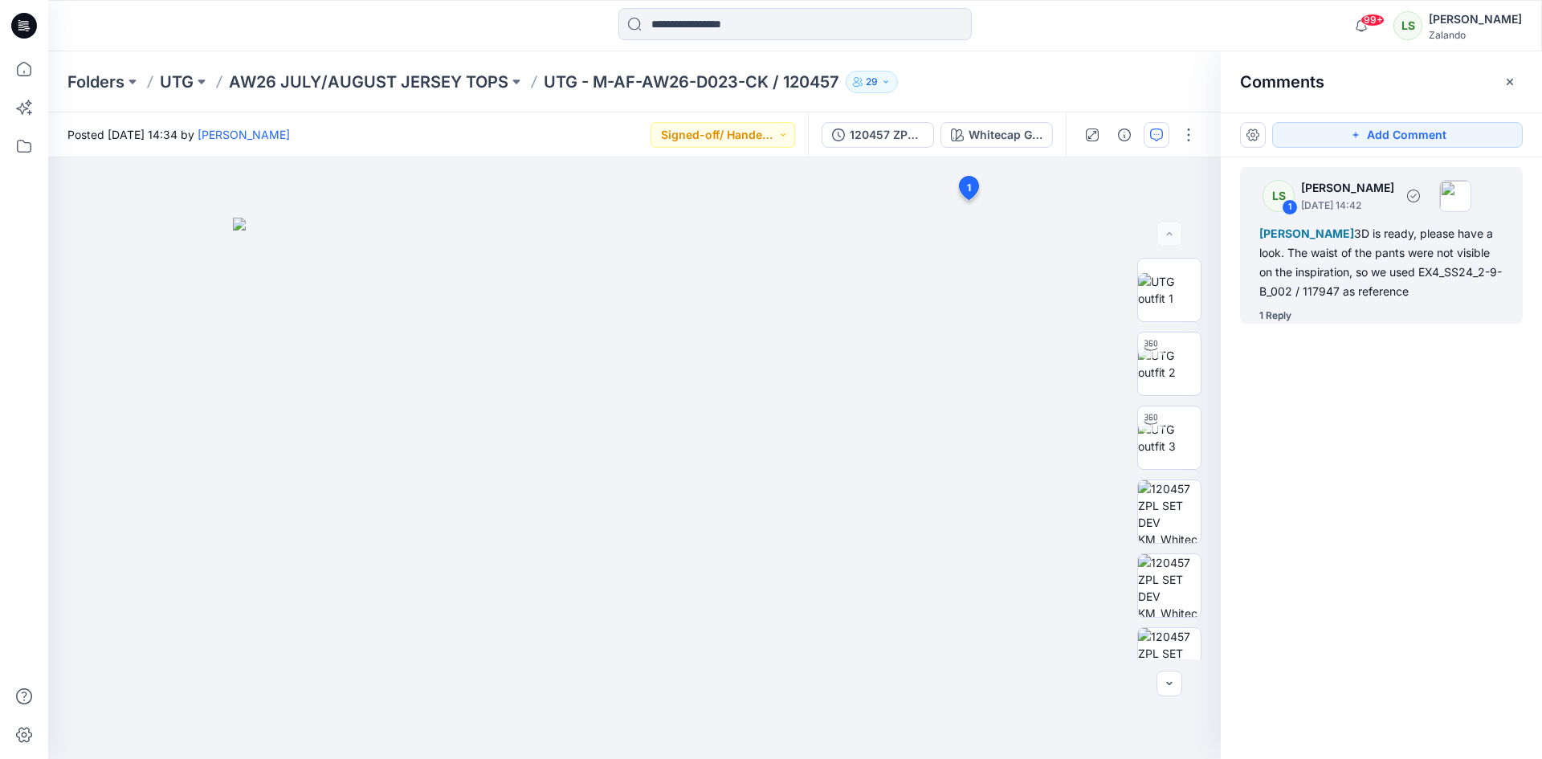
click at [1289, 324] on div "1 Reply" at bounding box center [1275, 316] width 32 height 16
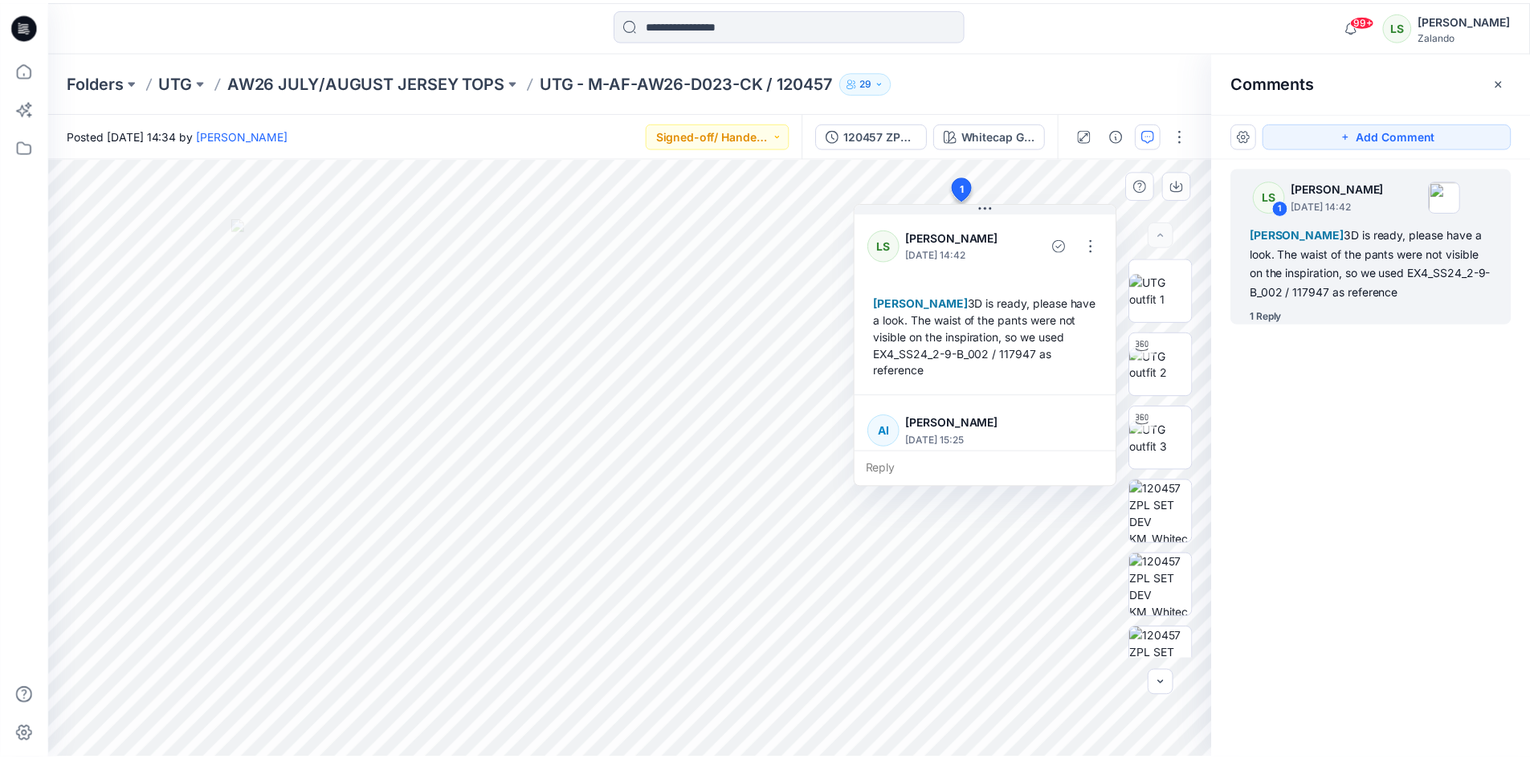
scroll to position [79, 0]
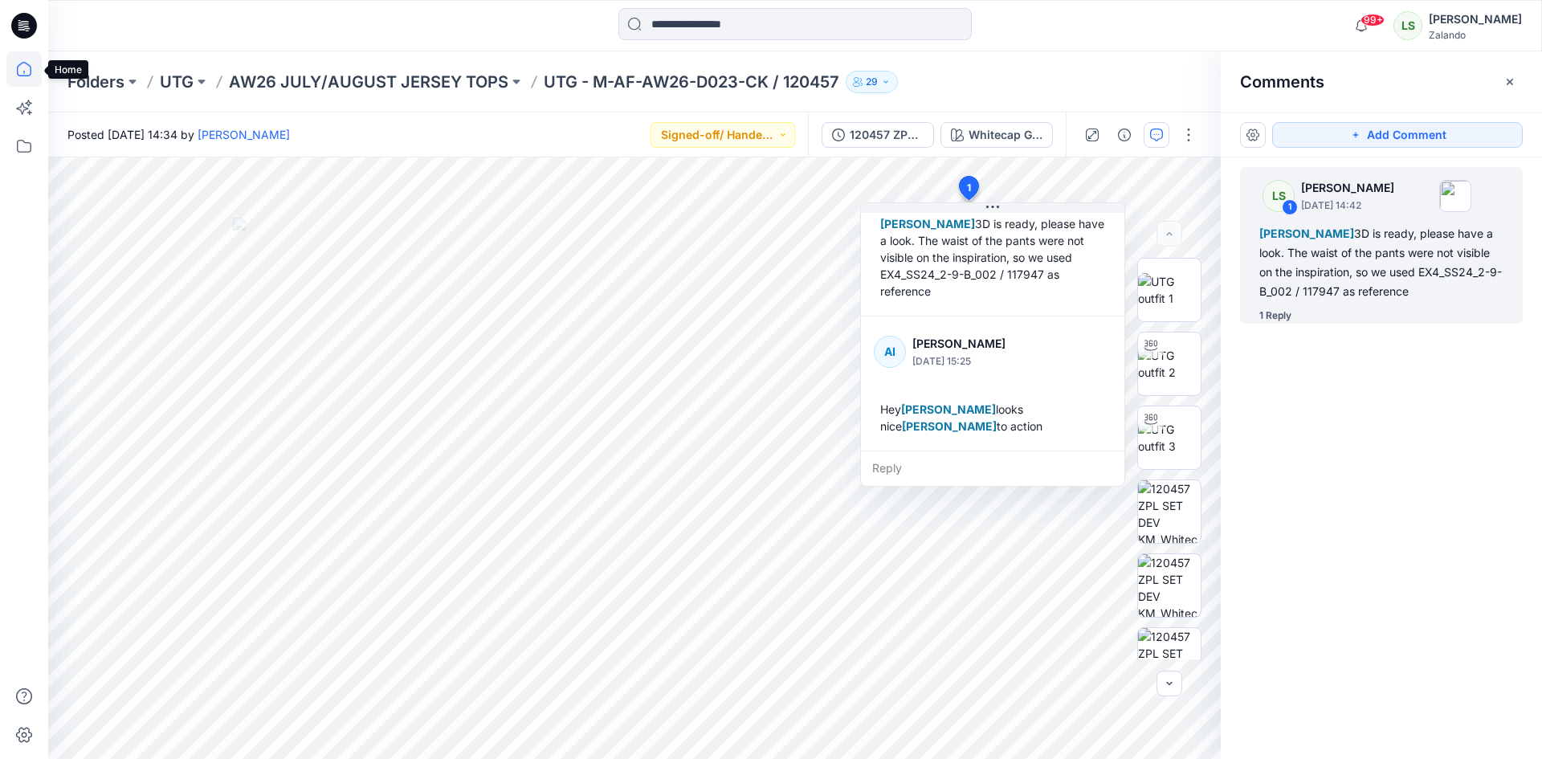
click at [10, 65] on icon at bounding box center [23, 68] width 35 height 35
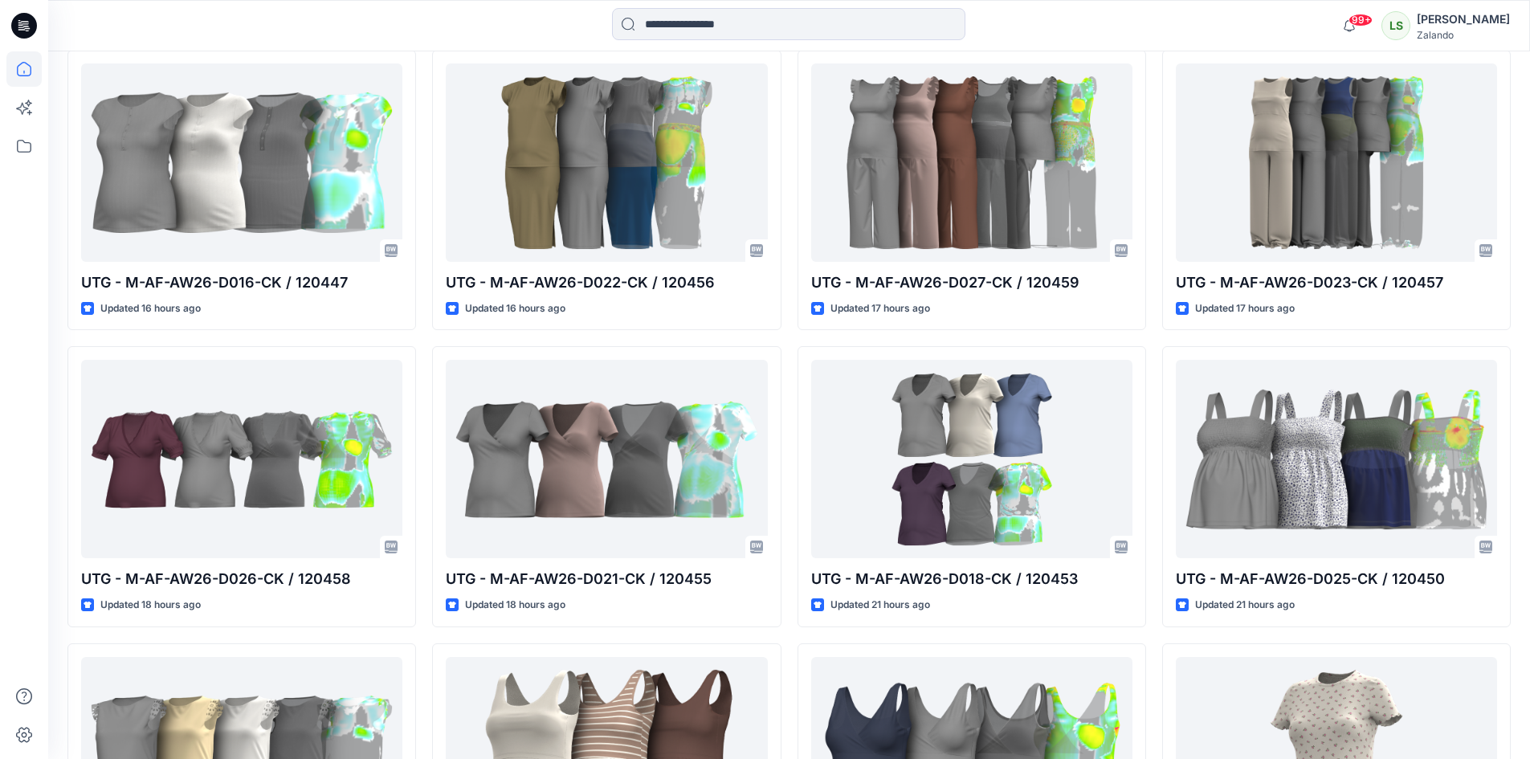
scroll to position [562, 0]
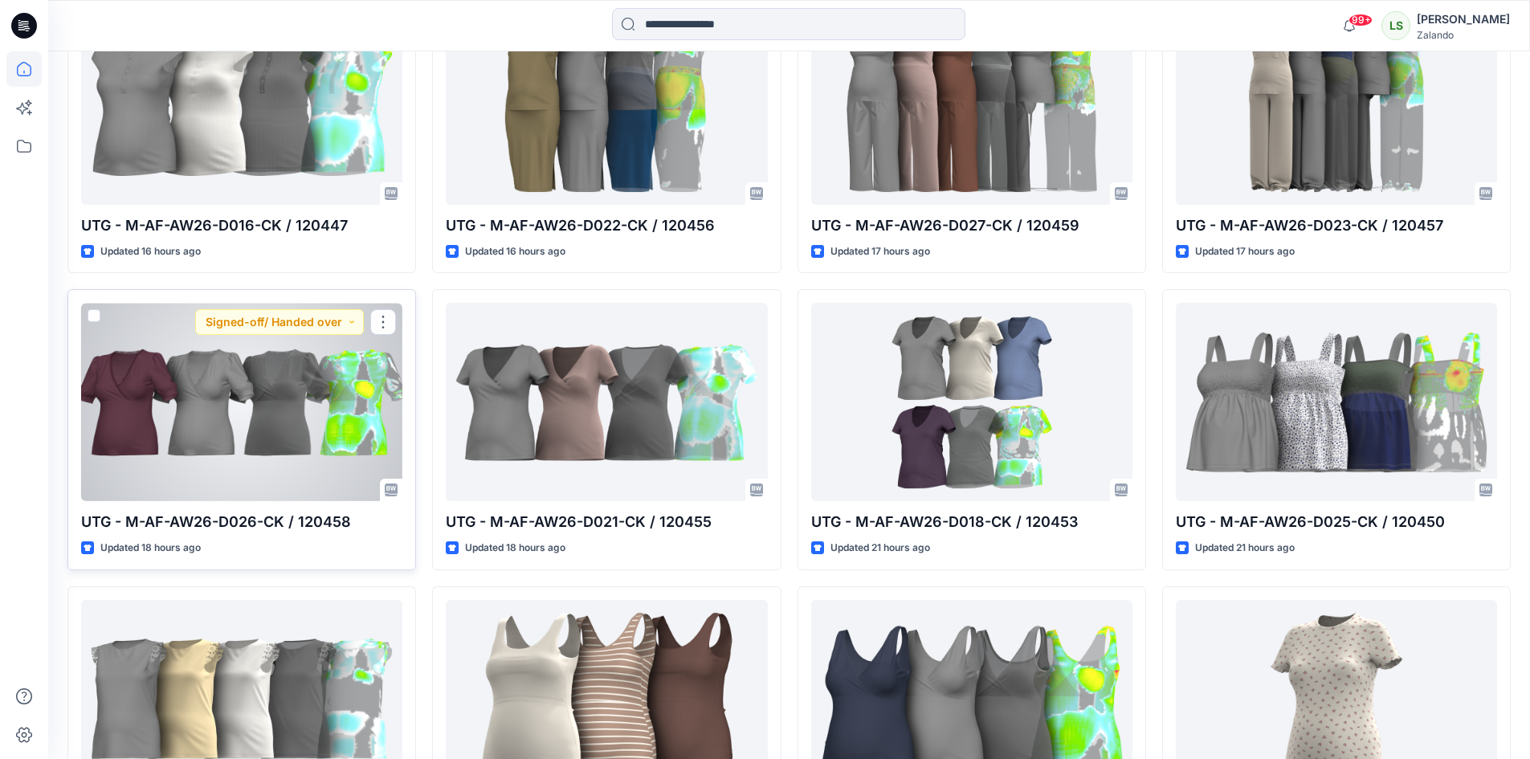
click at [271, 402] on div at bounding box center [241, 402] width 321 height 198
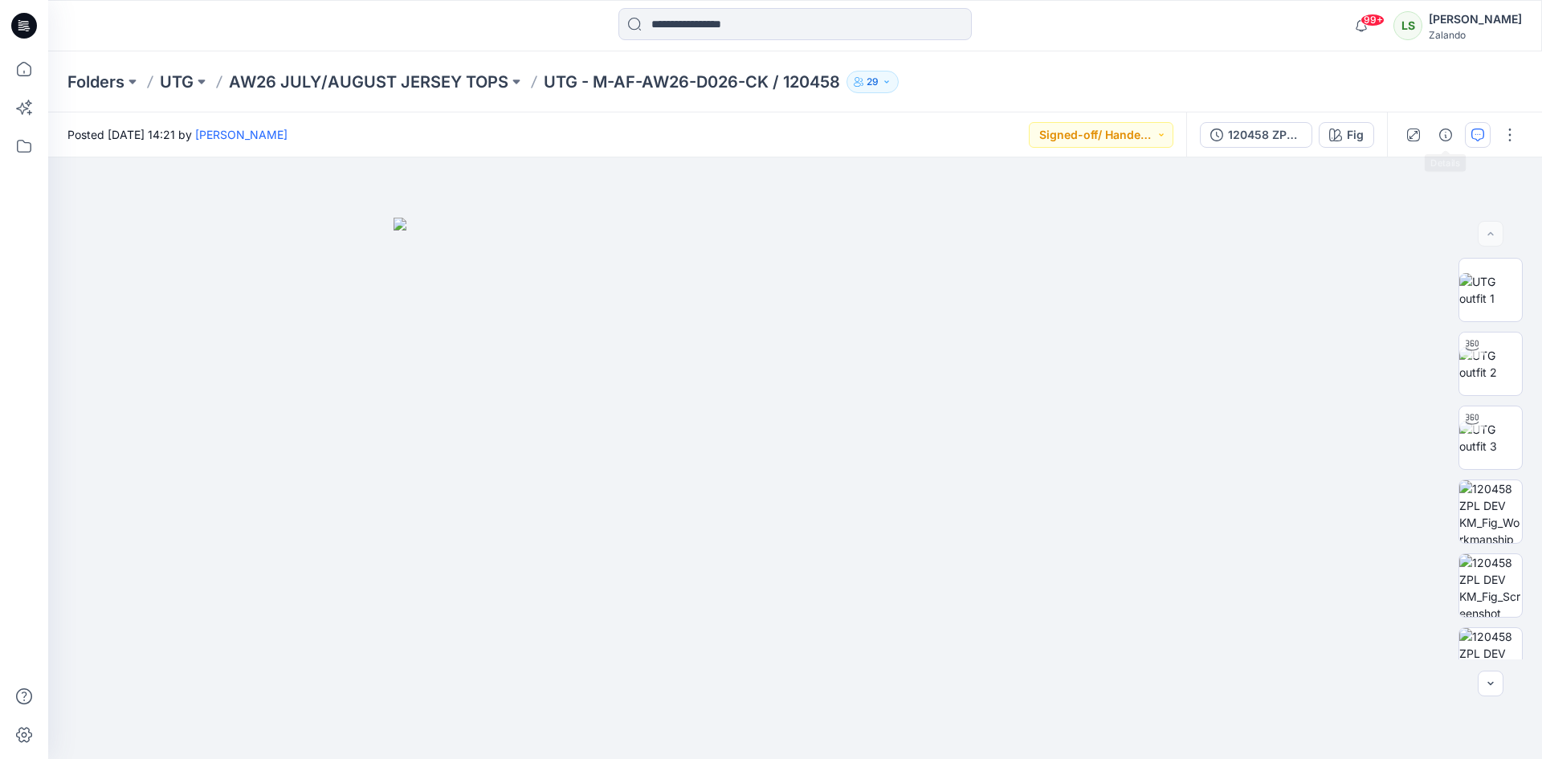
click at [1476, 135] on icon "button" at bounding box center [1477, 134] width 13 height 13
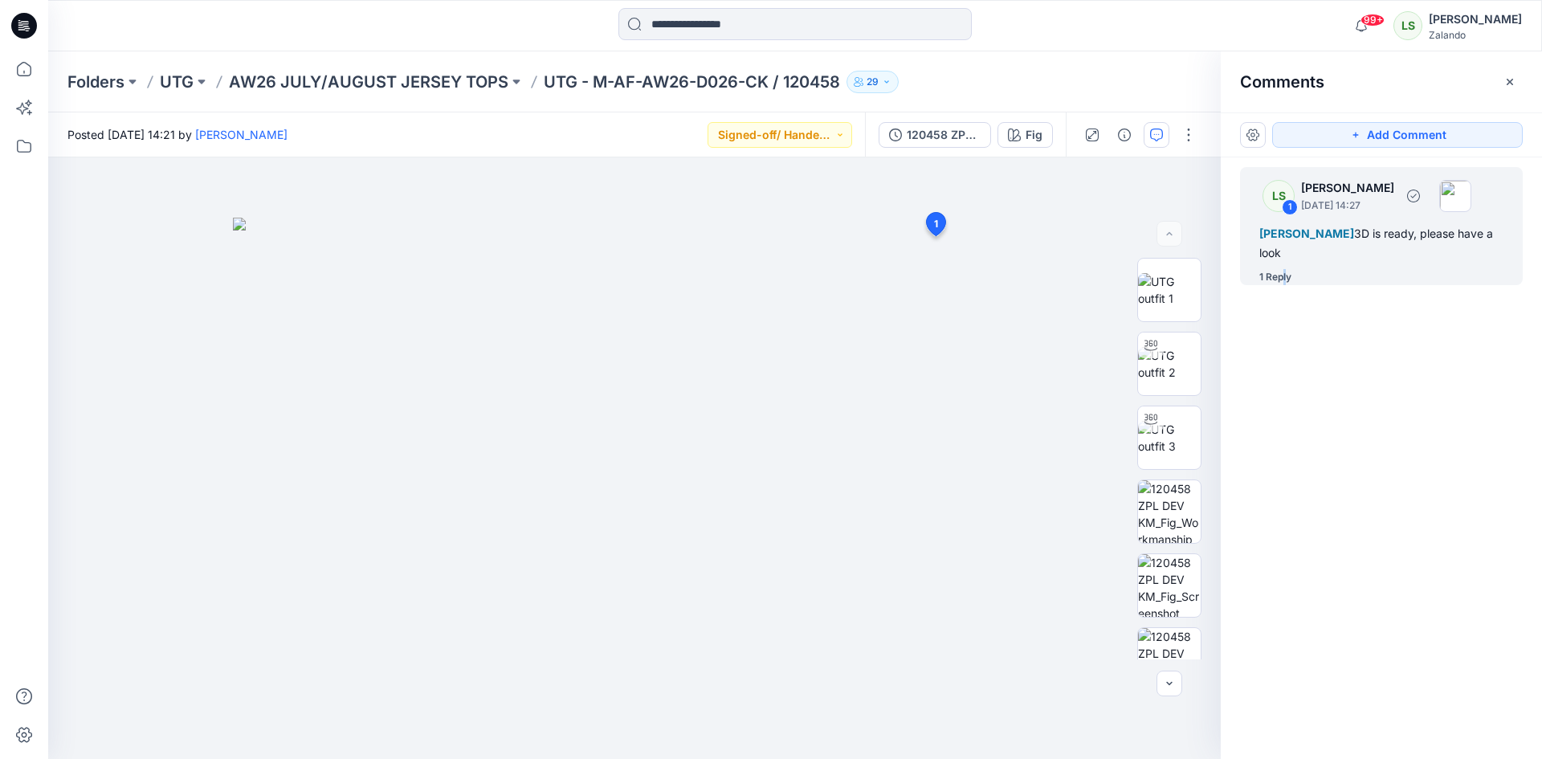
click at [1284, 283] on div "1 Reply" at bounding box center [1275, 277] width 32 height 16
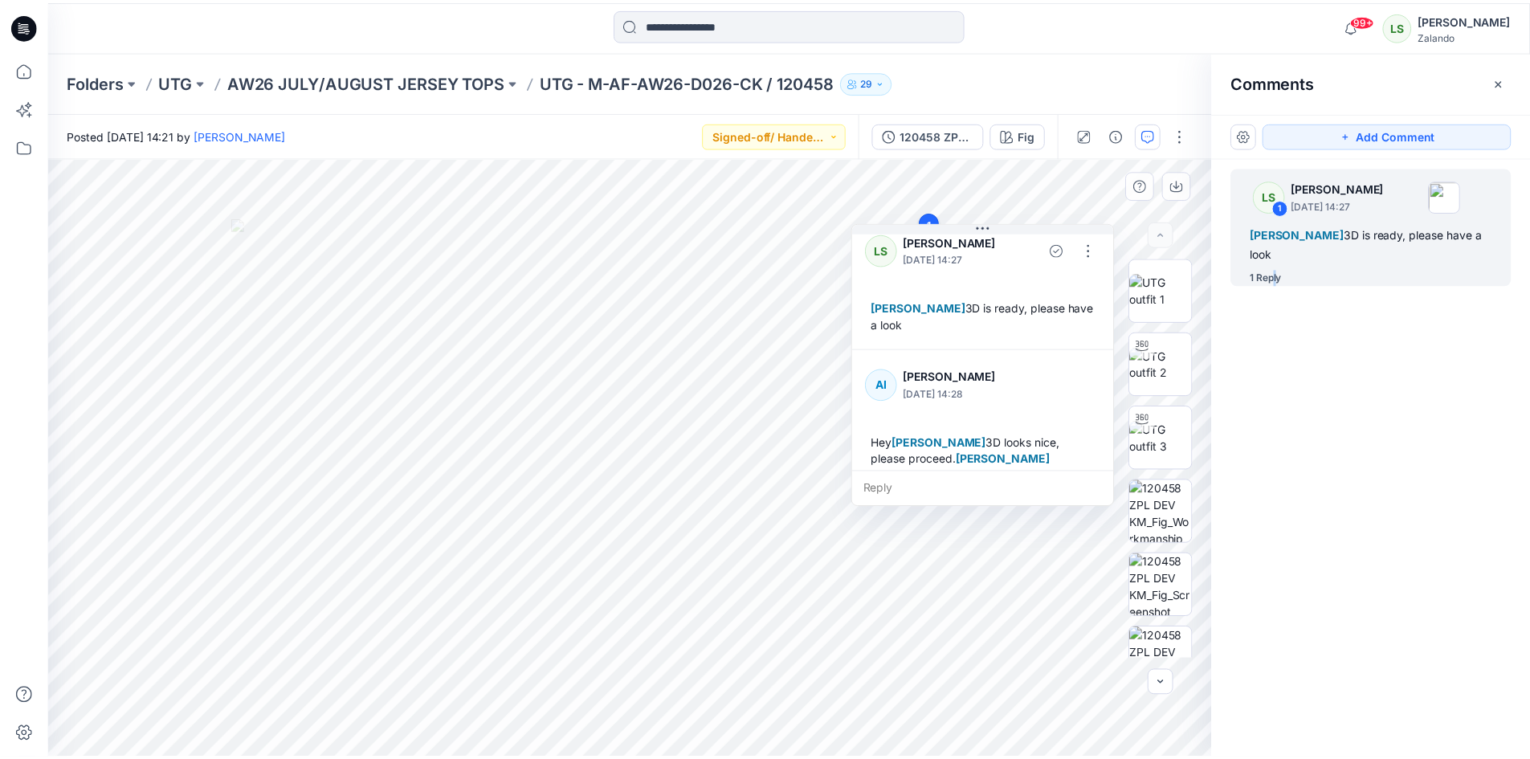
scroll to position [28, 0]
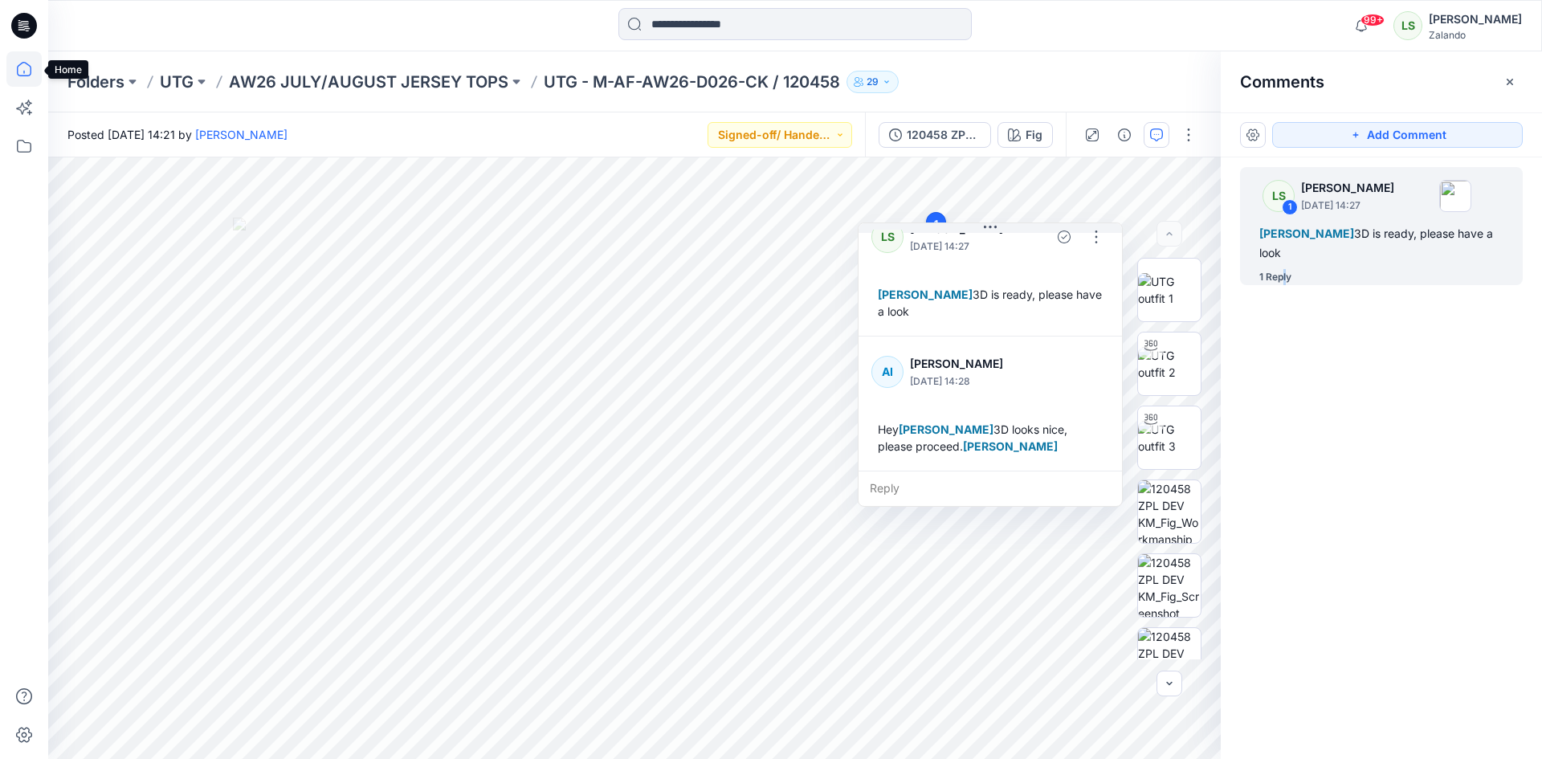
click at [11, 63] on icon at bounding box center [23, 68] width 35 height 35
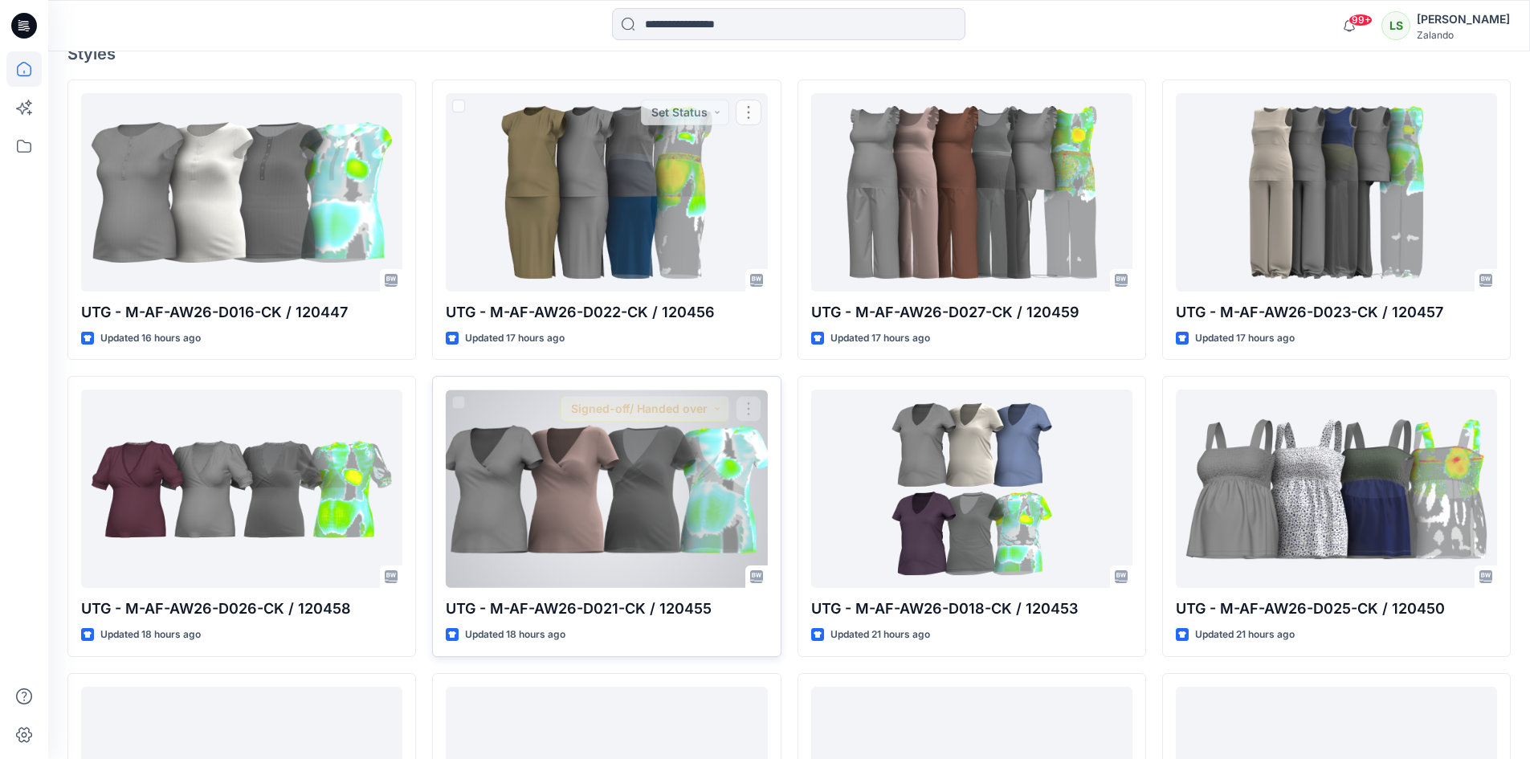
scroll to position [482, 0]
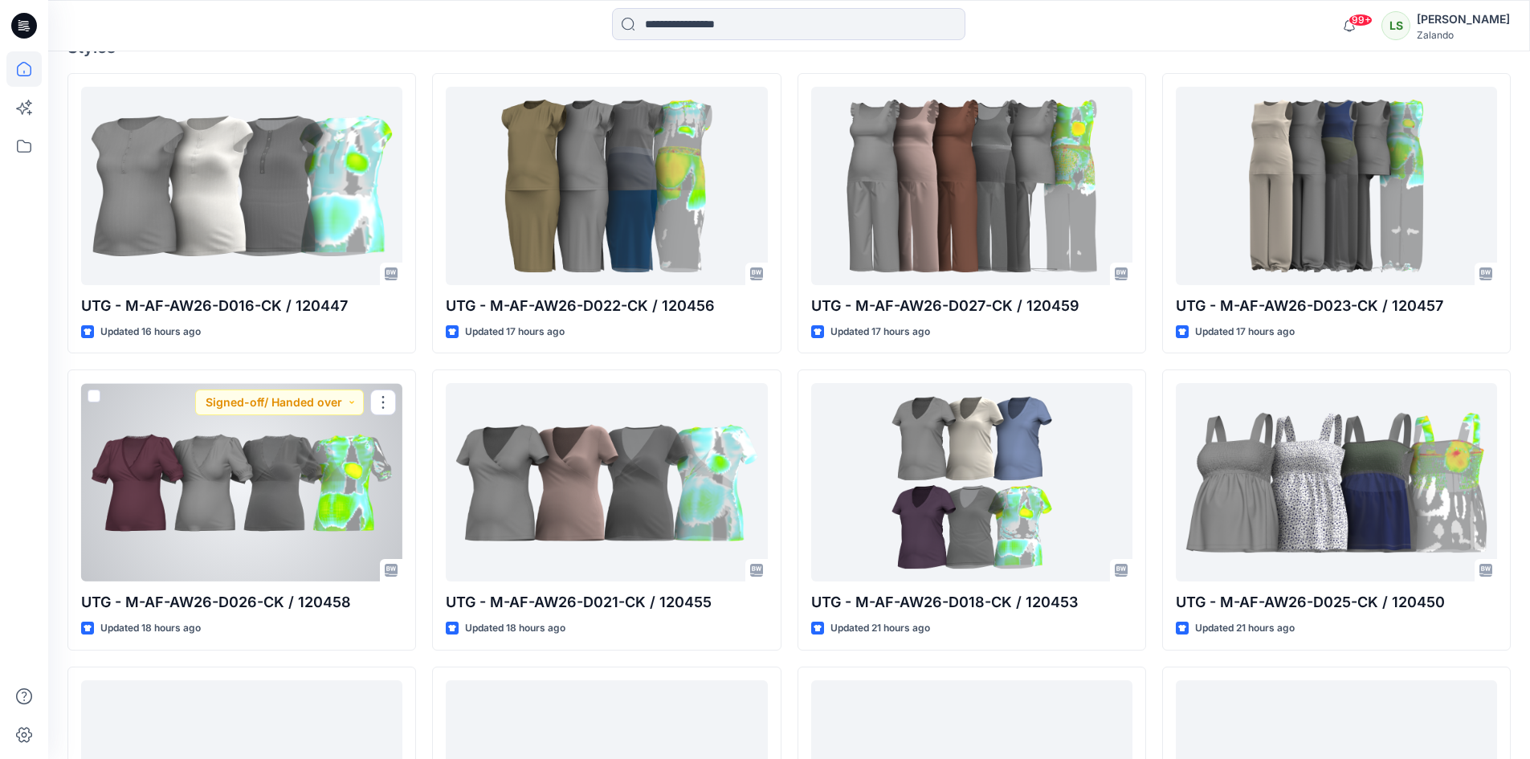
click at [110, 487] on div at bounding box center [241, 482] width 321 height 198
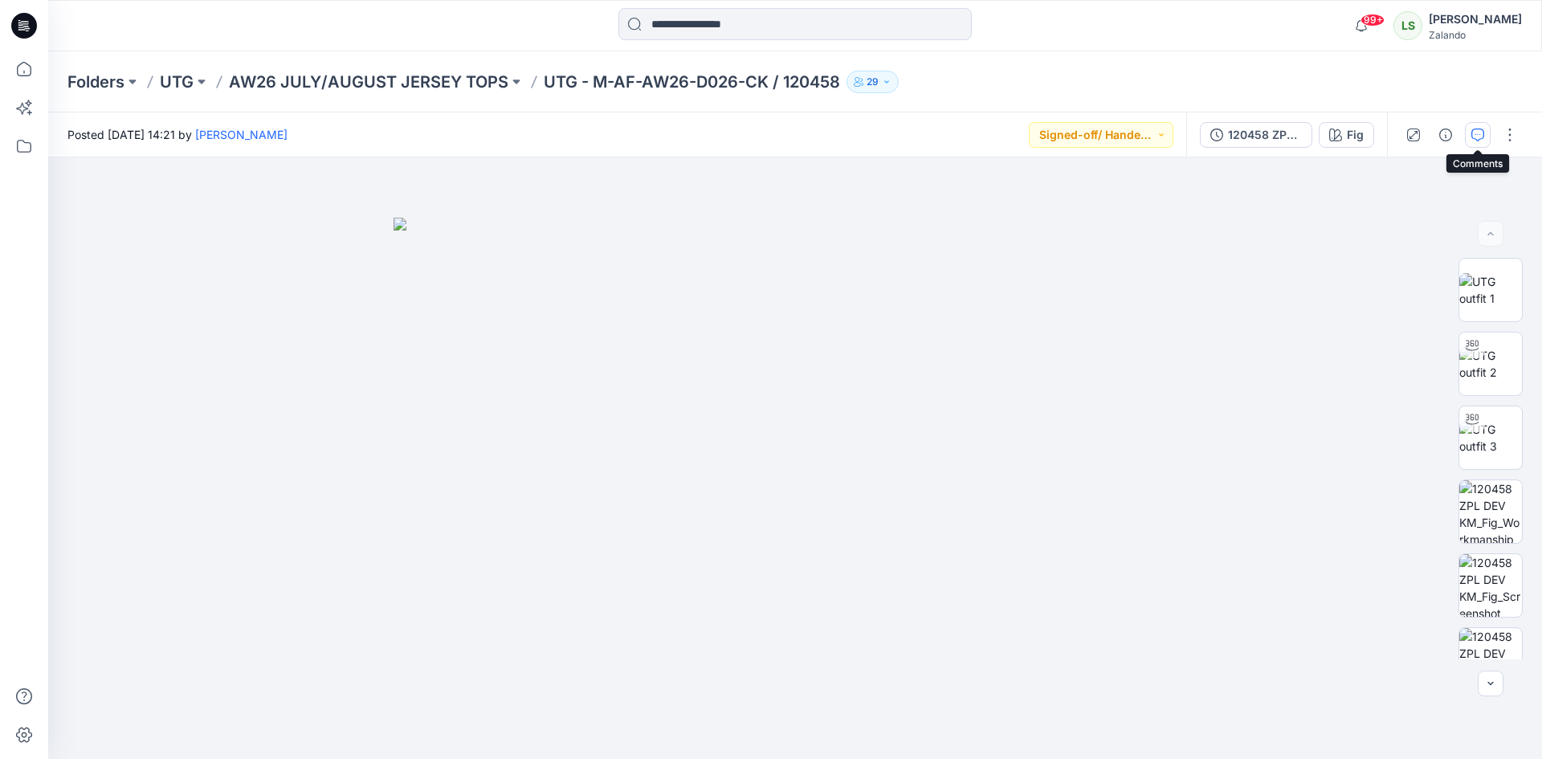
click at [1471, 130] on icon "button" at bounding box center [1477, 134] width 13 height 13
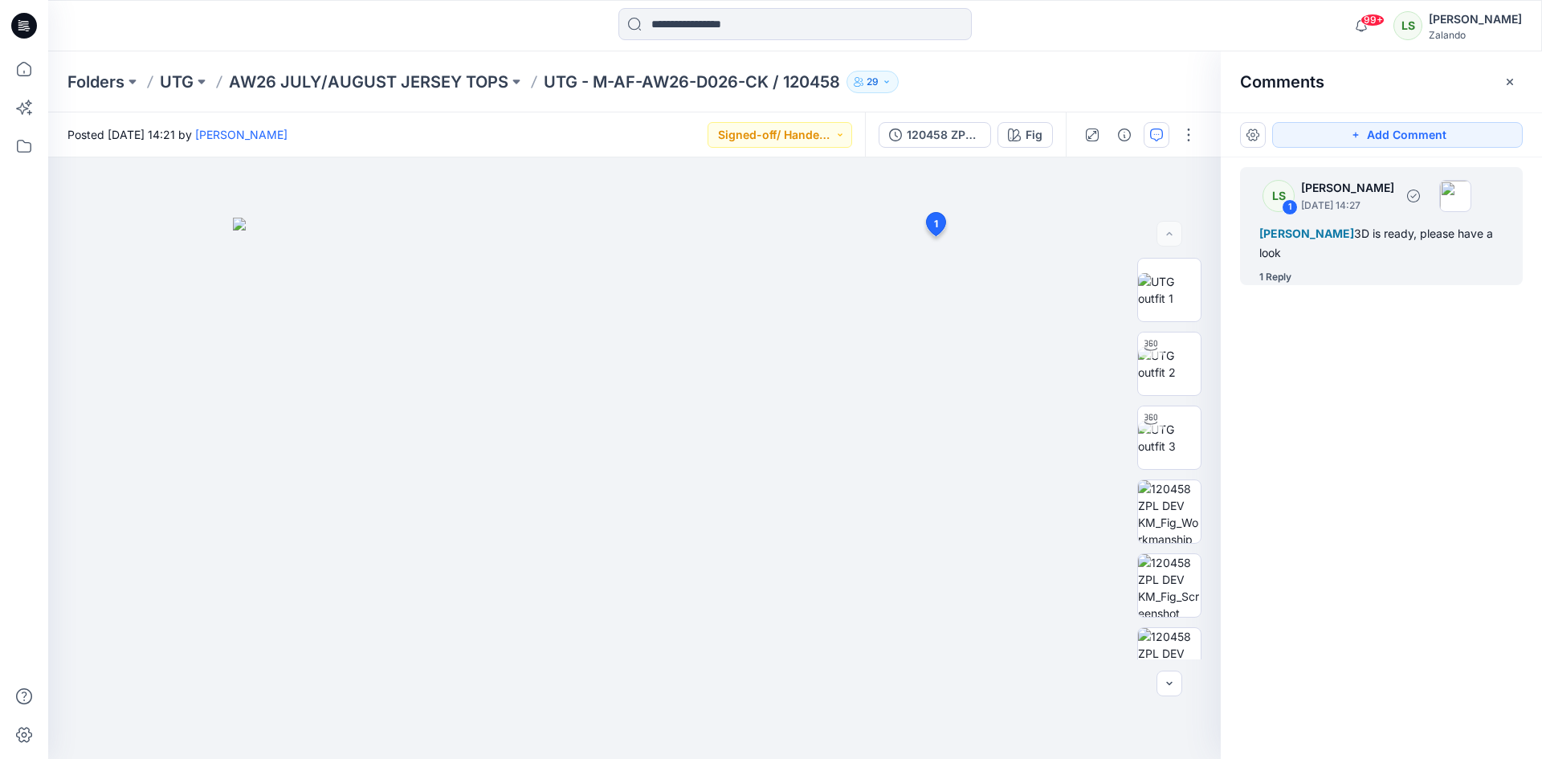
click at [1279, 274] on div "1 Reply" at bounding box center [1275, 277] width 32 height 16
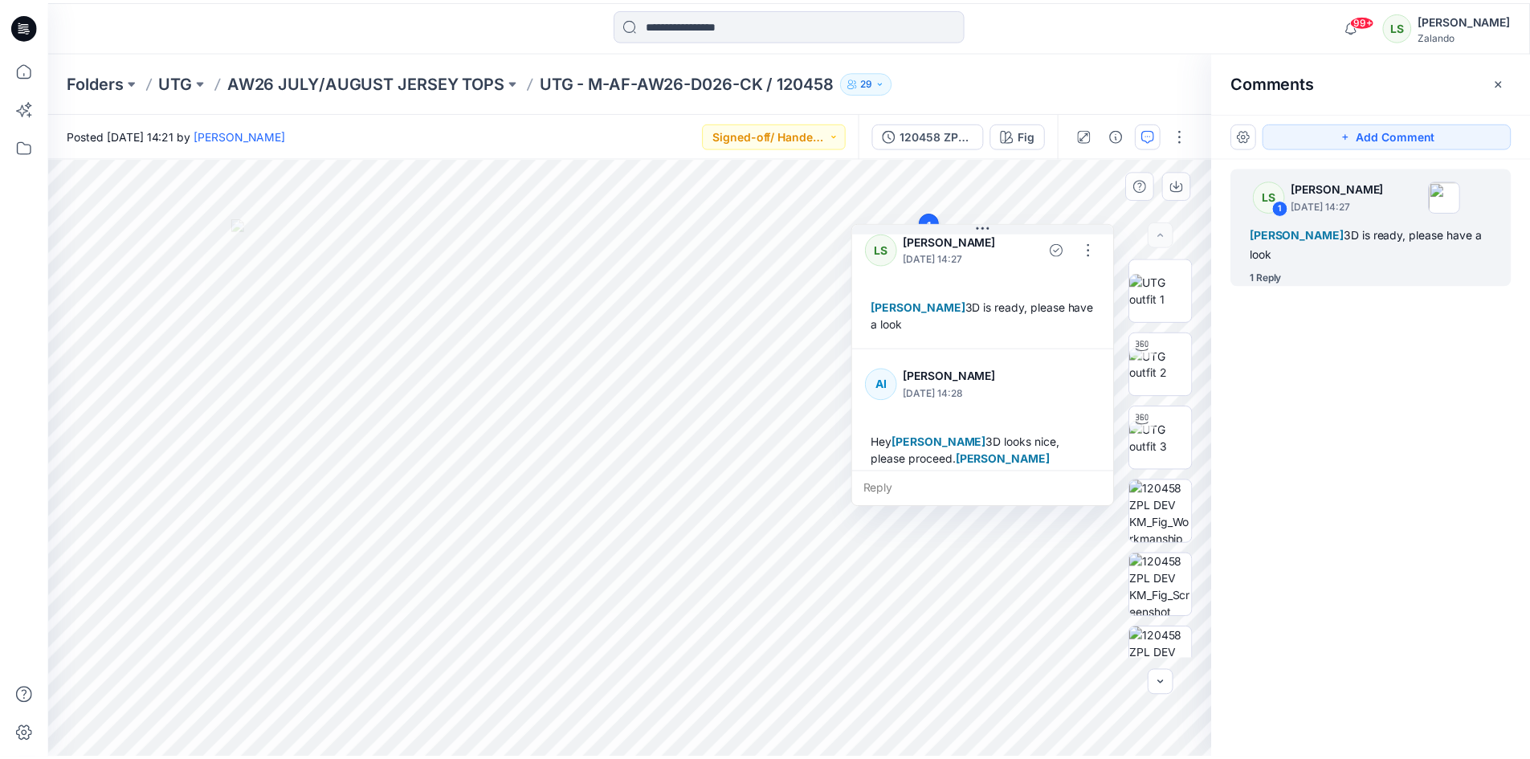
scroll to position [28, 0]
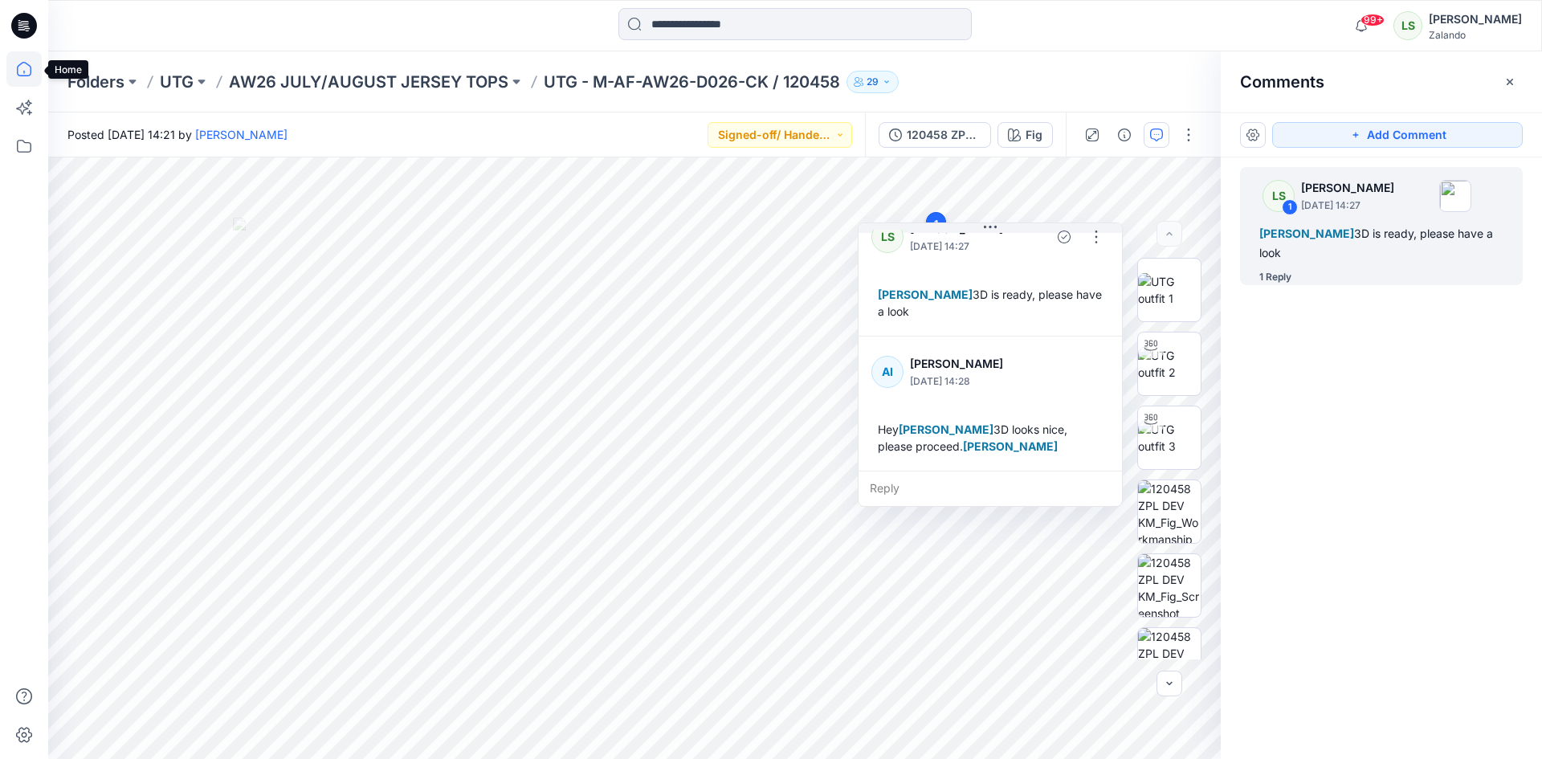
click at [22, 67] on icon at bounding box center [23, 68] width 35 height 35
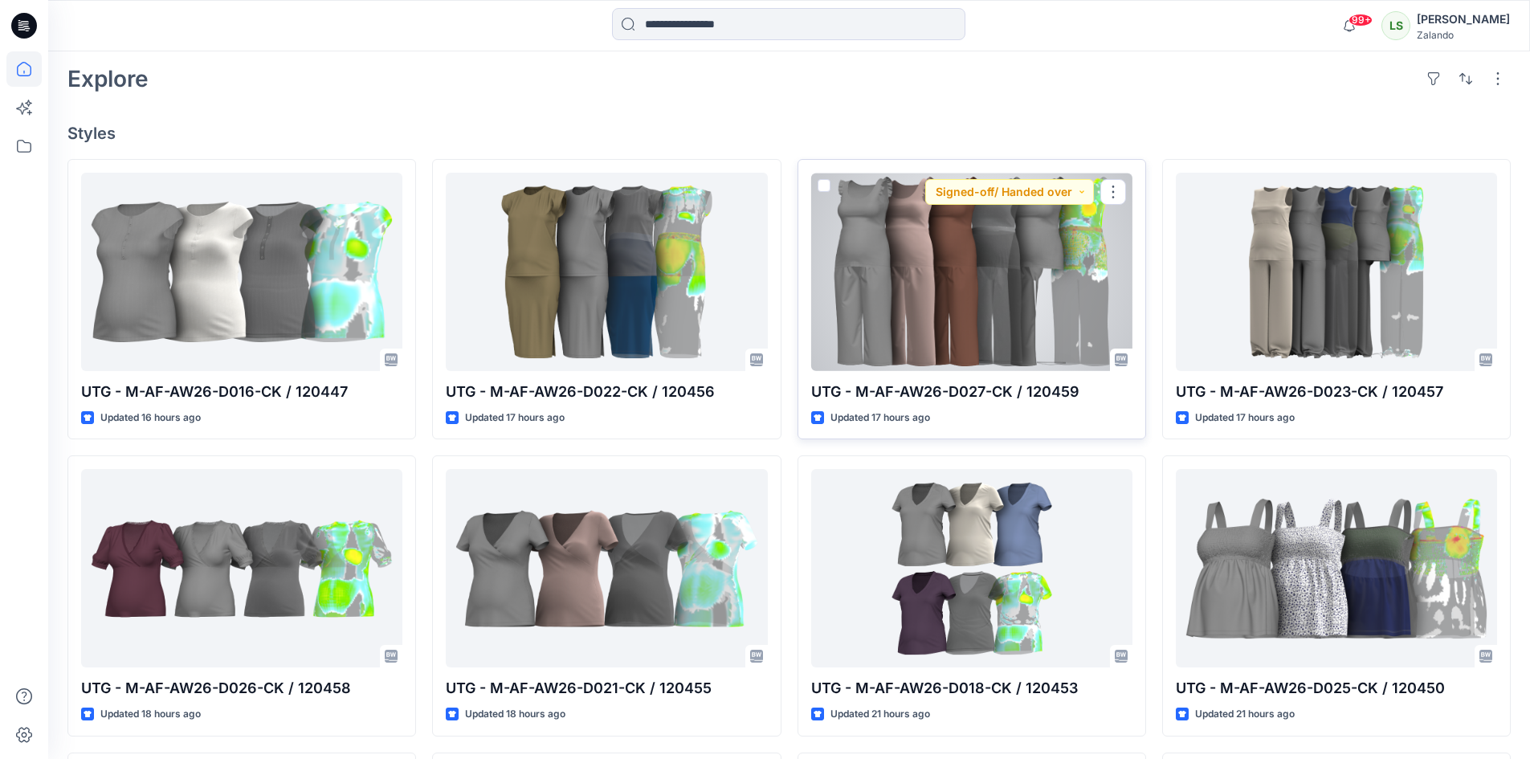
scroll to position [482, 0]
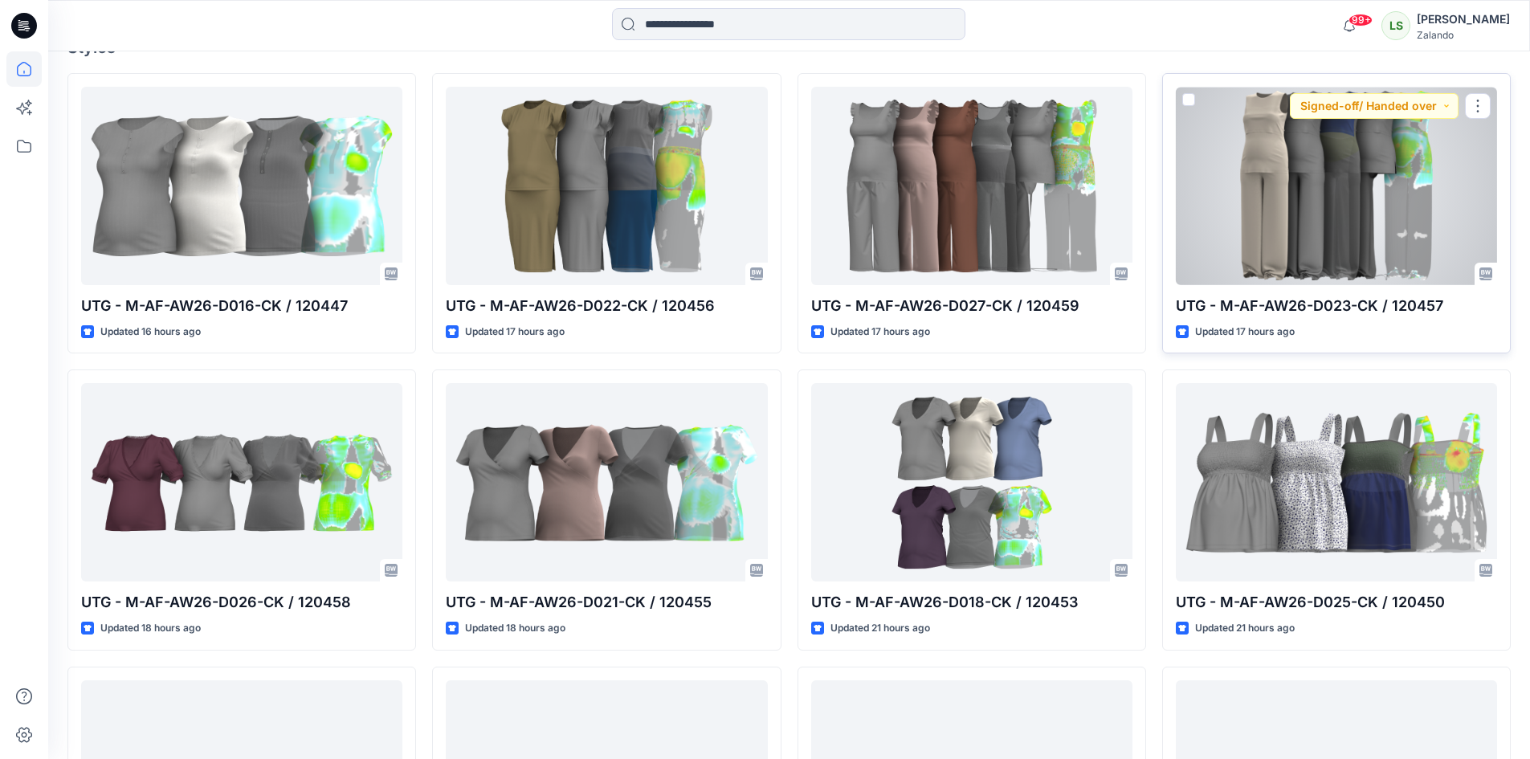
click at [1288, 198] on div at bounding box center [1336, 186] width 321 height 198
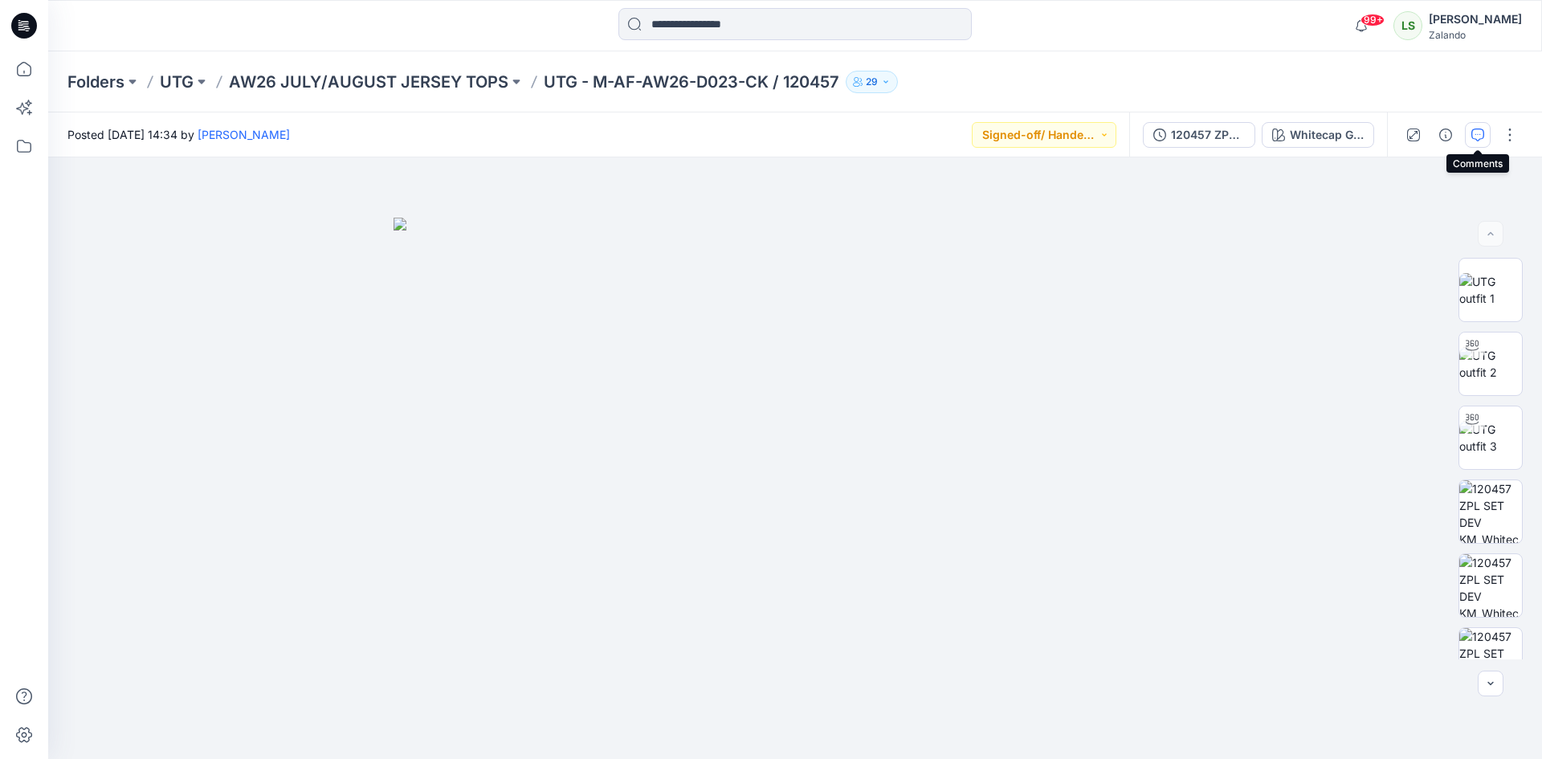
click at [1480, 141] on button "button" at bounding box center [1478, 135] width 26 height 26
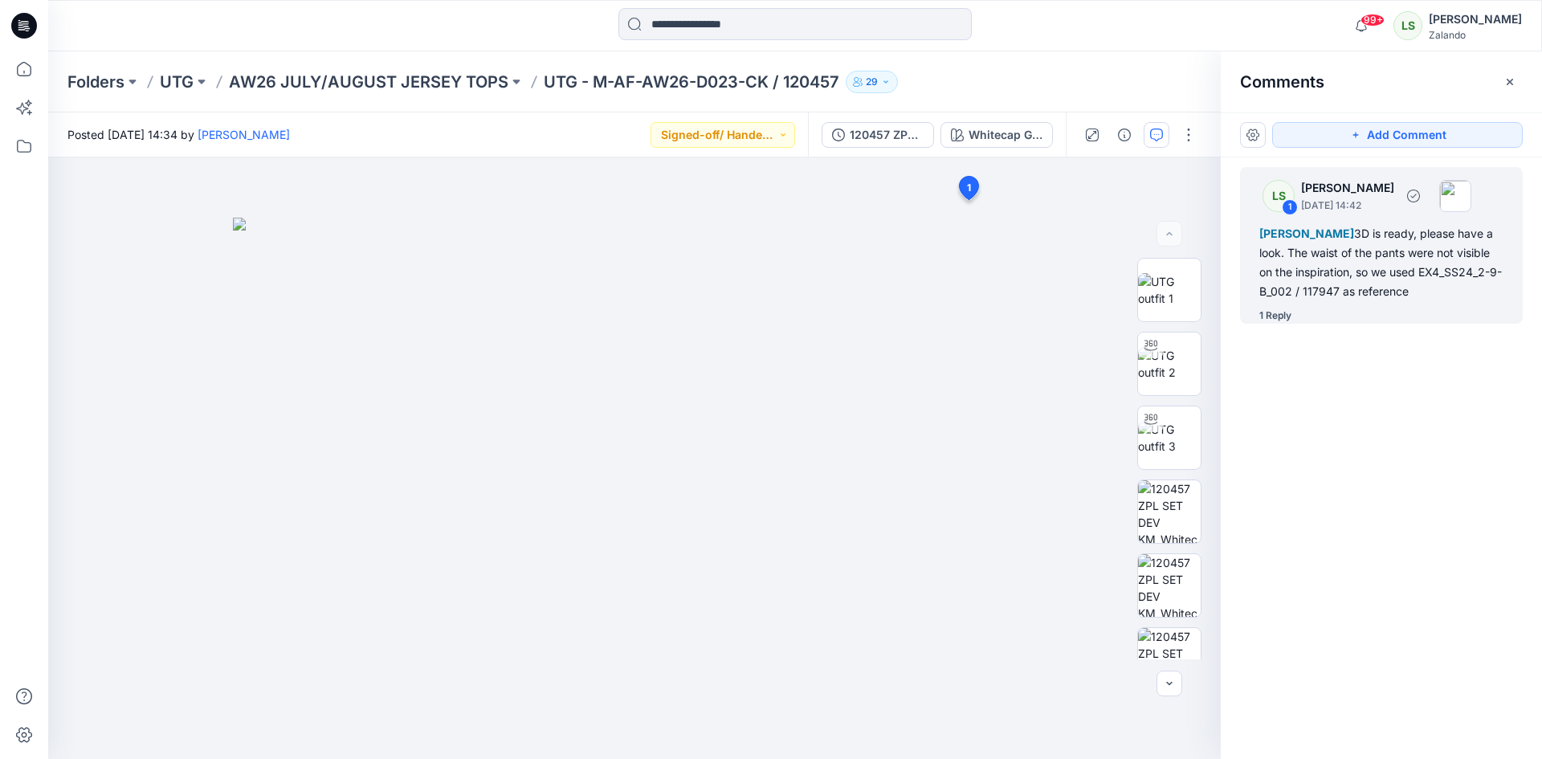
click at [1282, 324] on div "1 Reply" at bounding box center [1275, 316] width 32 height 16
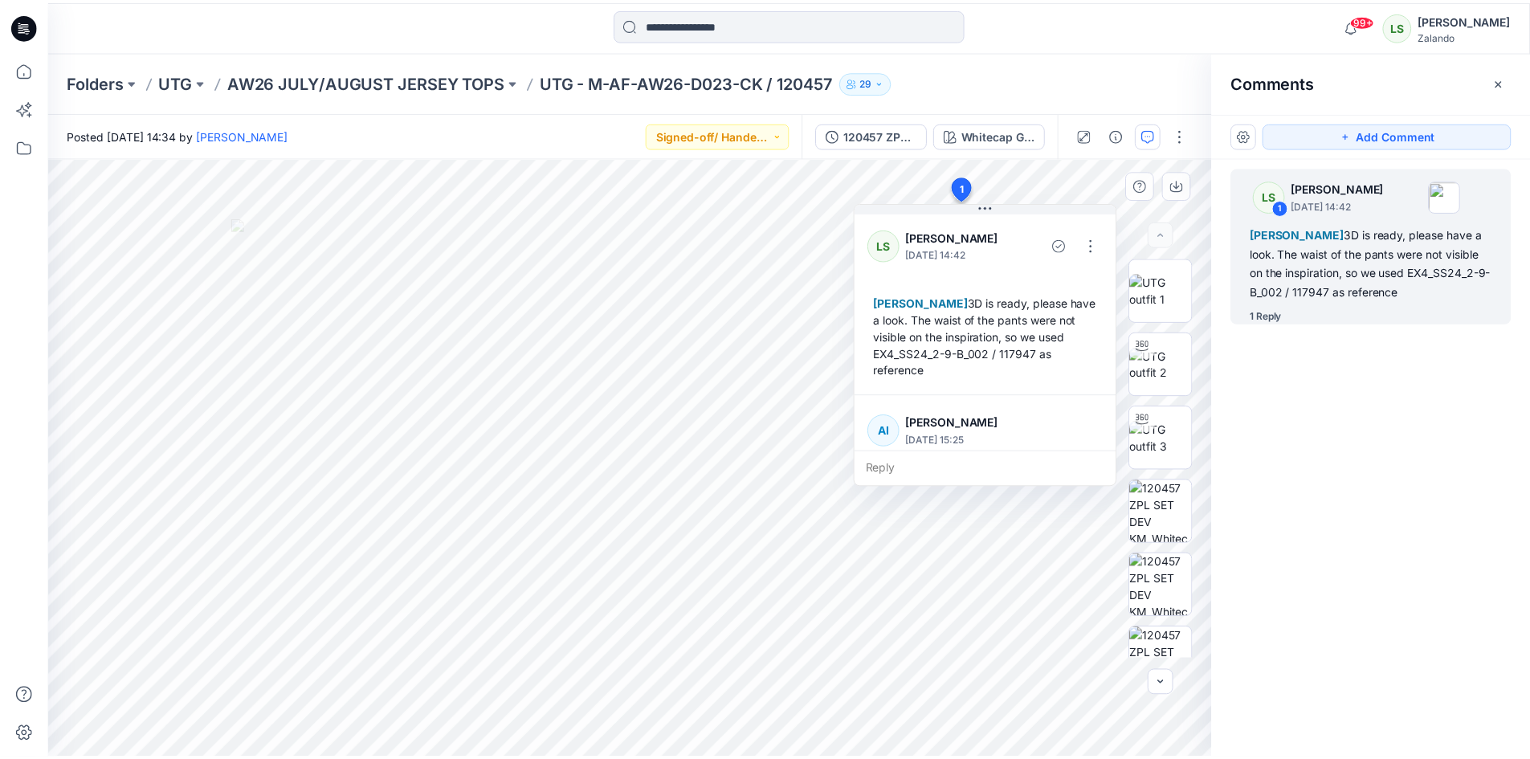
scroll to position [79, 0]
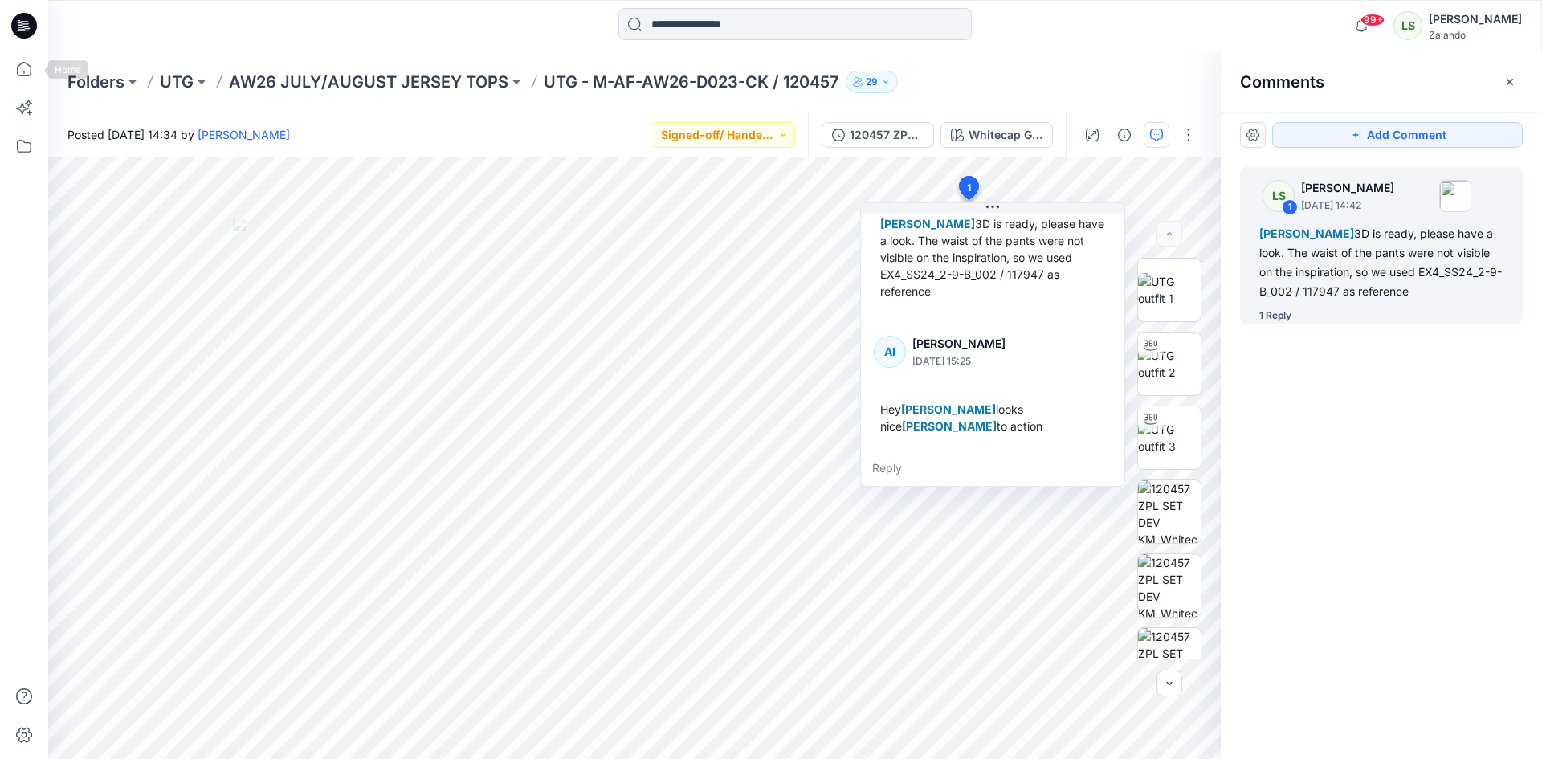
drag, startPoint x: 15, startPoint y: 66, endPoint x: 1531, endPoint y: 483, distance: 1572.6
click at [15, 67] on icon at bounding box center [23, 68] width 35 height 35
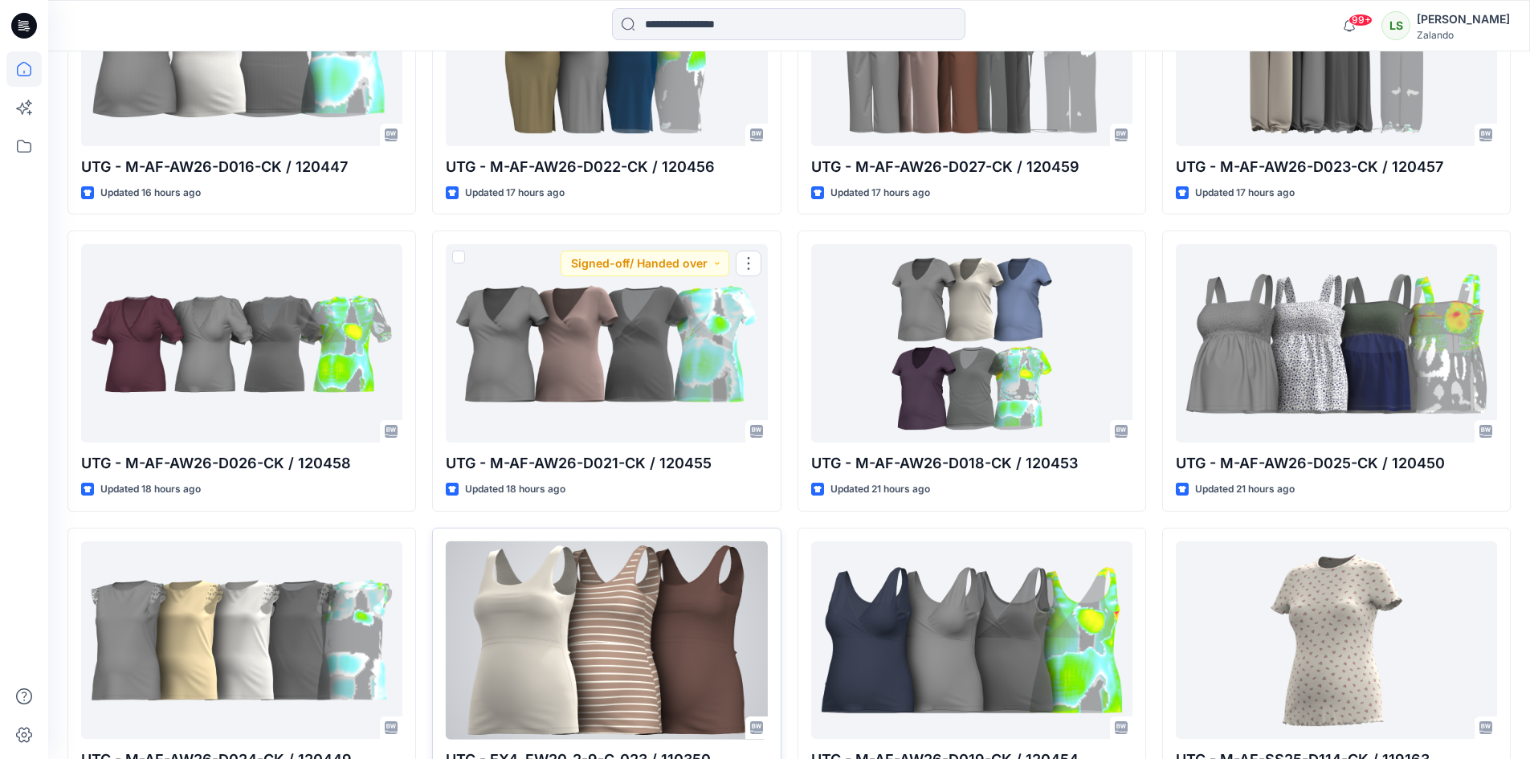
scroll to position [642, 0]
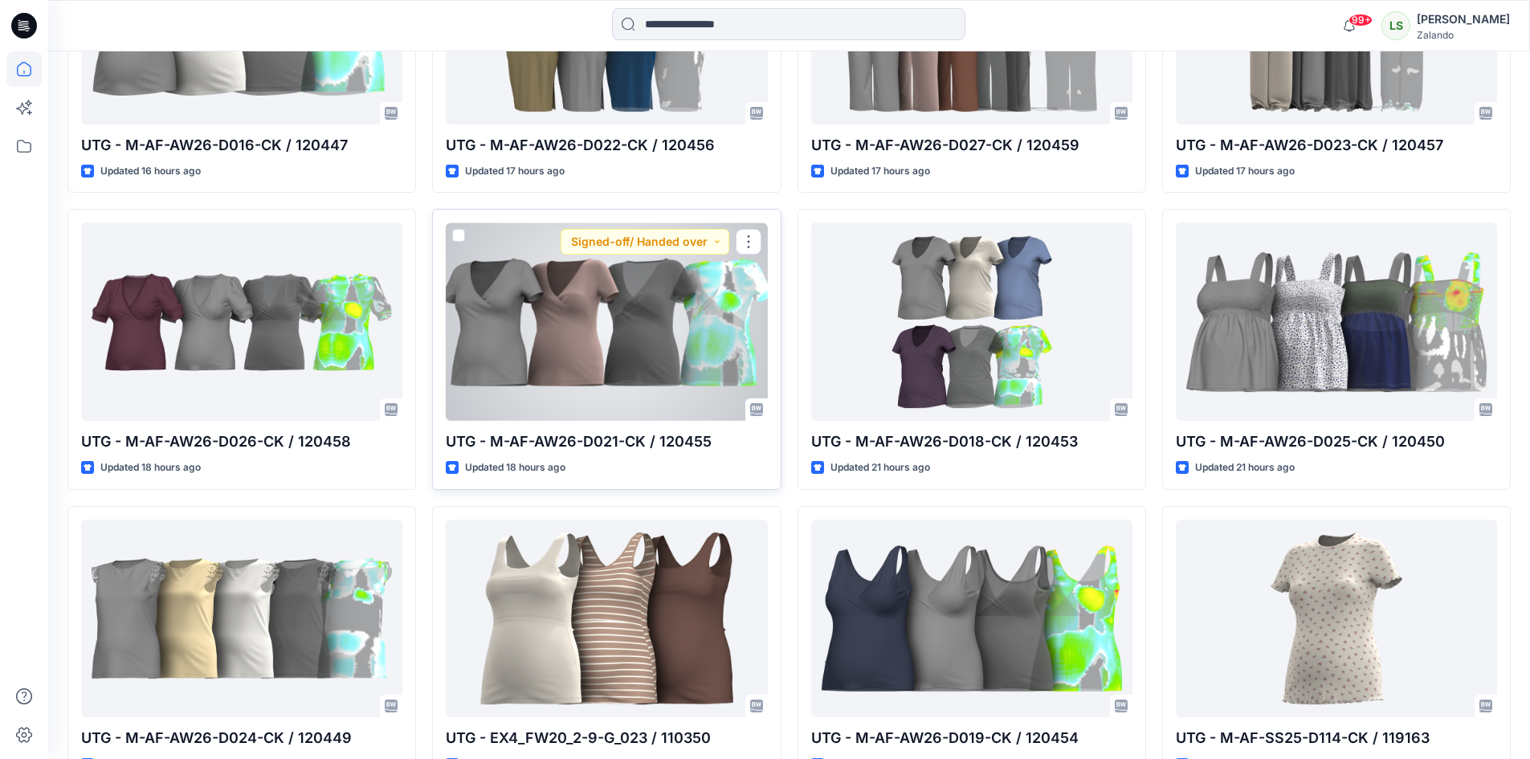
click at [630, 325] on div at bounding box center [606, 321] width 321 height 198
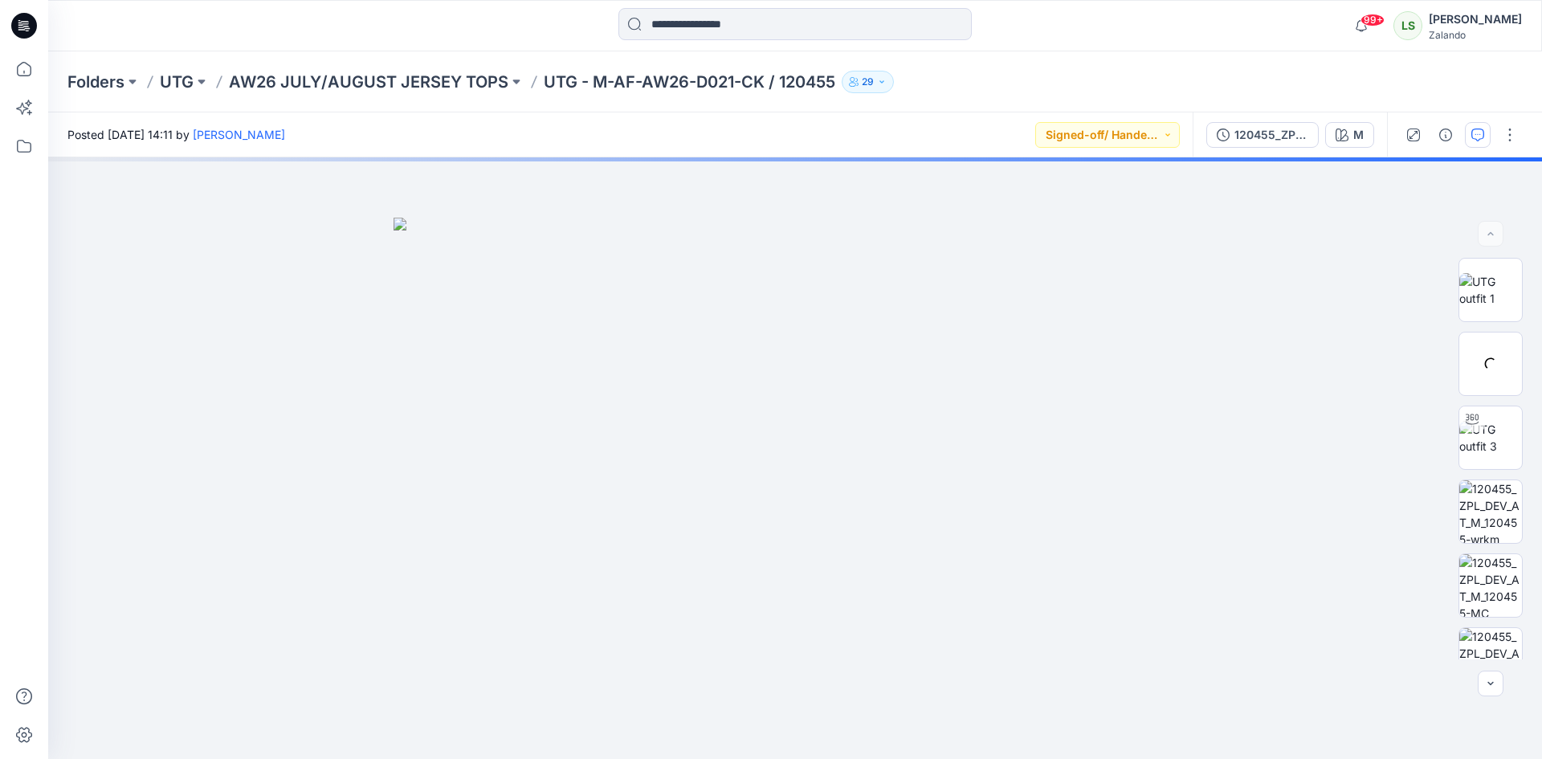
click at [1481, 139] on icon "button" at bounding box center [1477, 134] width 13 height 13
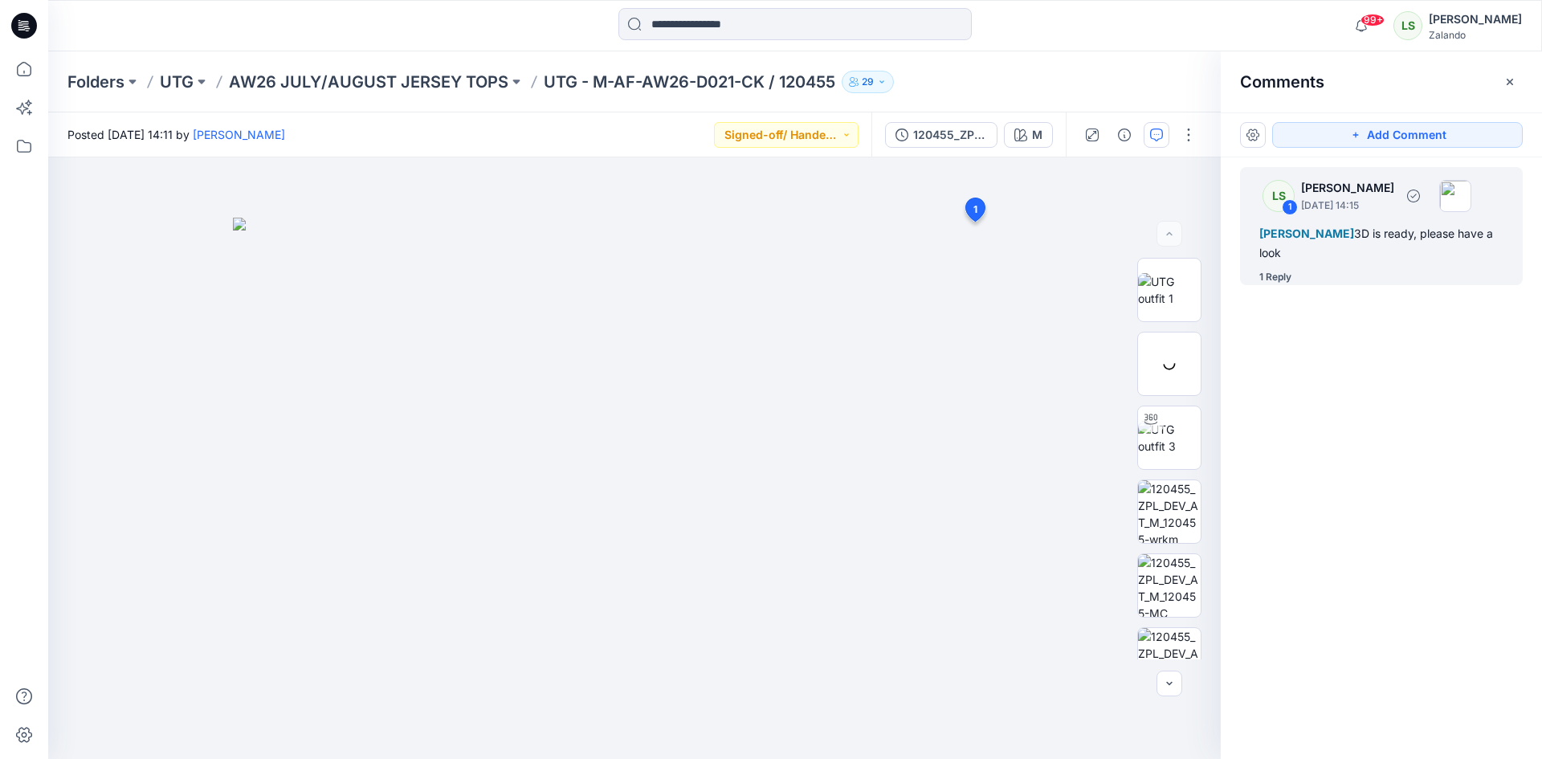
click at [1286, 278] on div "1 Reply" at bounding box center [1275, 277] width 32 height 16
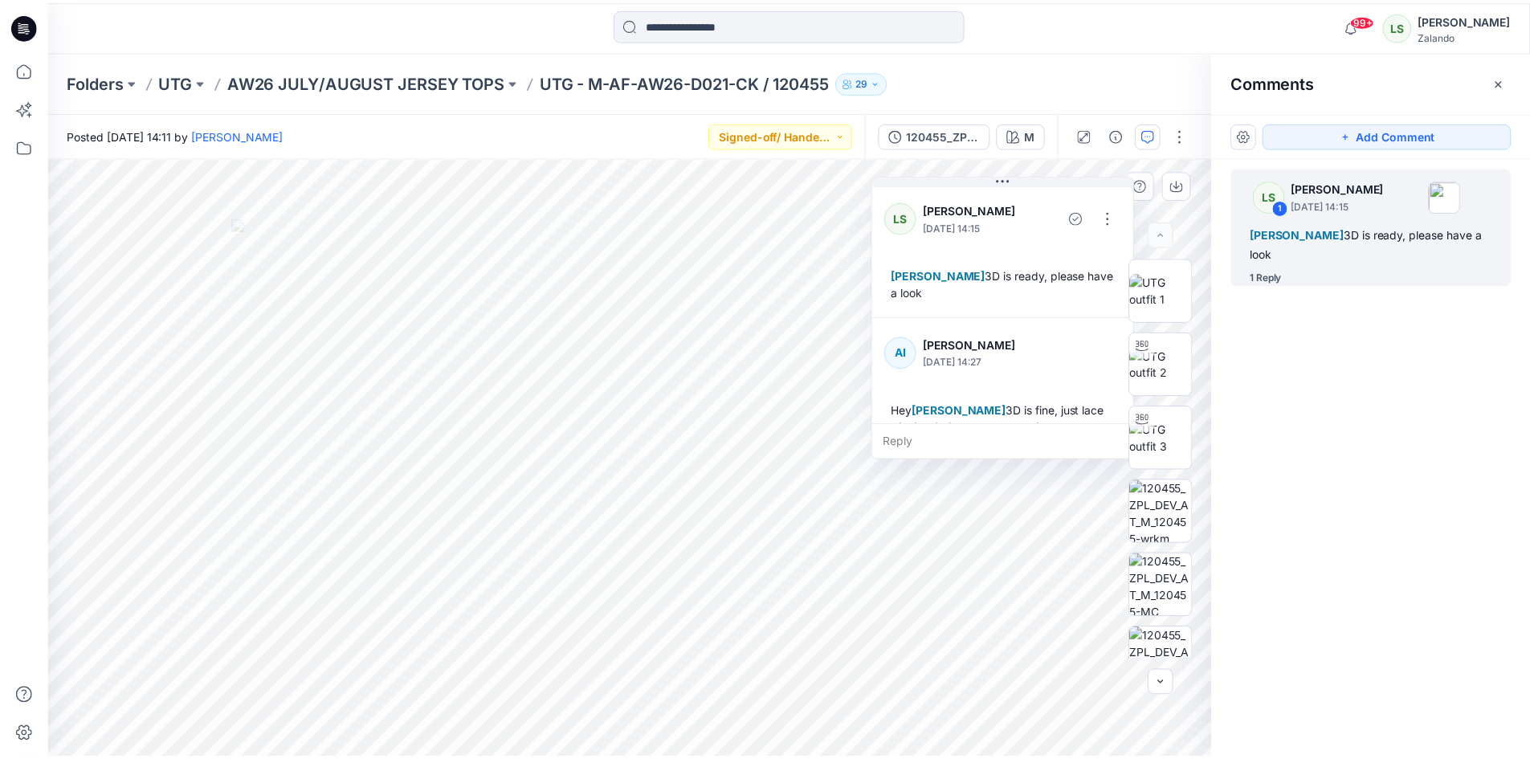
scroll to position [45, 0]
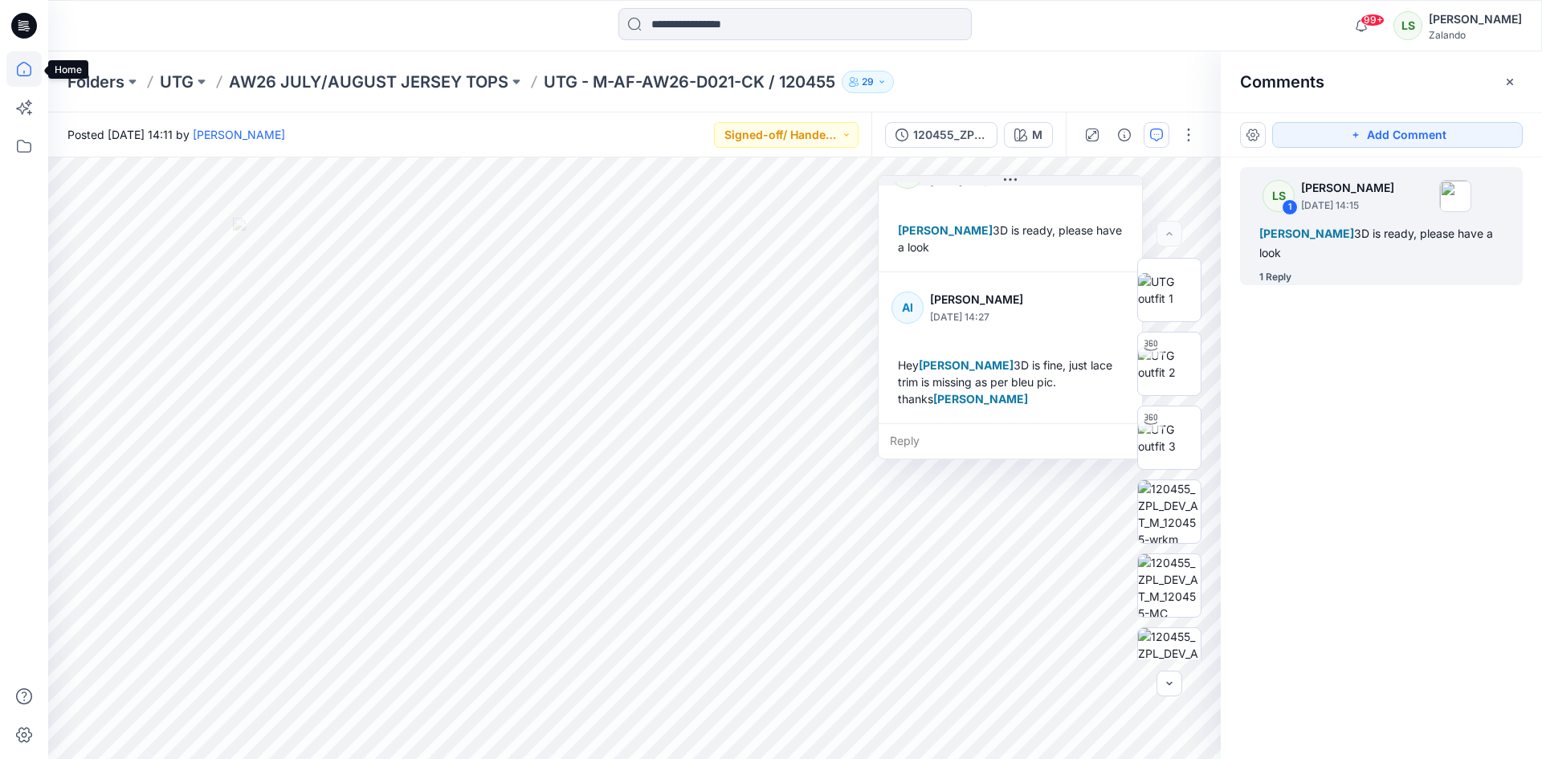
click at [25, 67] on icon at bounding box center [23, 68] width 35 height 35
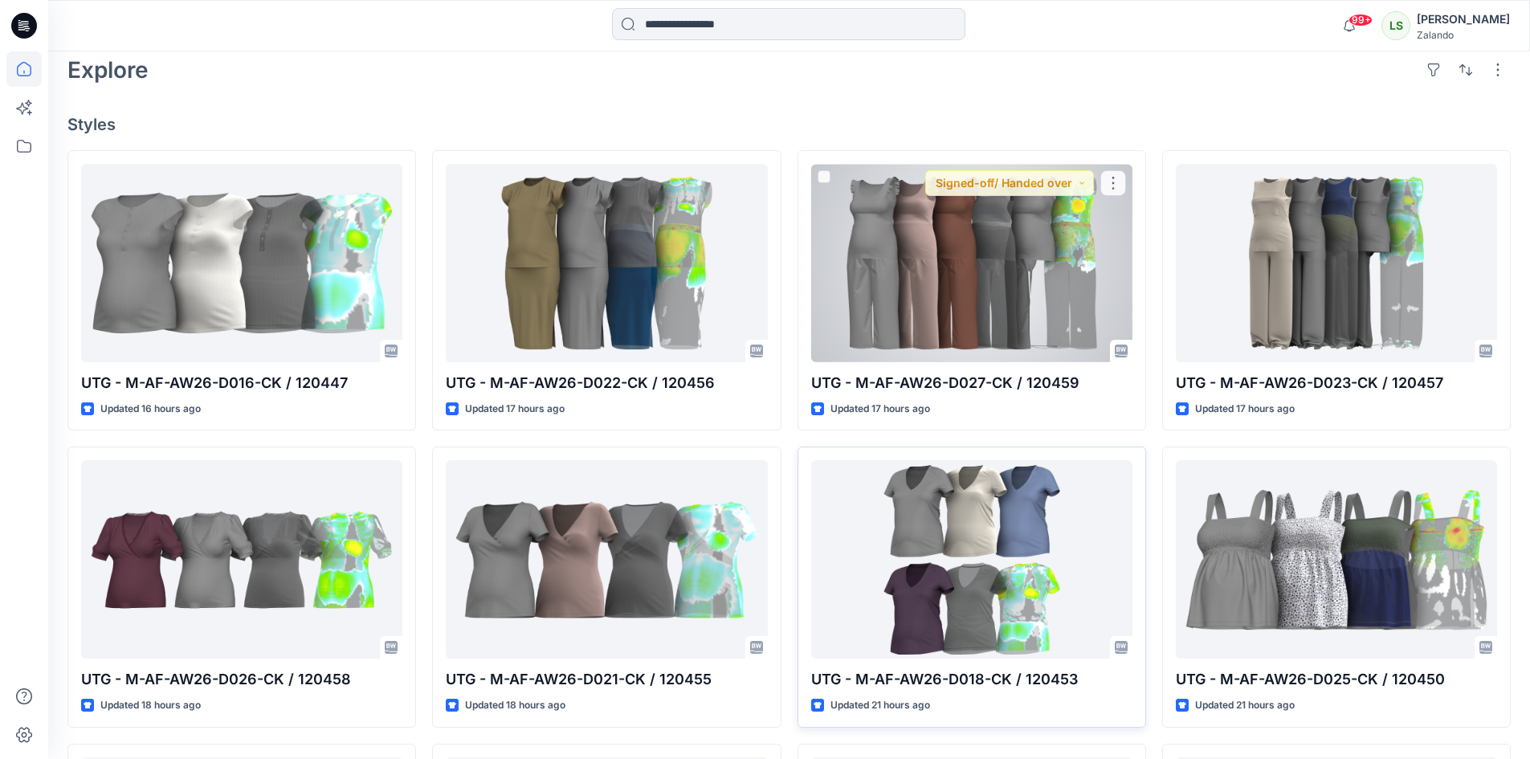
scroll to position [482, 0]
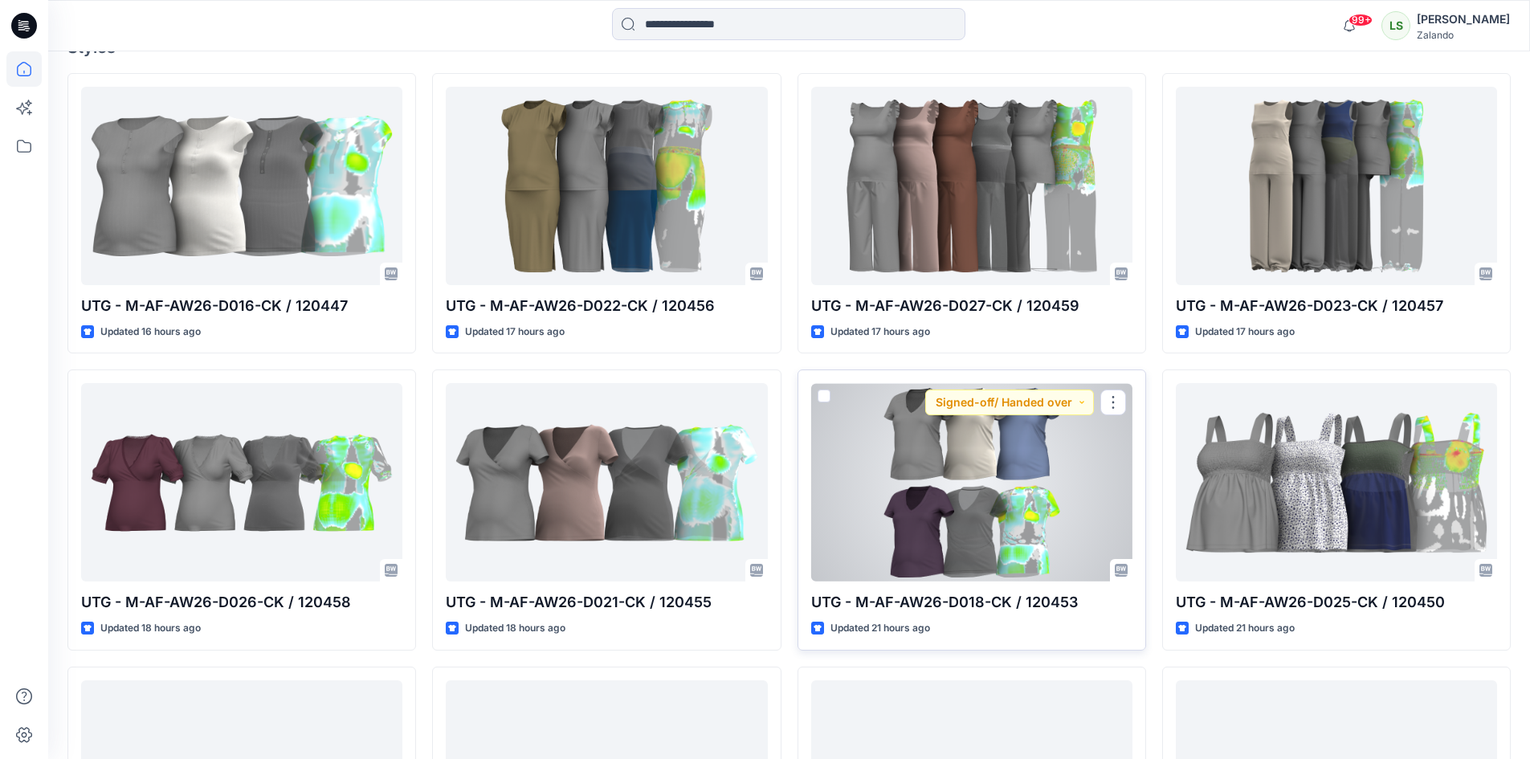
click at [1021, 522] on div at bounding box center [971, 482] width 321 height 198
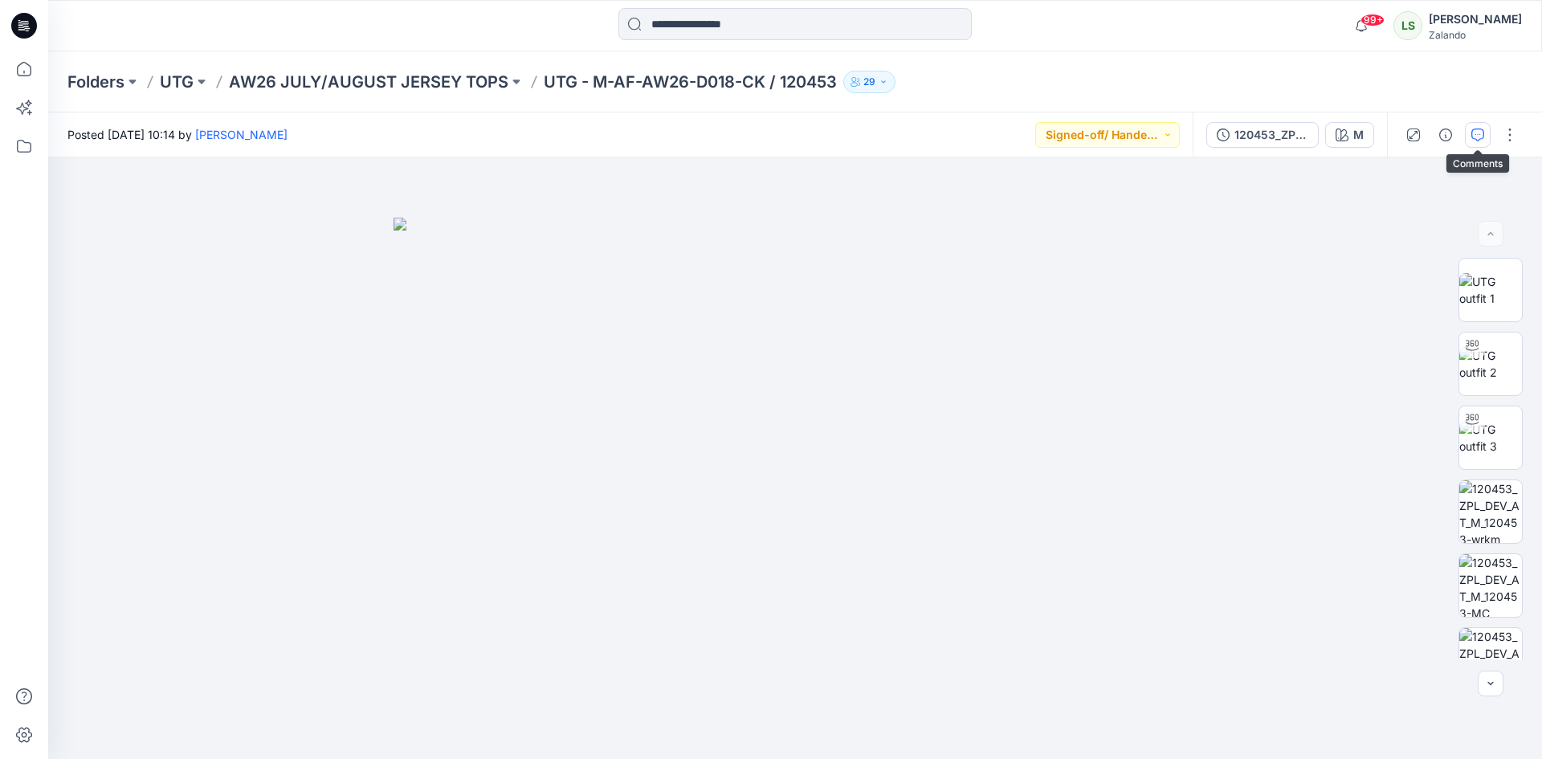
click at [1480, 141] on button "button" at bounding box center [1478, 135] width 26 height 26
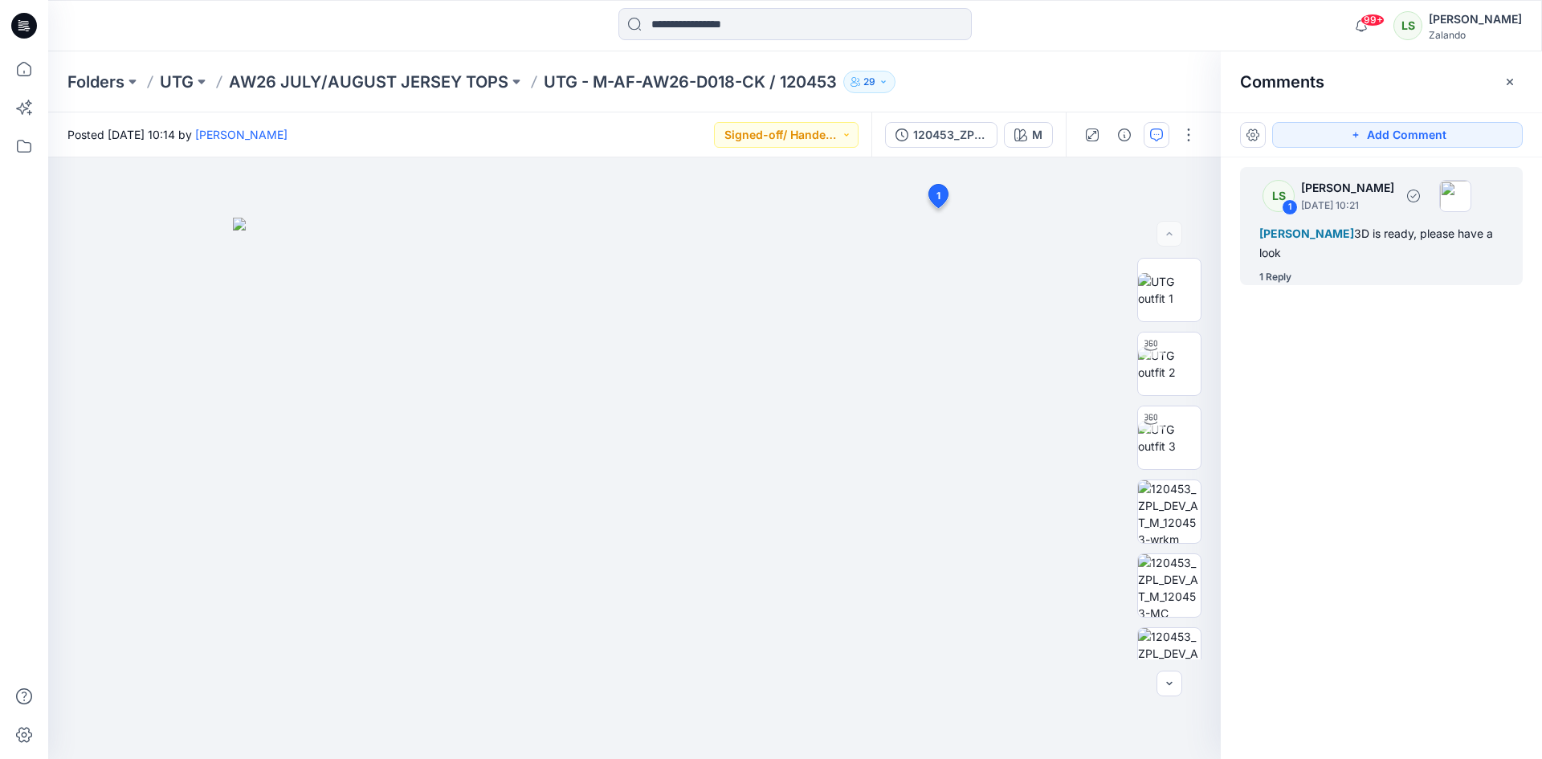
click at [1294, 280] on div "1 Reply" at bounding box center [1390, 277] width 263 height 16
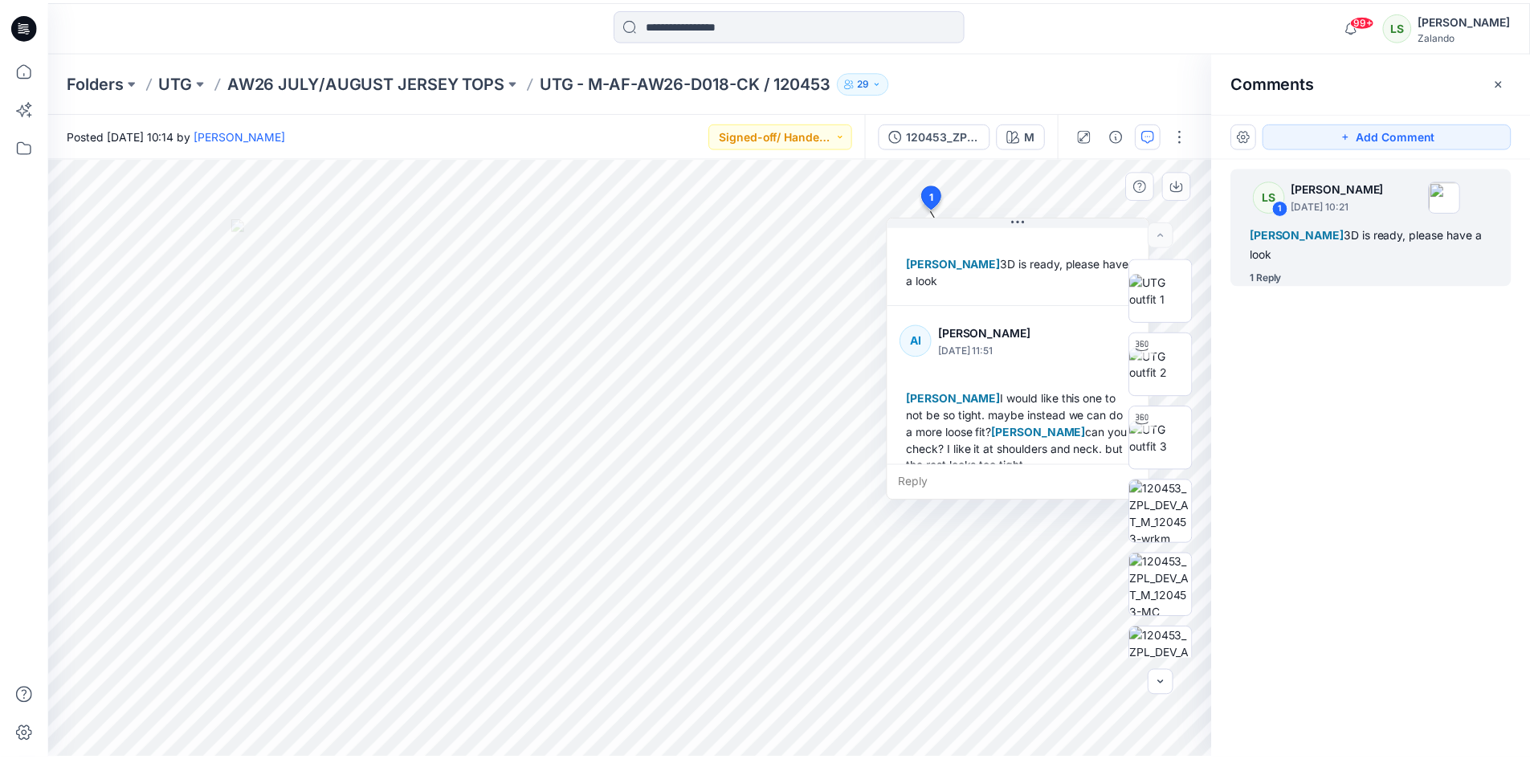
scroll to position [79, 0]
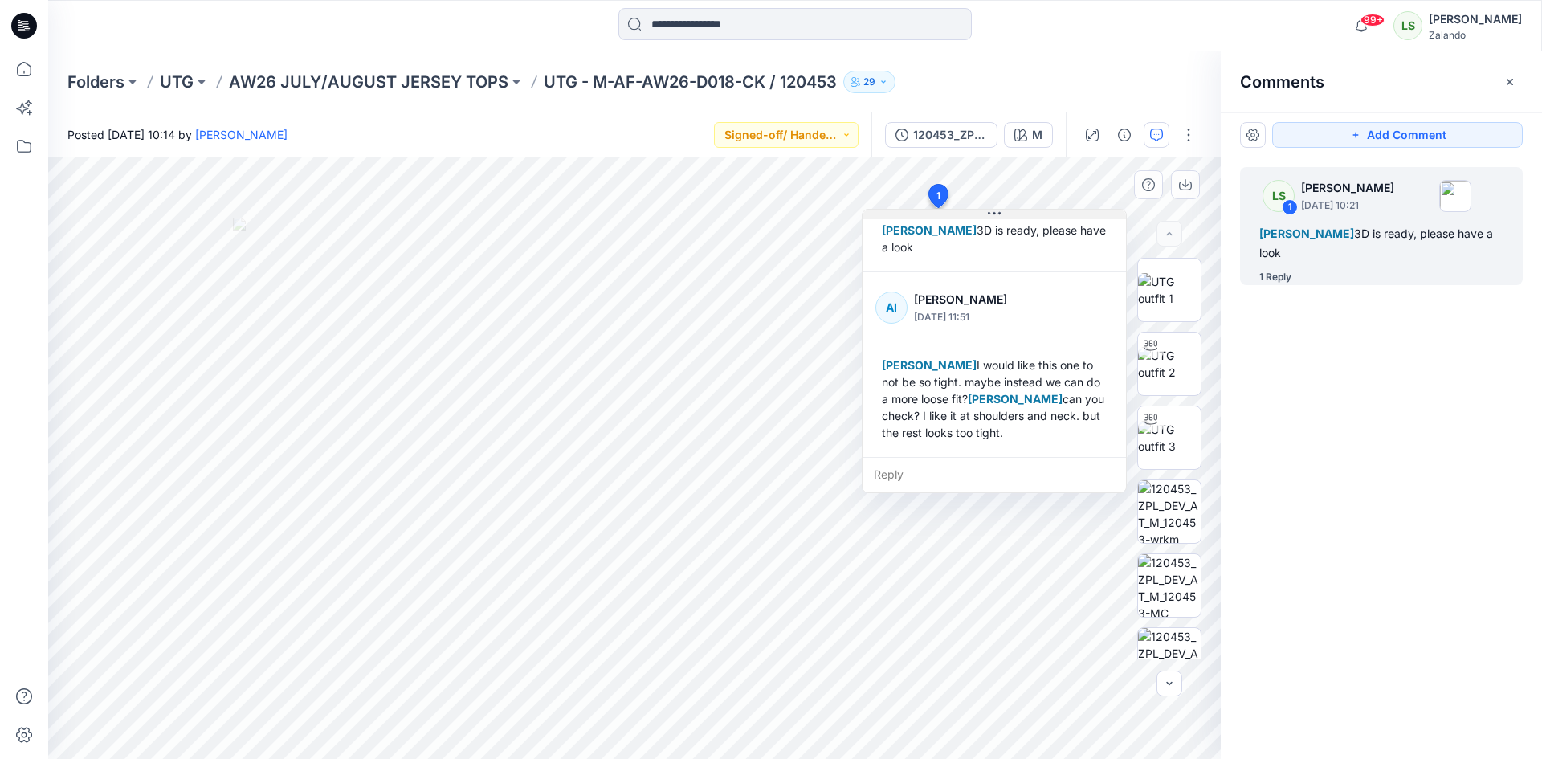
drag, startPoint x: 1075, startPoint y: 218, endPoint x: 1042, endPoint y: 213, distance: 33.4
click at [1043, 211] on button at bounding box center [993, 215] width 263 height 10
click at [29, 61] on icon at bounding box center [23, 68] width 35 height 35
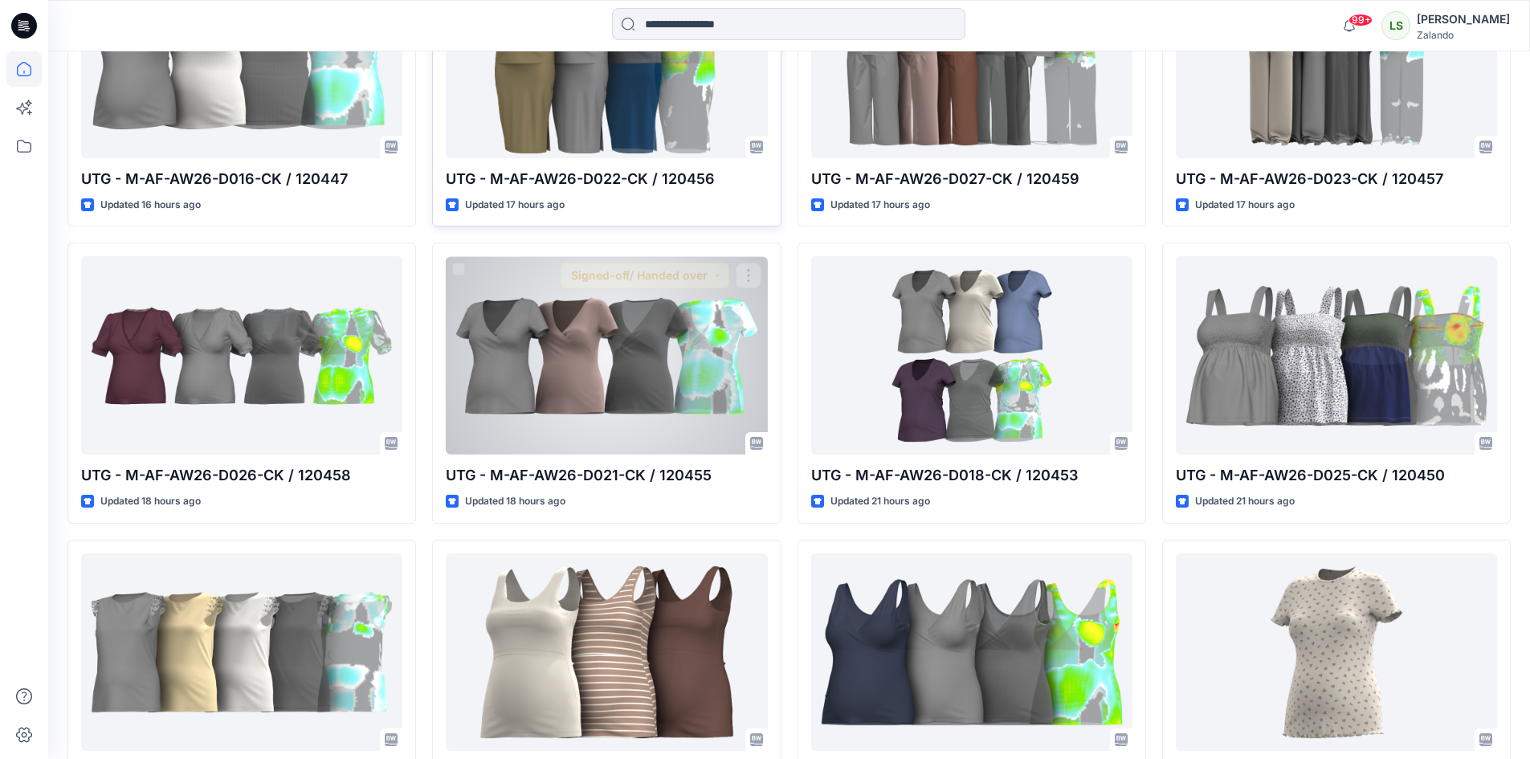
scroll to position [803, 0]
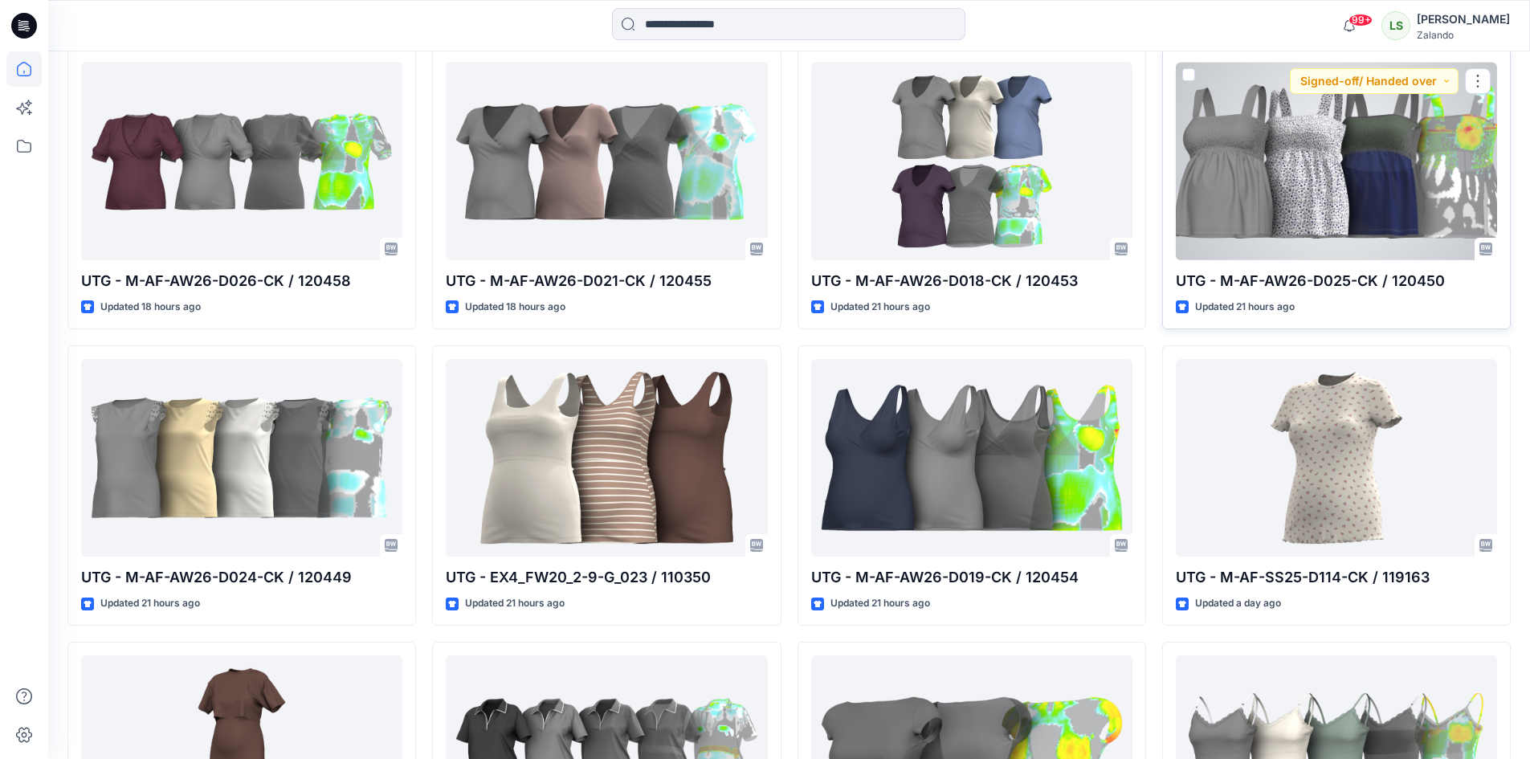
click at [1298, 181] on div at bounding box center [1336, 161] width 321 height 198
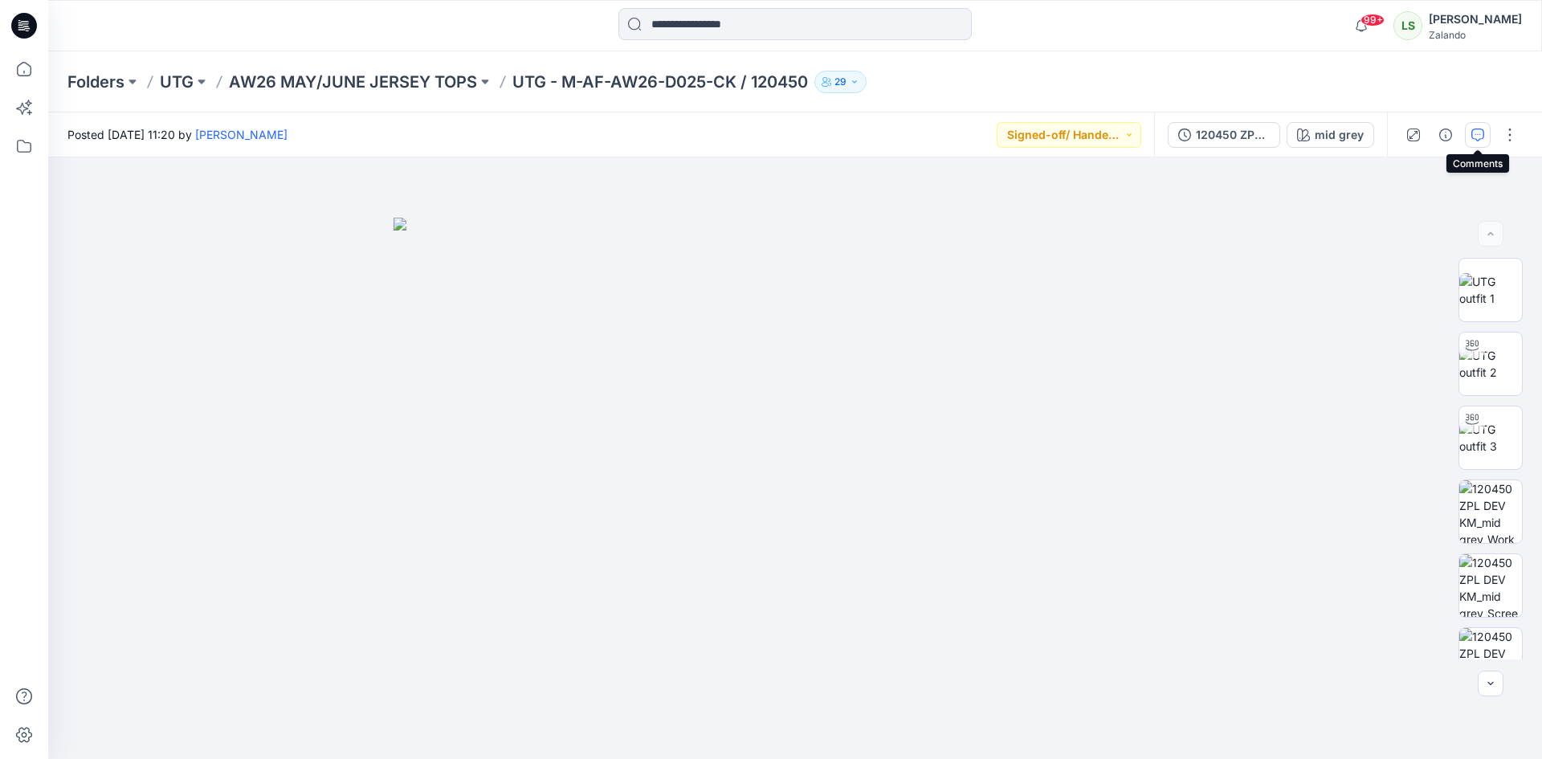
click at [1480, 124] on button "button" at bounding box center [1478, 135] width 26 height 26
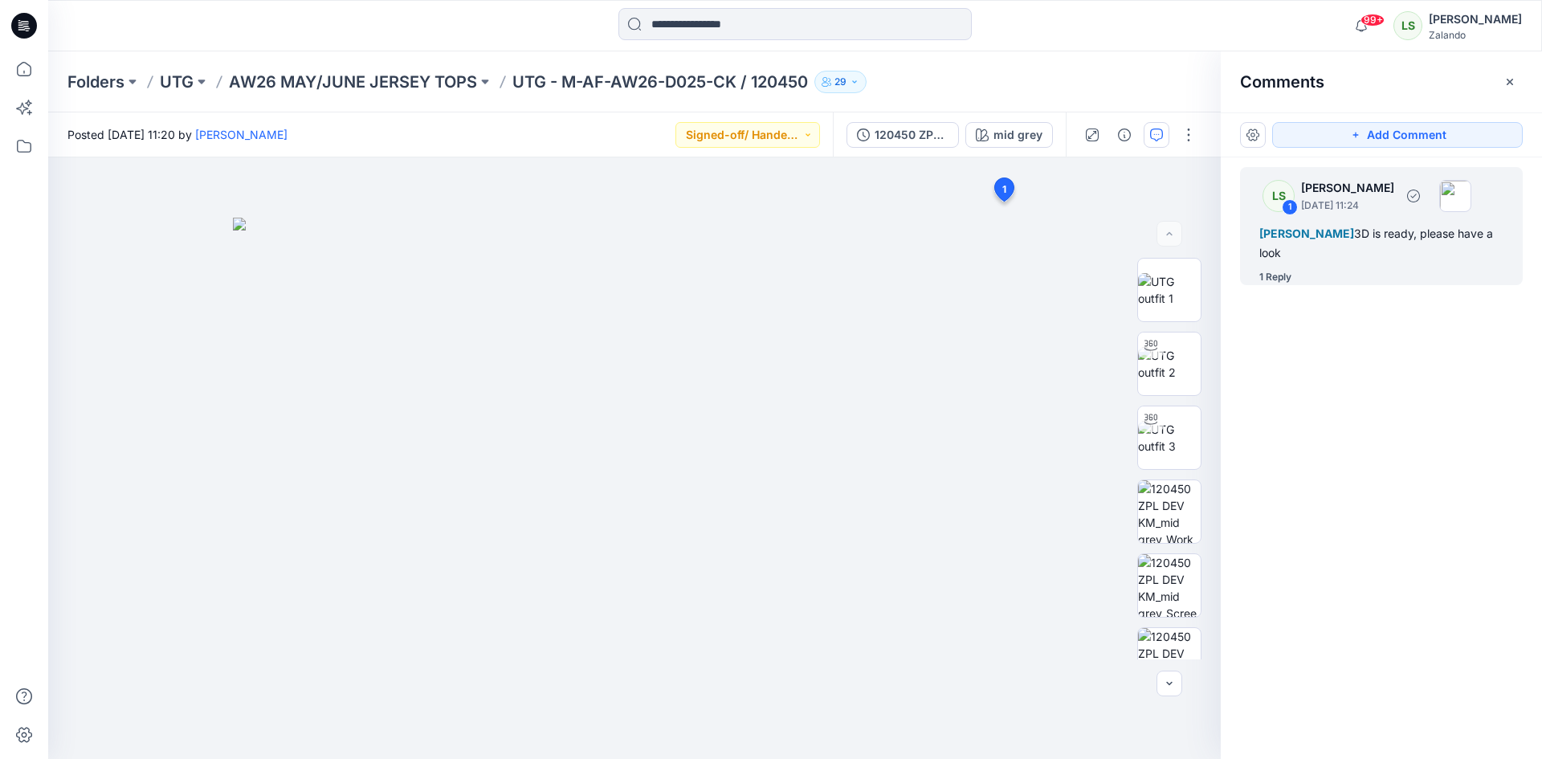
click at [1298, 272] on div "1 Reply" at bounding box center [1390, 277] width 263 height 16
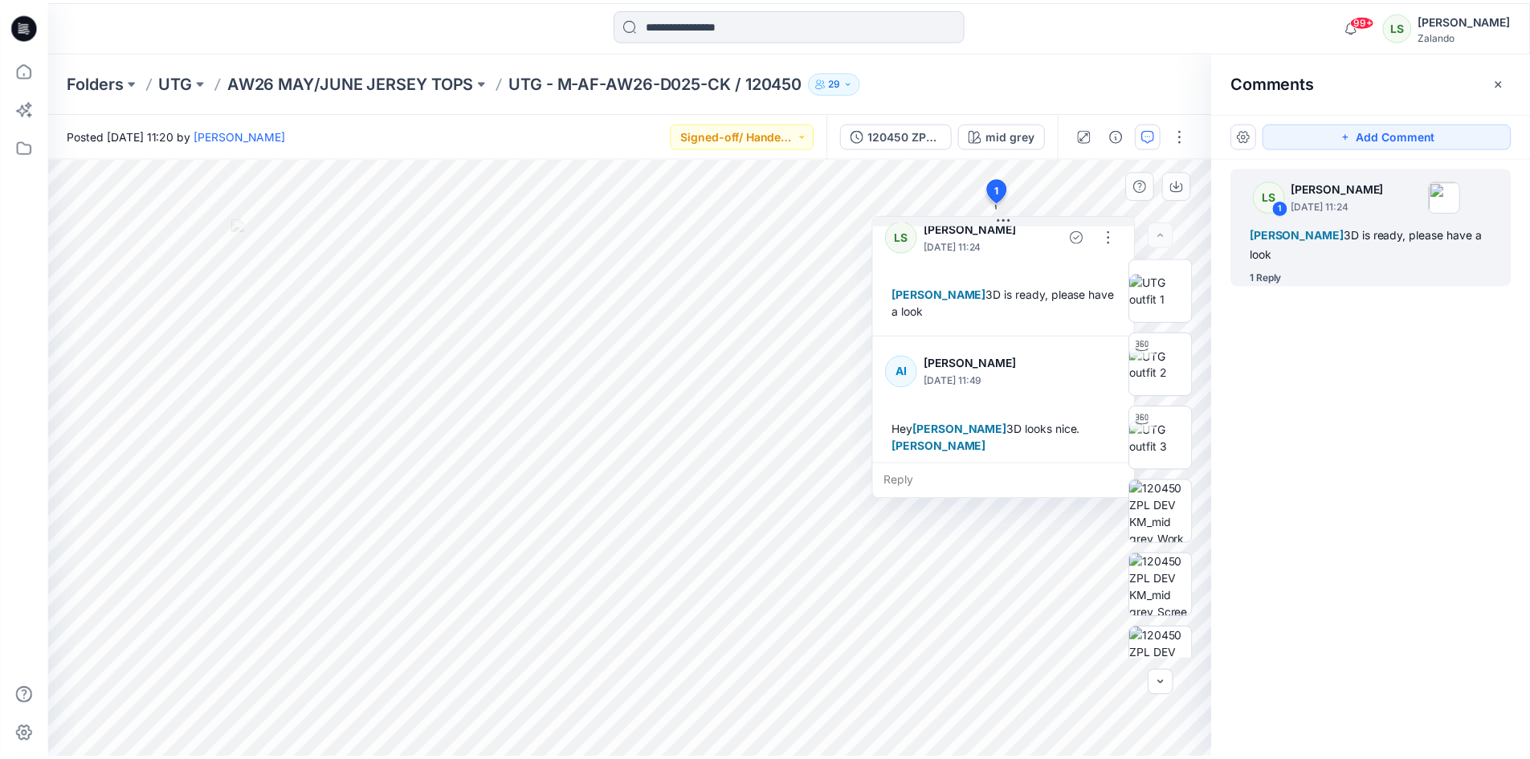
scroll to position [28, 0]
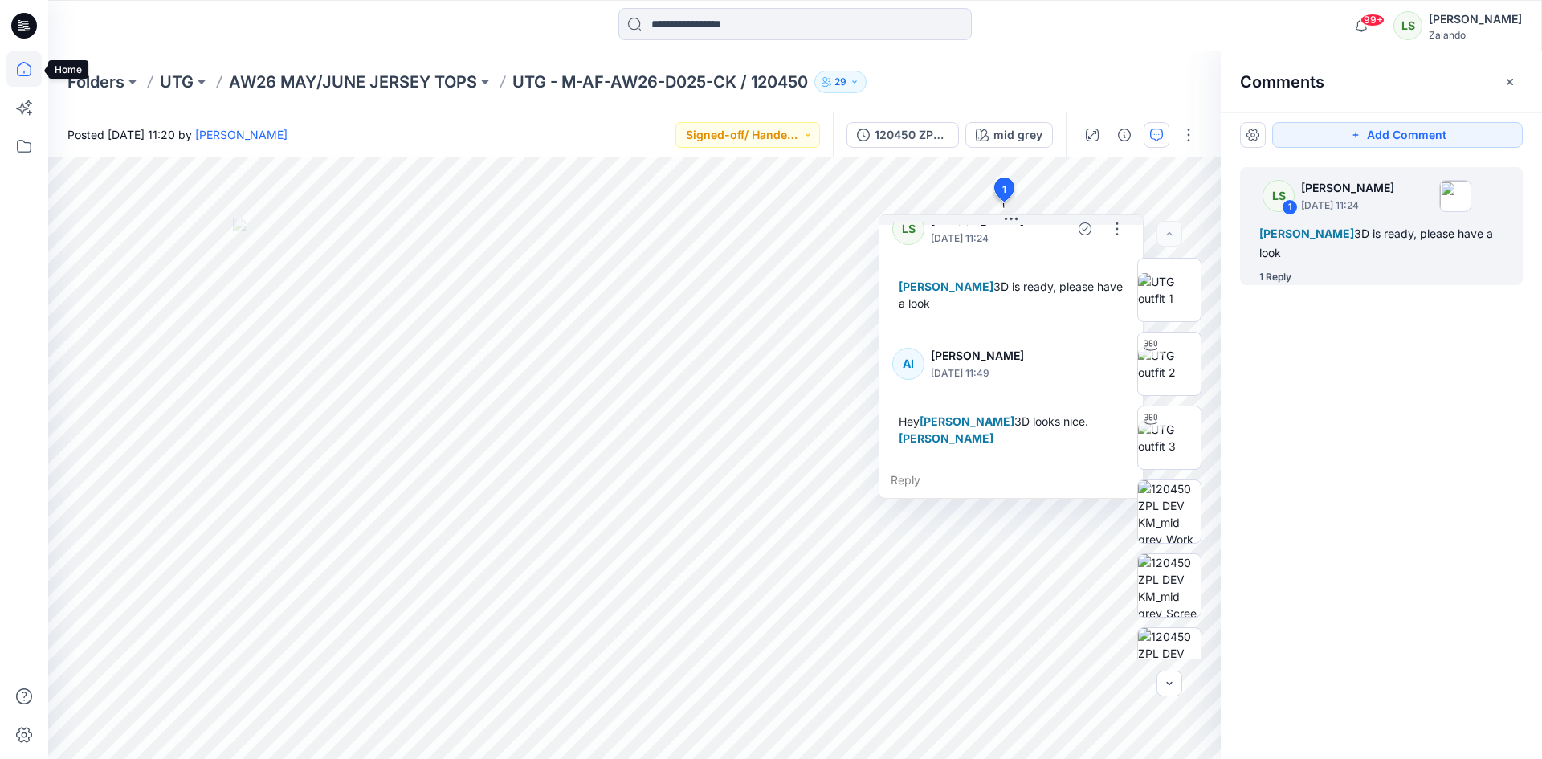
click at [10, 70] on icon at bounding box center [23, 68] width 35 height 35
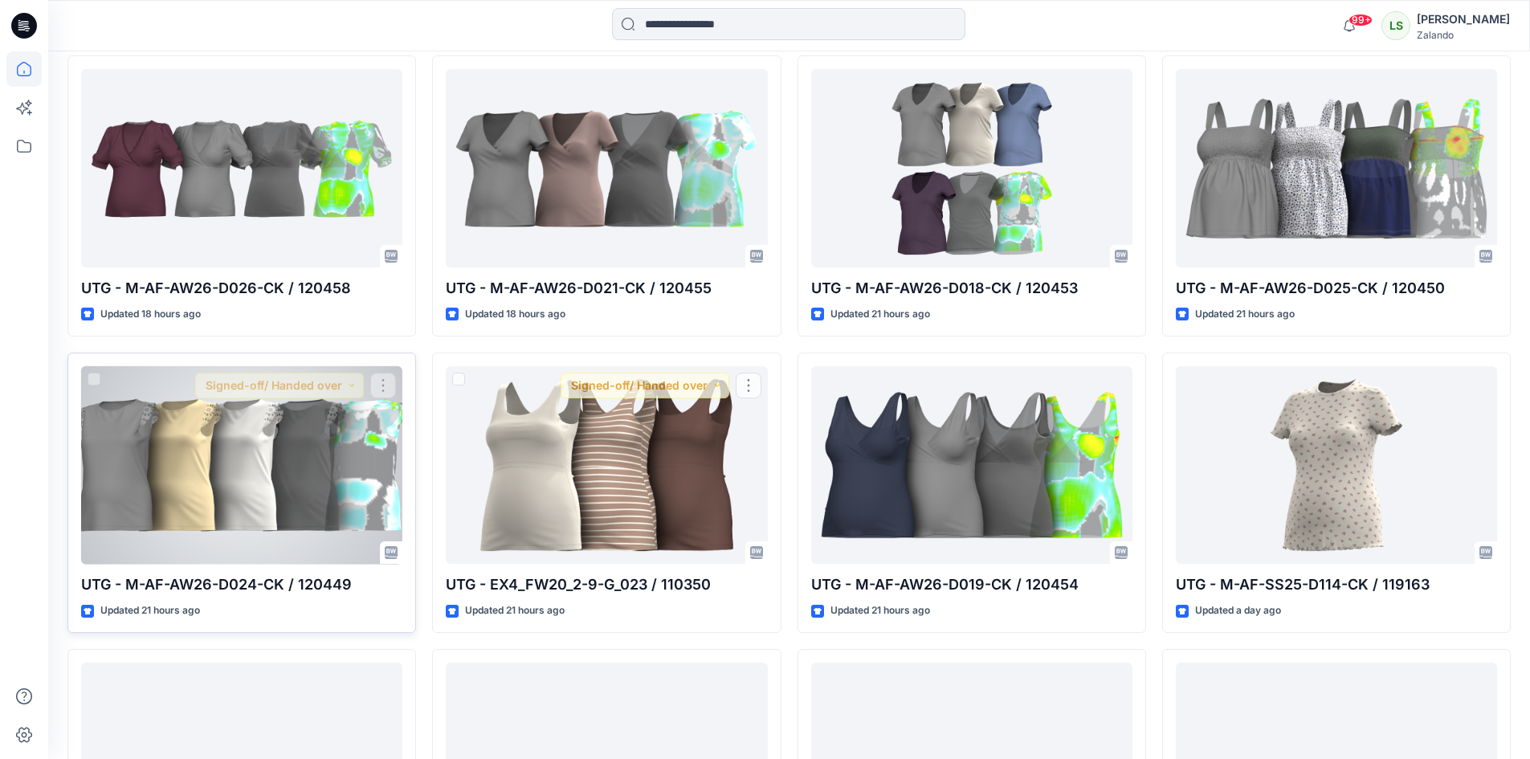
scroll to position [803, 0]
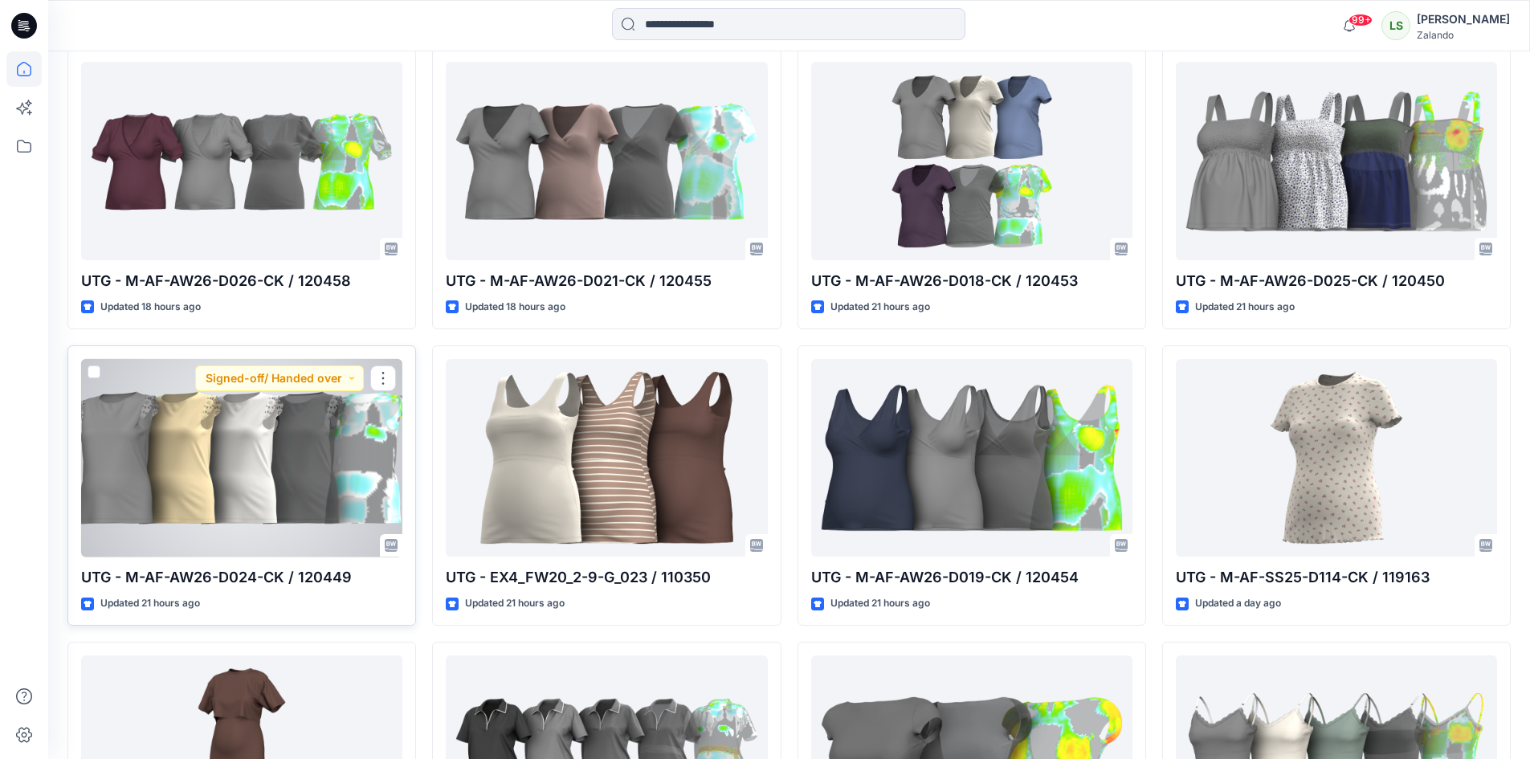
click at [251, 463] on div at bounding box center [241, 458] width 321 height 198
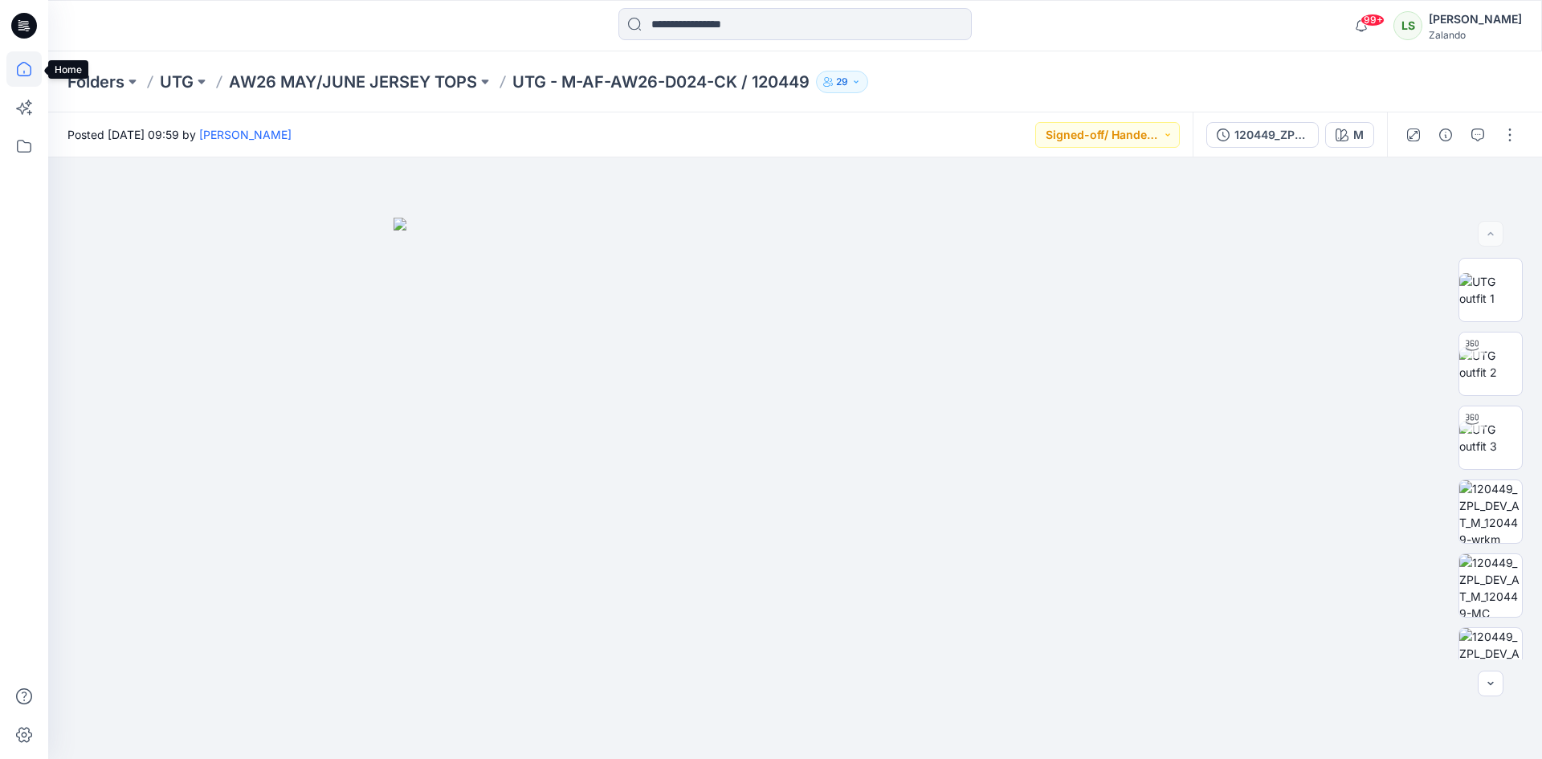
click at [20, 52] on icon at bounding box center [23, 68] width 35 height 35
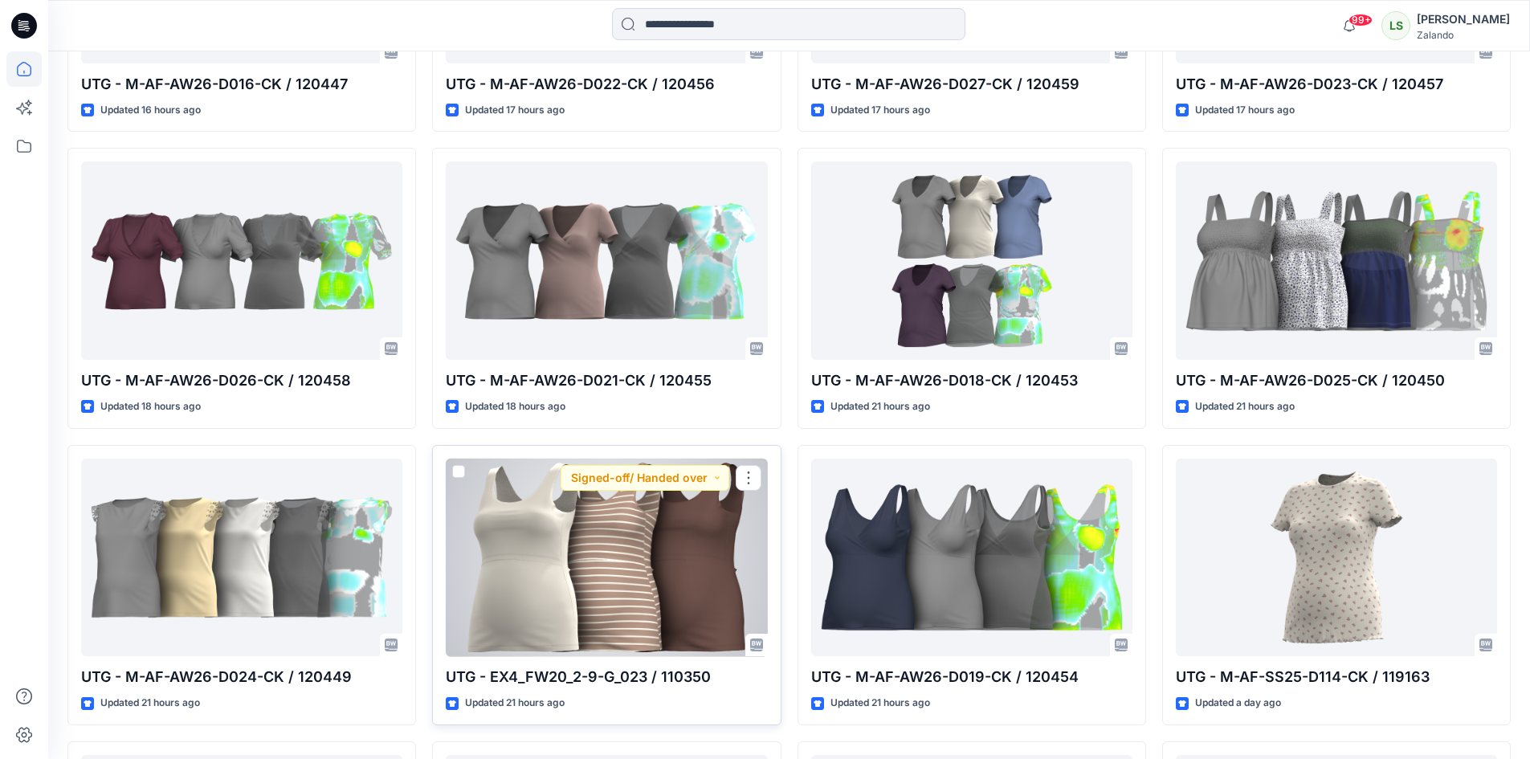
scroll to position [883, 0]
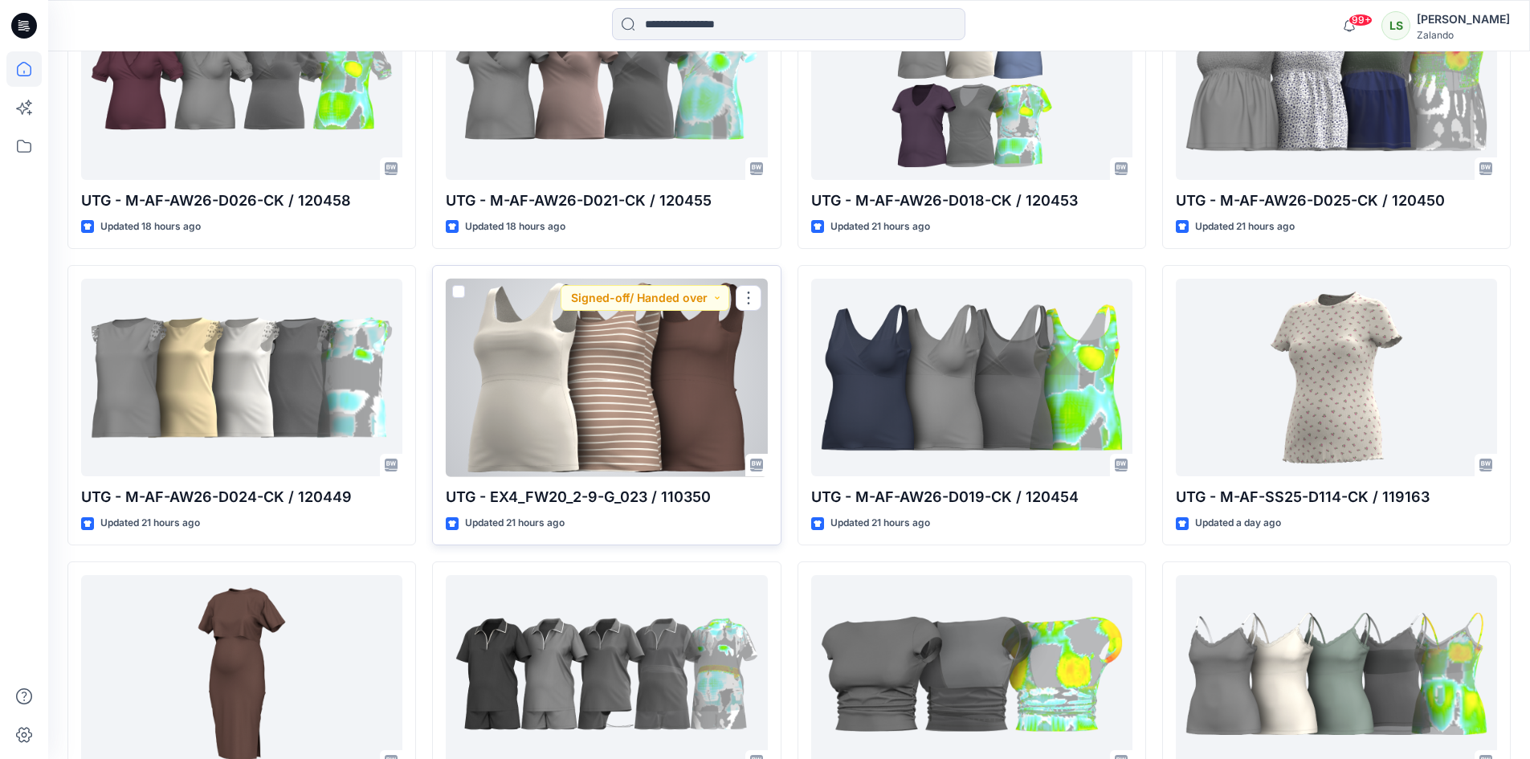
click at [675, 424] on div at bounding box center [606, 378] width 321 height 198
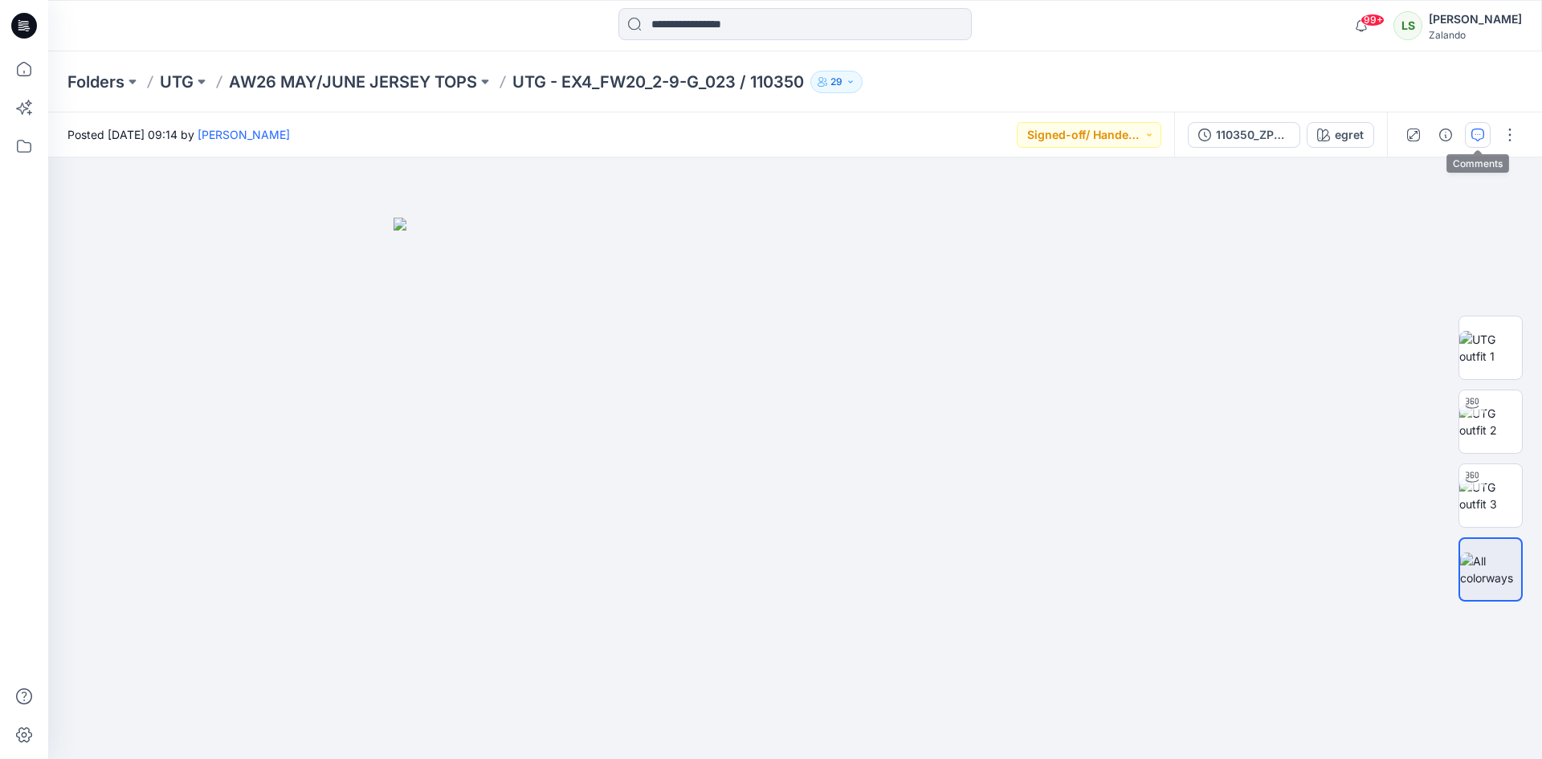
click at [1476, 136] on icon "button" at bounding box center [1477, 134] width 13 height 13
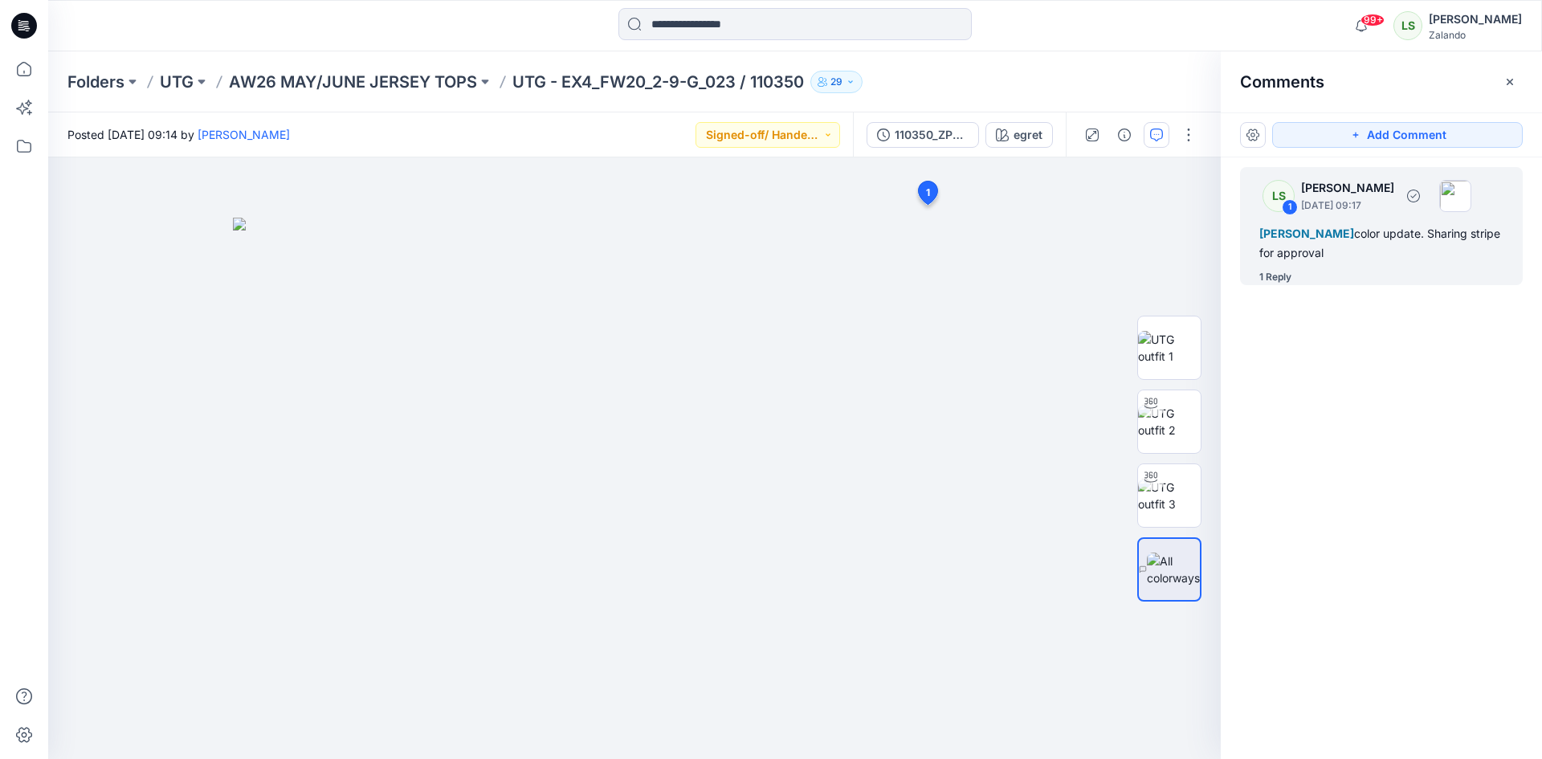
click at [1269, 278] on div "1 Reply" at bounding box center [1275, 277] width 32 height 16
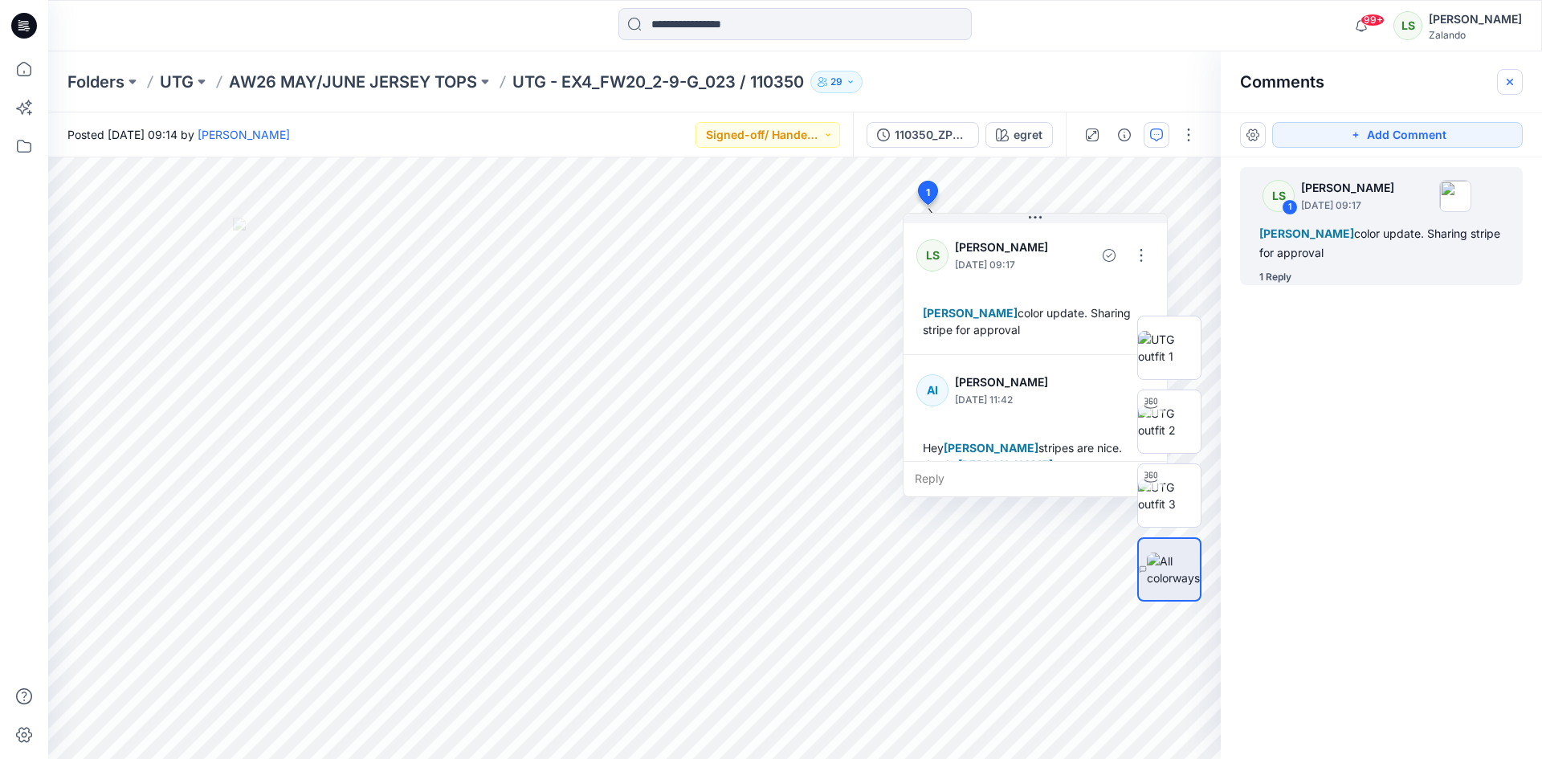
click at [1504, 82] on icon "button" at bounding box center [1509, 81] width 13 height 13
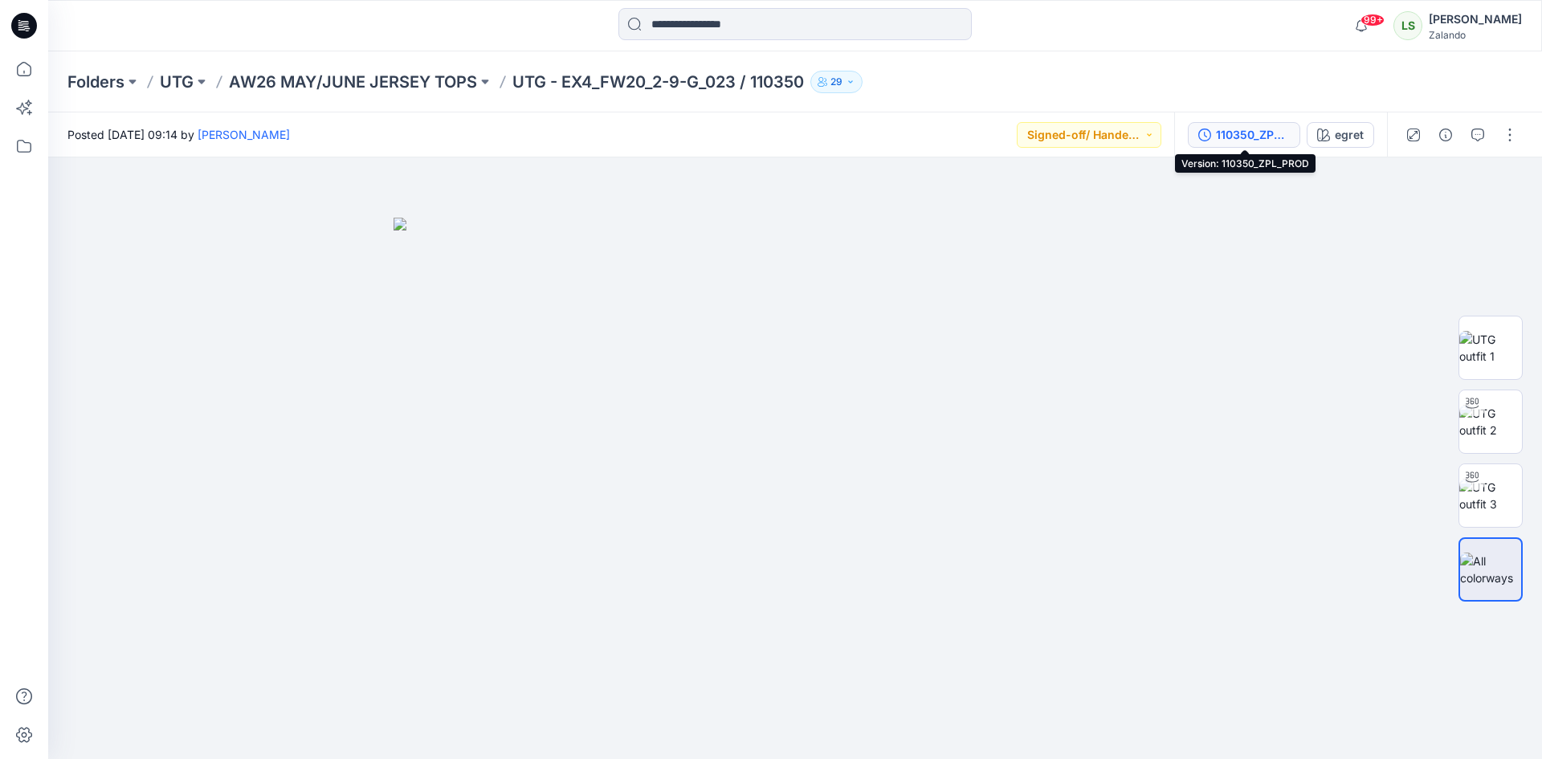
click at [1249, 132] on div "110350_ZPL_PROD" at bounding box center [1253, 135] width 74 height 18
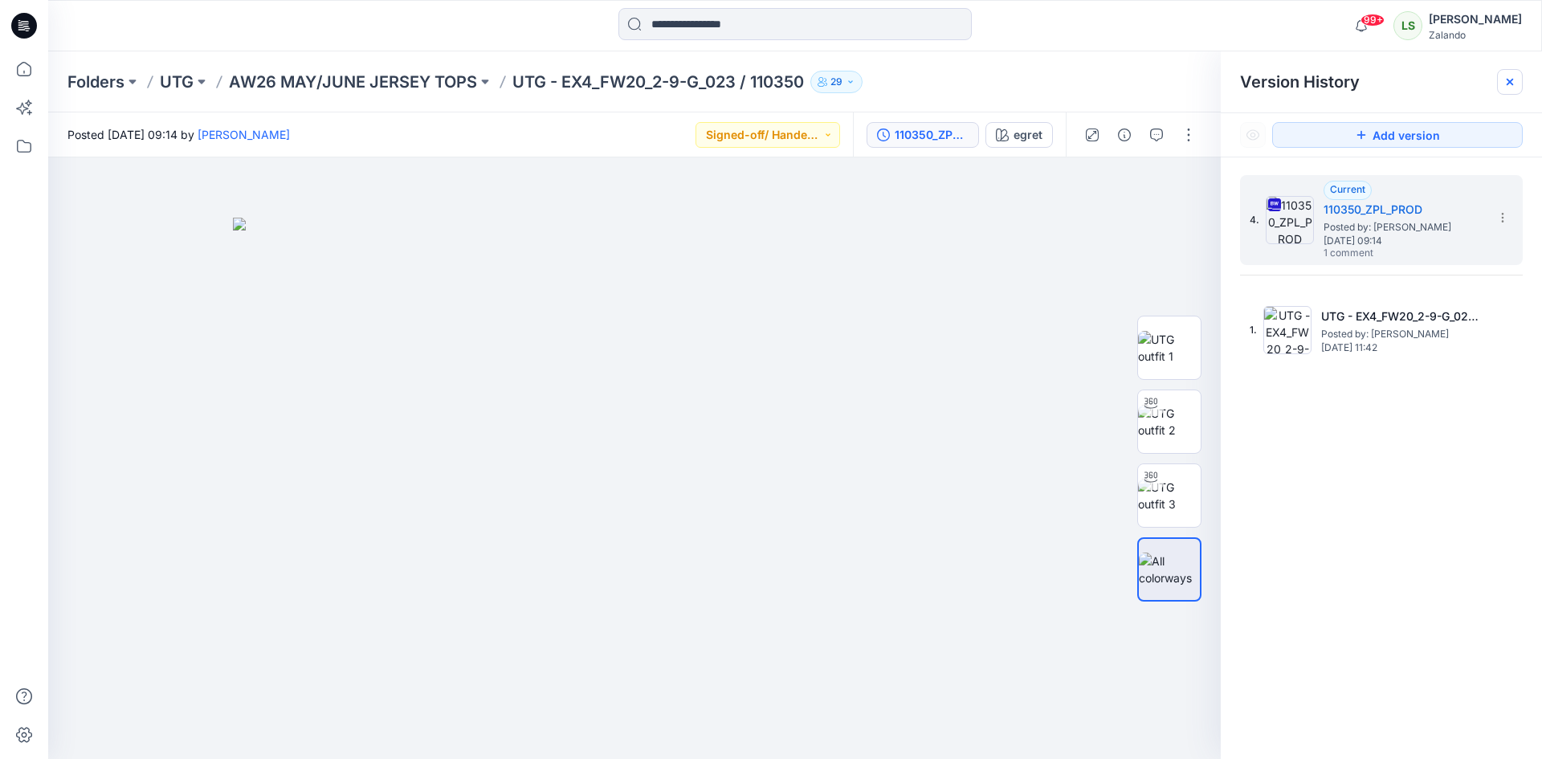
click at [1514, 88] on icon at bounding box center [1509, 81] width 13 height 13
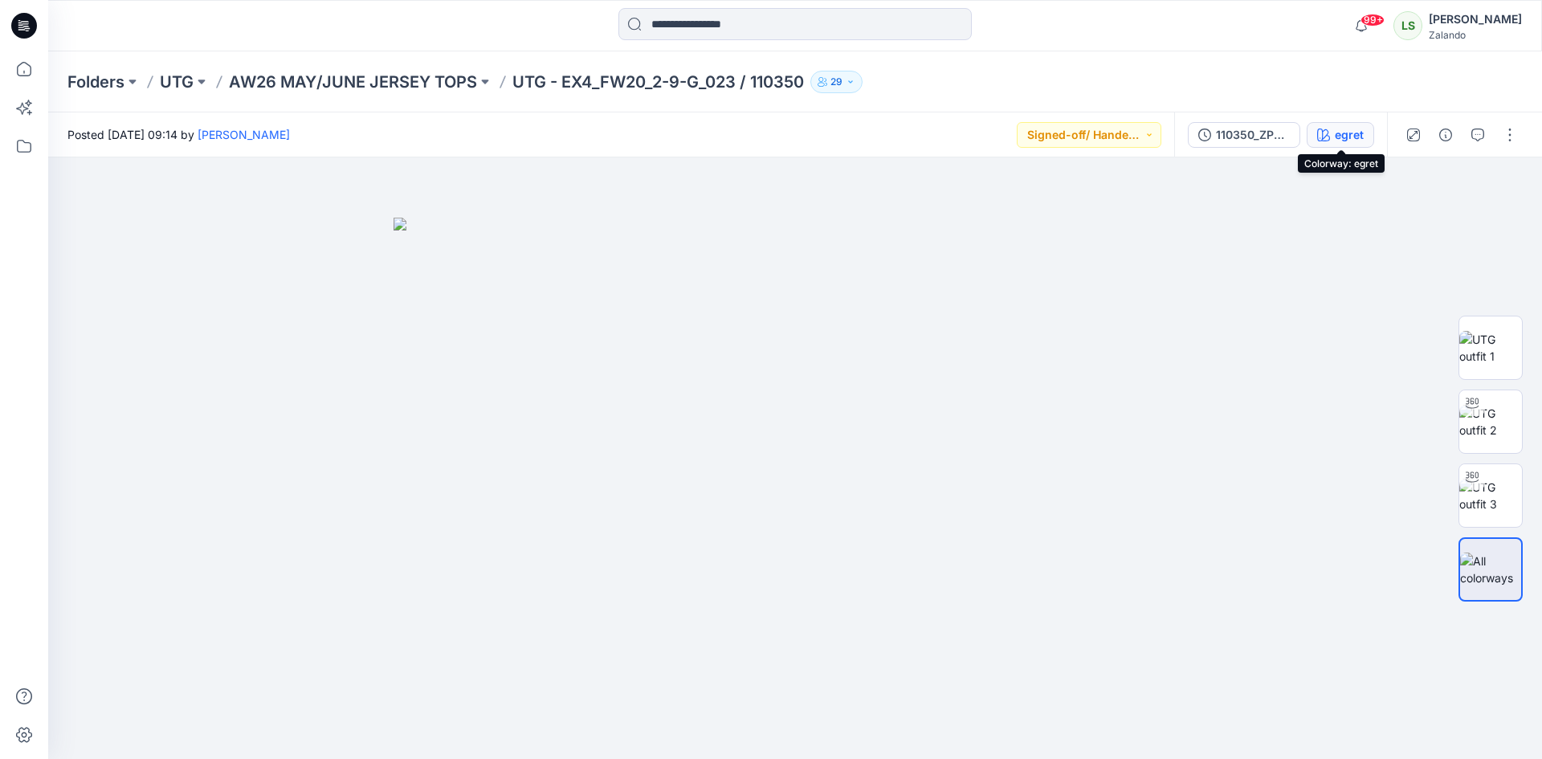
click at [1338, 133] on div "egret" at bounding box center [1349, 135] width 29 height 18
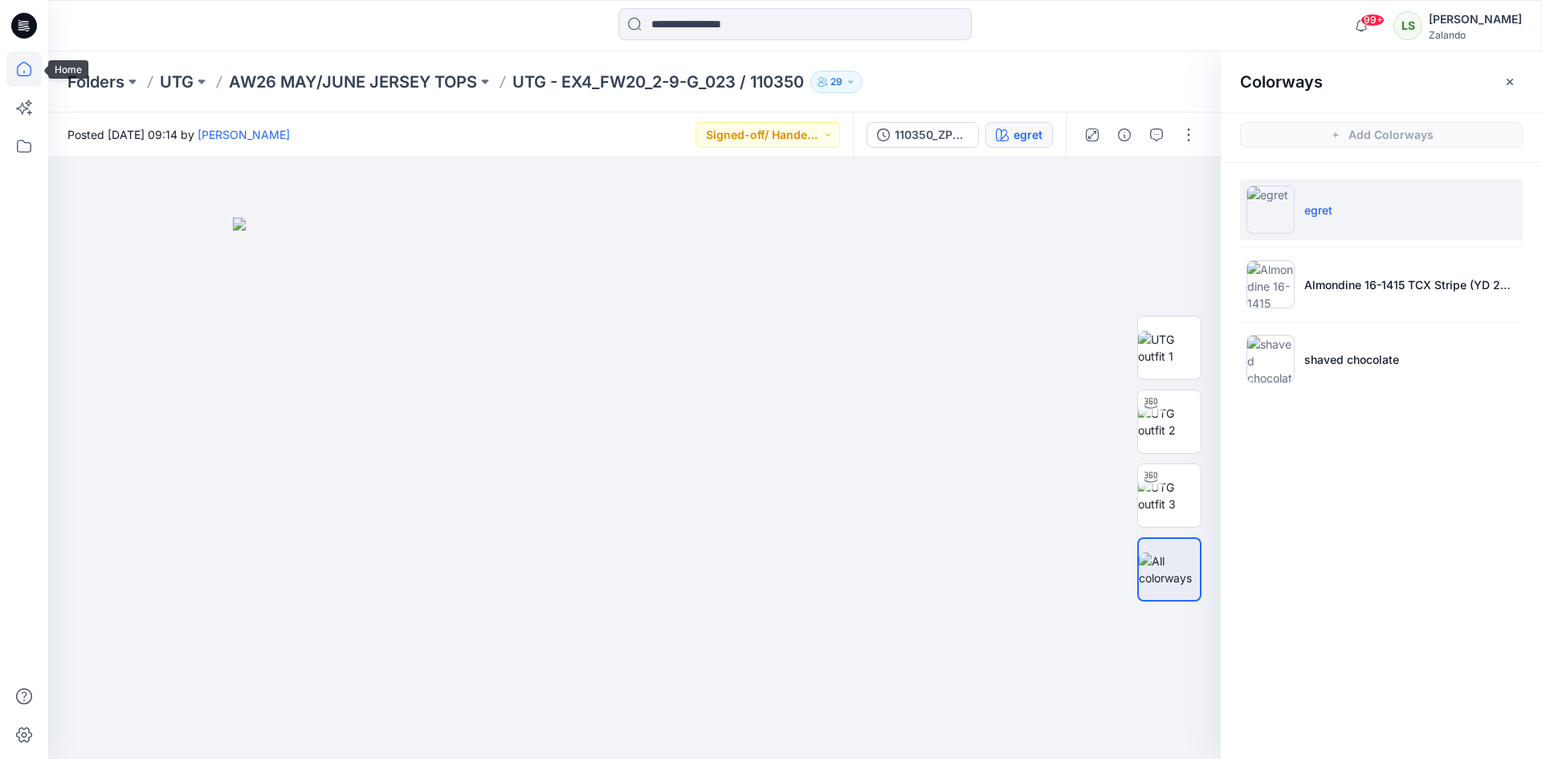
click at [21, 72] on icon at bounding box center [23, 68] width 35 height 35
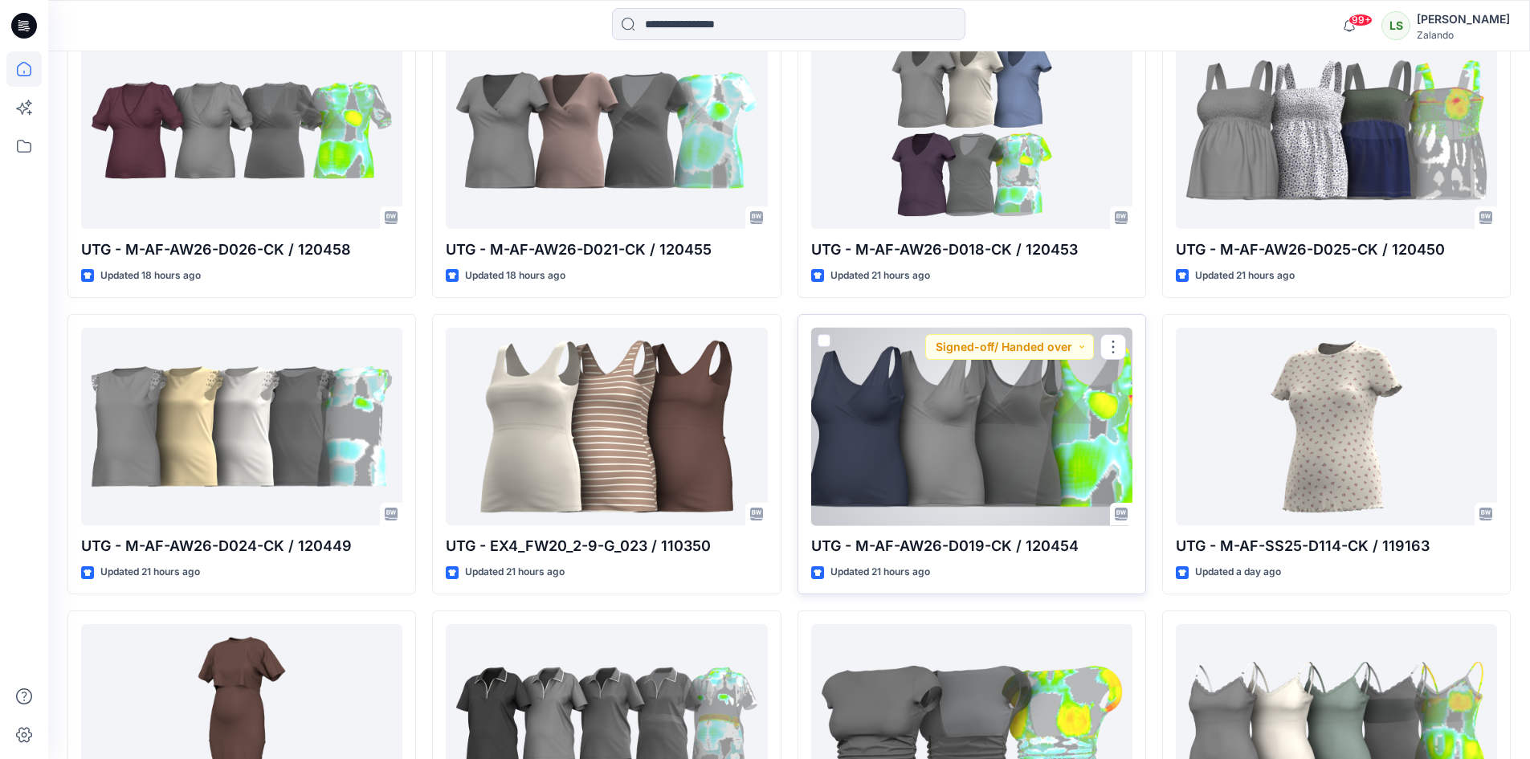
scroll to position [883, 0]
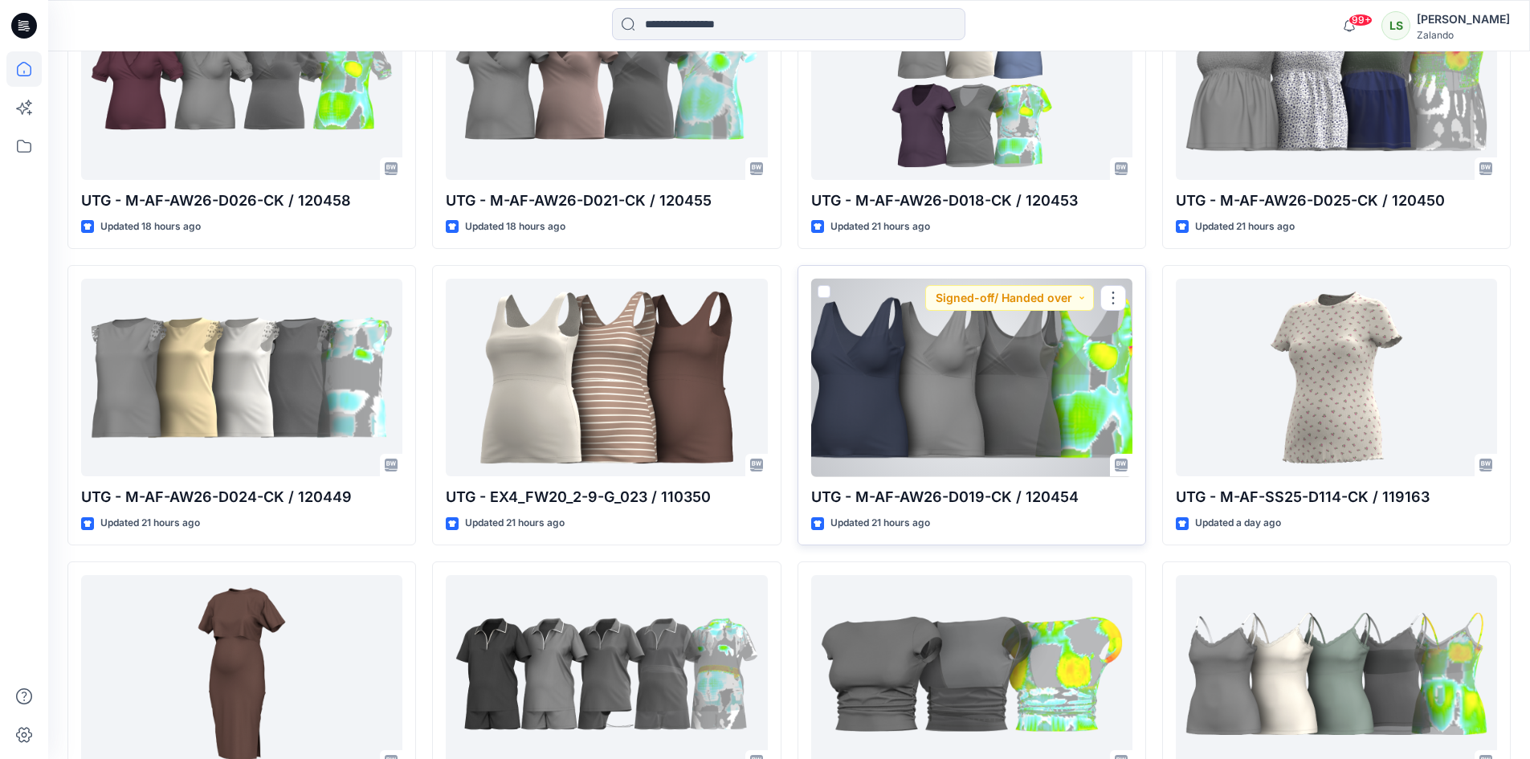
click at [984, 414] on div at bounding box center [971, 378] width 321 height 198
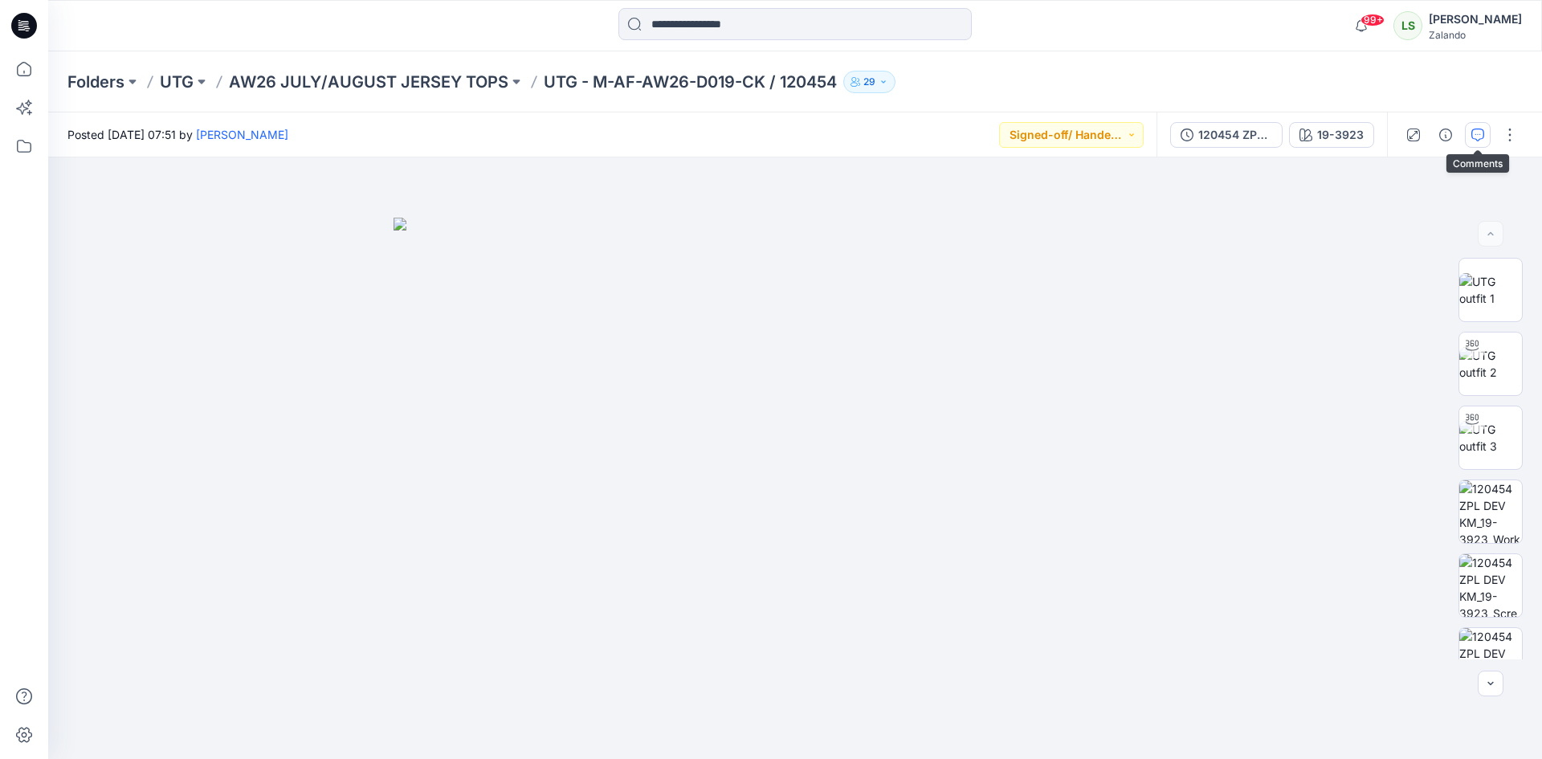
click at [1470, 128] on button "button" at bounding box center [1478, 135] width 26 height 26
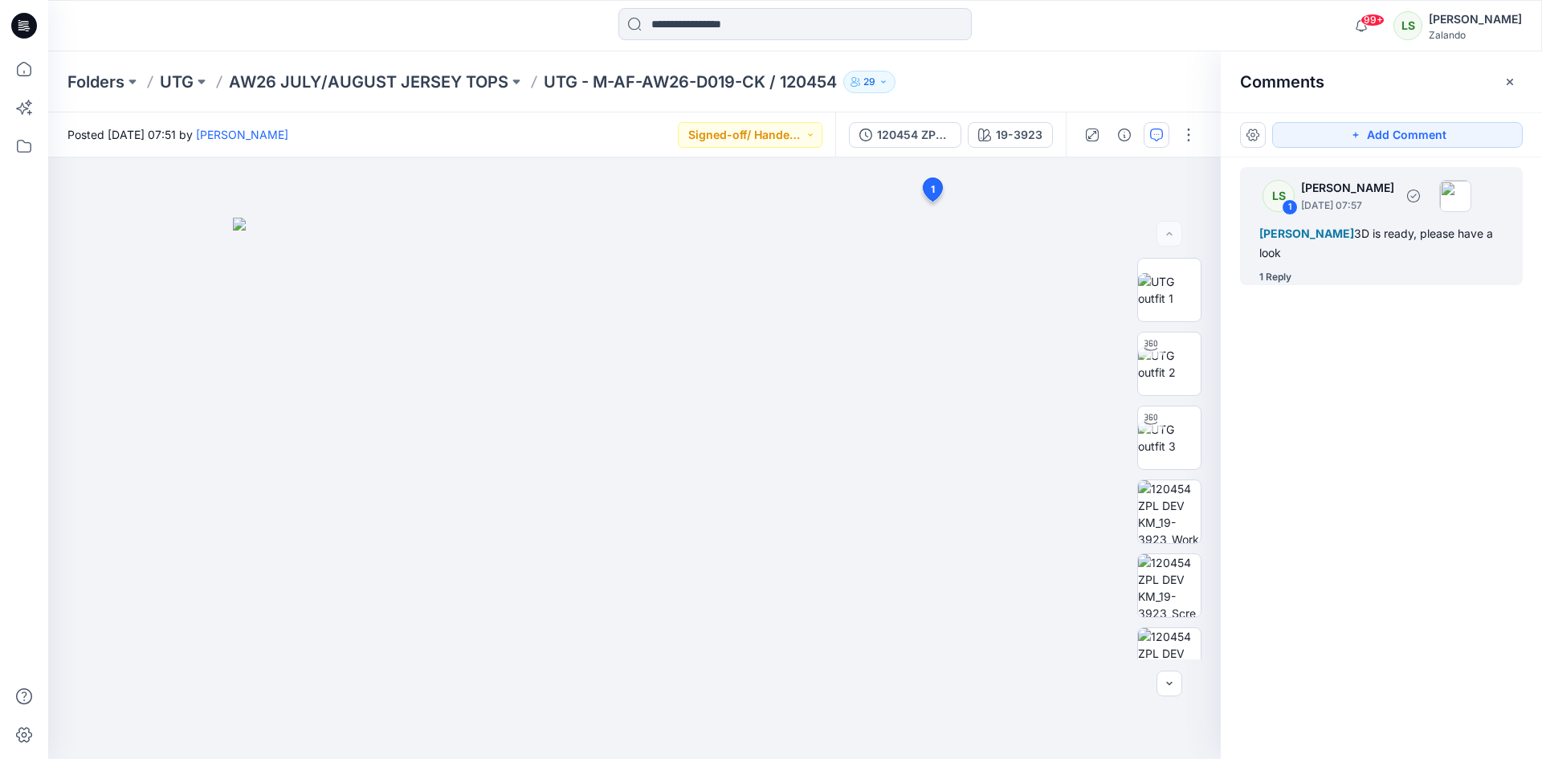
click at [1266, 271] on div "1 Reply" at bounding box center [1275, 277] width 32 height 16
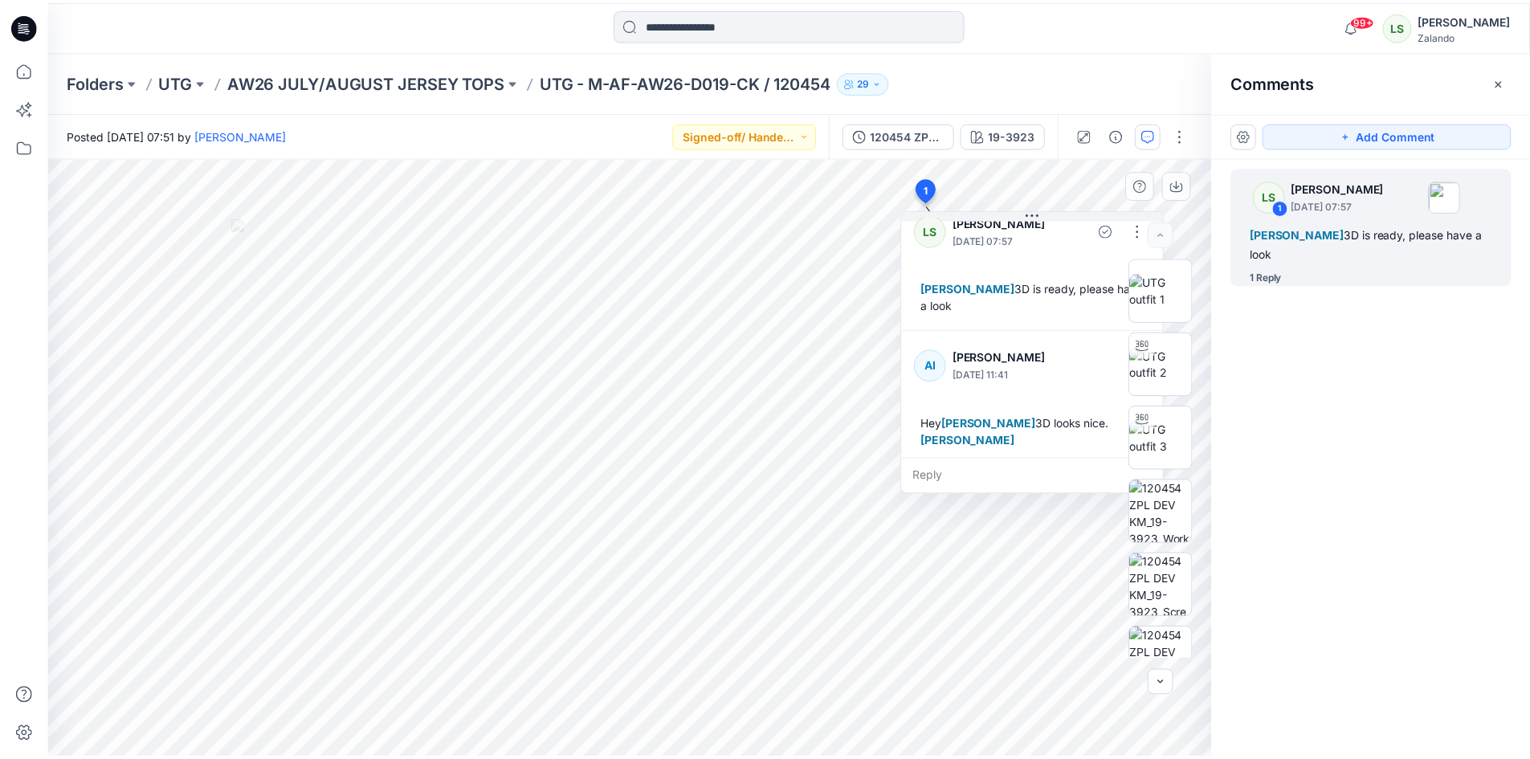
scroll to position [28, 0]
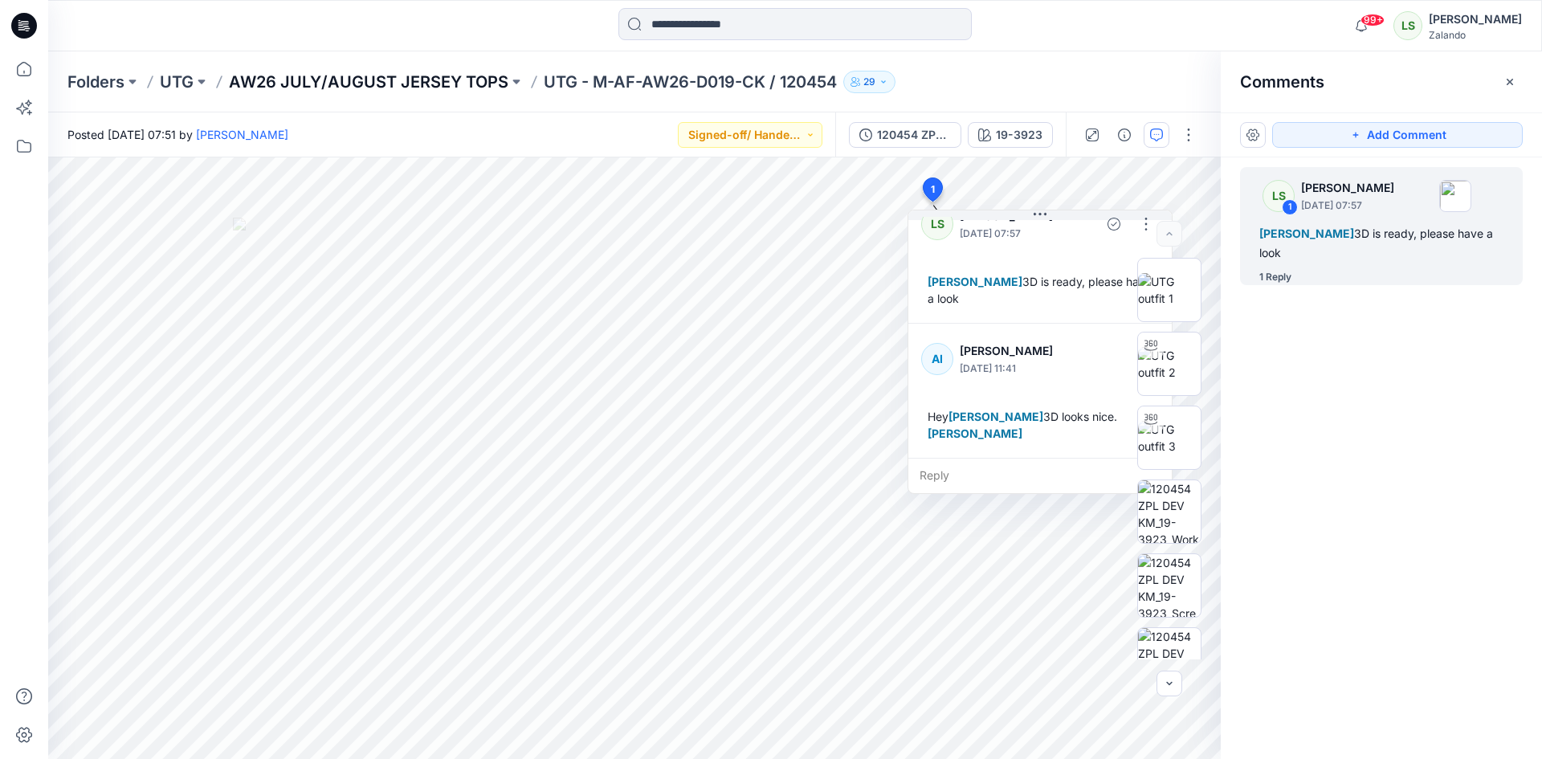
click at [349, 77] on p "AW26 JULY/AUGUST JERSEY TOPS" at bounding box center [368, 82] width 279 height 22
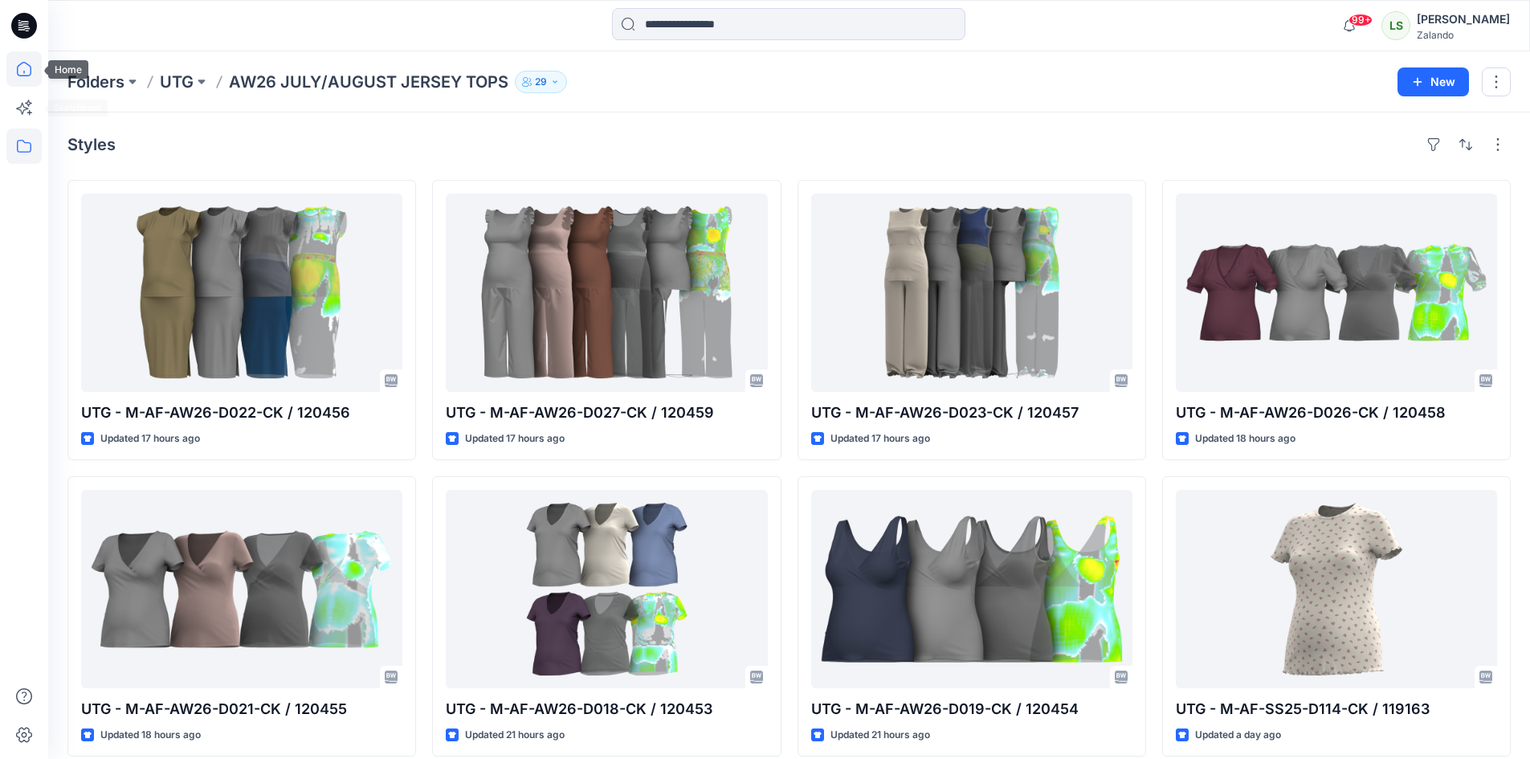
click at [17, 76] on icon at bounding box center [23, 68] width 35 height 35
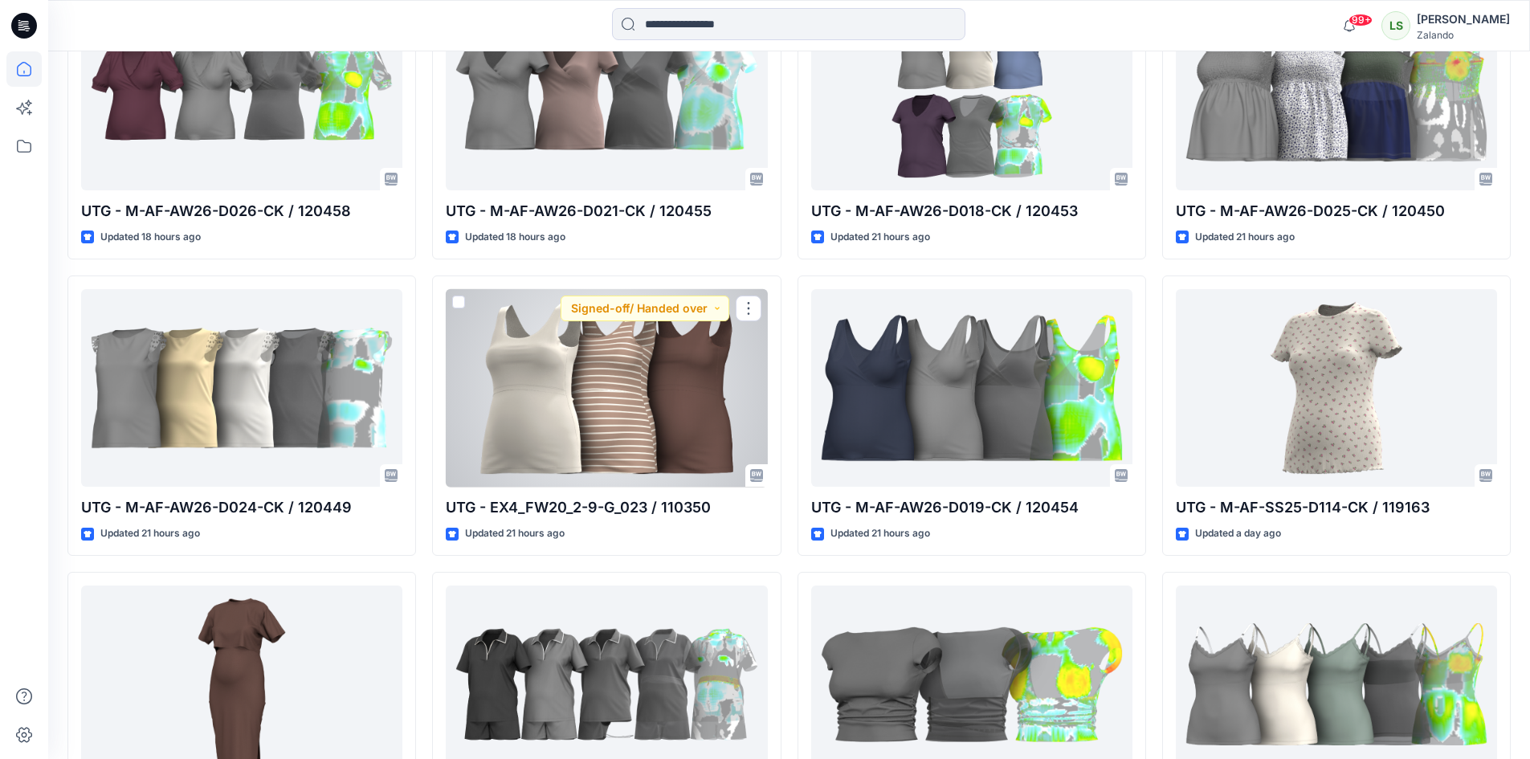
scroll to position [1124, 0]
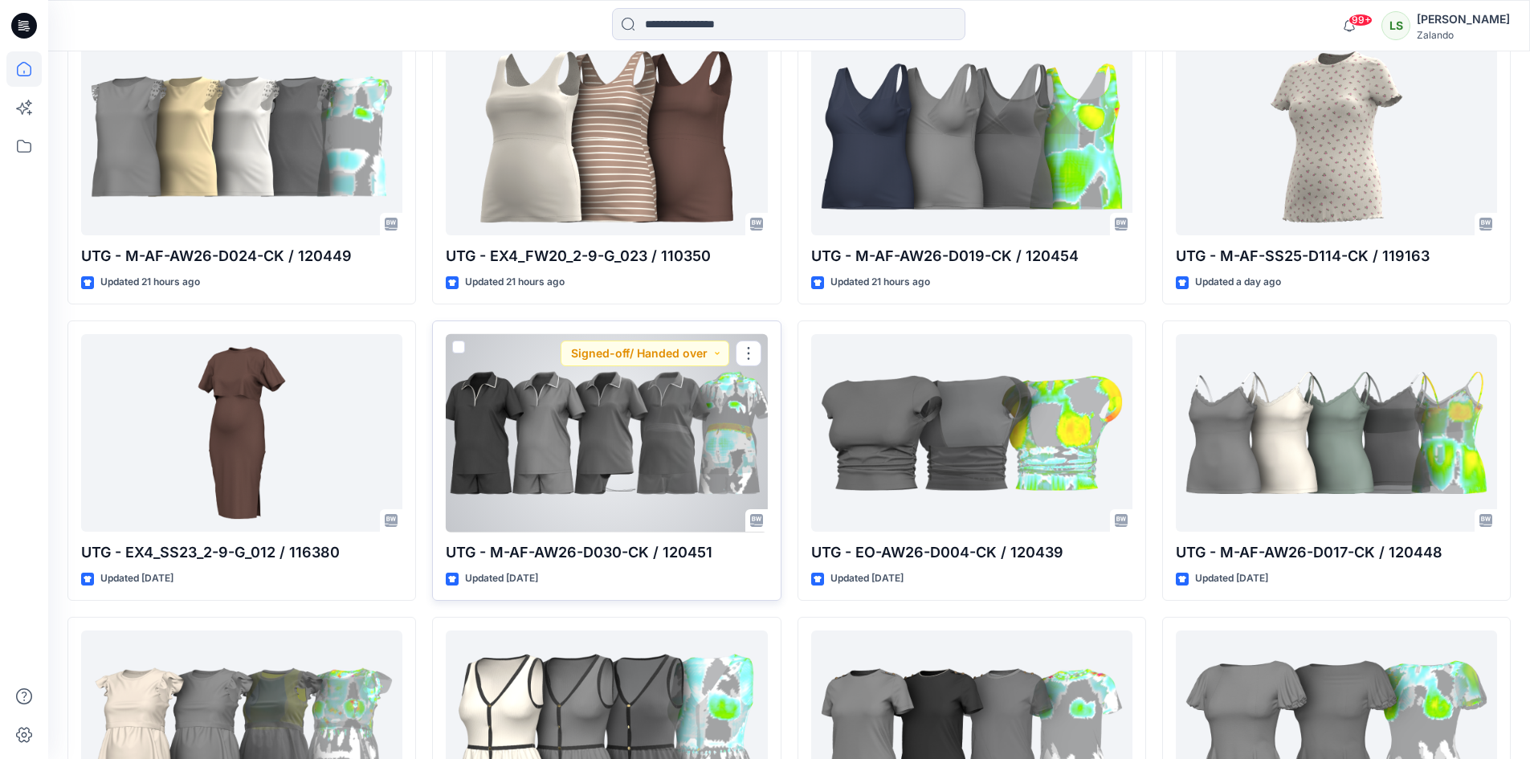
click at [674, 426] on div at bounding box center [606, 433] width 321 height 198
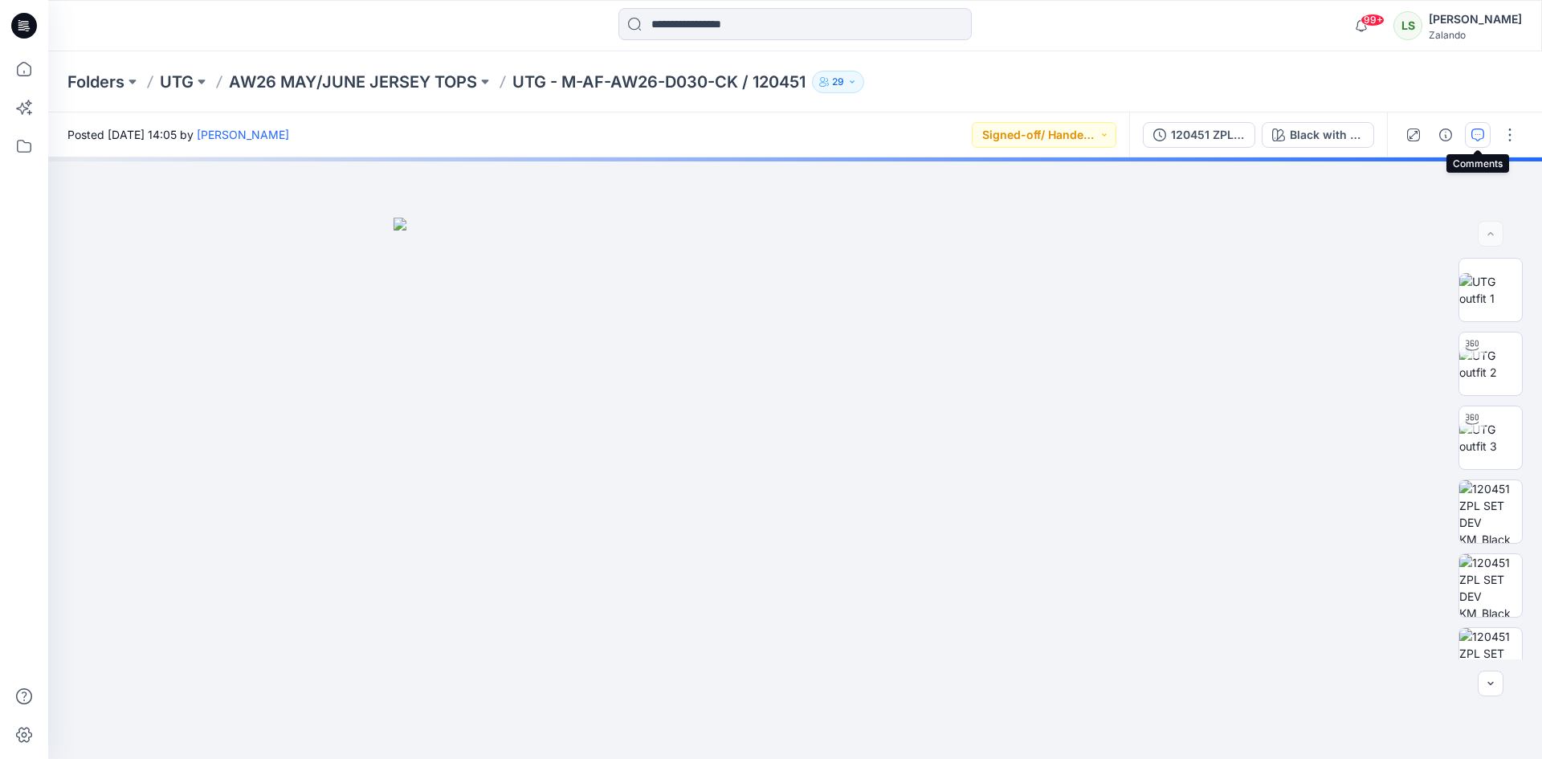
click at [1472, 132] on icon "button" at bounding box center [1477, 134] width 13 height 13
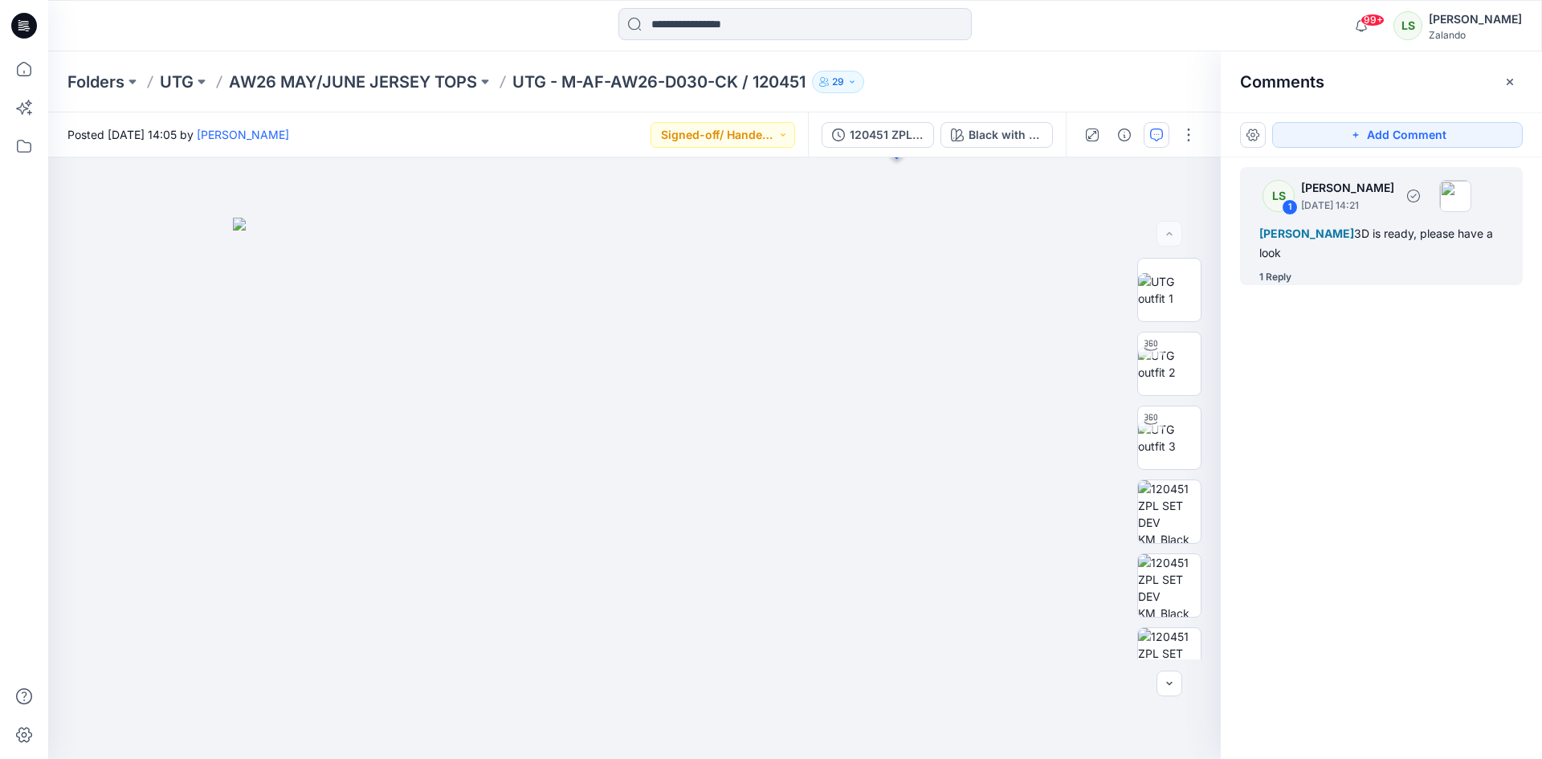
click at [1288, 279] on div "1 Reply" at bounding box center [1275, 277] width 32 height 16
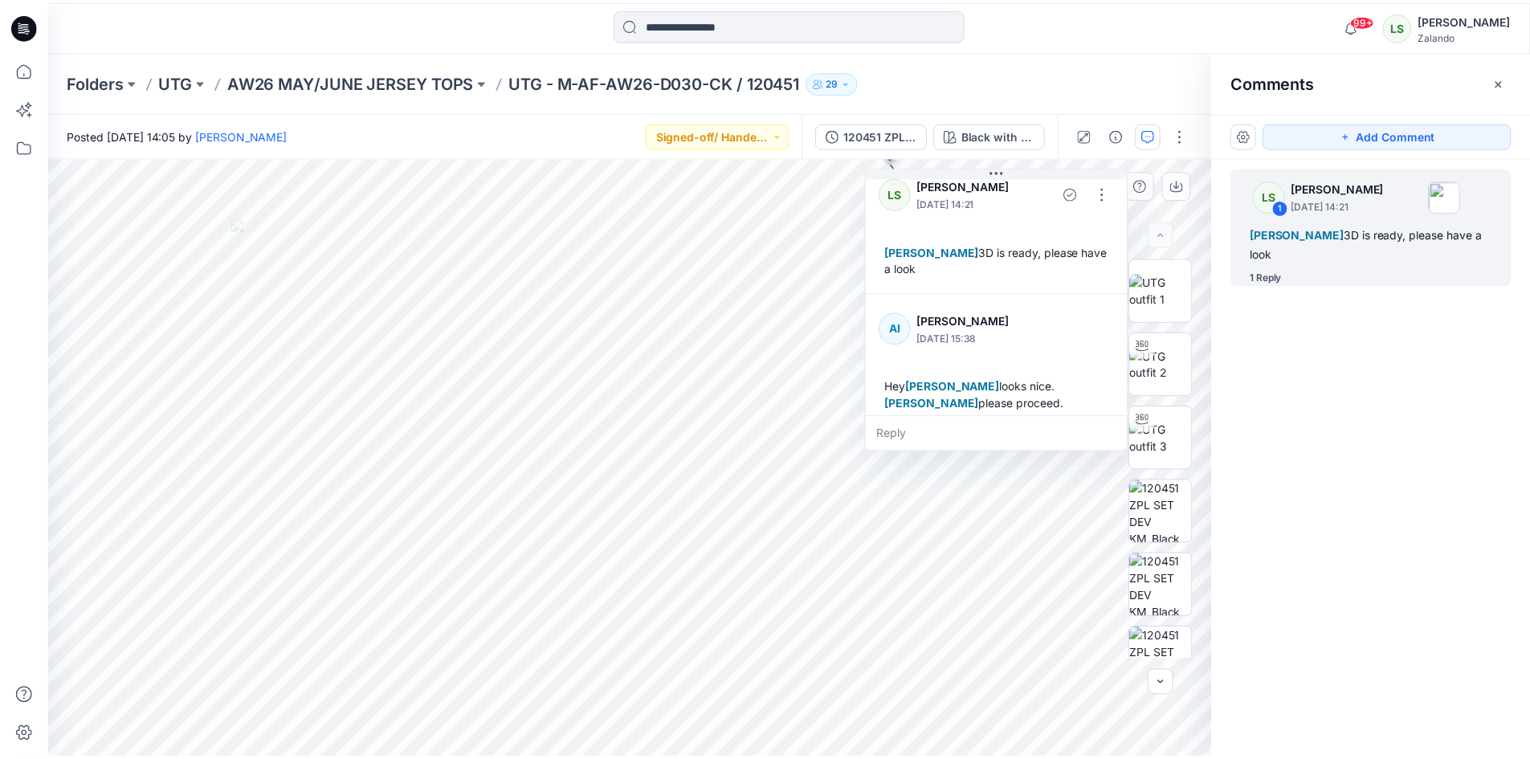
scroll to position [28, 0]
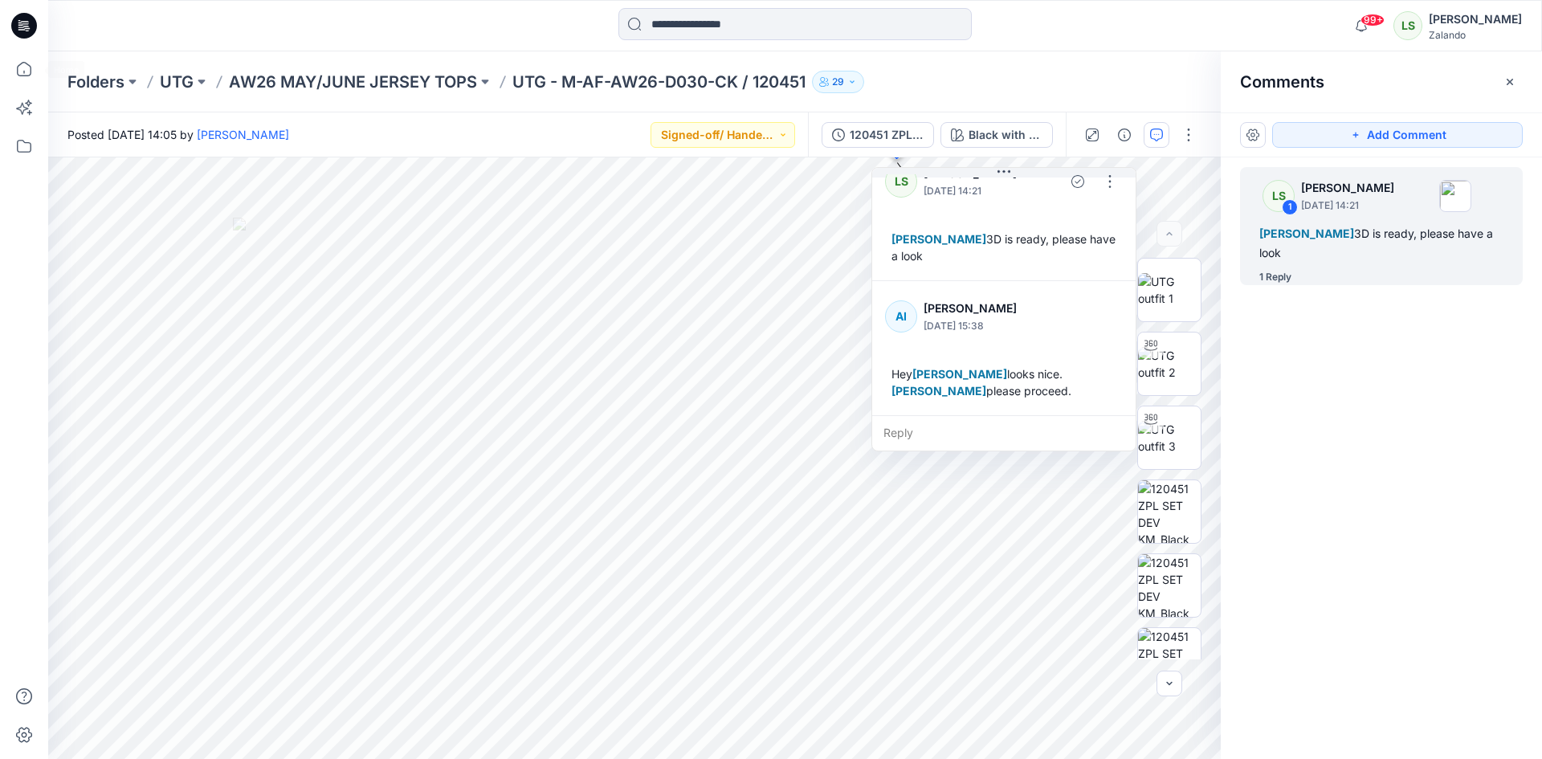
drag, startPoint x: 31, startPoint y: 66, endPoint x: 136, endPoint y: 26, distance: 112.3
click at [31, 66] on icon at bounding box center [23, 68] width 35 height 35
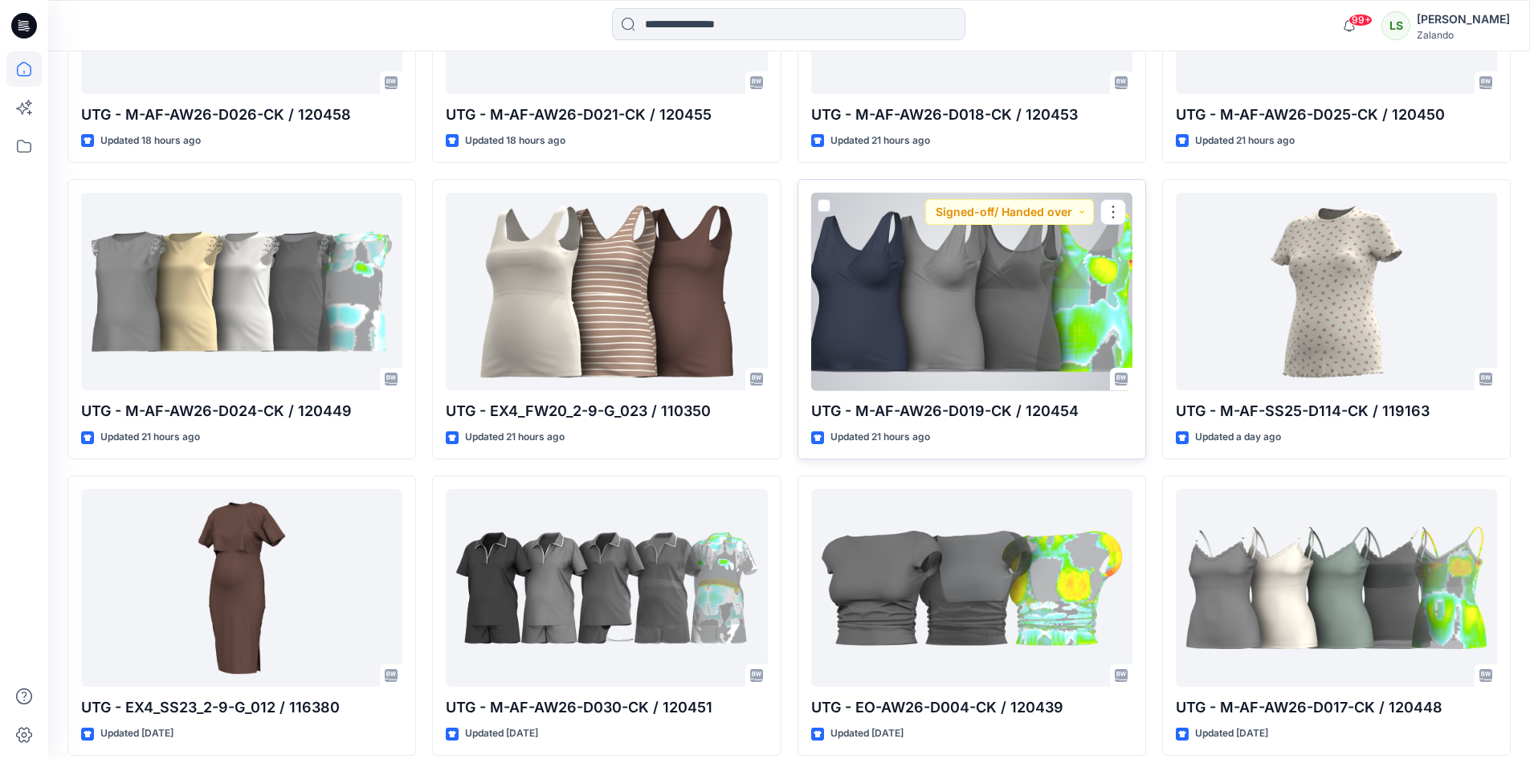
scroll to position [1124, 0]
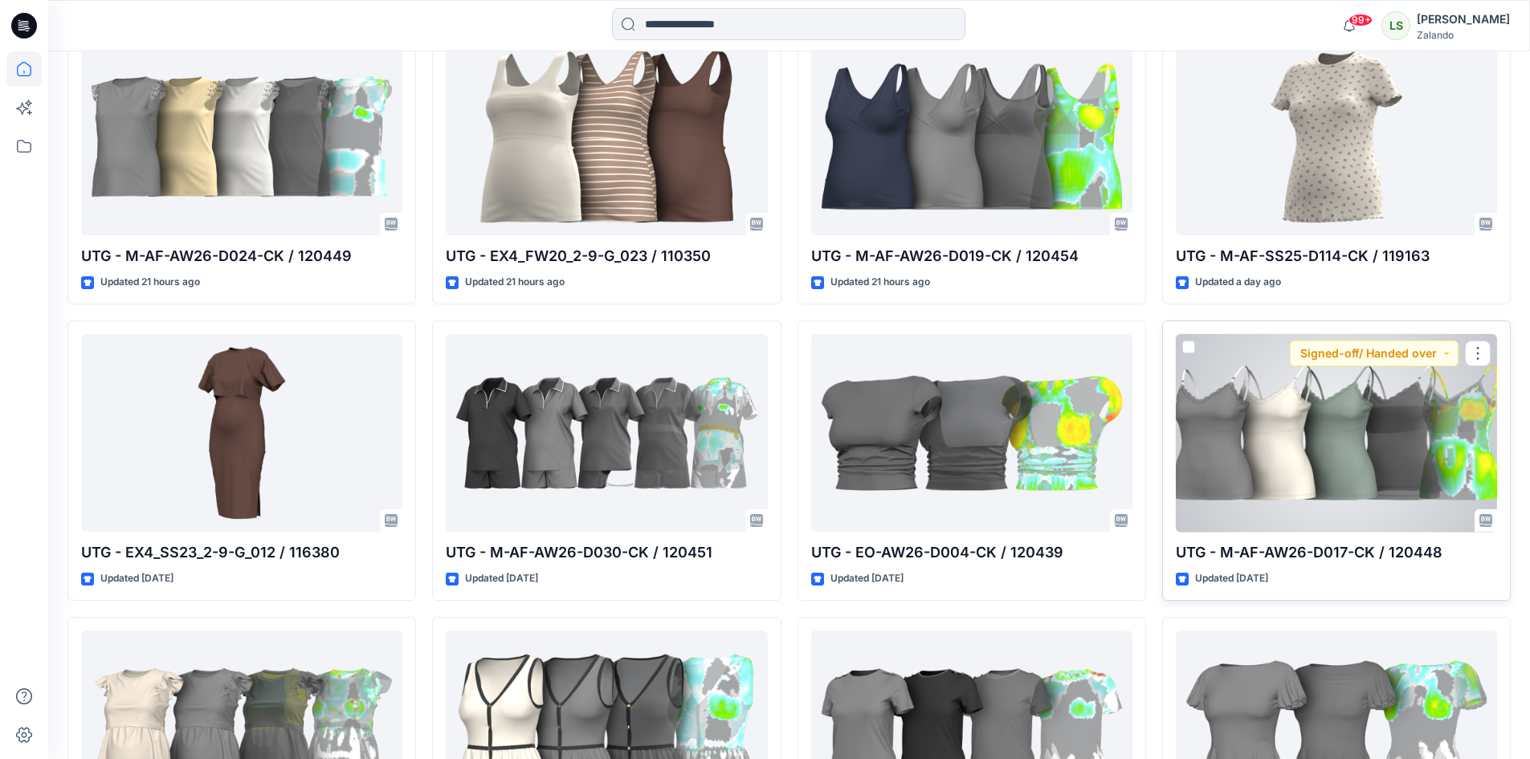
click at [1294, 450] on div at bounding box center [1336, 433] width 321 height 198
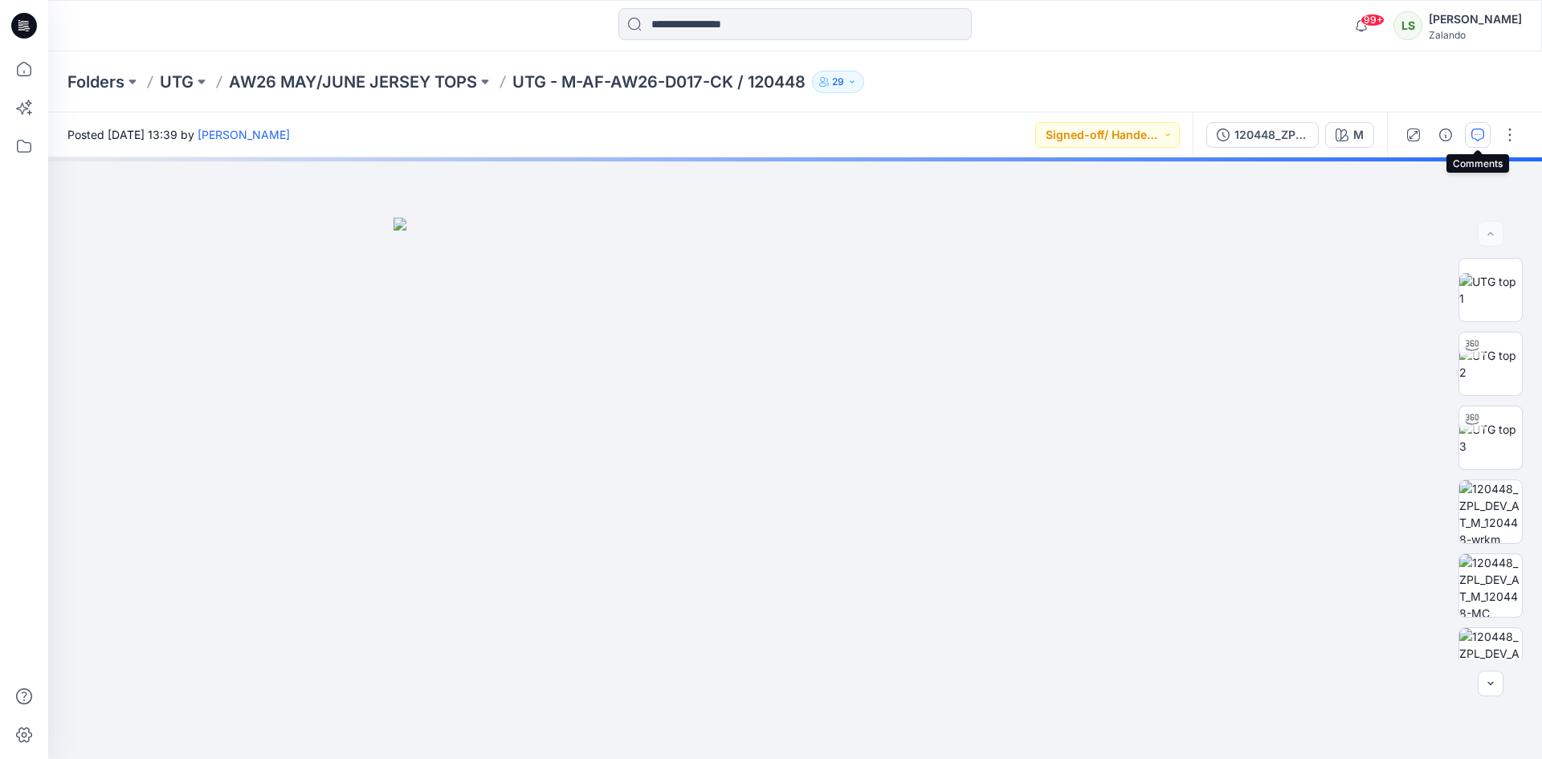
click at [1469, 133] on button "button" at bounding box center [1478, 135] width 26 height 26
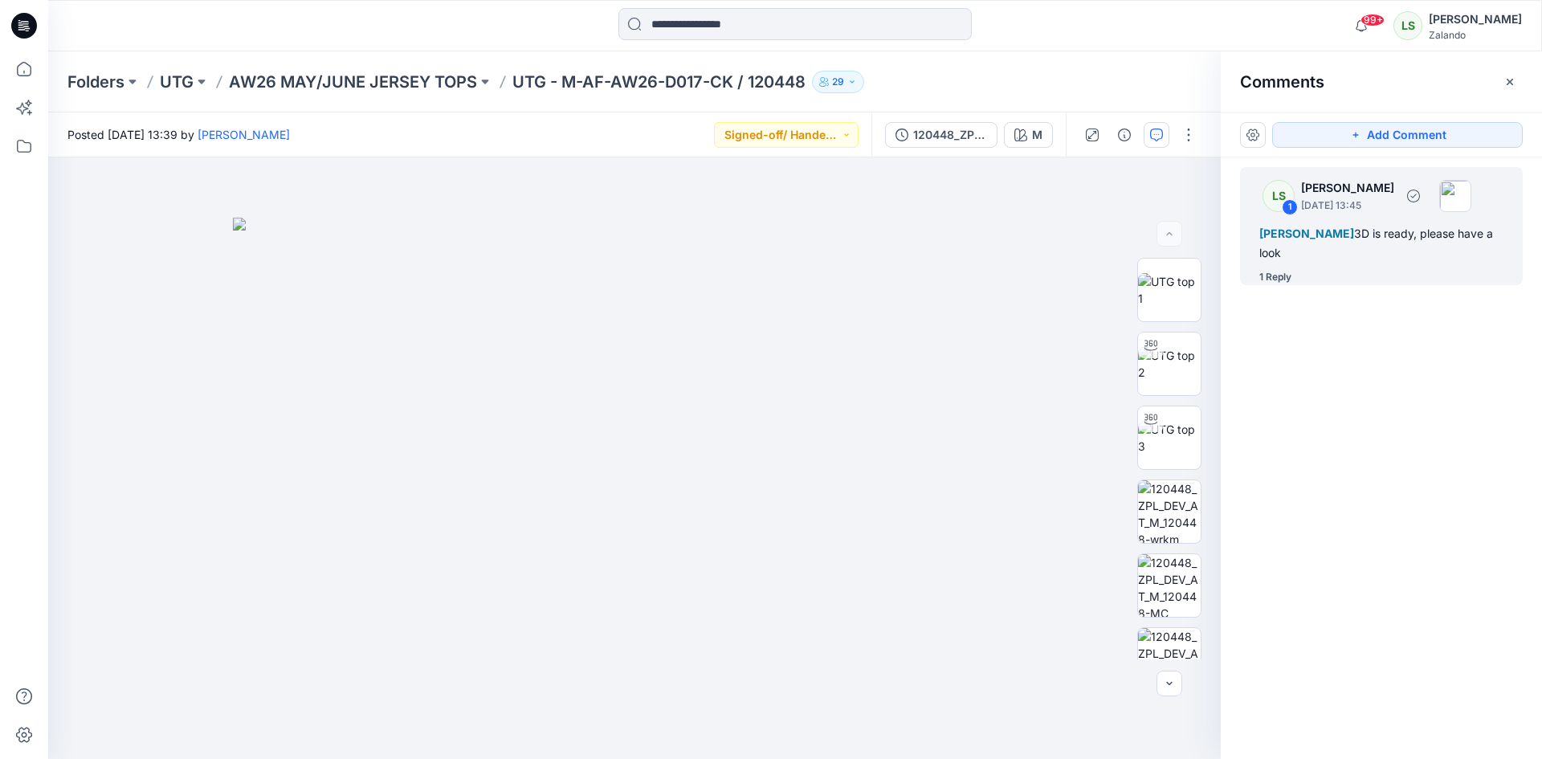
click at [1286, 277] on div "1 Reply" at bounding box center [1275, 277] width 32 height 16
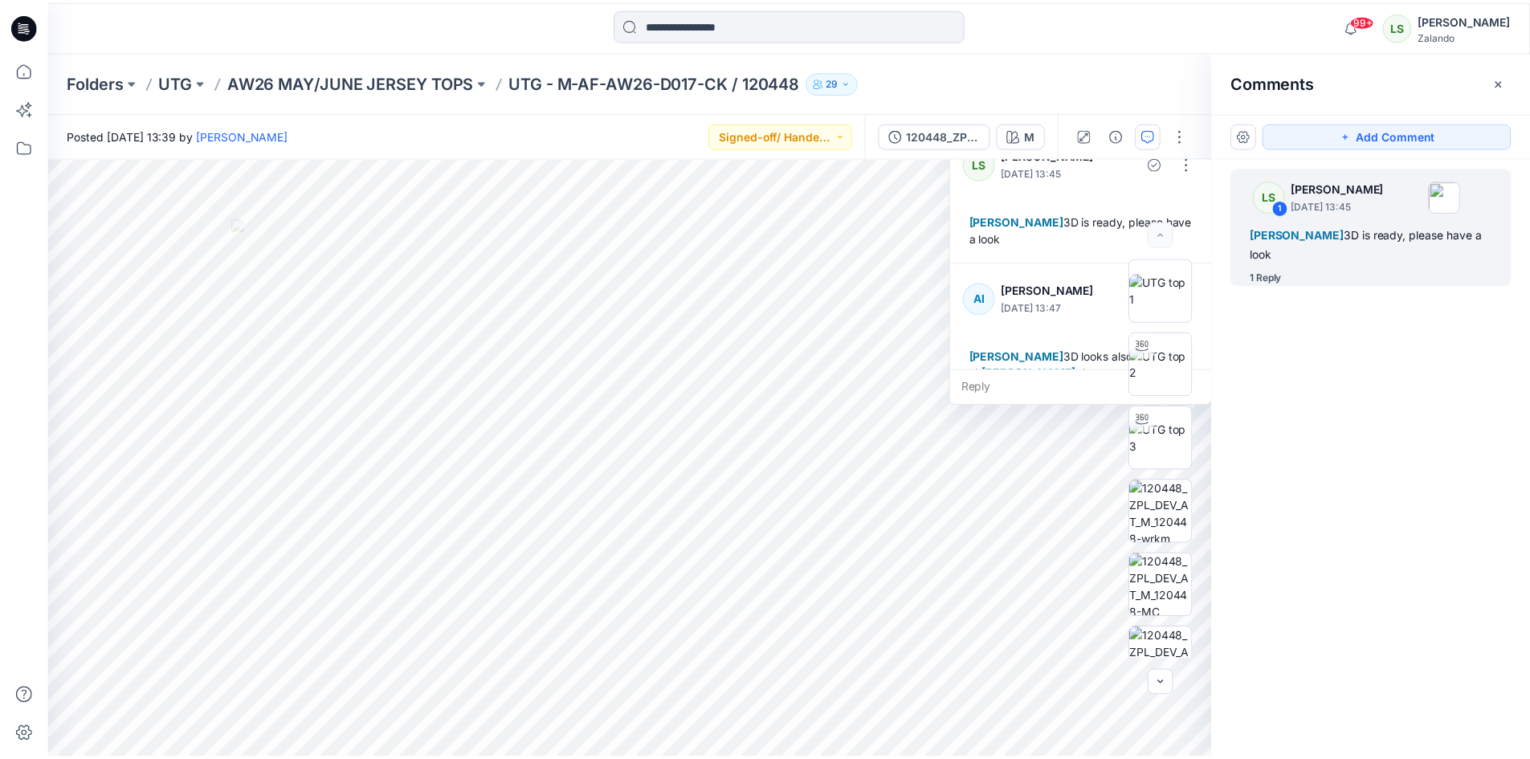
scroll to position [28, 0]
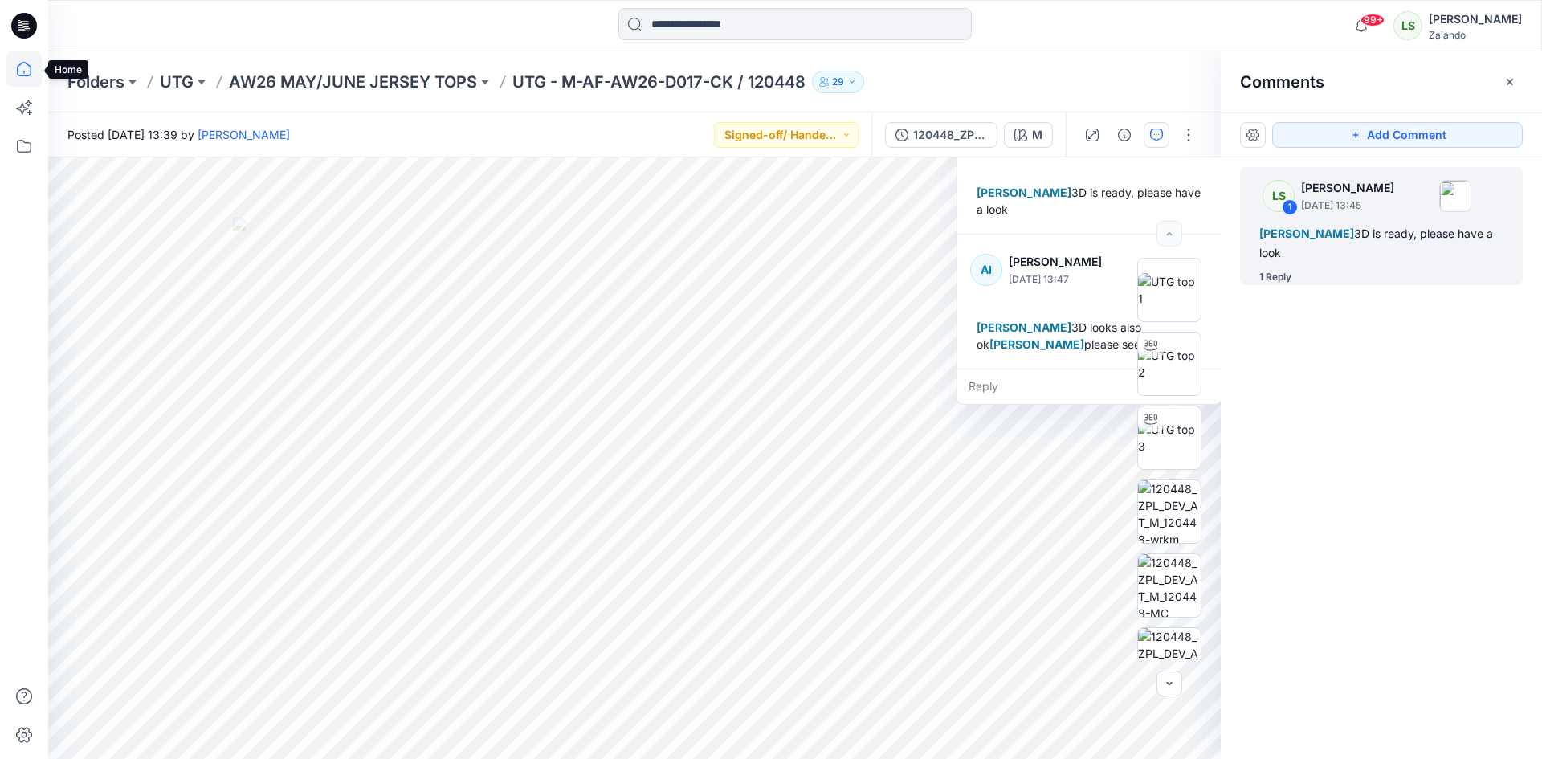
click at [13, 71] on icon at bounding box center [23, 68] width 35 height 35
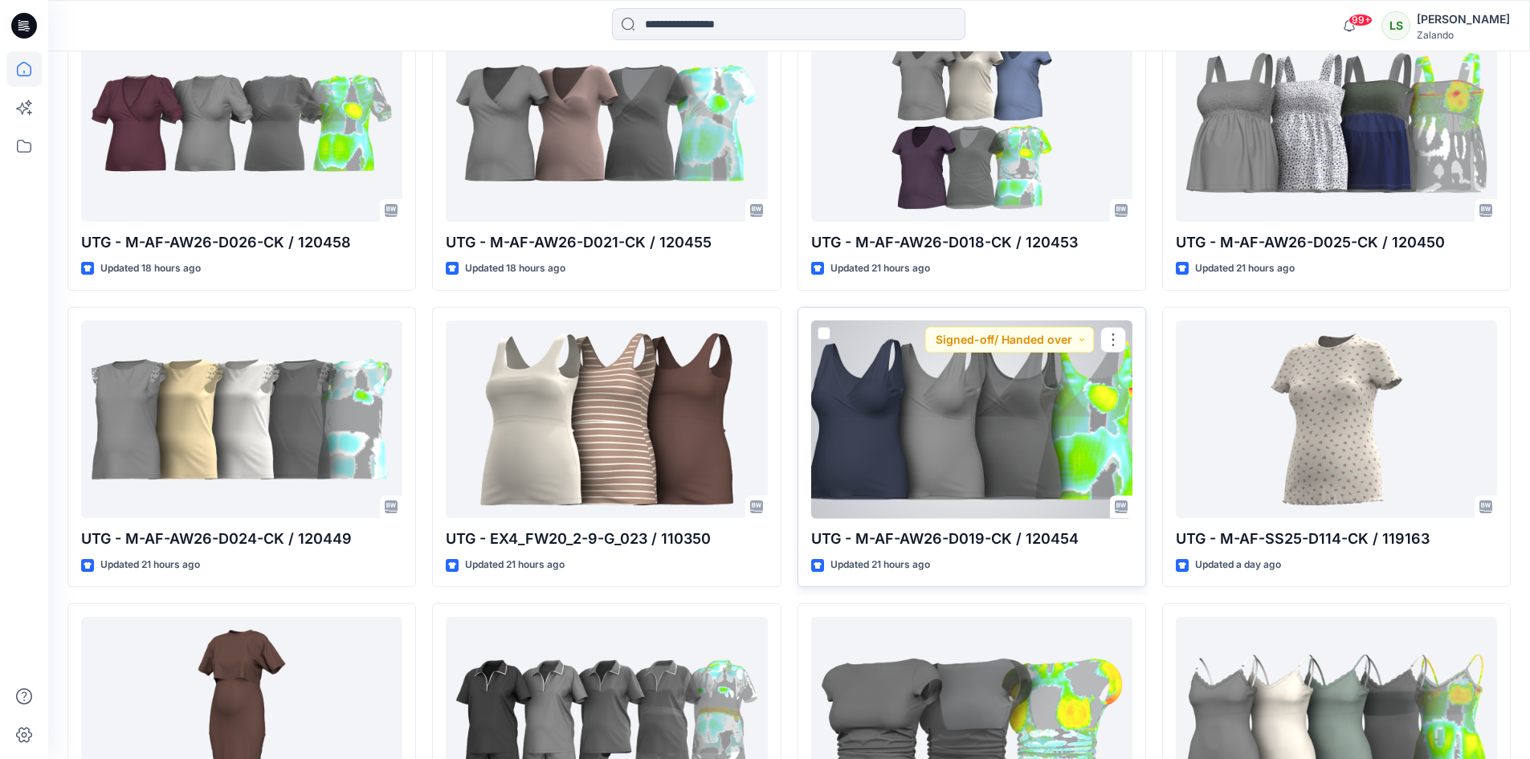
scroll to position [833, 0]
